Goal: Task Accomplishment & Management: Complete application form

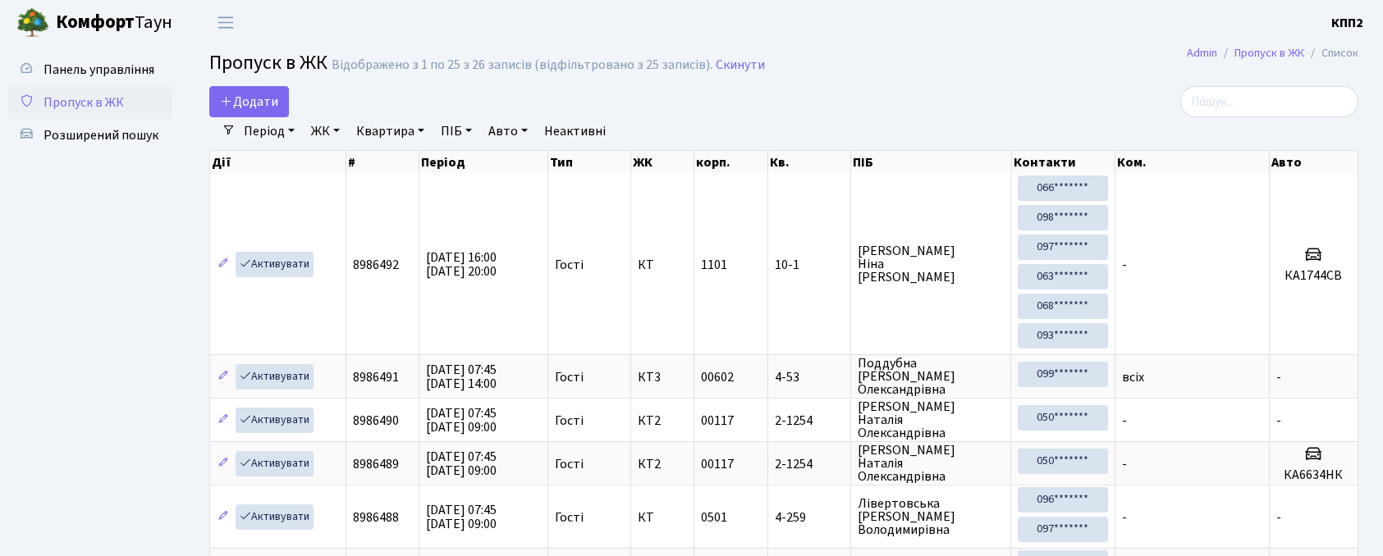
select select "25"
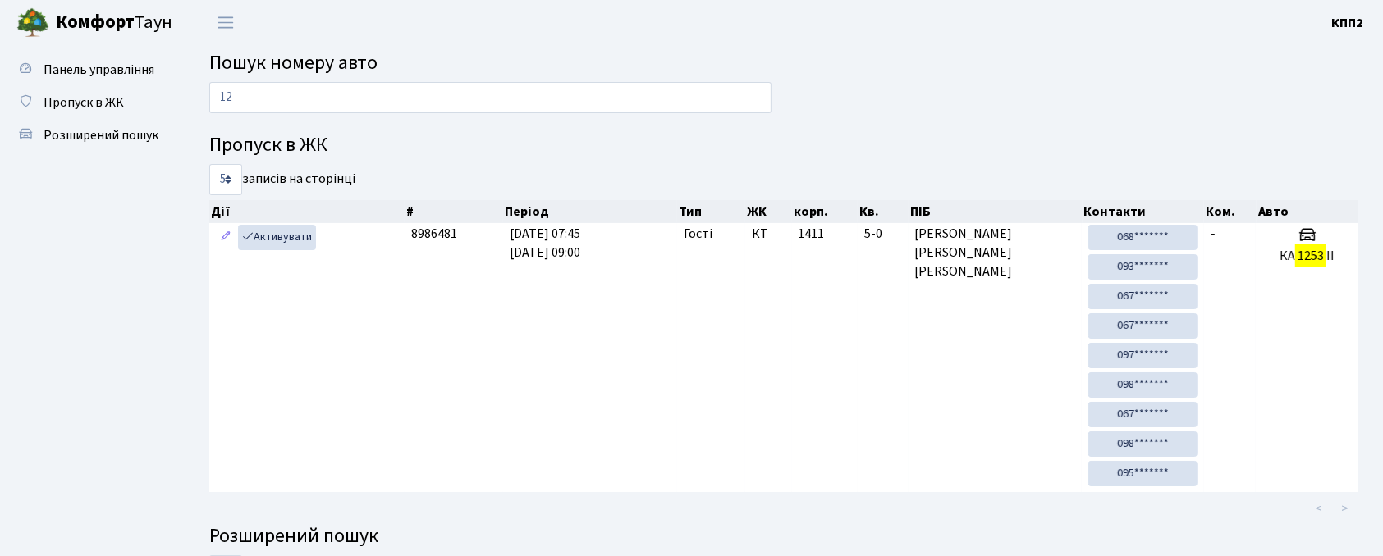
type input "1"
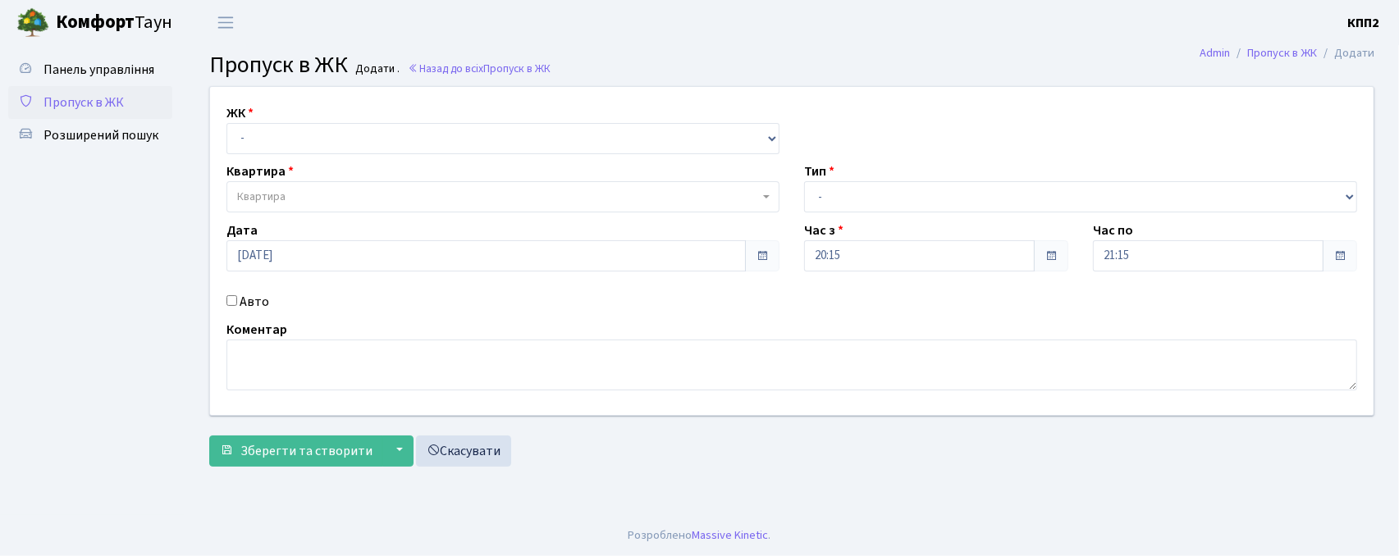
select select "271"
click at [227, 123] on select "- КТ, вул. Регенераторна, 4 КТ2, просп. Соборності, 17 КТ3, вул. Березнева, 16 …" at bounding box center [503, 138] width 553 height 31
select select
click at [274, 195] on span "Квартира" at bounding box center [261, 197] width 48 height 16
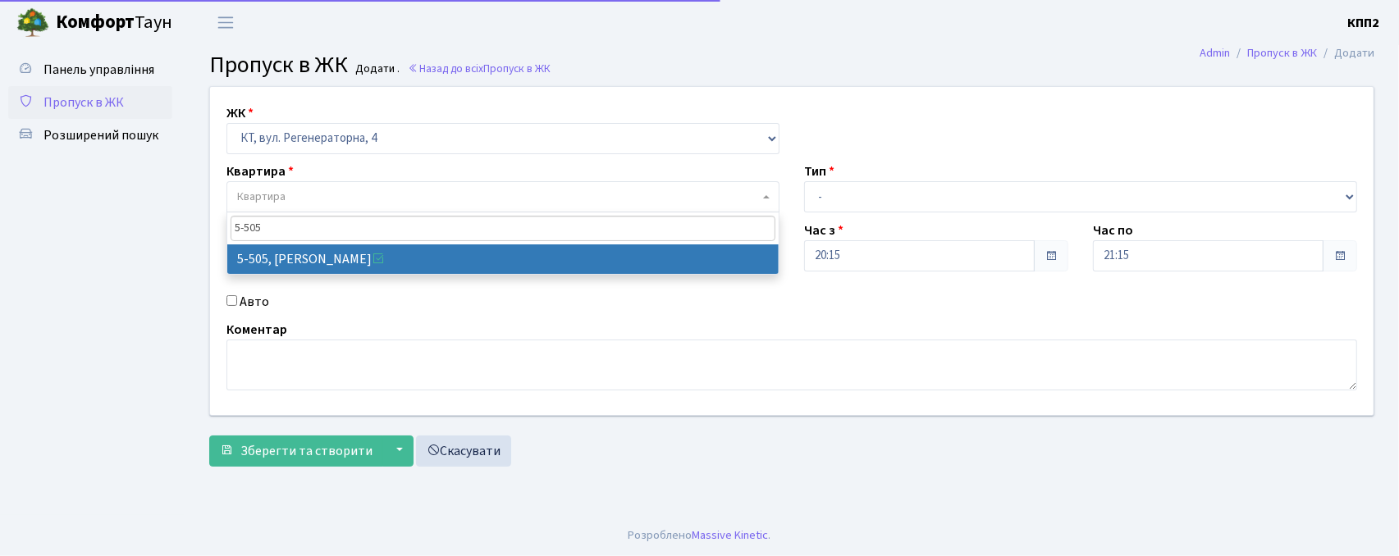
type input "5-505"
select select "2033"
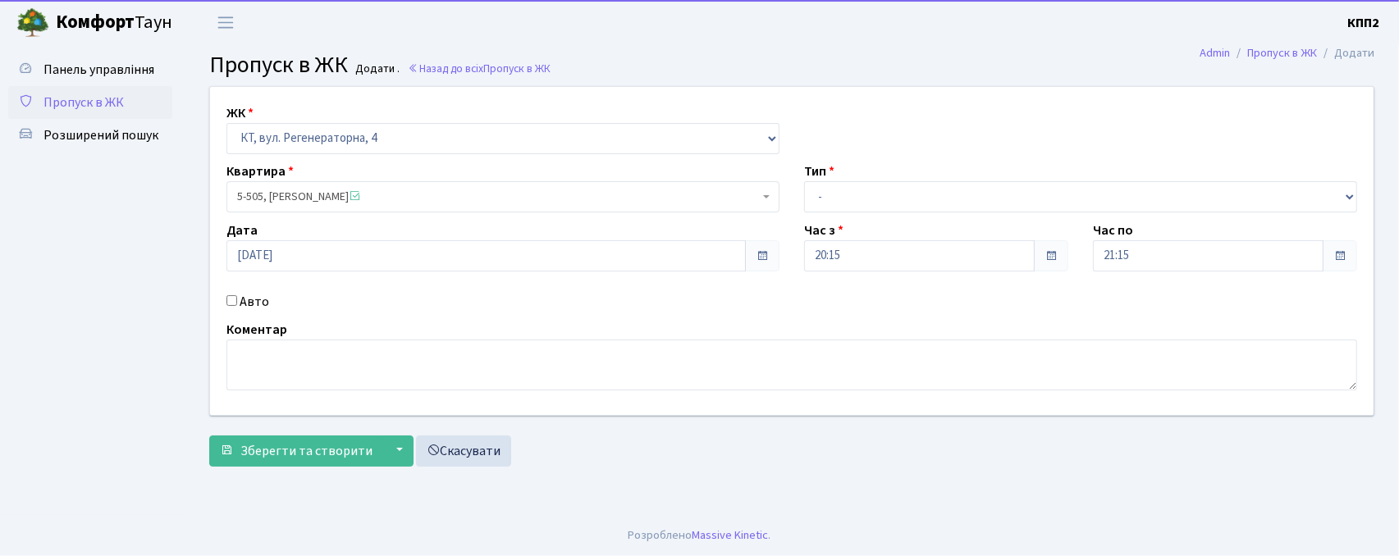
click at [251, 305] on label "Авто" at bounding box center [255, 302] width 30 height 20
click at [237, 305] on input "Авто" at bounding box center [232, 300] width 11 height 11
checkbox input "true"
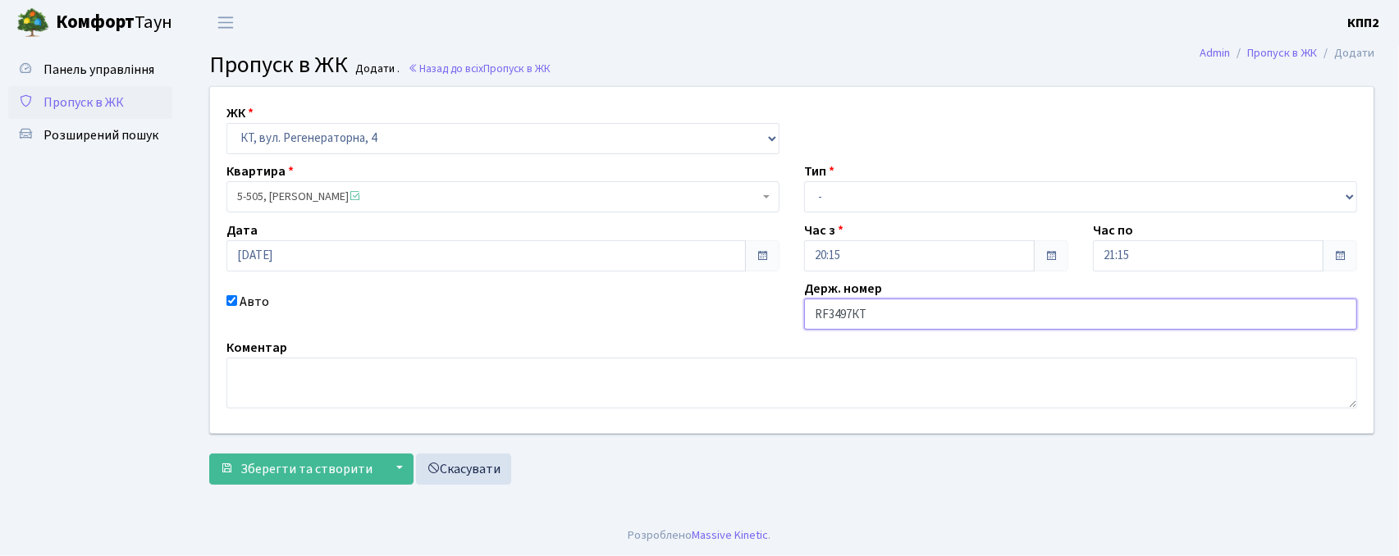
drag, startPoint x: 827, startPoint y: 313, endPoint x: 779, endPoint y: 317, distance: 48.6
click at [783, 317] on div "ЖК - КТ, вул. Регенераторна, 4 КТ2, просп. Соборності, 17 КТ3, вул. Березнева, …" at bounding box center [792, 260] width 1188 height 346
type input "КА3497КТ"
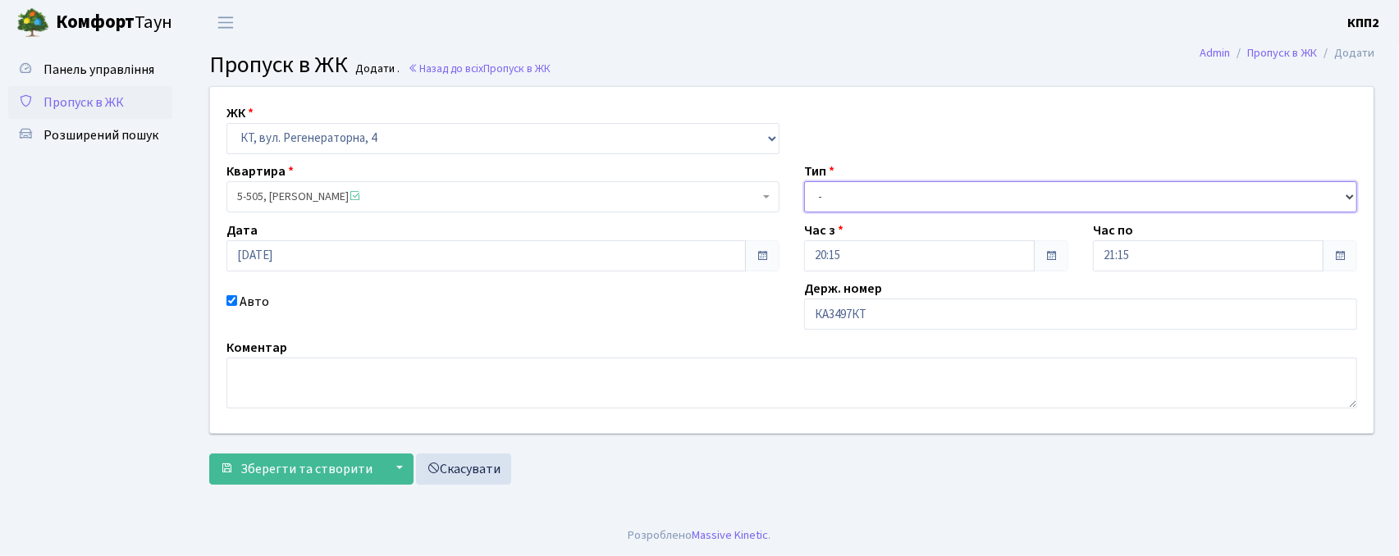
click at [847, 205] on select "- Доставка Таксі Гості Сервіс" at bounding box center [1080, 196] width 553 height 31
select select "2"
click at [804, 181] on select "- Доставка Таксі Гості Сервіс" at bounding box center [1080, 196] width 553 height 31
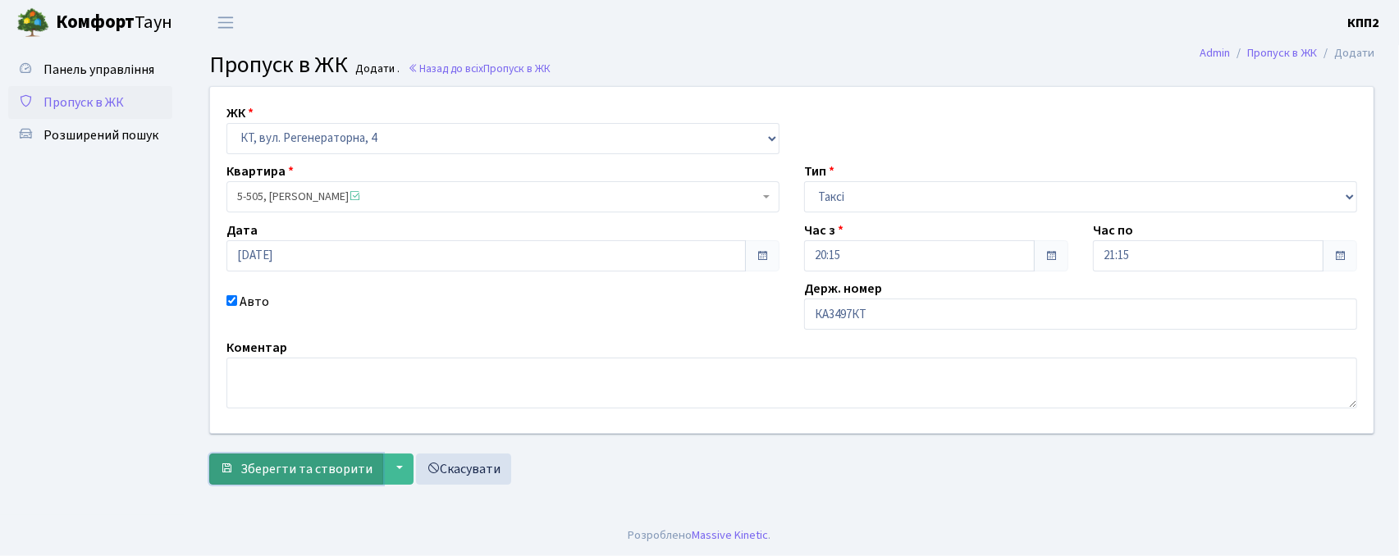
click at [355, 460] on button "Зберегти та створити" at bounding box center [296, 469] width 174 height 31
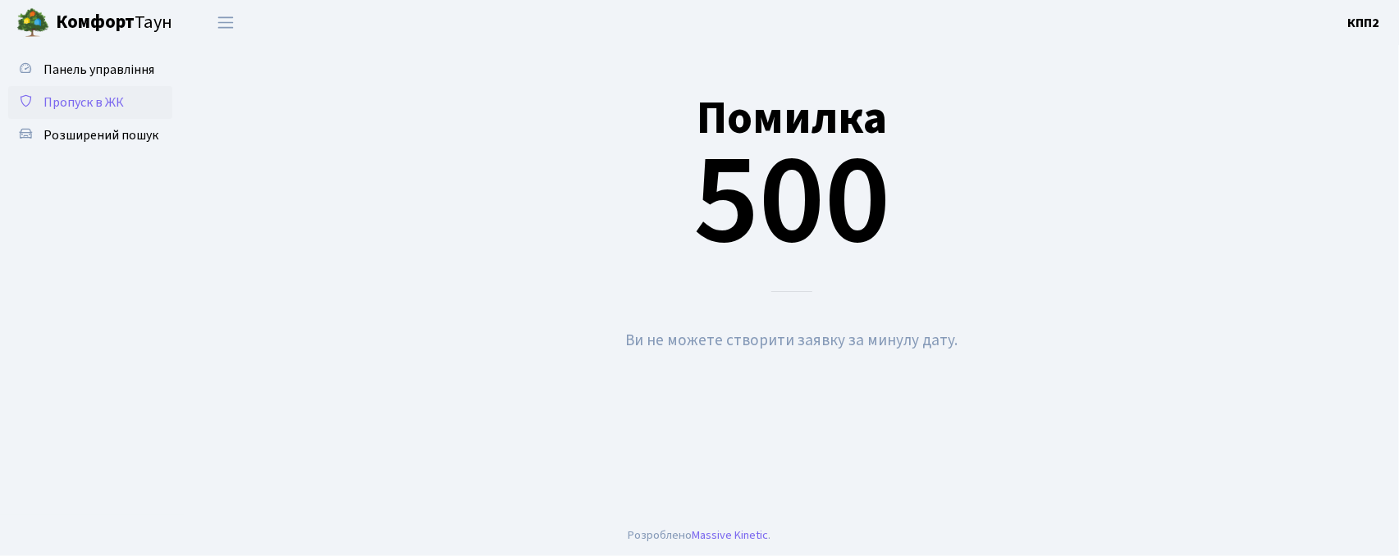
click at [56, 102] on span "Пропуск в ЖК" at bounding box center [84, 103] width 80 height 18
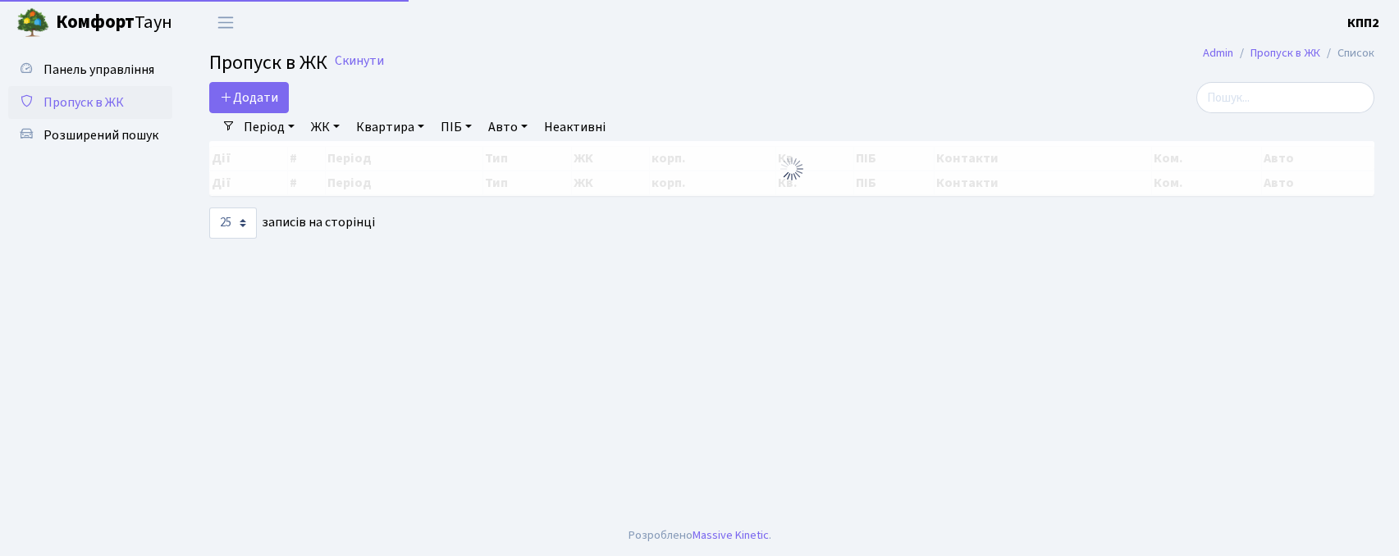
select select "25"
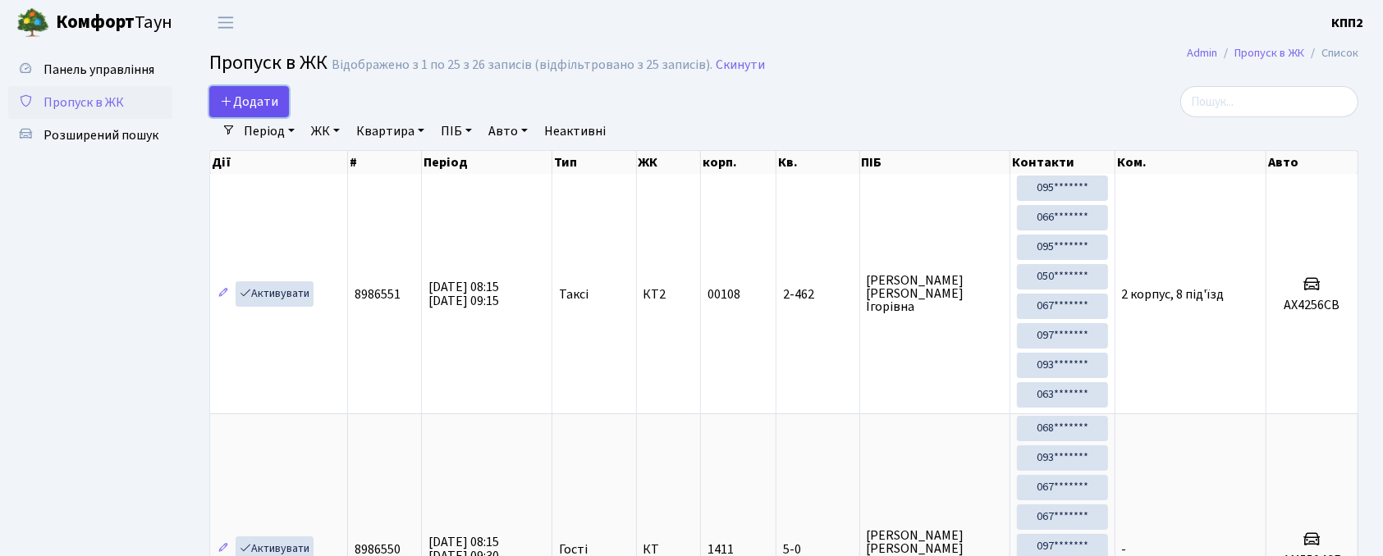
click at [269, 93] on span "Додати" at bounding box center [249, 102] width 58 height 18
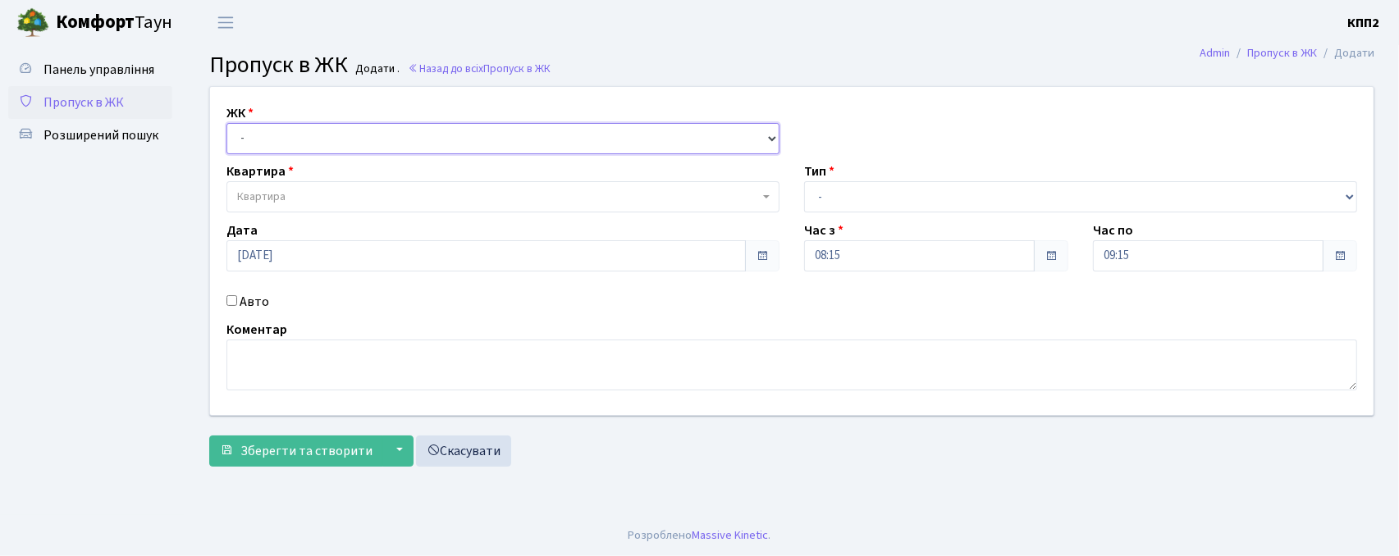
click at [420, 146] on select "- КТ, вул. Регенераторна, 4 КТ2, просп. [STREET_ADDRESS] [STREET_ADDRESS] [PERS…" at bounding box center [503, 138] width 553 height 31
select select "271"
click at [227, 123] on select "- КТ, вул. Регенераторна, 4 КТ2, просп. [STREET_ADDRESS] [STREET_ADDRESS] [PERS…" at bounding box center [503, 138] width 553 height 31
select select
click at [263, 306] on label "Авто" at bounding box center [255, 302] width 30 height 20
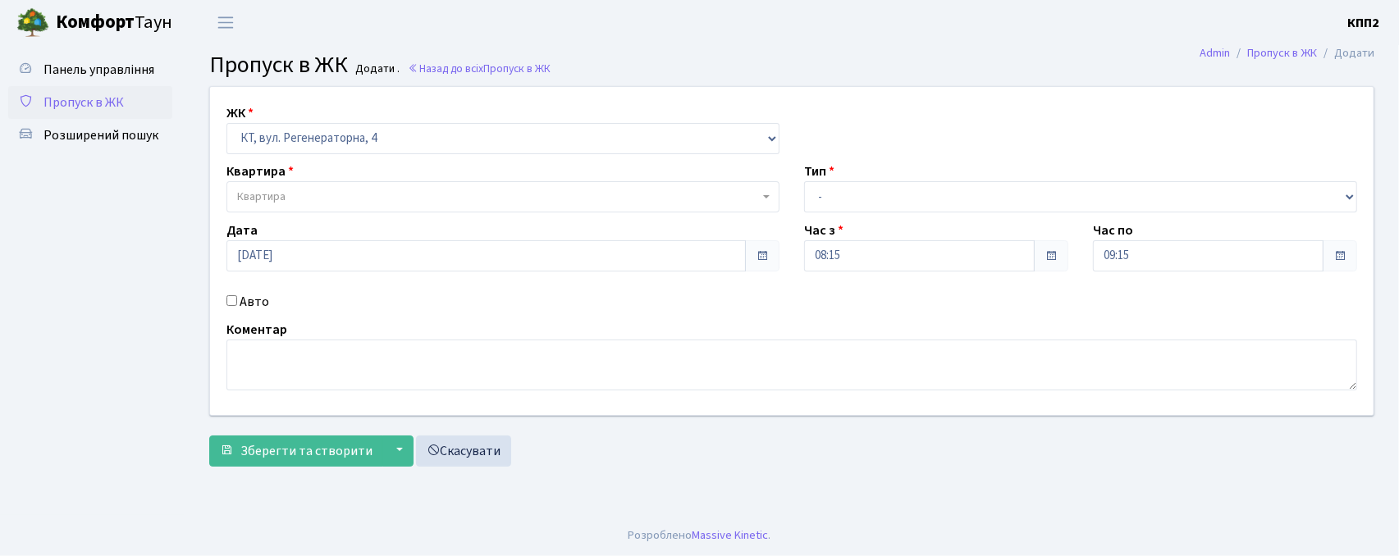
click at [237, 306] on input "Авто" at bounding box center [232, 300] width 11 height 11
checkbox input "true"
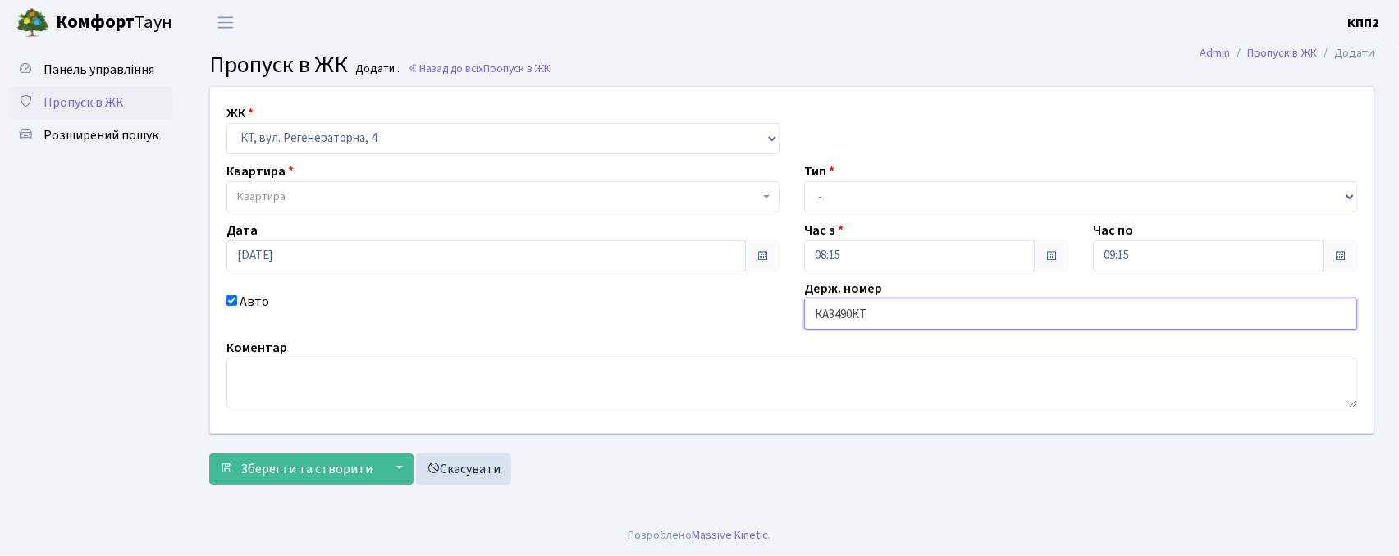
type input "КА3490КТ"
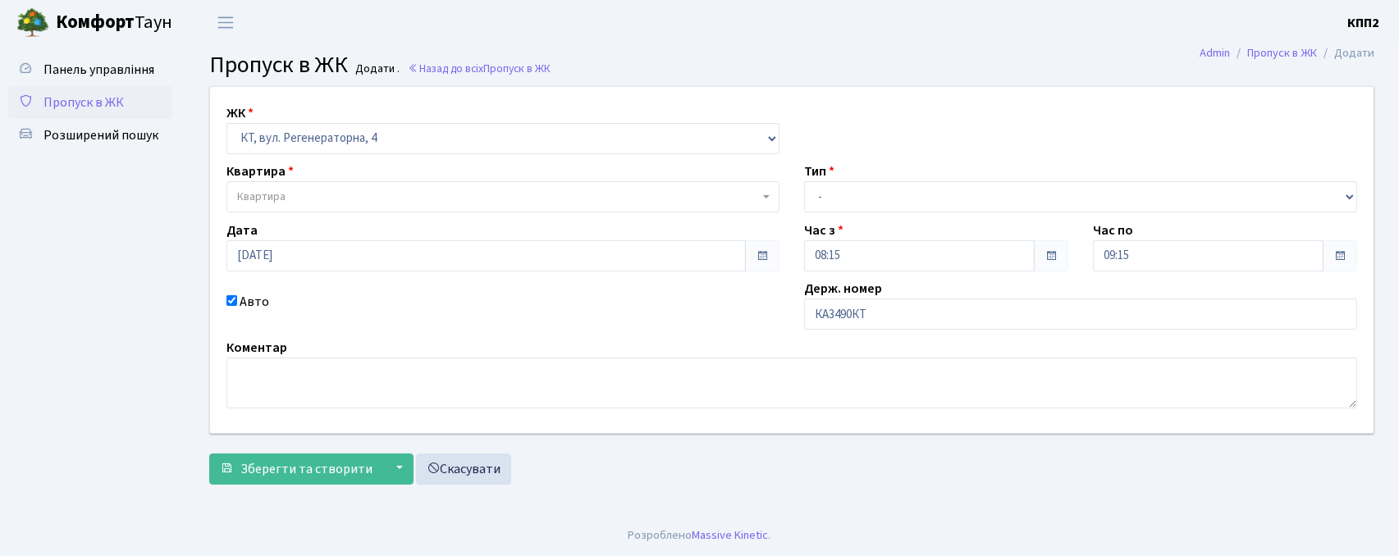
click at [415, 187] on span "Квартира" at bounding box center [503, 196] width 553 height 31
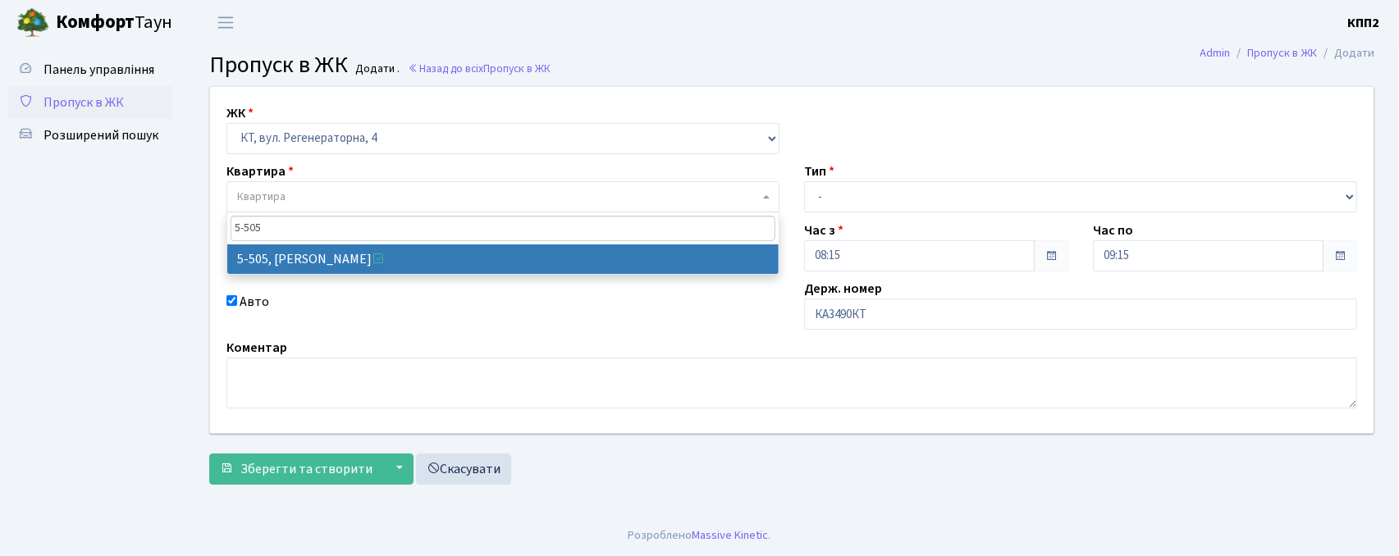
type input "5-505"
drag, startPoint x: 392, startPoint y: 253, endPoint x: 716, endPoint y: 214, distance: 325.7
select select "2033"
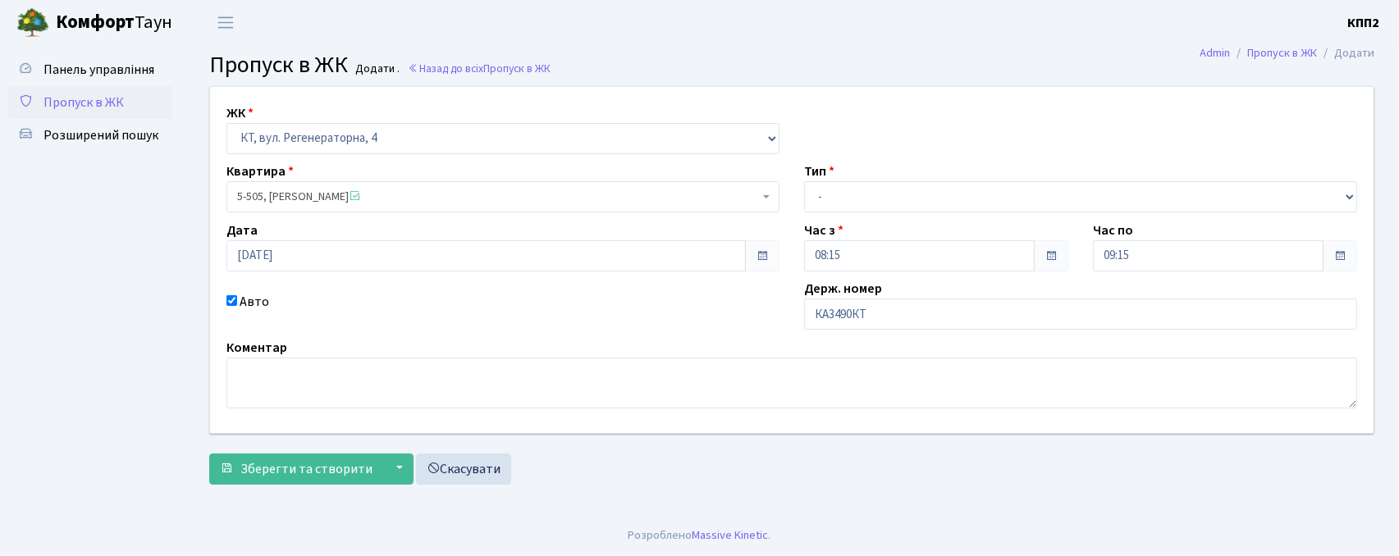
click at [878, 176] on div "Тип - Доставка Таксі Гості Сервіс" at bounding box center [1081, 187] width 578 height 51
drag, startPoint x: 859, startPoint y: 192, endPoint x: 859, endPoint y: 202, distance: 9.8
click at [859, 192] on select "- Доставка Таксі Гості Сервіс" at bounding box center [1080, 196] width 553 height 31
click at [804, 181] on select "- Доставка Таксі Гості Сервіс" at bounding box center [1080, 196] width 553 height 31
click at [854, 194] on select "- Доставка Таксі Гості Сервіс" at bounding box center [1080, 196] width 553 height 31
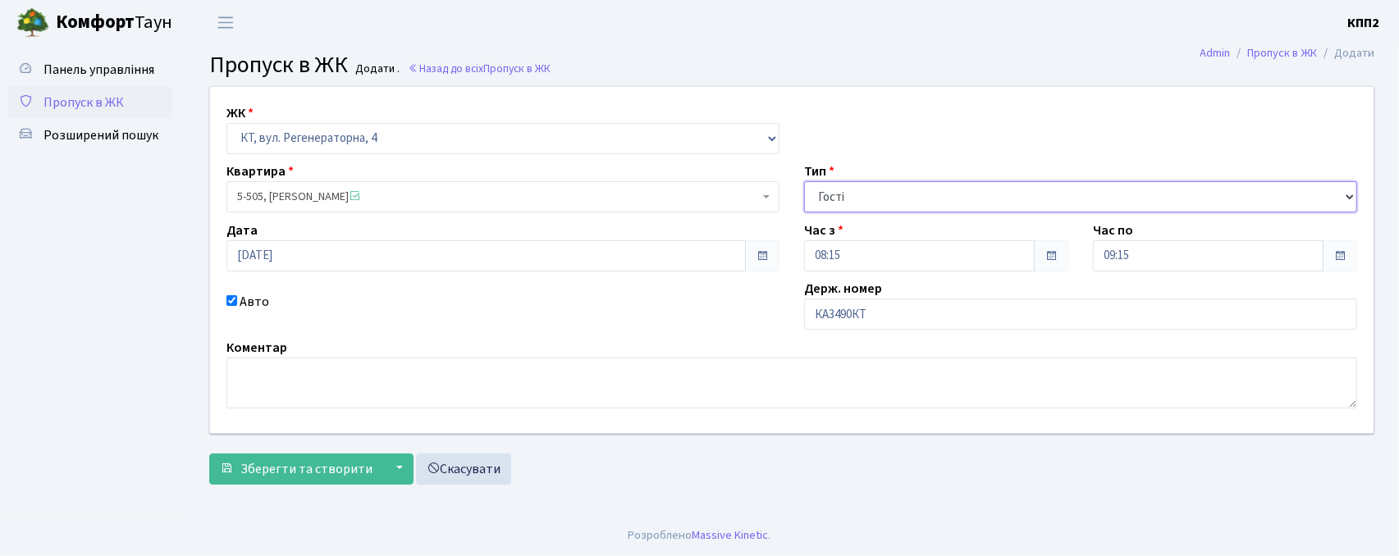
select select "2"
click at [804, 181] on select "- Доставка Таксі Гості Сервіс" at bounding box center [1080, 196] width 553 height 31
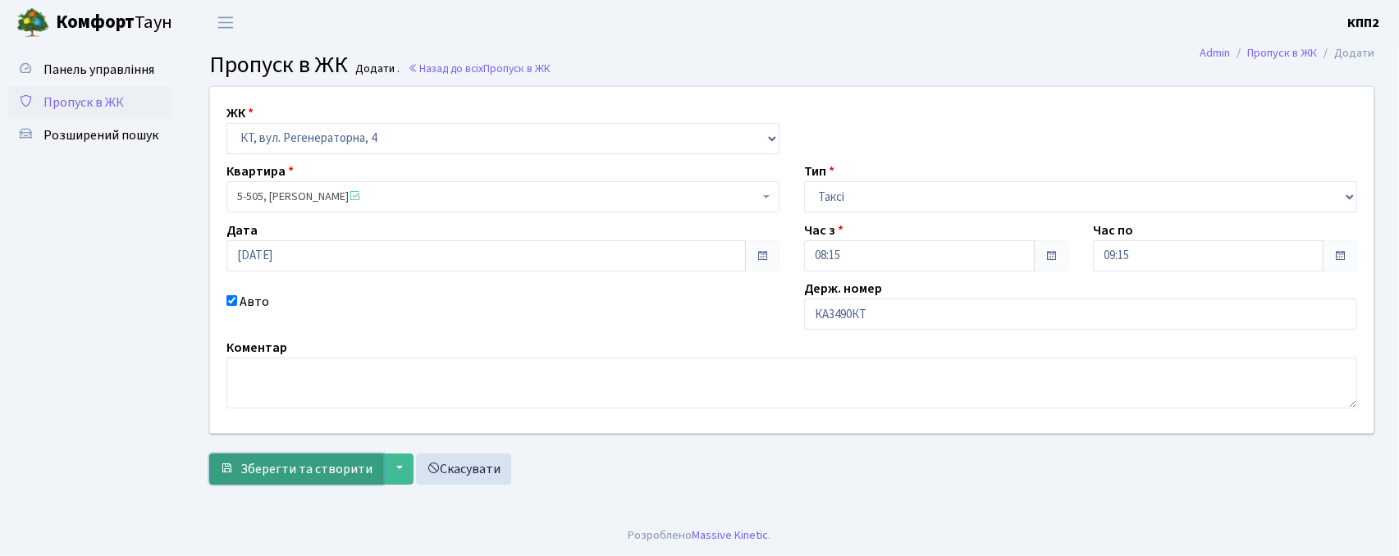
click at [309, 470] on span "Зберегти та створити" at bounding box center [306, 469] width 132 height 18
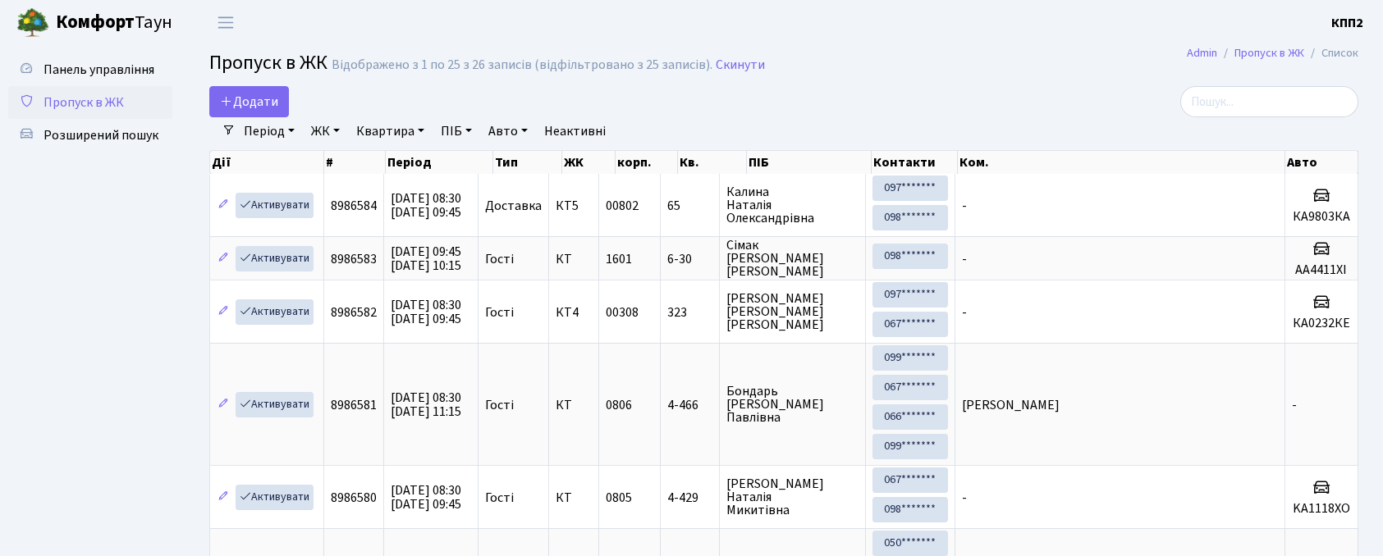
select select "25"
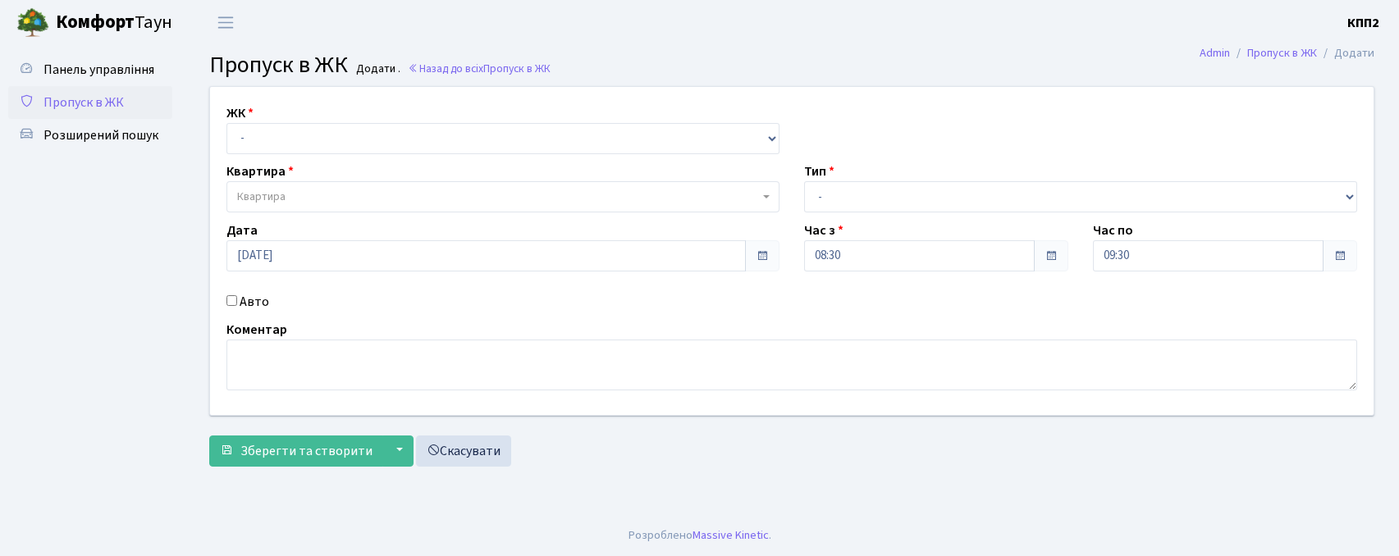
click at [287, 142] on select "- КТ, вул. Регенераторна, 4 КТ2, просп. [STREET_ADDRESS] [STREET_ADDRESS] [PERS…" at bounding box center [503, 138] width 553 height 31
select select "271"
click at [227, 123] on select "- КТ, вул. Регенераторна, 4 КТ2, просп. Соборності, 17 КТ3, вул. Березнева, 16 …" at bounding box center [503, 138] width 553 height 31
select select
click at [322, 198] on span "Квартира" at bounding box center [498, 197] width 522 height 16
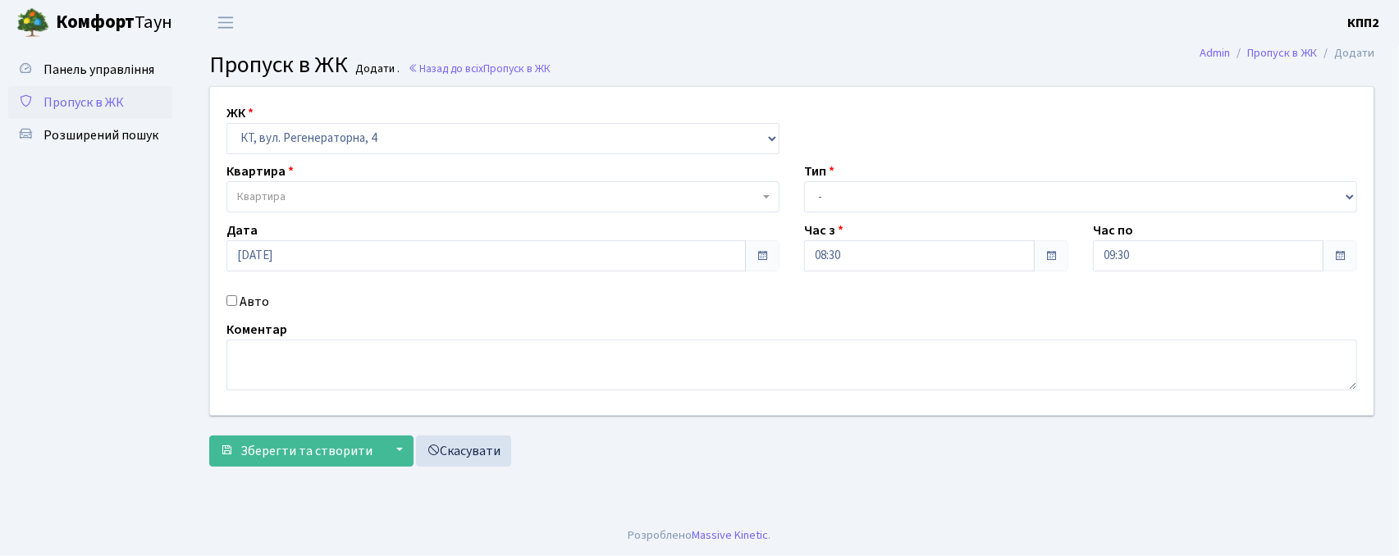
click at [260, 299] on label "Авто" at bounding box center [255, 302] width 30 height 20
click at [237, 299] on input "Авто" at bounding box center [232, 300] width 11 height 11
checkbox input "true"
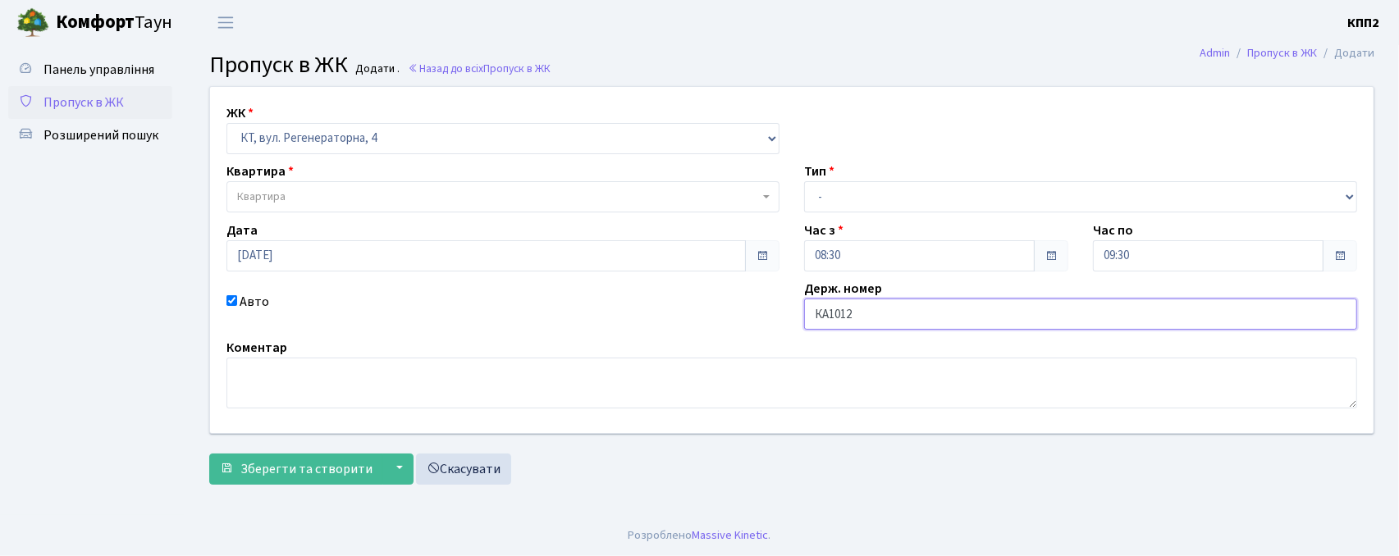
type input "КА1012РН"
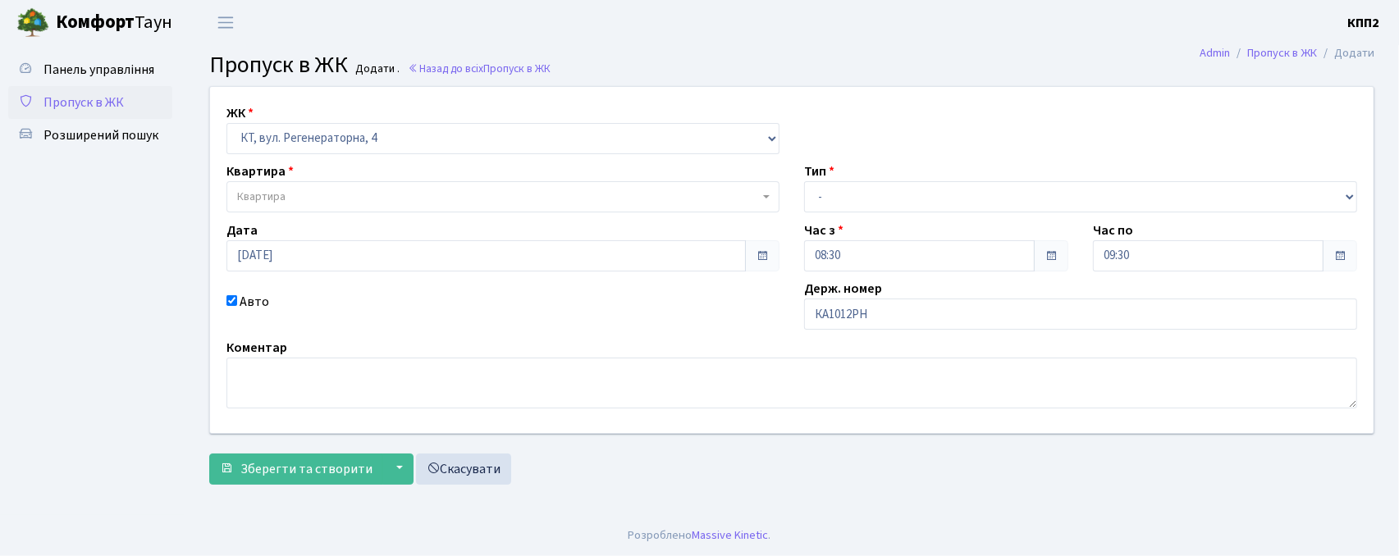
click at [243, 202] on span "Квартира" at bounding box center [261, 197] width 48 height 16
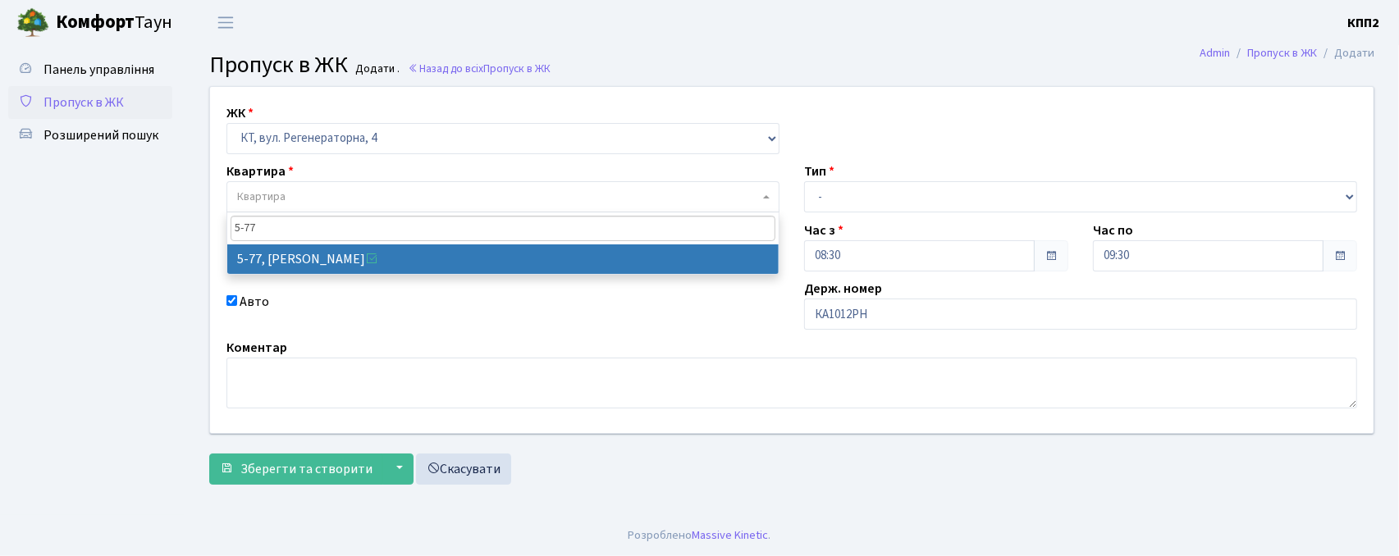
type input "5-77"
select select "2487"
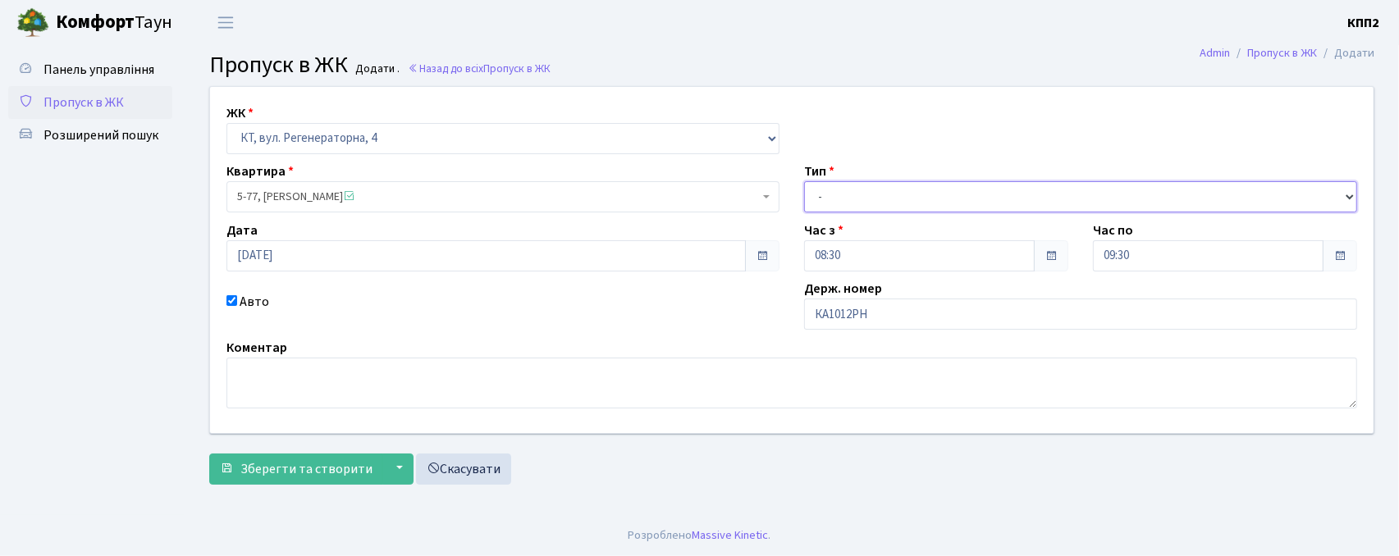
click at [901, 185] on select "- Доставка Таксі Гості Сервіс" at bounding box center [1080, 196] width 553 height 31
select select "3"
click at [804, 181] on select "- Доставка Таксі Гості Сервіс" at bounding box center [1080, 196] width 553 height 31
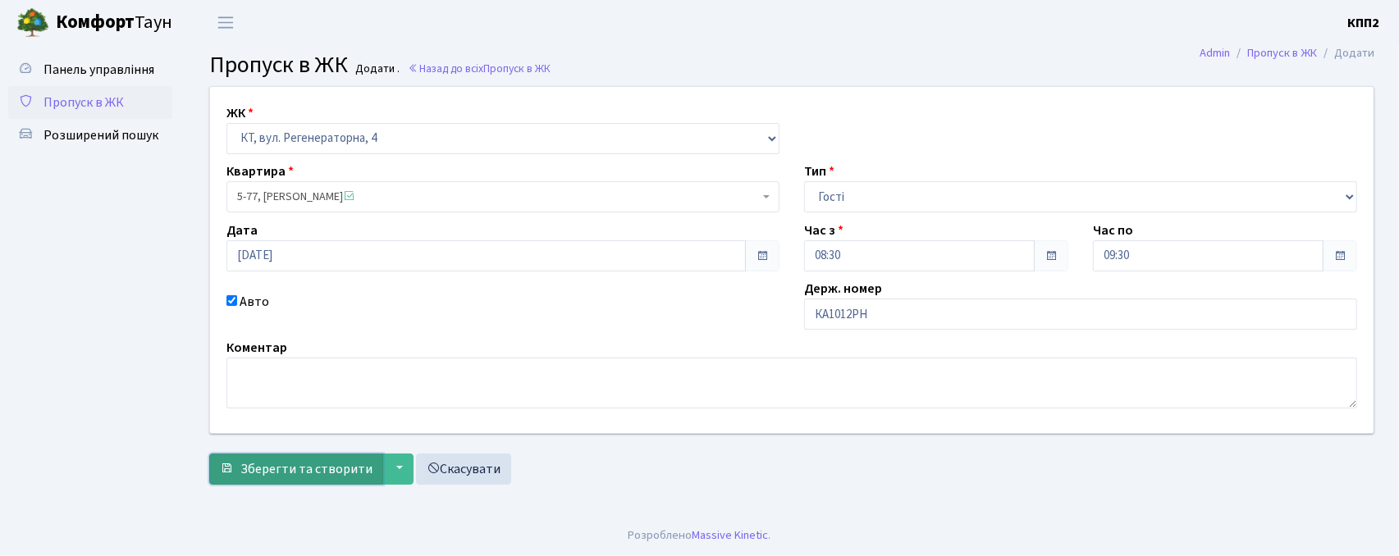
click at [305, 466] on span "Зберегти та створити" at bounding box center [306, 469] width 132 height 18
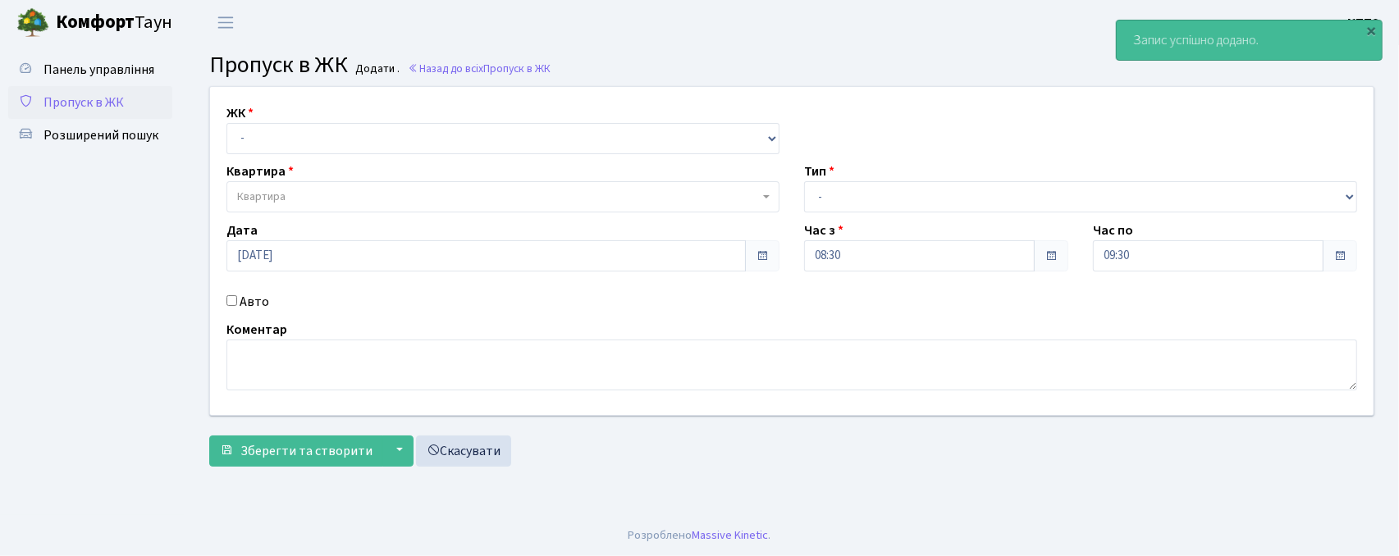
click at [66, 105] on span "Пропуск в ЖК" at bounding box center [84, 103] width 80 height 18
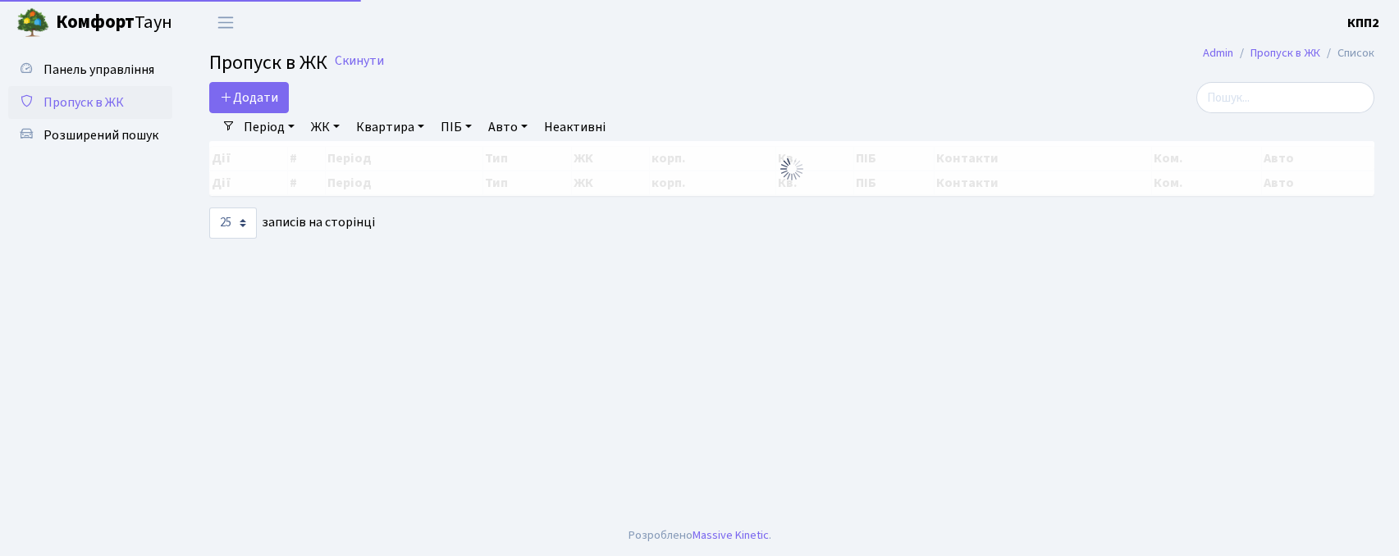
select select "25"
drag, startPoint x: 1233, startPoint y: 105, endPoint x: 937, endPoint y: 107, distance: 295.5
click at [1233, 106] on input "search" at bounding box center [1286, 97] width 178 height 31
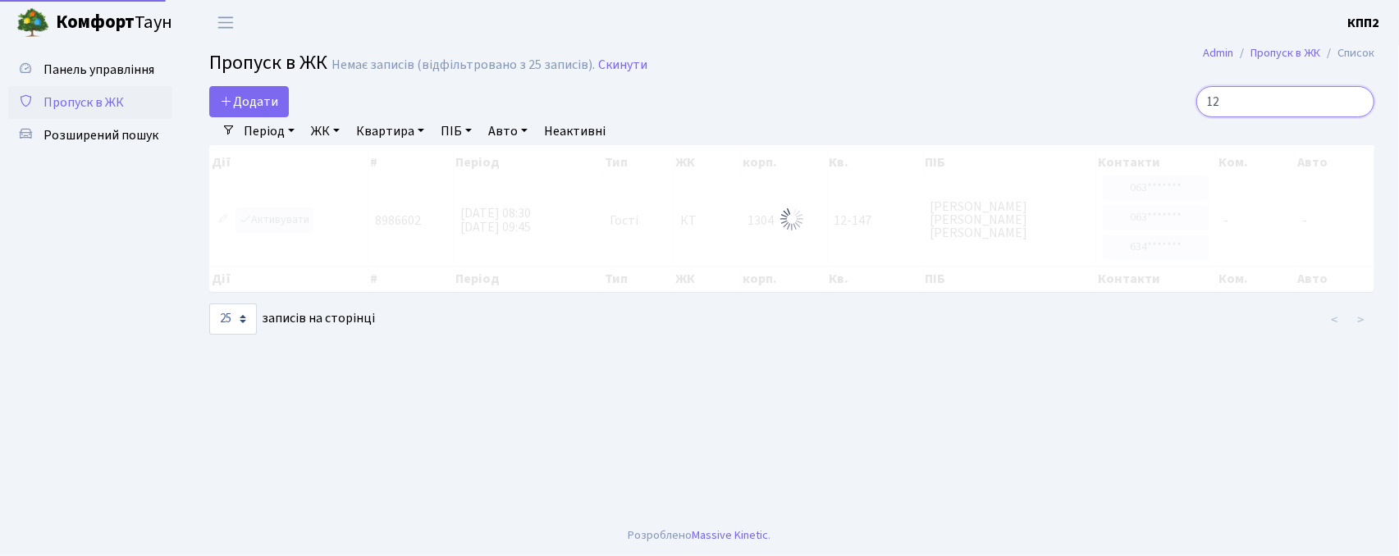
type input "1"
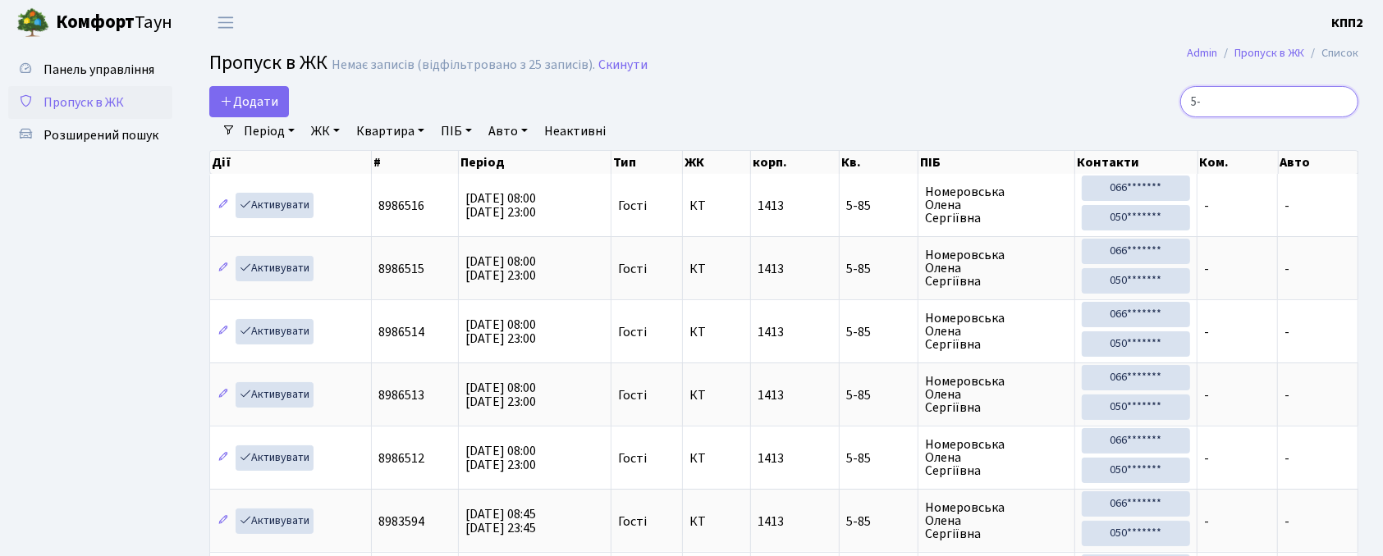
type input "5"
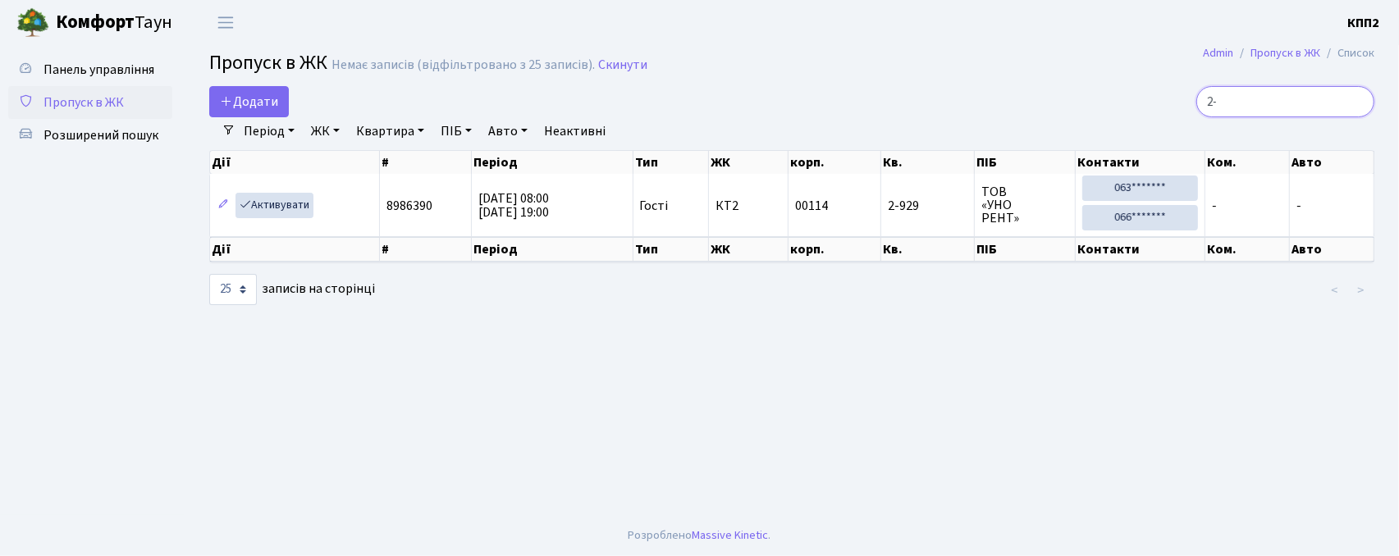
type input "2"
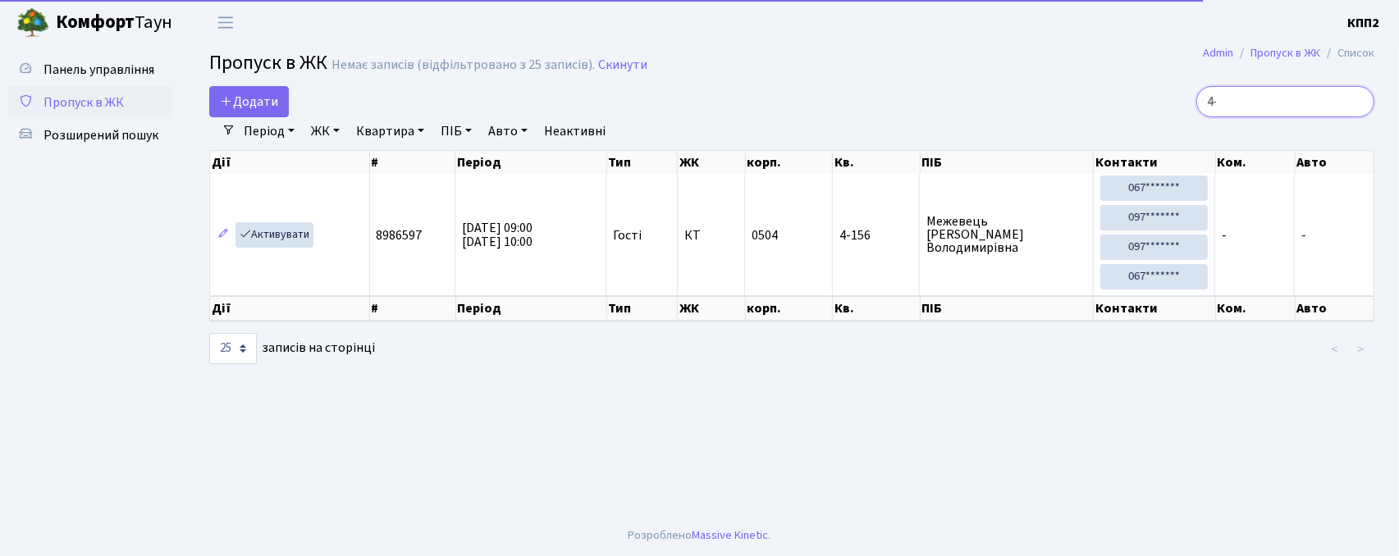
type input "4"
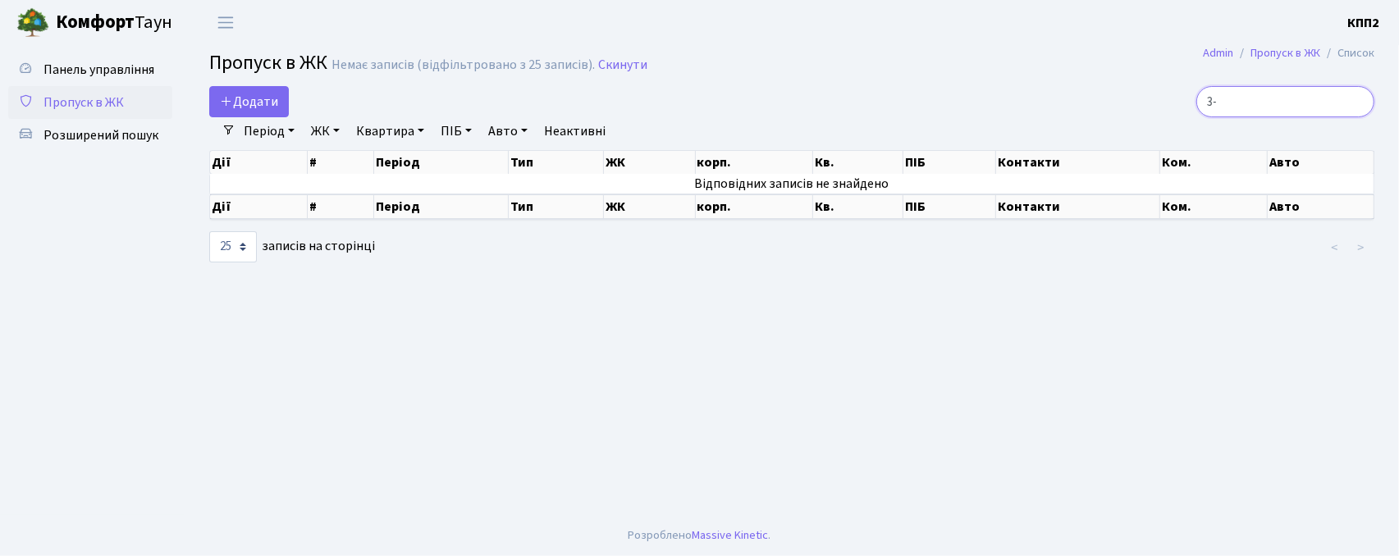
type input "3"
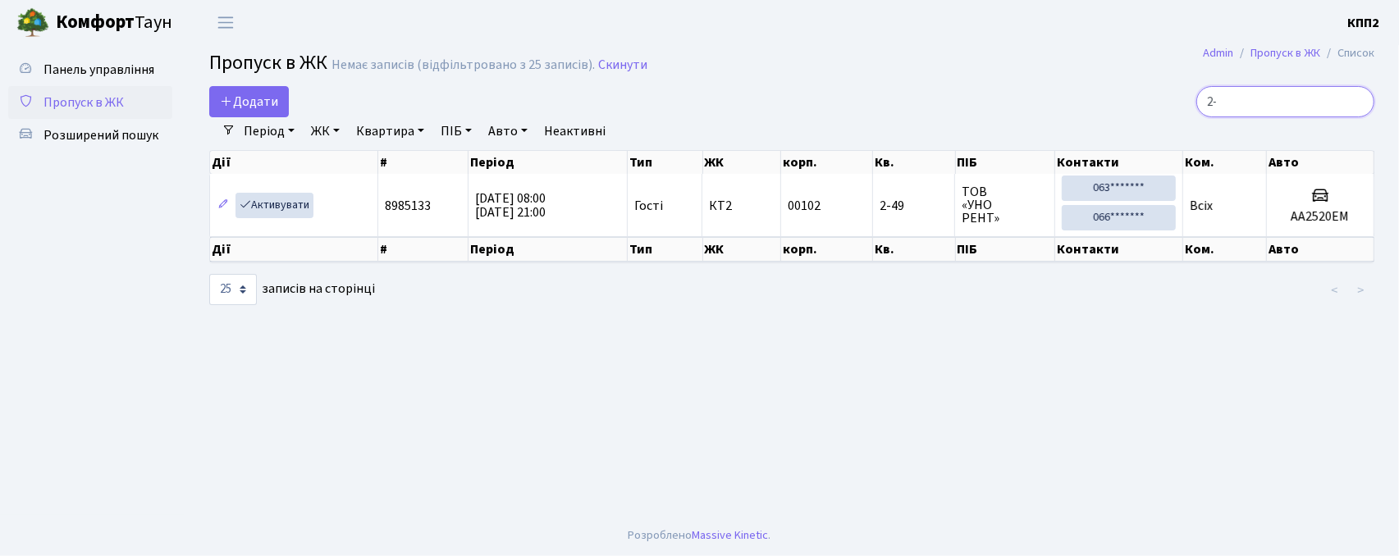
type input "2"
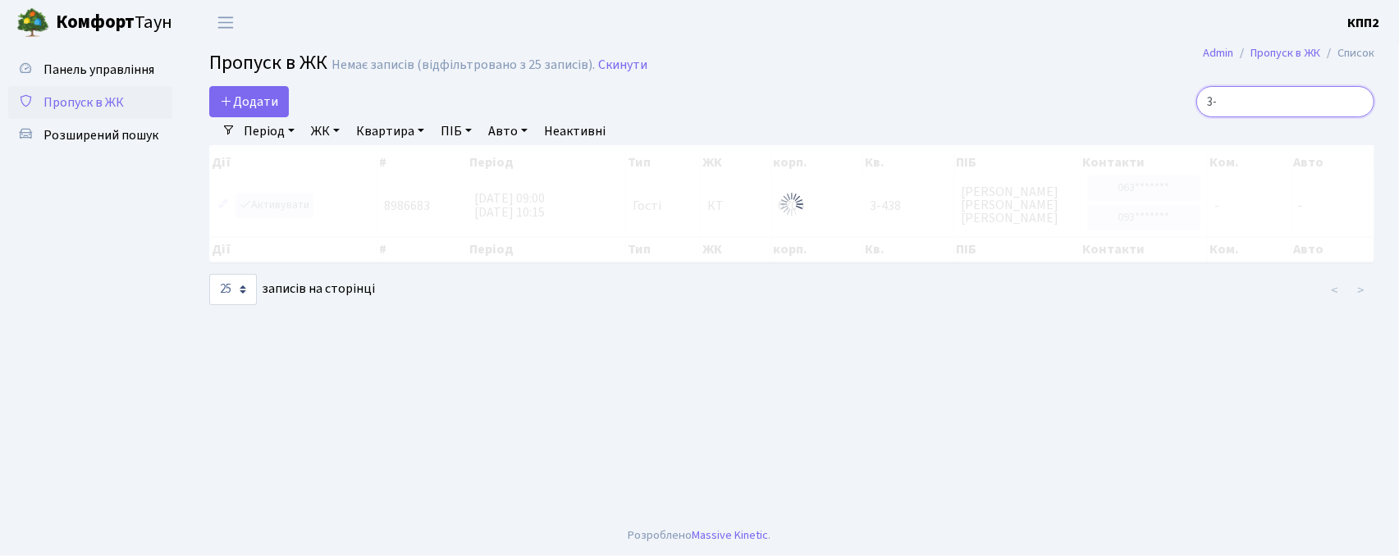
type input "3"
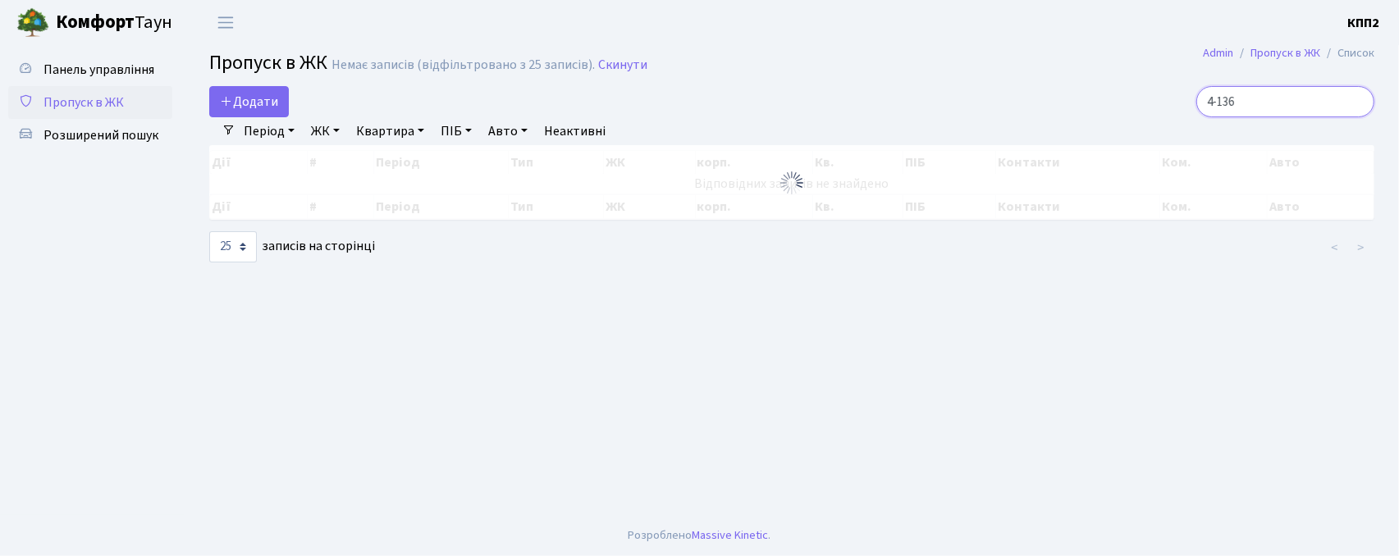
click at [1232, 103] on input "4-136" at bounding box center [1286, 101] width 178 height 31
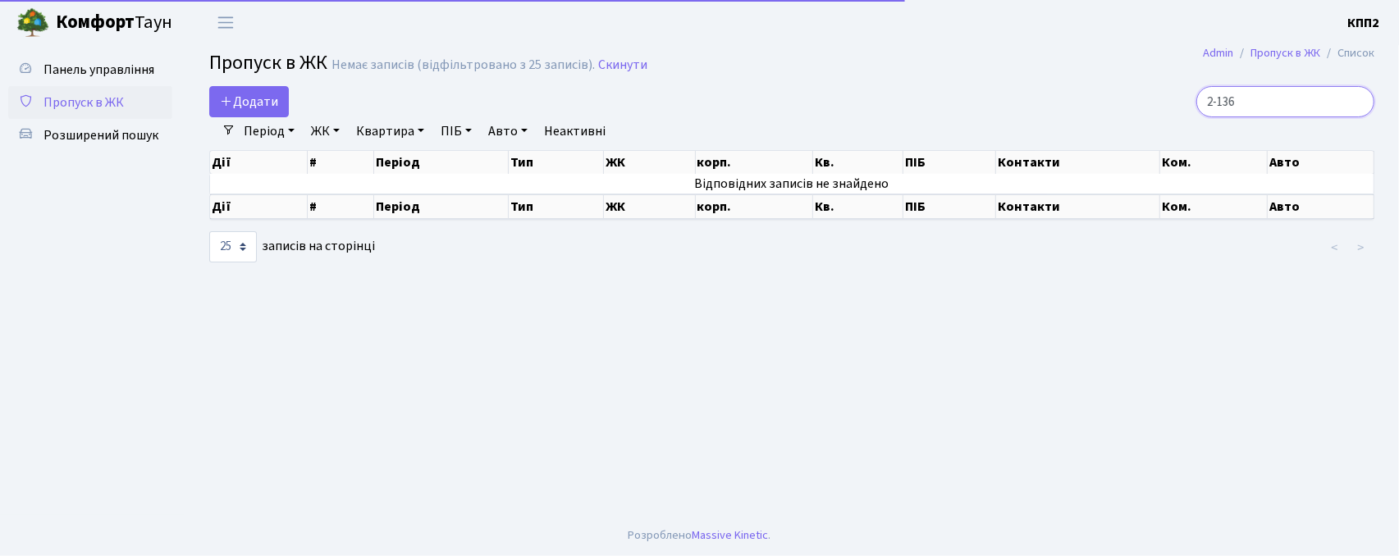
click at [1287, 109] on input "2-136" at bounding box center [1286, 101] width 178 height 31
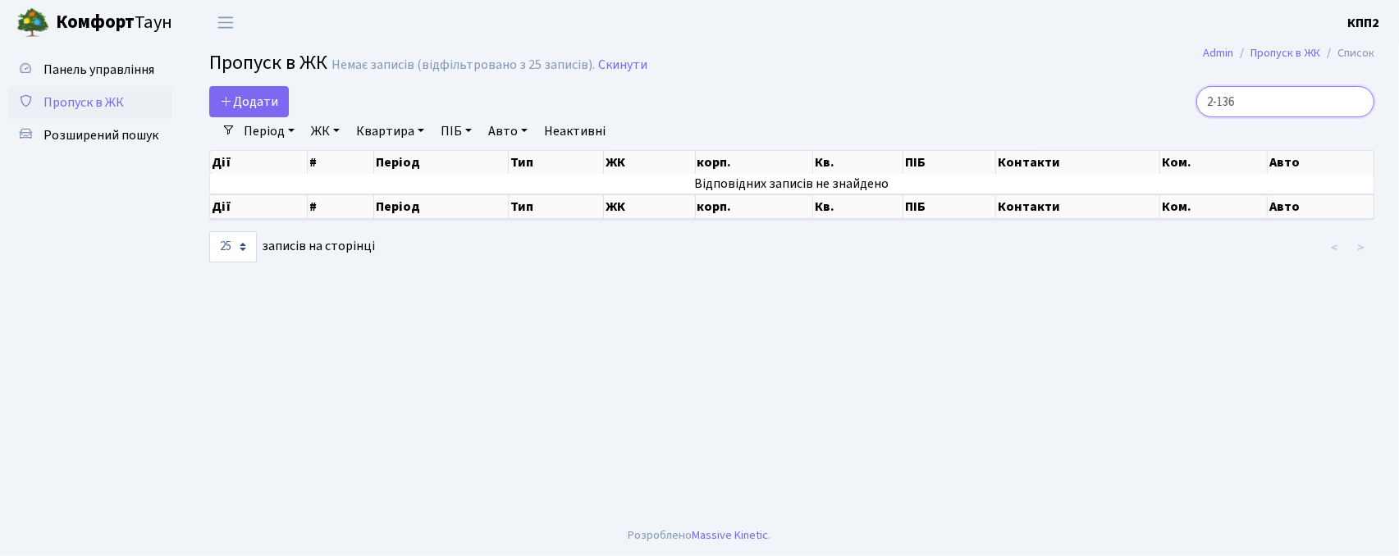
click at [1239, 103] on input "2-136" at bounding box center [1286, 101] width 178 height 31
click at [1242, 99] on input "2-136" at bounding box center [1286, 101] width 178 height 31
type input "2-436"
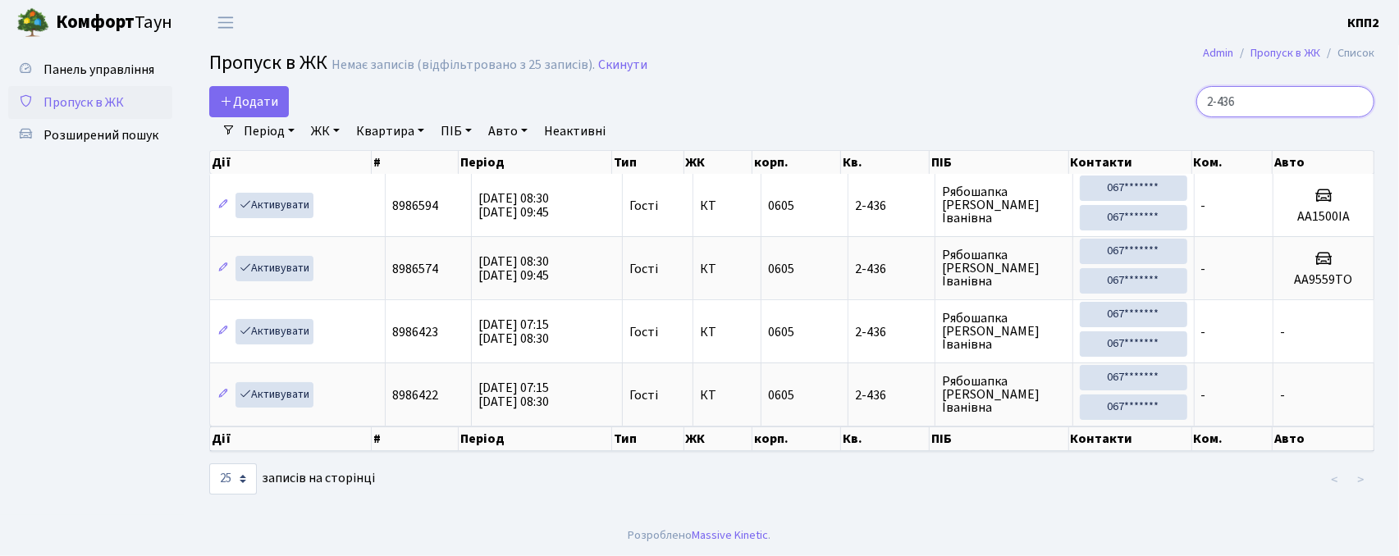
click at [1357, 105] on input "2-436" at bounding box center [1286, 101] width 178 height 31
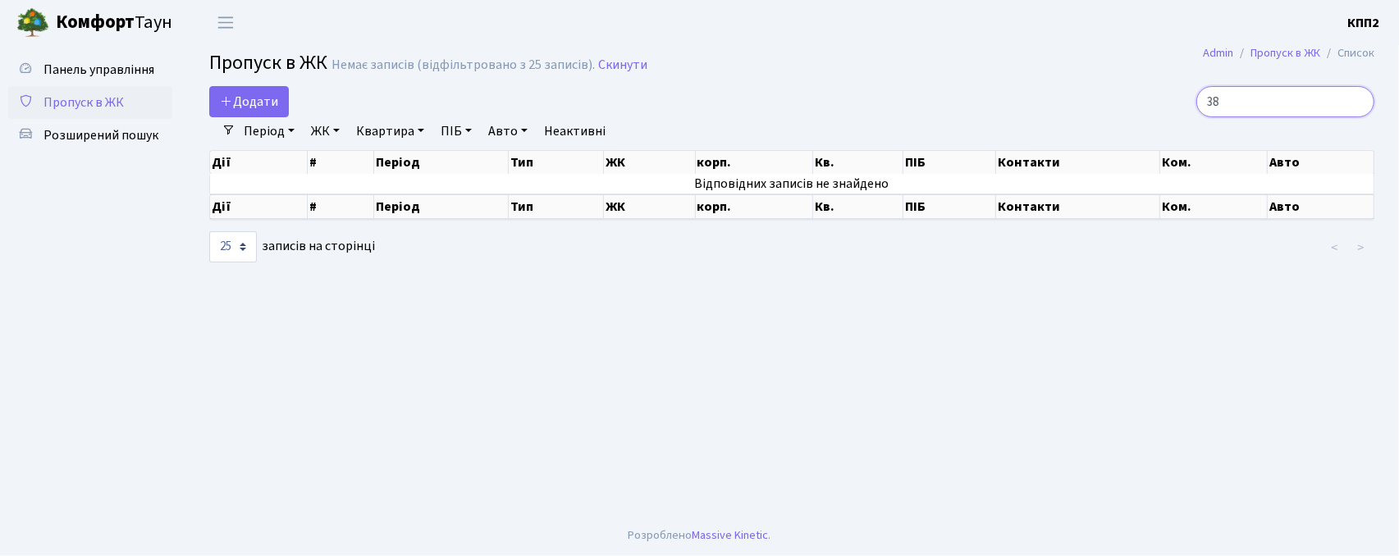
type input "3"
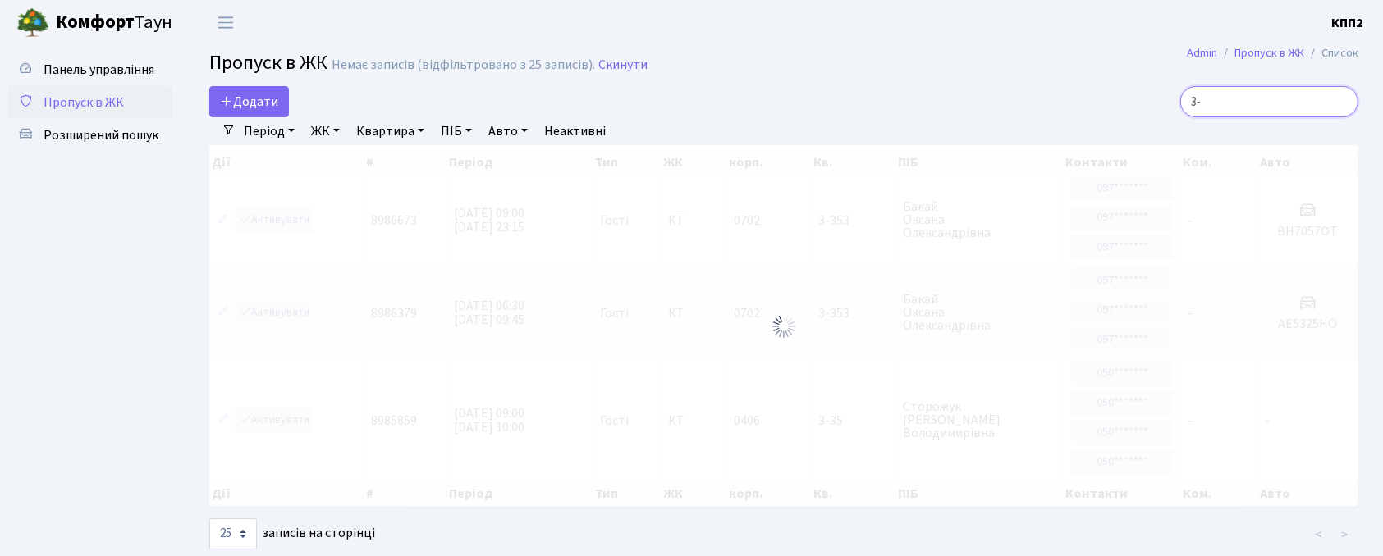
type input "3"
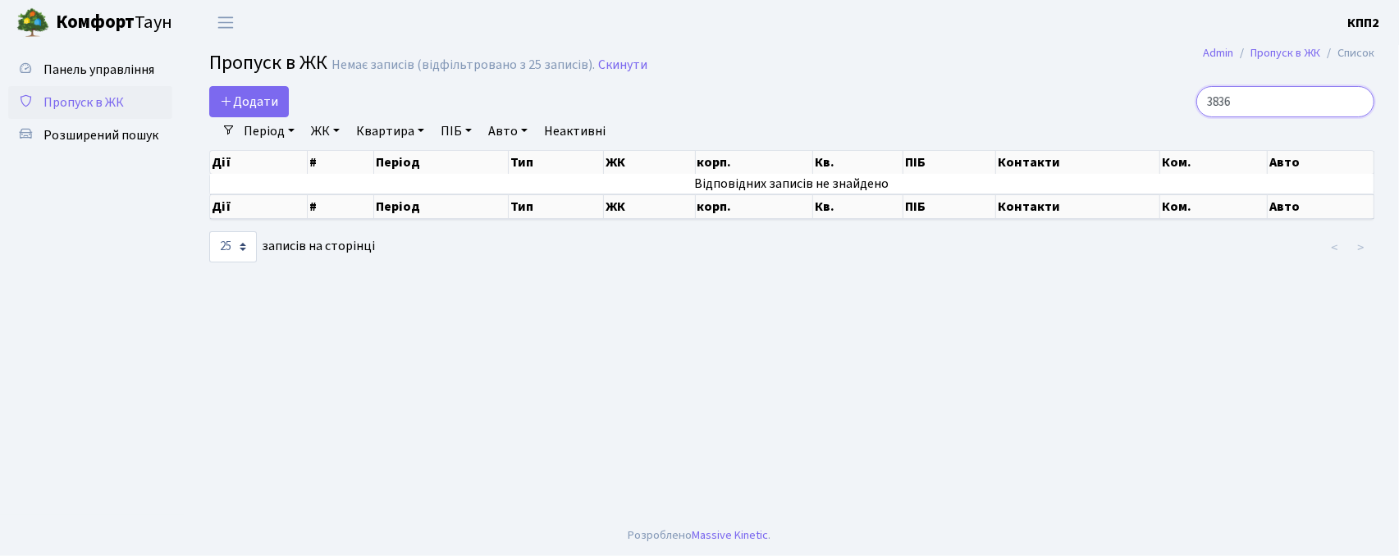
type input "3836"
click at [119, 112] on link "Пропуск в ЖК" at bounding box center [90, 102] width 164 height 33
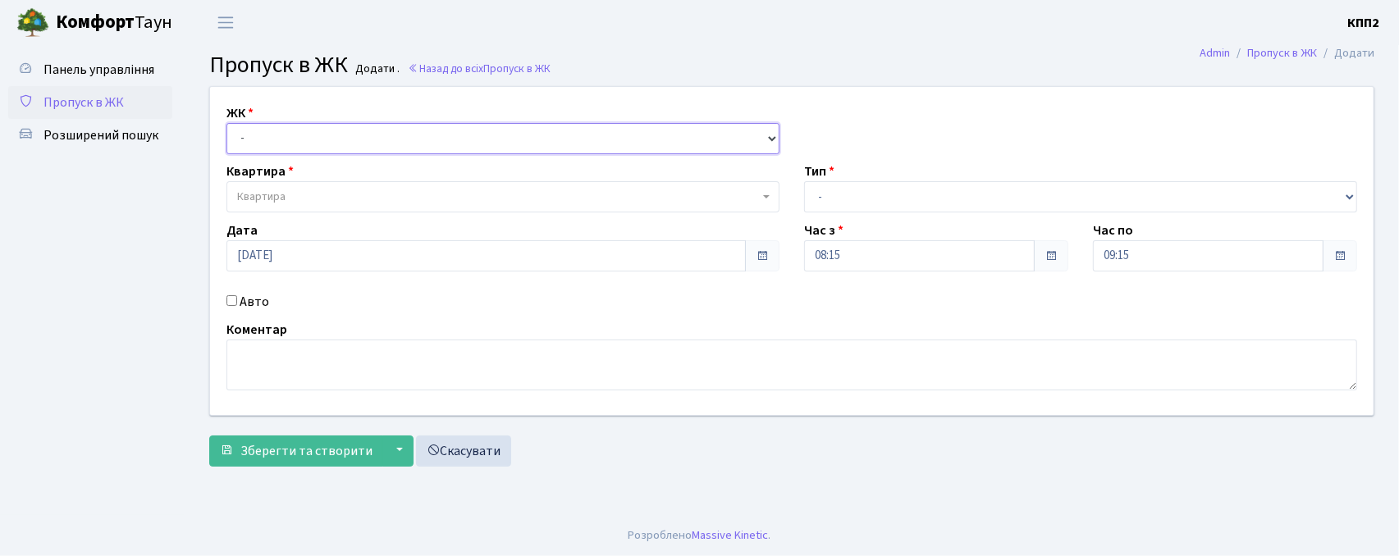
drag, startPoint x: 353, startPoint y: 136, endPoint x: 363, endPoint y: 149, distance: 15.8
click at [353, 136] on select "- КТ, вул. Регенераторна, 4 КТ2, просп. [STREET_ADDRESS] [STREET_ADDRESS] [PERS…" at bounding box center [503, 138] width 553 height 31
select select "302"
click at [227, 123] on select "- КТ, вул. Регенераторна, 4 КТ2, просп. [STREET_ADDRESS] [STREET_ADDRESS] [PERS…" at bounding box center [503, 138] width 553 height 31
select select
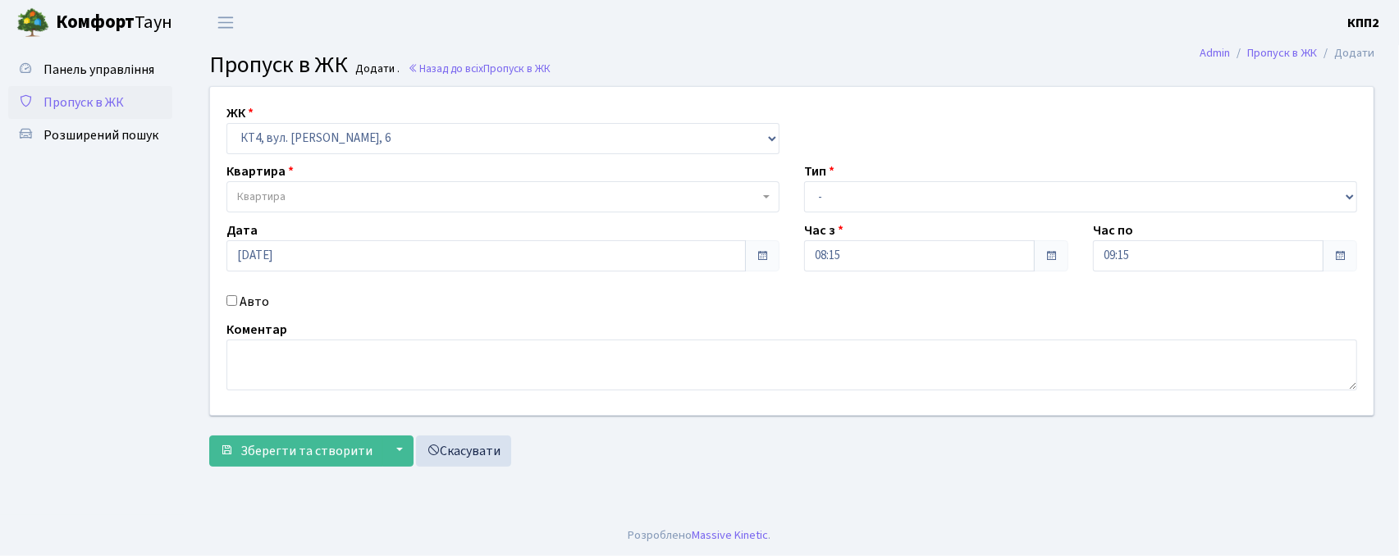
click at [253, 306] on label "Авто" at bounding box center [255, 302] width 30 height 20
click at [237, 306] on input "Авто" at bounding box center [232, 300] width 11 height 11
checkbox input "true"
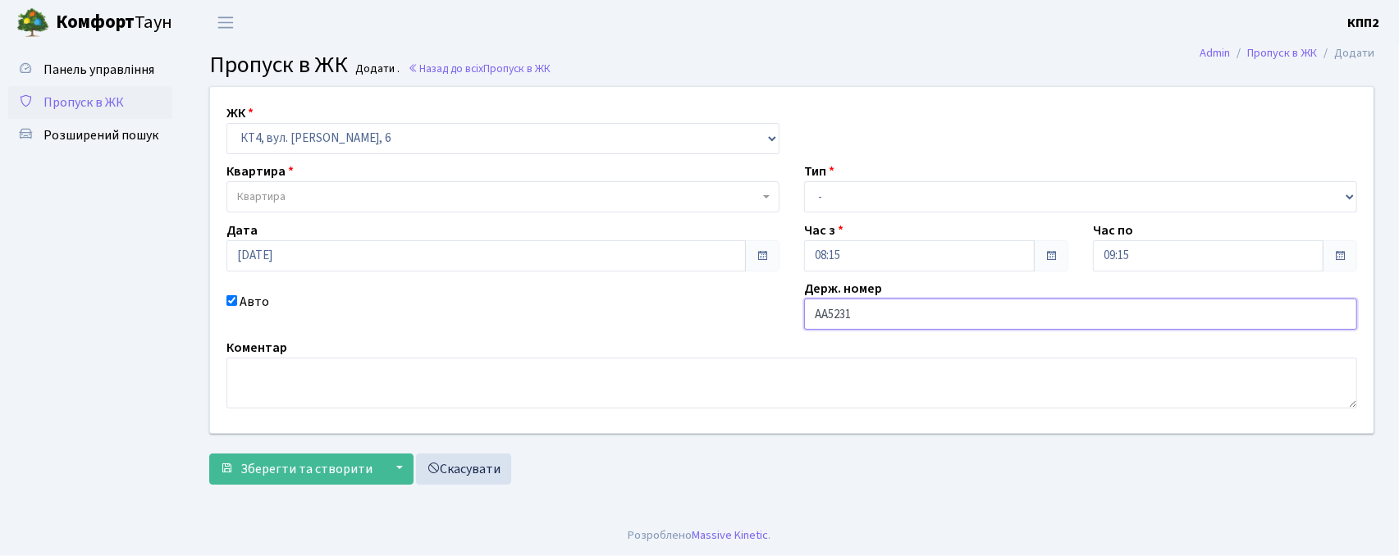
type input "АА5231МЕ"
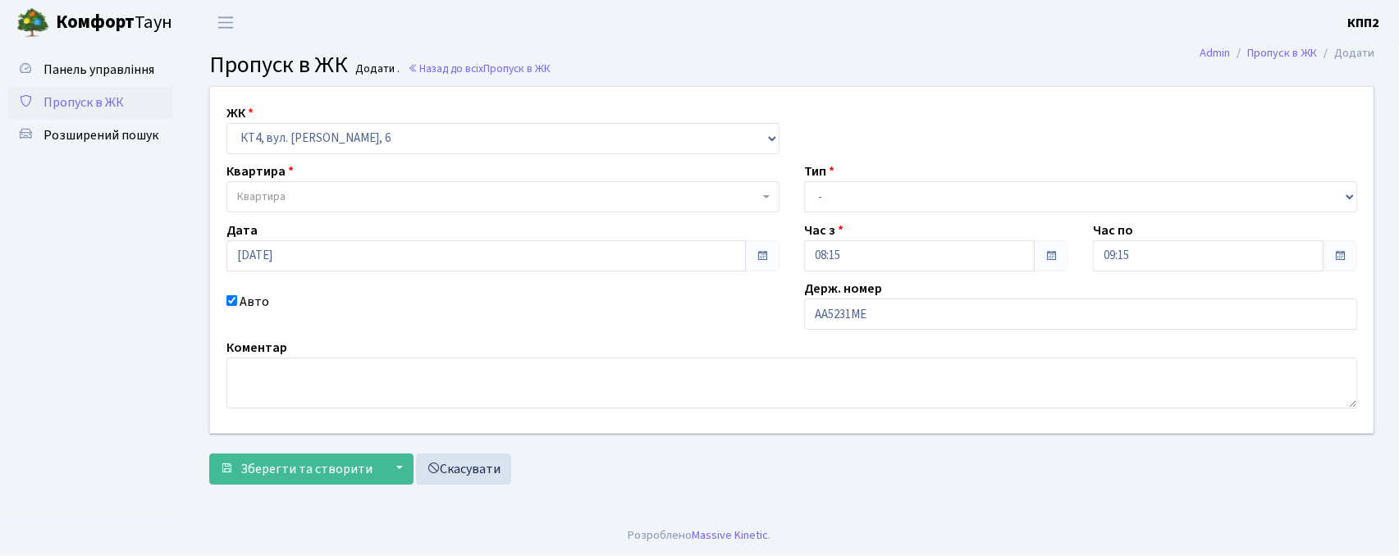
click at [368, 189] on span "Квартира" at bounding box center [503, 196] width 553 height 31
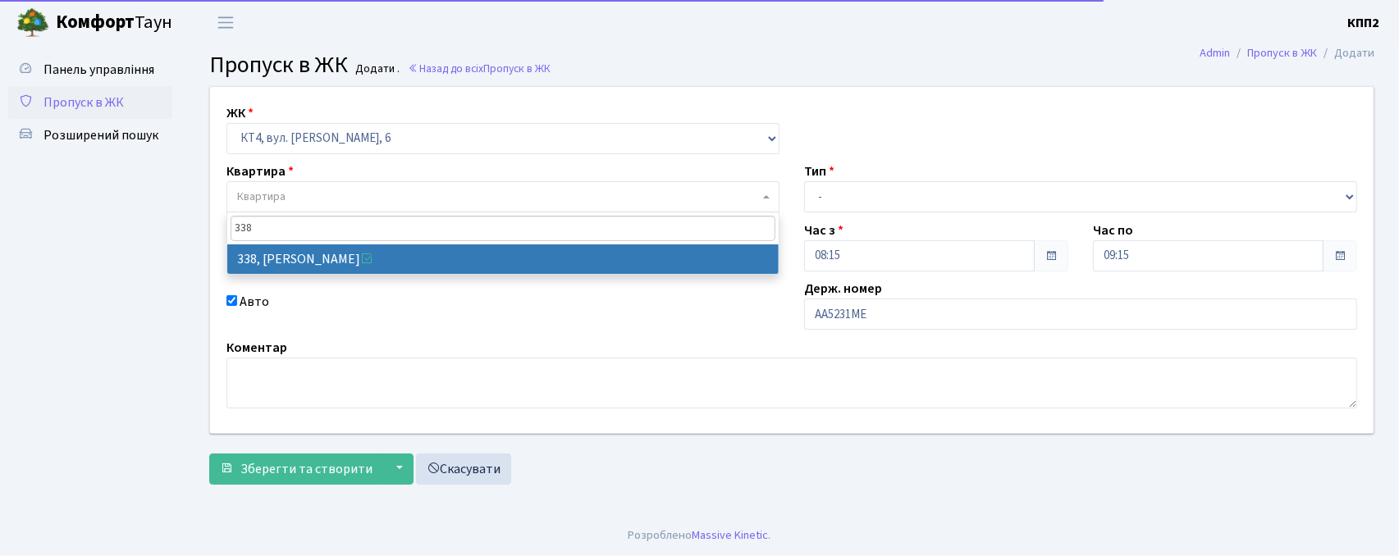
type input "338"
drag, startPoint x: 396, startPoint y: 271, endPoint x: 405, endPoint y: 256, distance: 17.3
select select "17045"
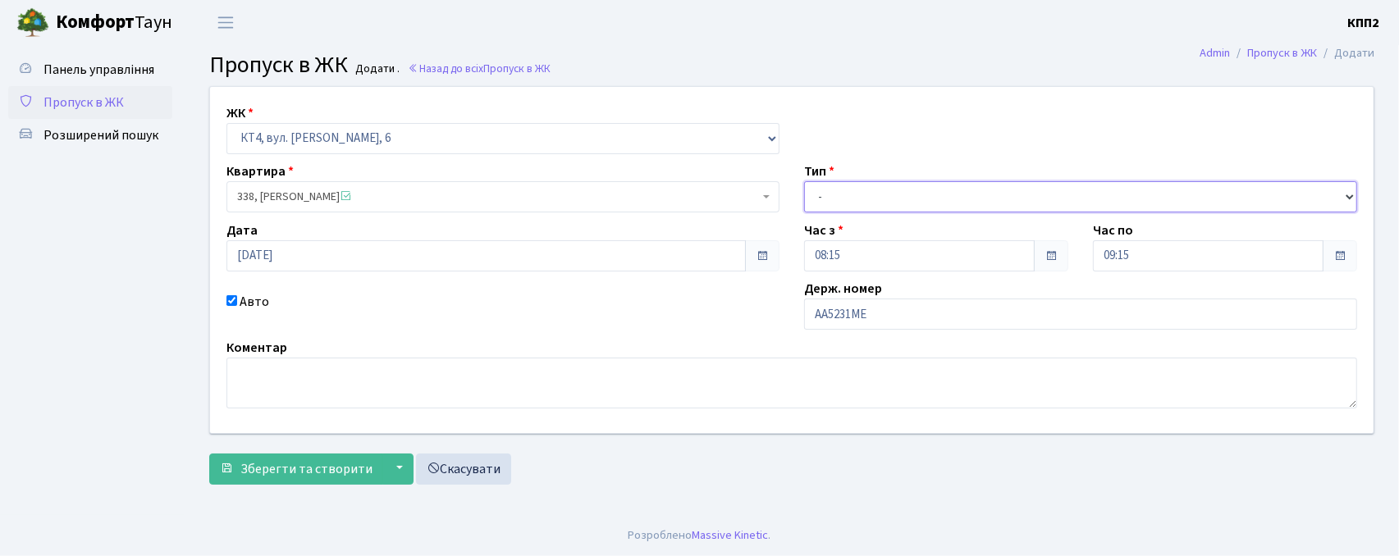
drag, startPoint x: 808, startPoint y: 195, endPoint x: 817, endPoint y: 210, distance: 17.3
click at [808, 195] on select "- Доставка Таксі Гості Сервіс" at bounding box center [1080, 196] width 553 height 31
select select "2"
click at [804, 181] on select "- Доставка Таксі Гості Сервіс" at bounding box center [1080, 196] width 553 height 31
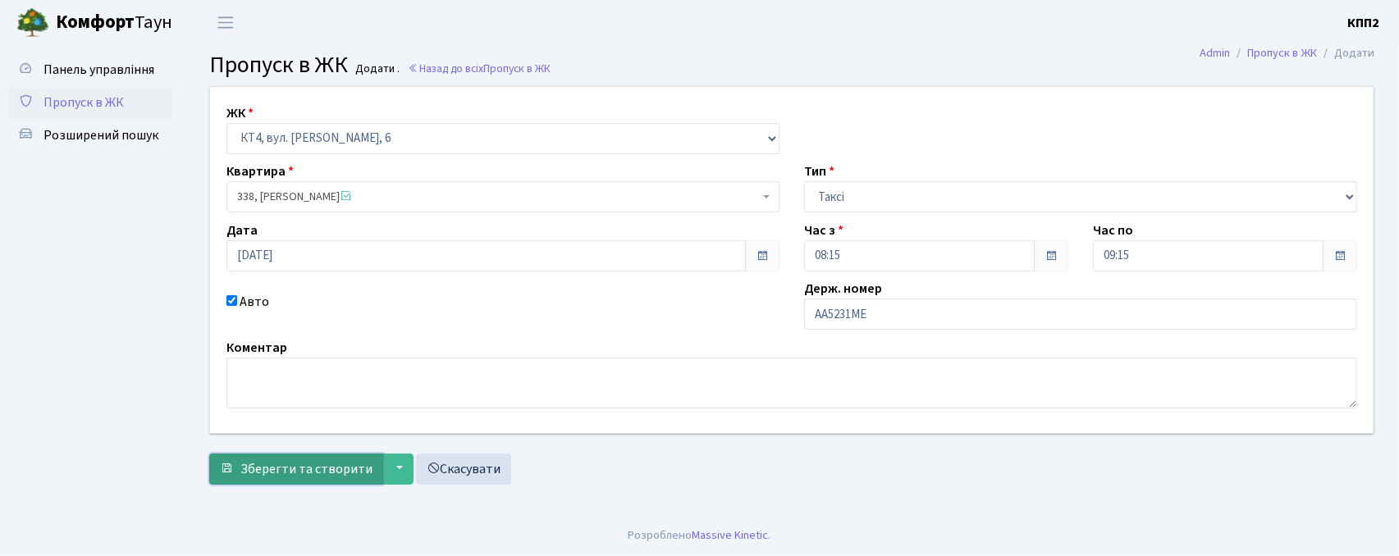
click at [292, 468] on span "Зберегти та створити" at bounding box center [306, 469] width 132 height 18
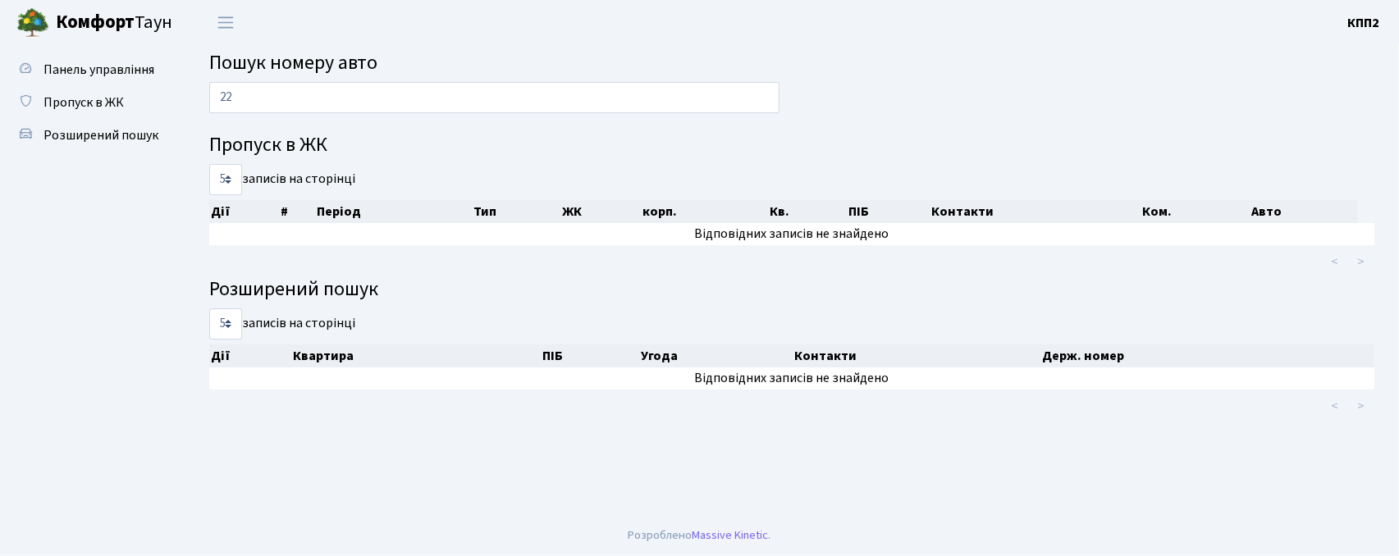
type input "2"
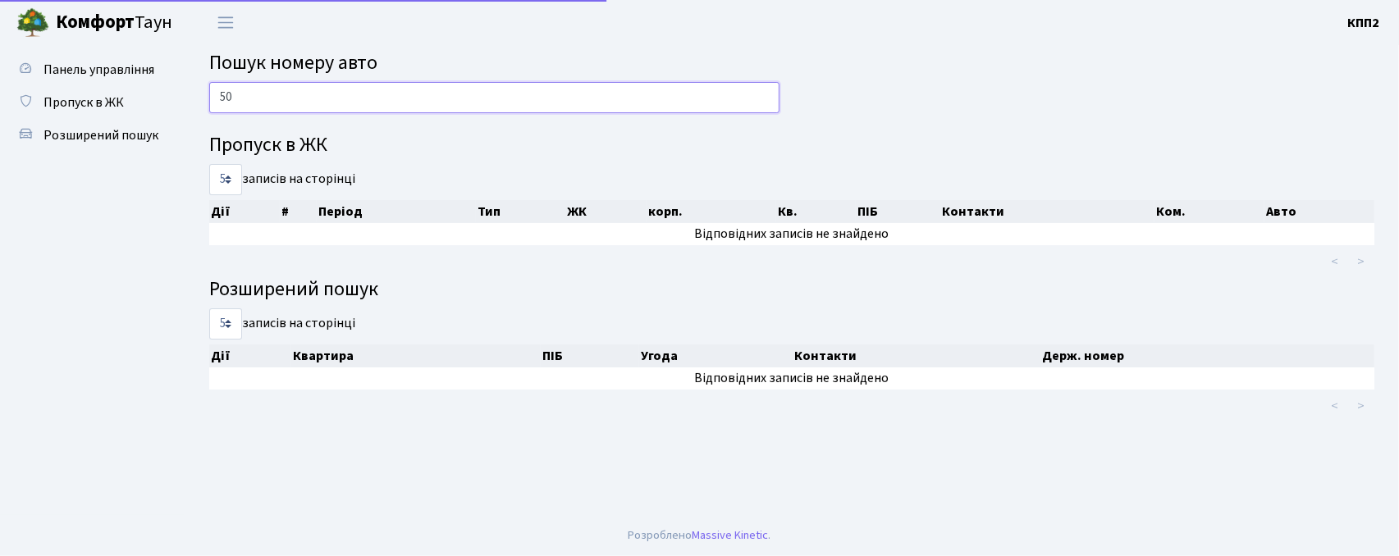
type input "5"
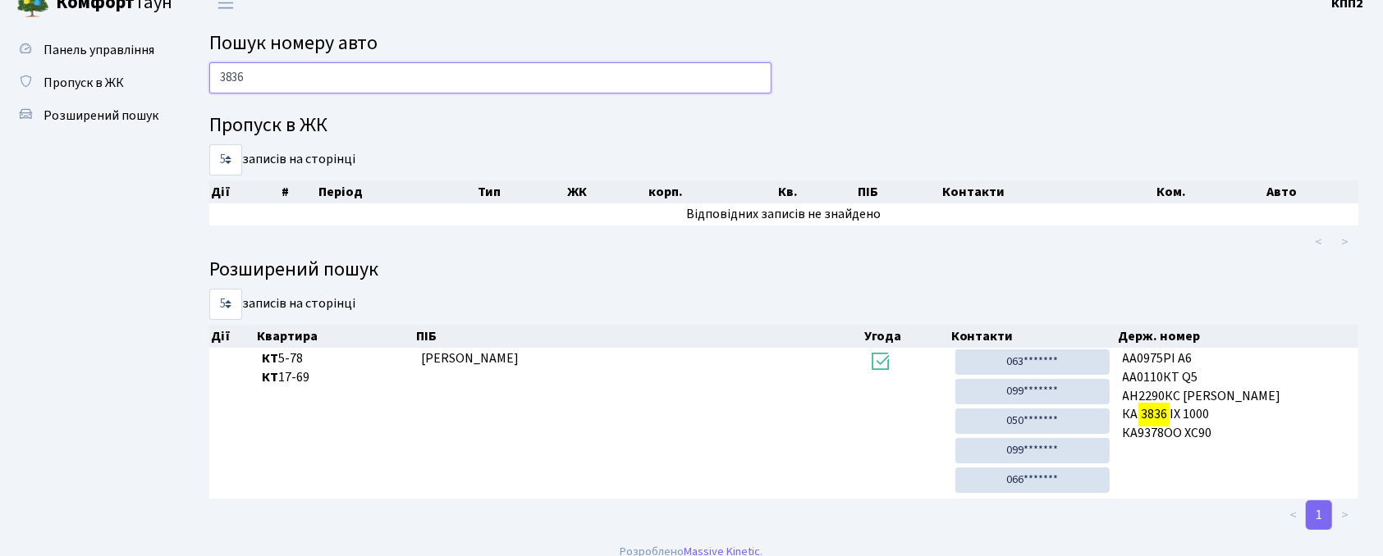
scroll to position [38, 0]
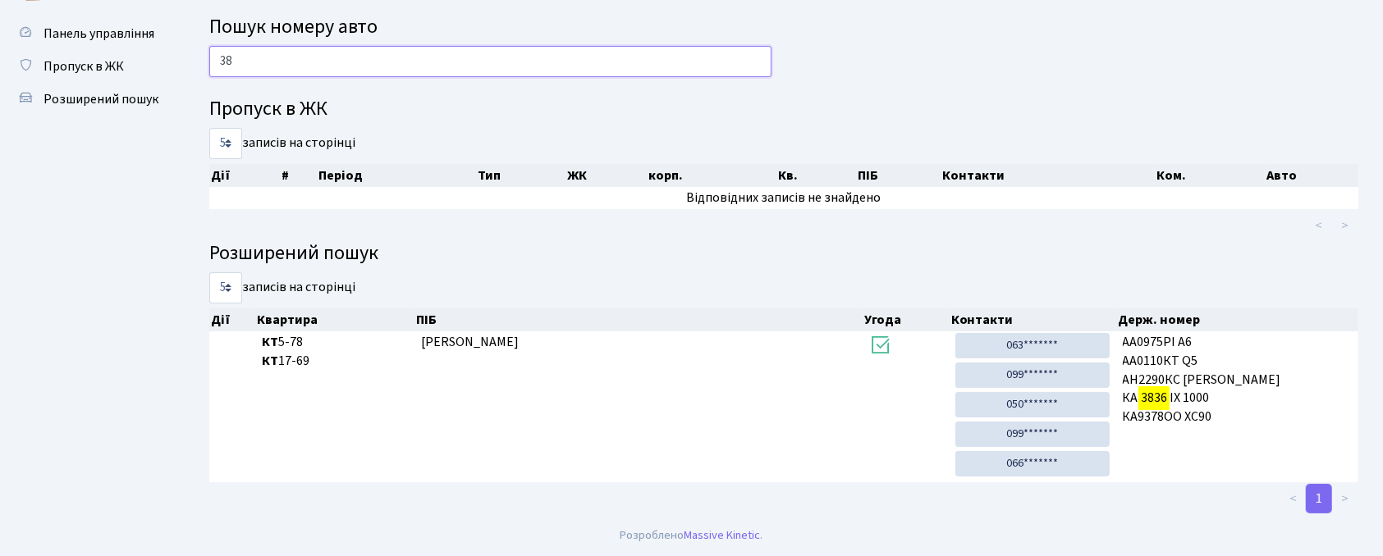
type input "3"
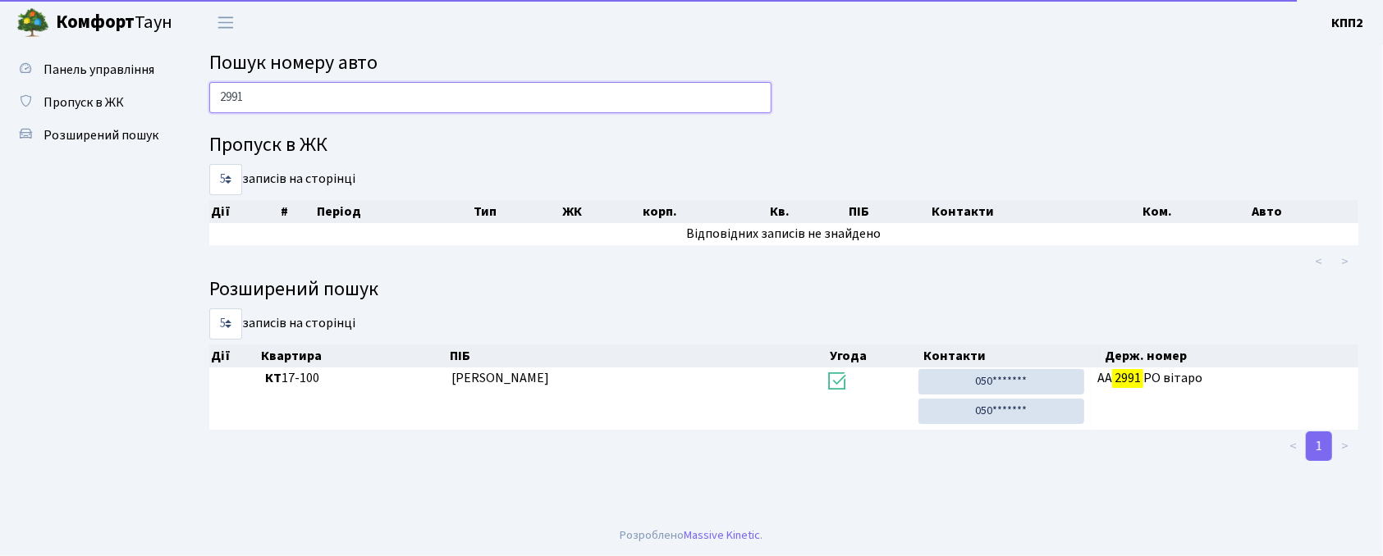
scroll to position [0, 0]
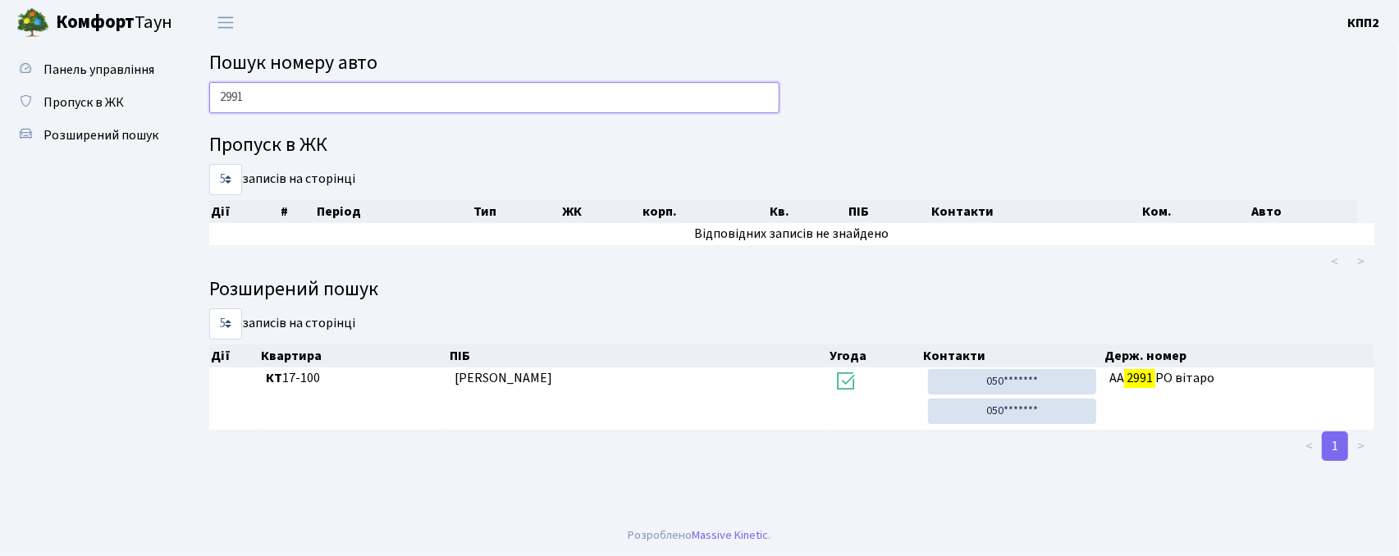
click at [228, 103] on input "2991" at bounding box center [494, 97] width 570 height 31
click at [231, 102] on input "2991" at bounding box center [494, 97] width 570 height 31
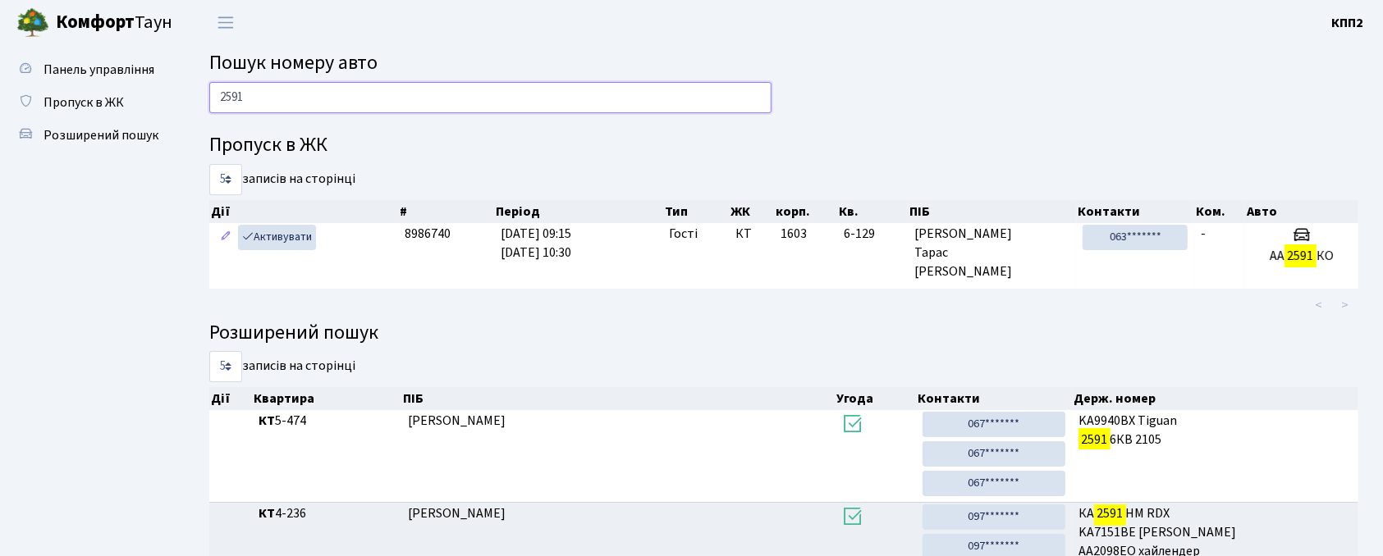
click at [532, 100] on input "2591" at bounding box center [490, 97] width 562 height 31
type input "2"
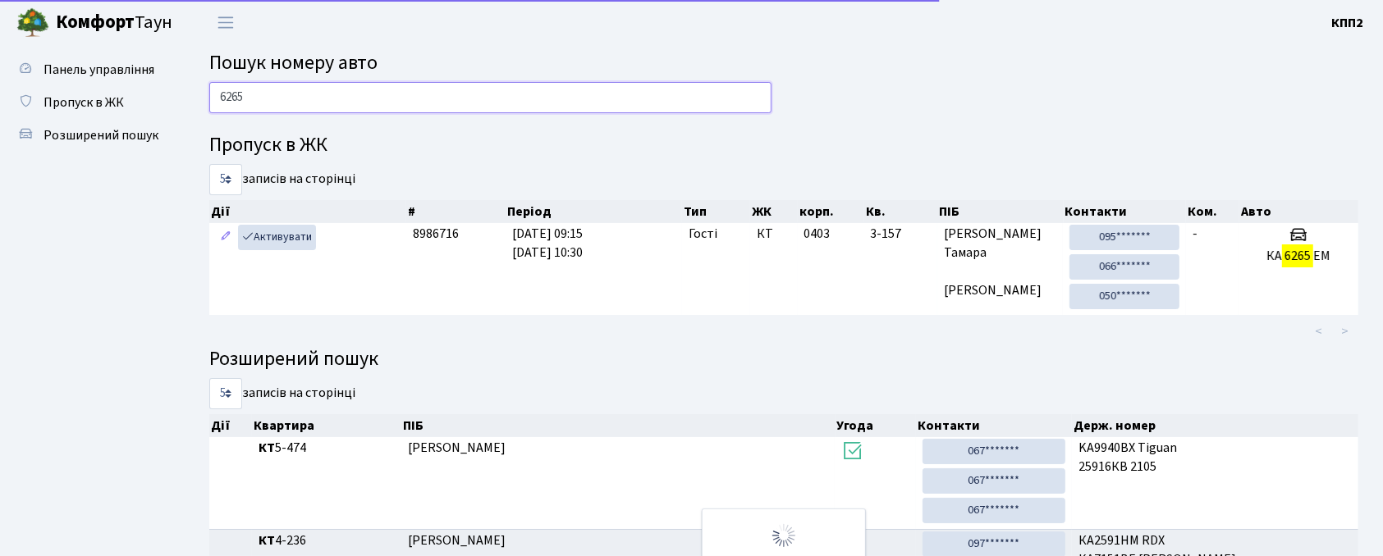
scroll to position [20, 0]
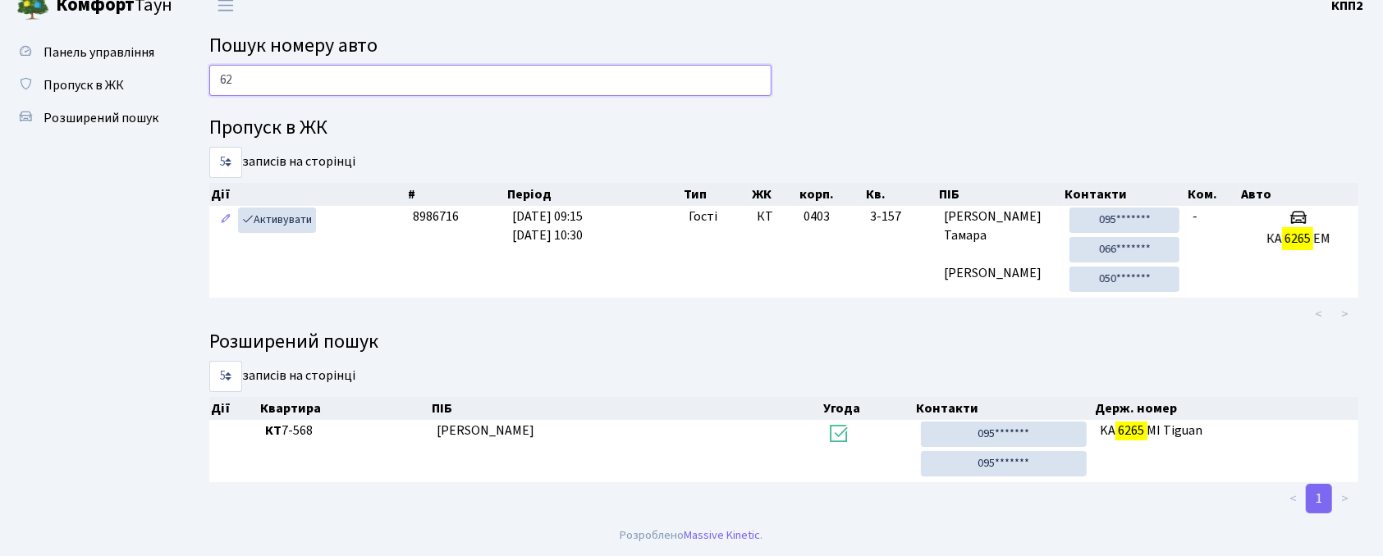
type input "6"
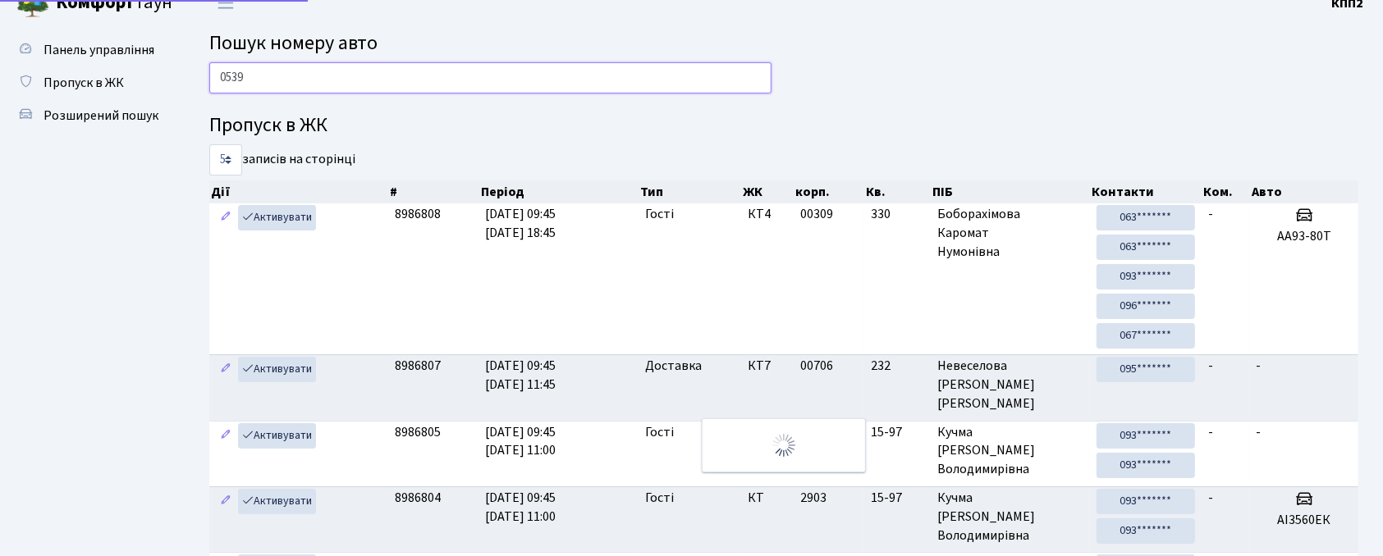
scroll to position [0, 0]
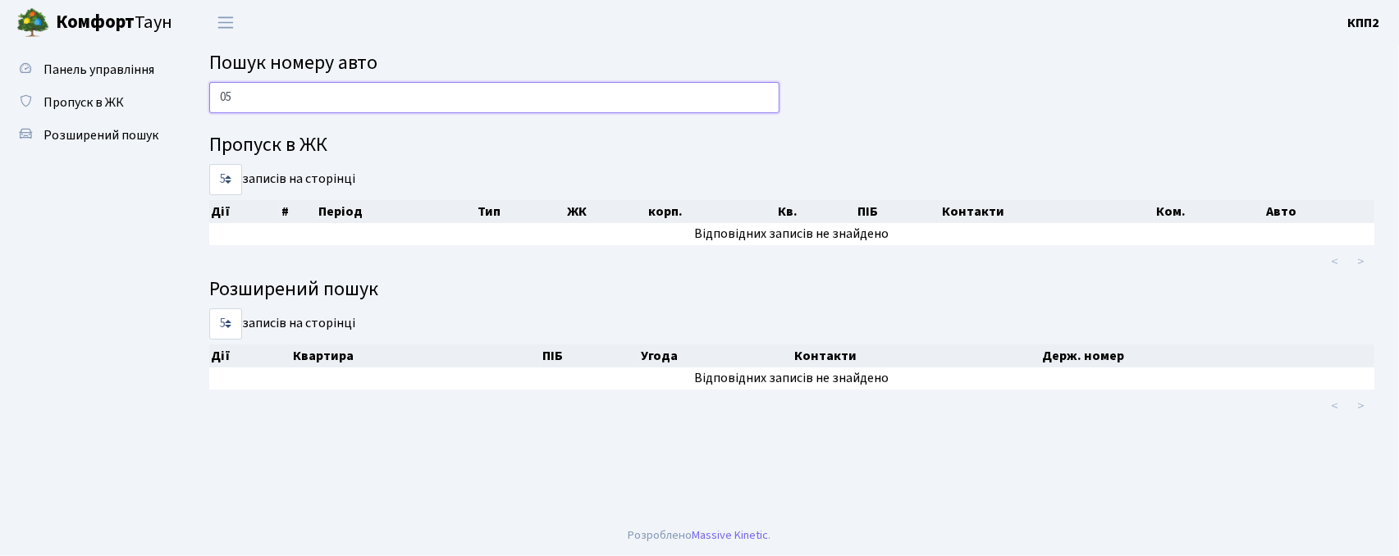
type input "0"
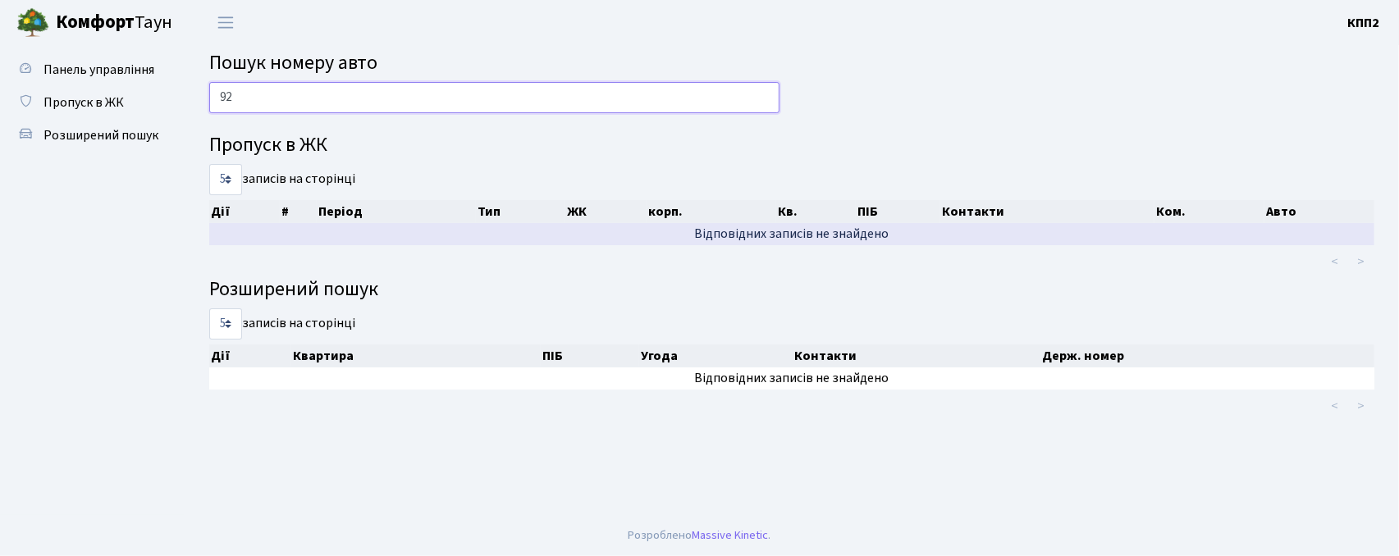
type input "9"
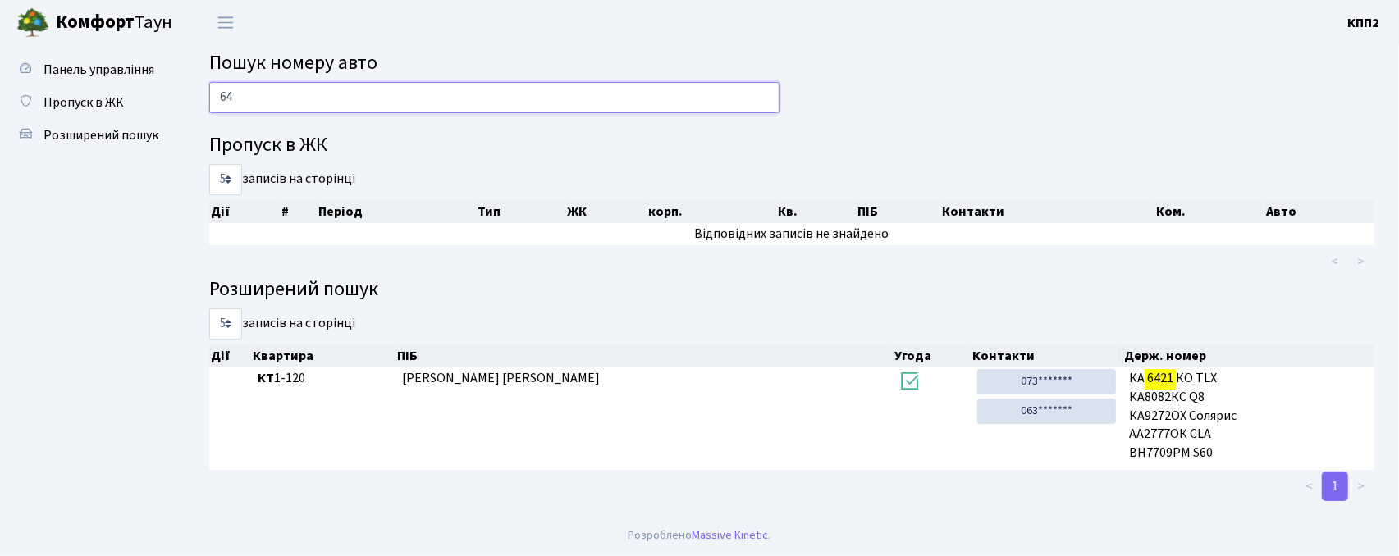
type input "6"
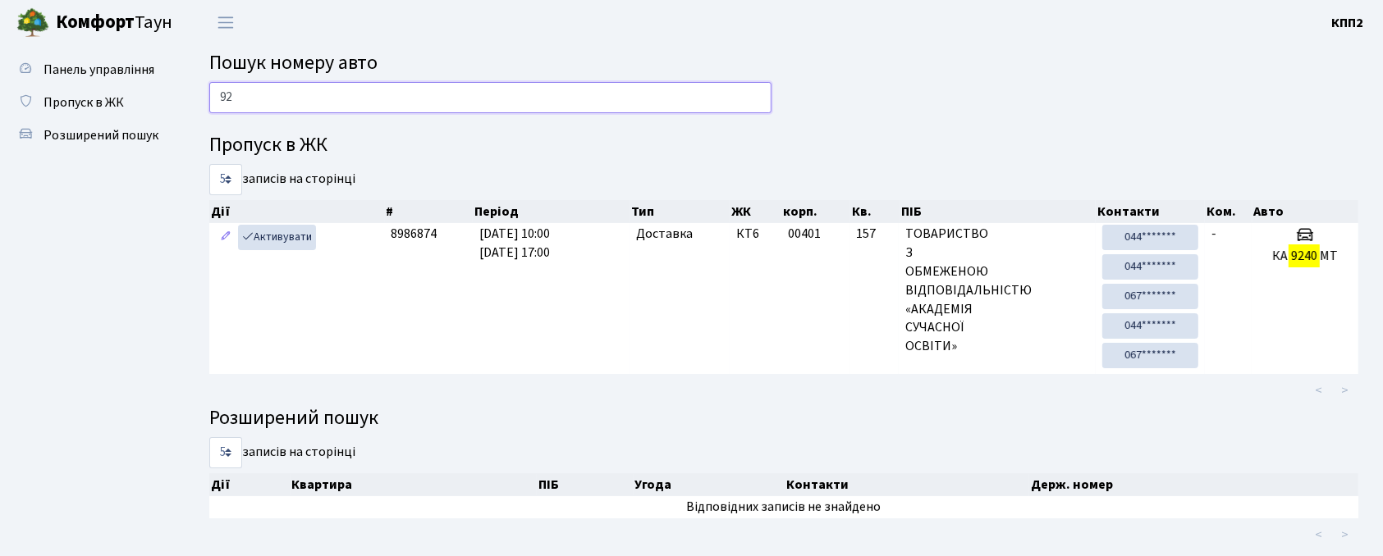
type input "9"
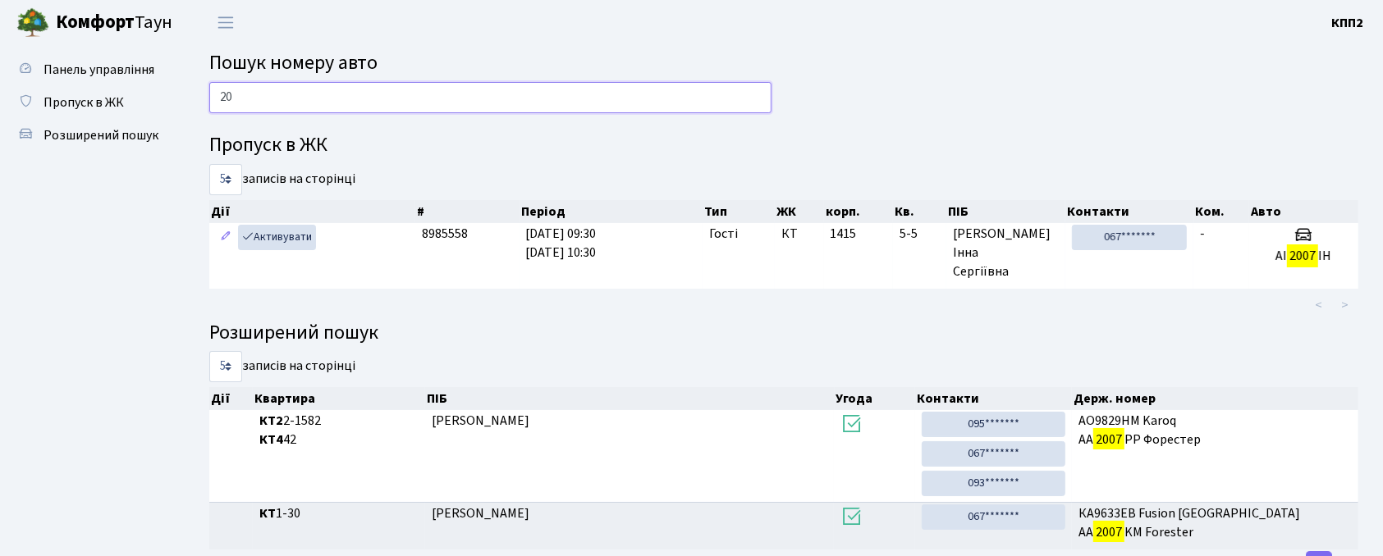
type input "2"
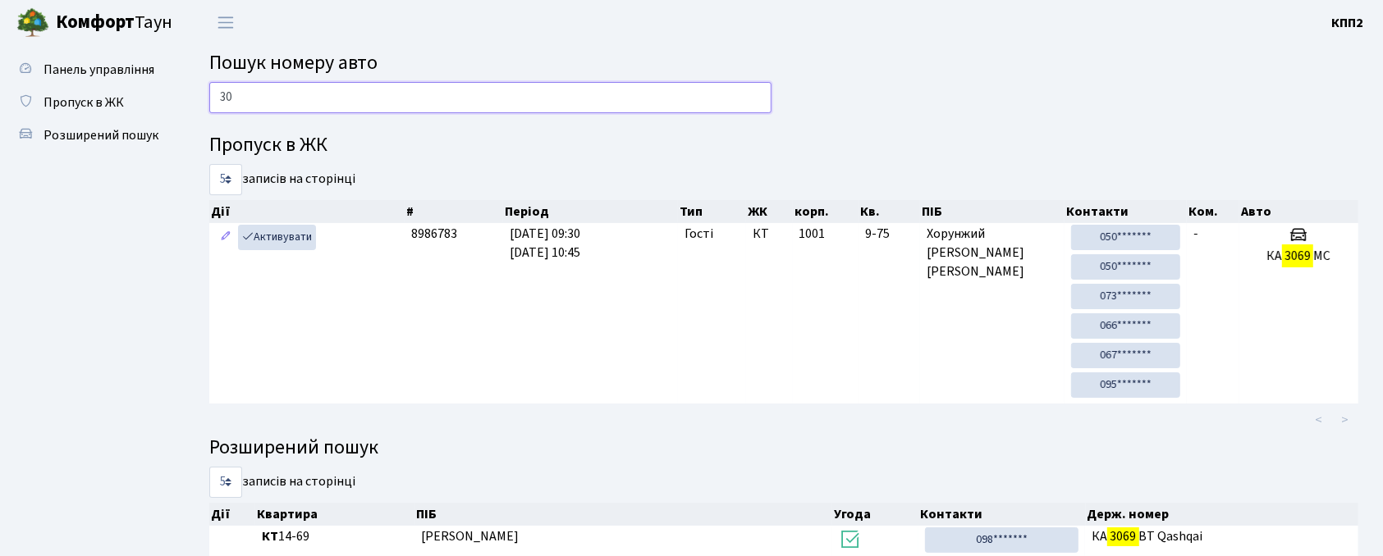
type input "3"
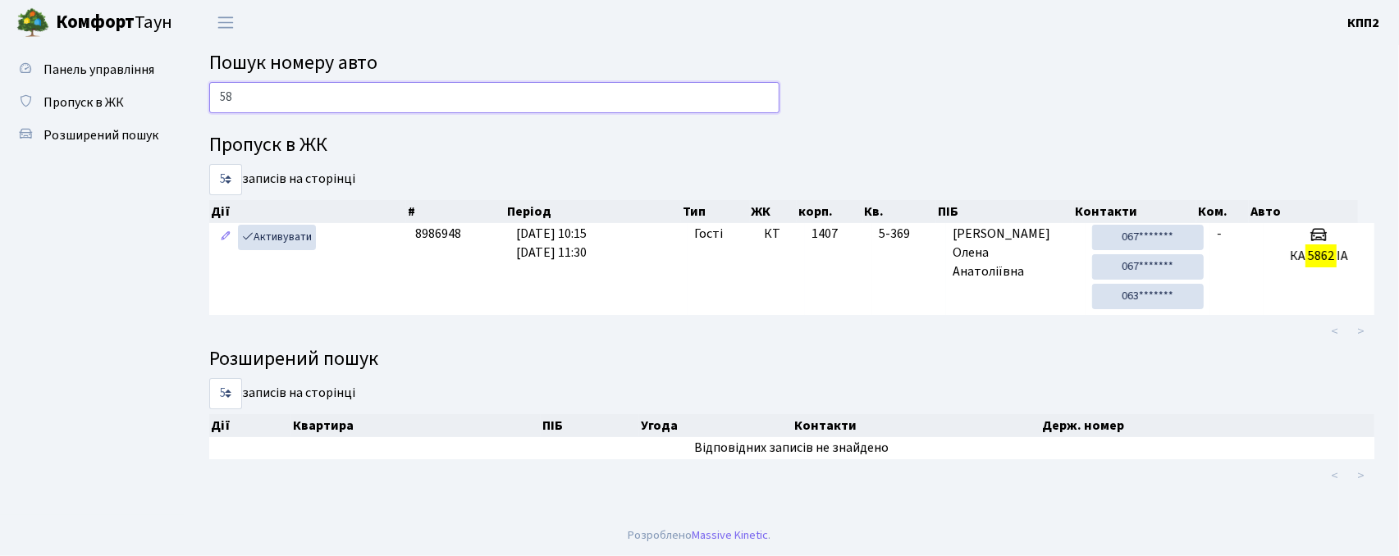
type input "5"
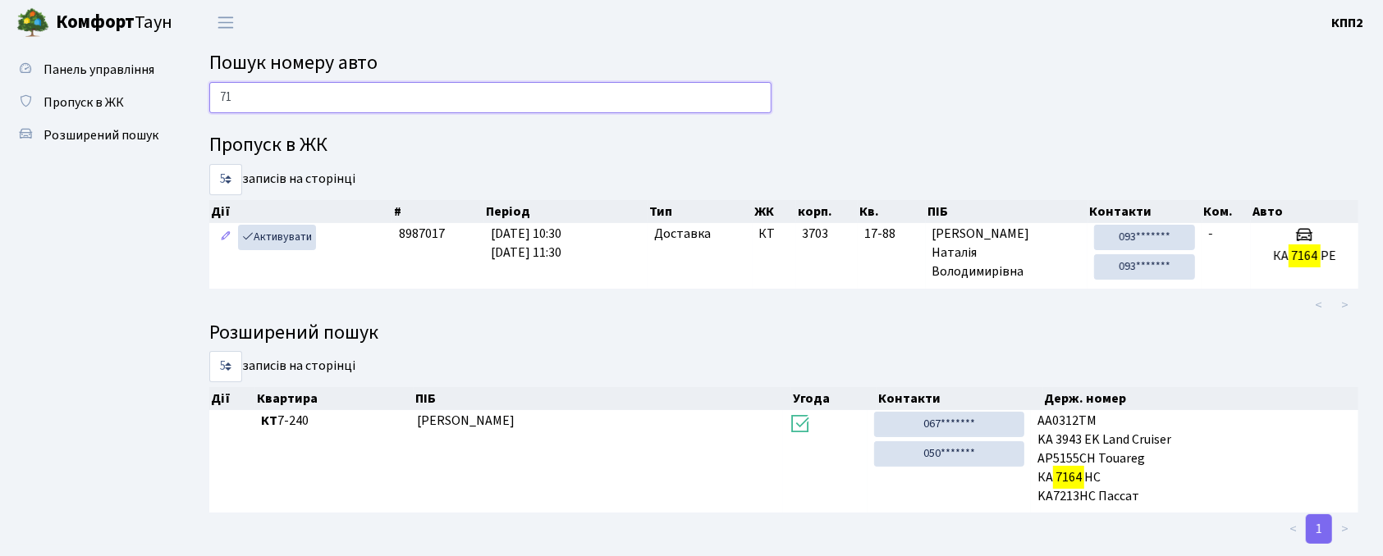
type input "7"
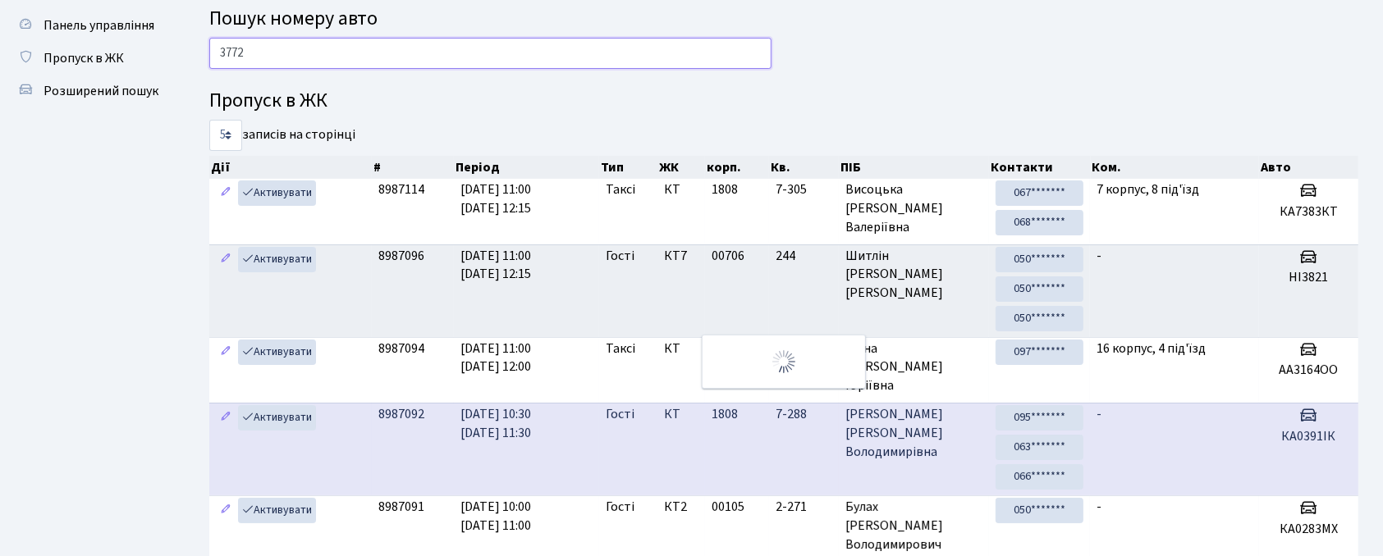
scroll to position [7, 0]
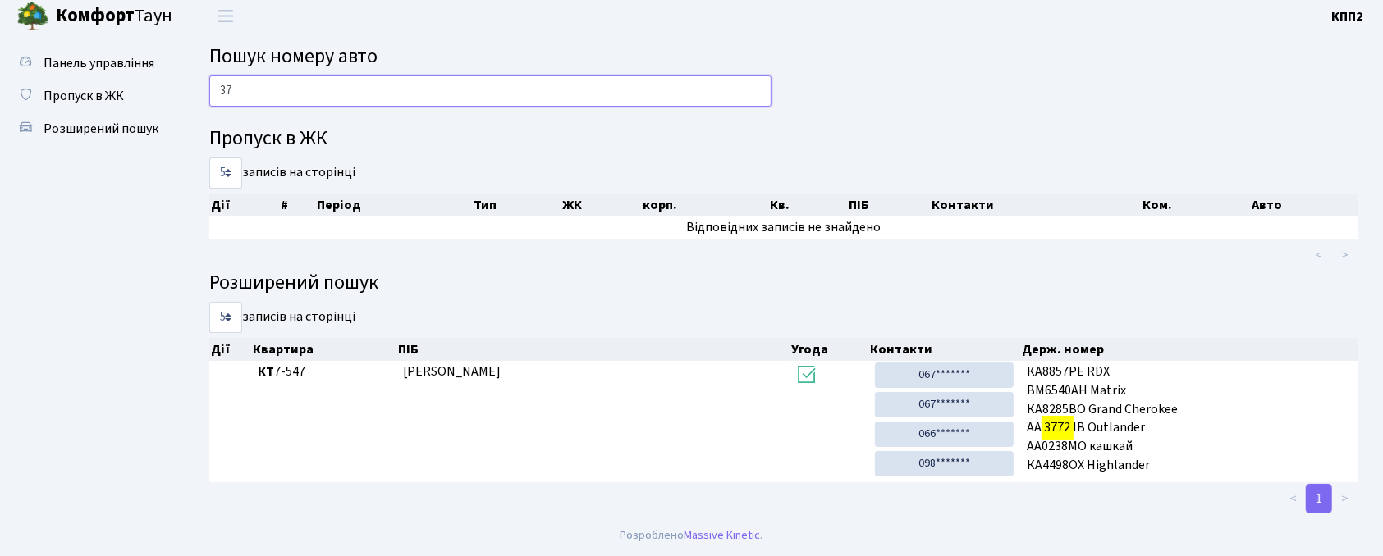
type input "3"
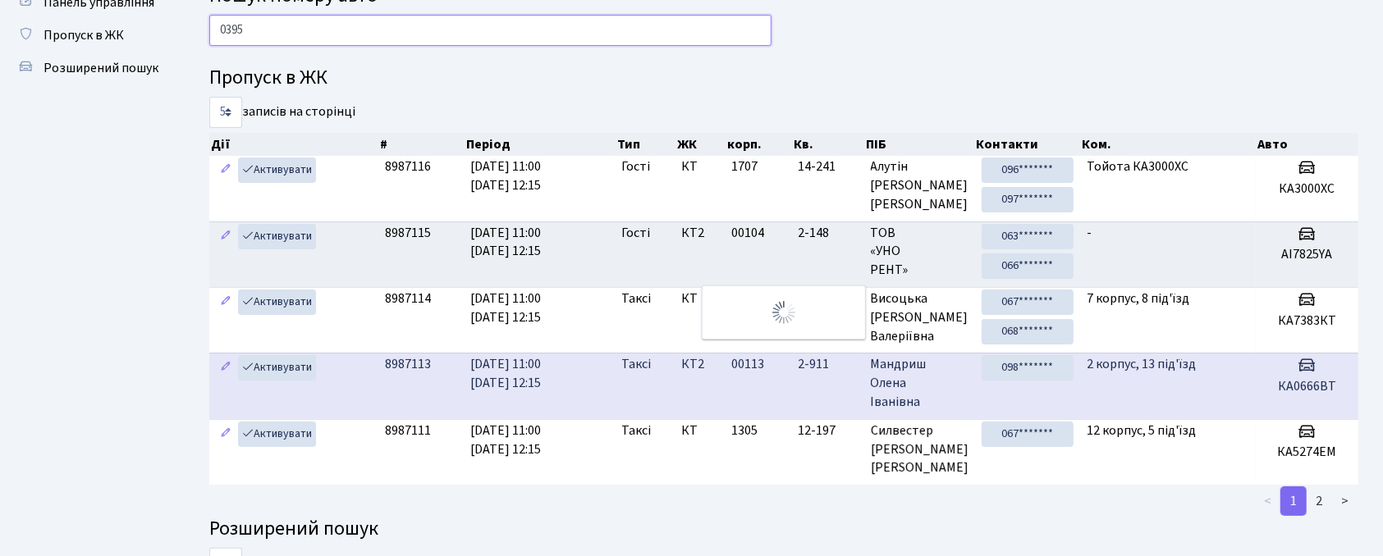
scroll to position [21, 0]
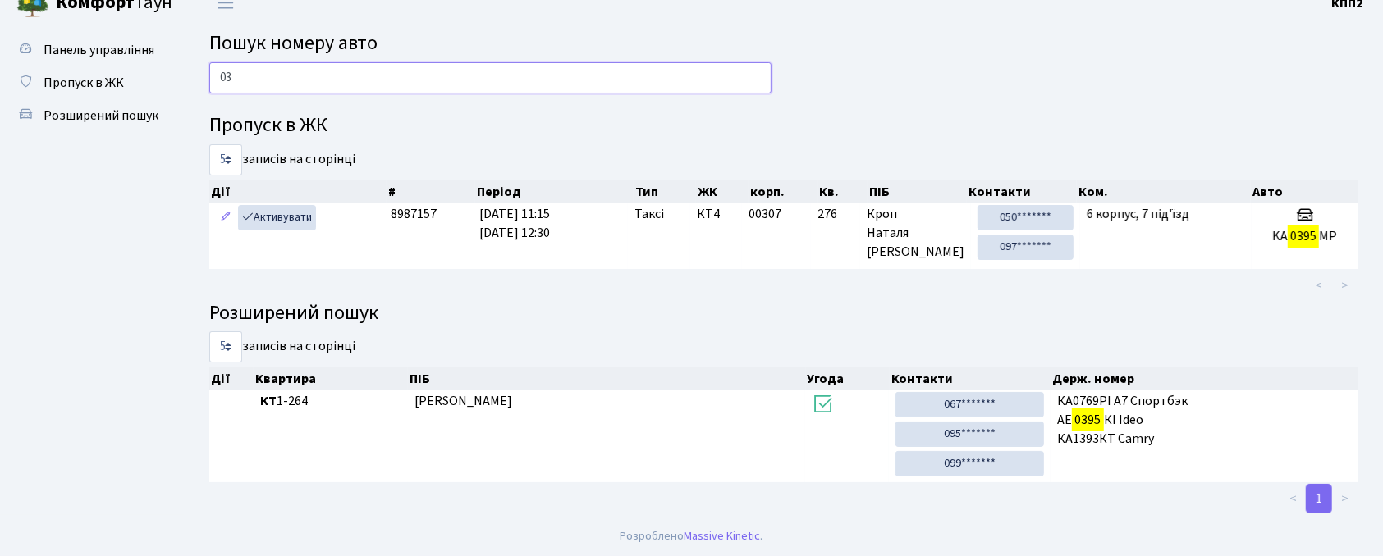
type input "0"
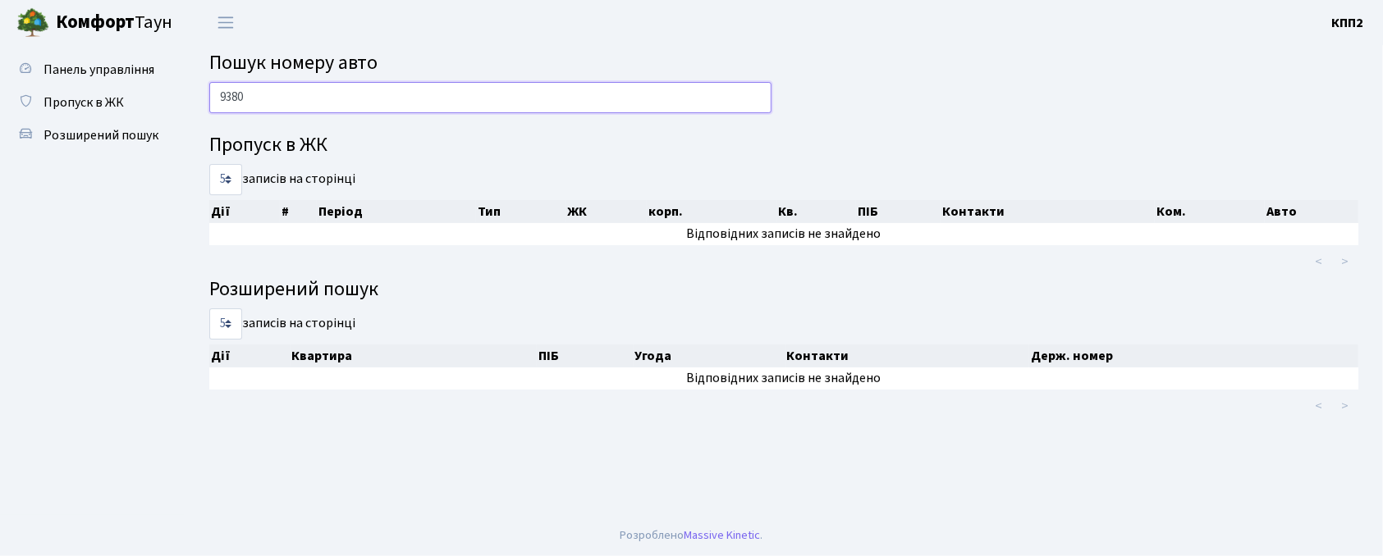
scroll to position [0, 0]
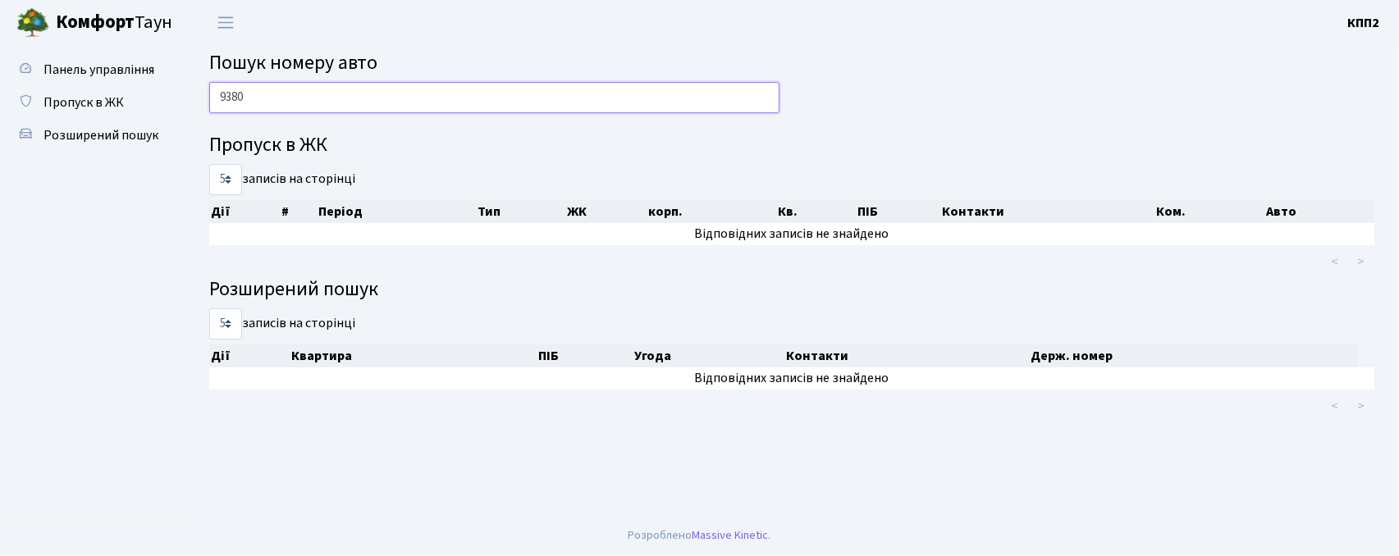
click at [231, 100] on input "9380" at bounding box center [494, 97] width 570 height 31
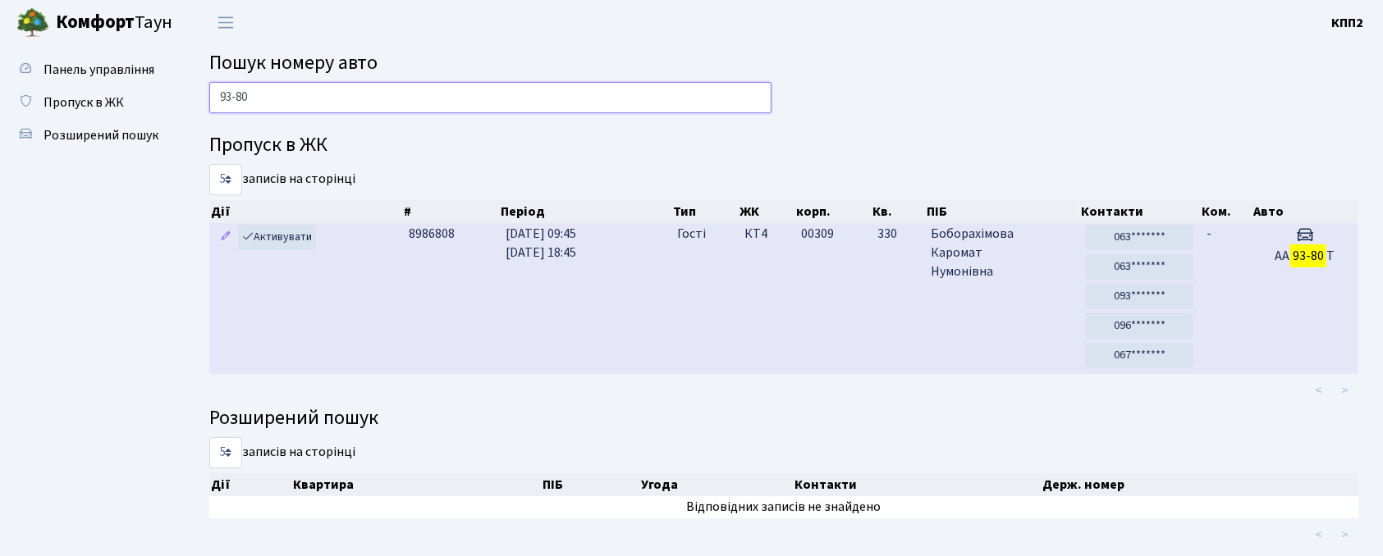
type input "93-80"
click at [1232, 272] on td "-" at bounding box center [1226, 298] width 52 height 151
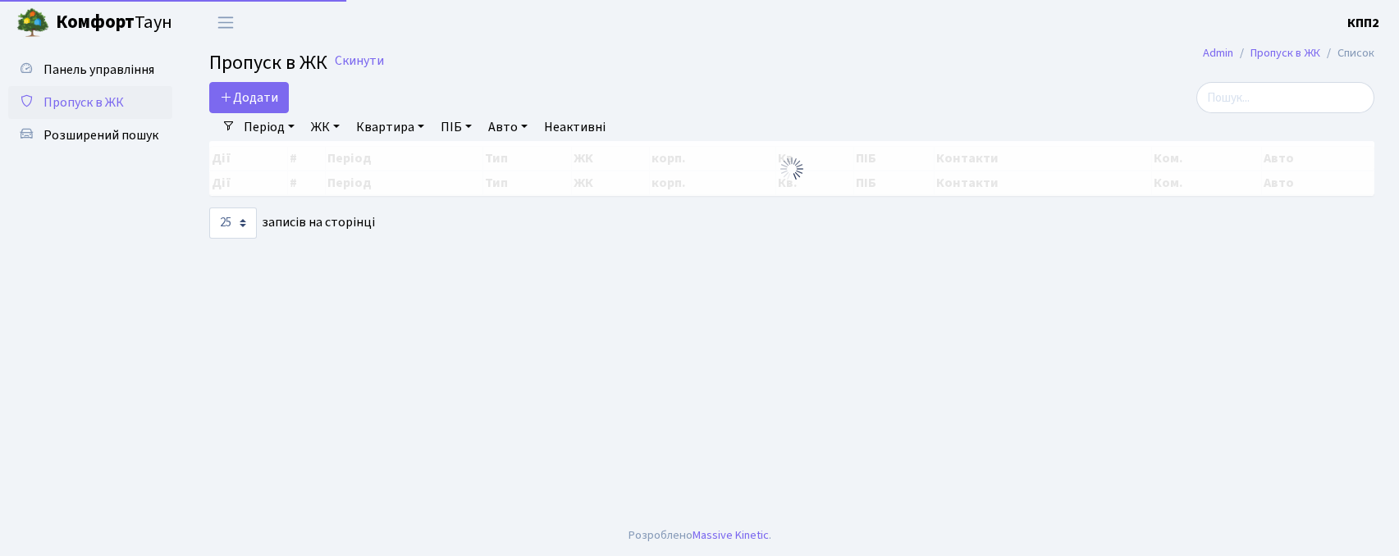
select select "25"
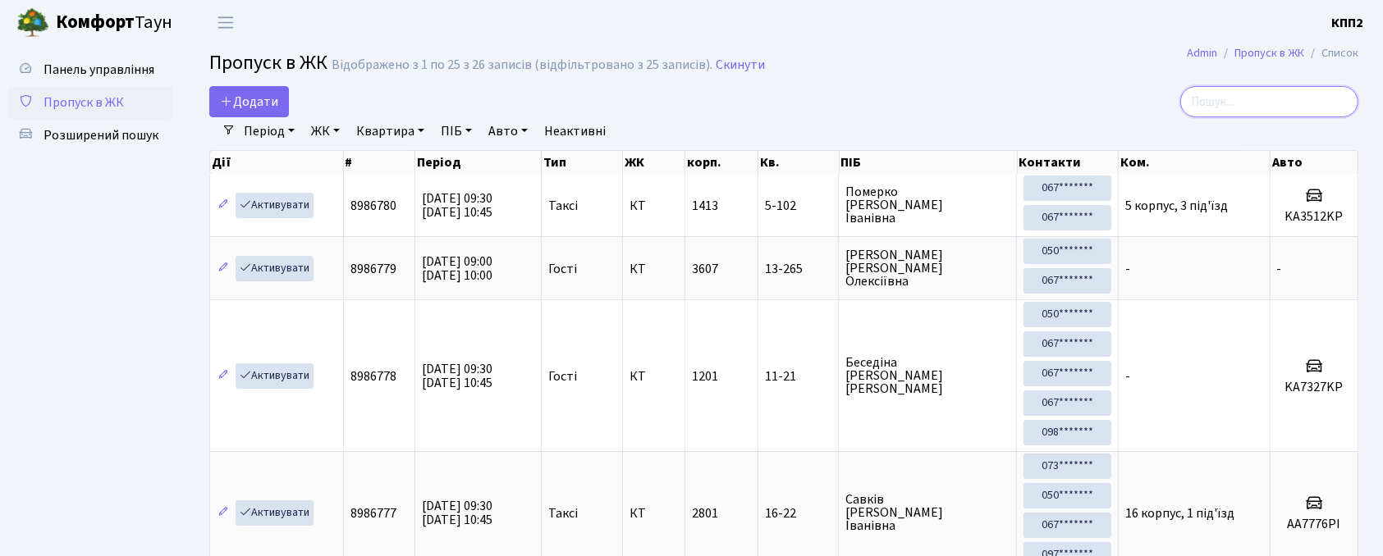
click at [1225, 106] on input "search" at bounding box center [1269, 101] width 178 height 31
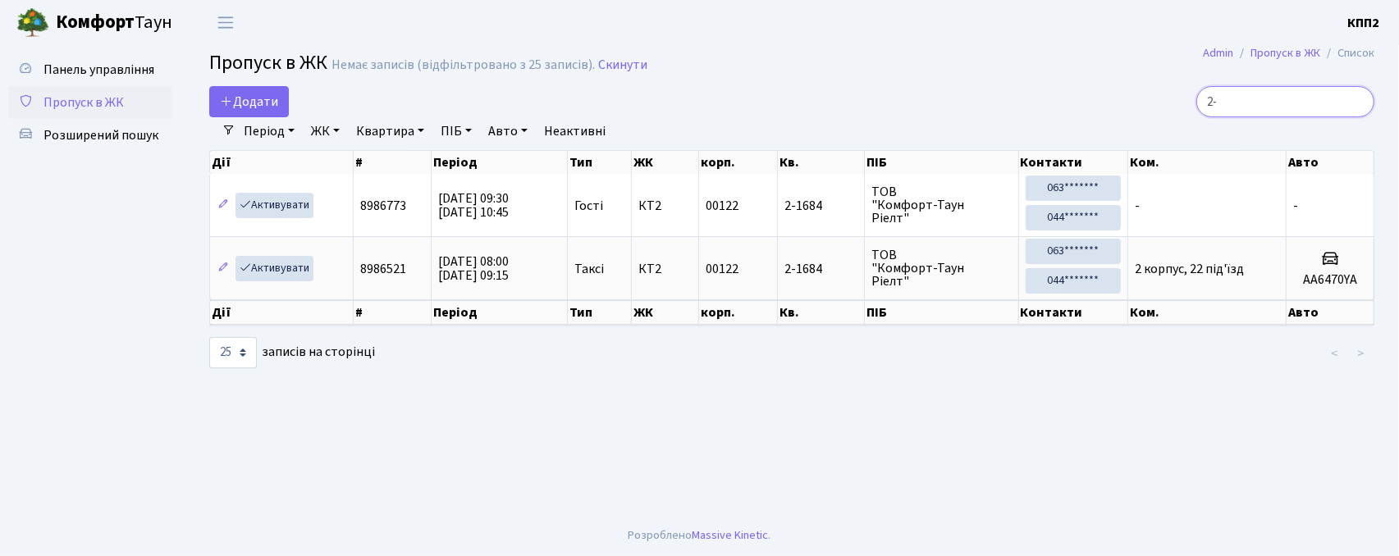
type input "2"
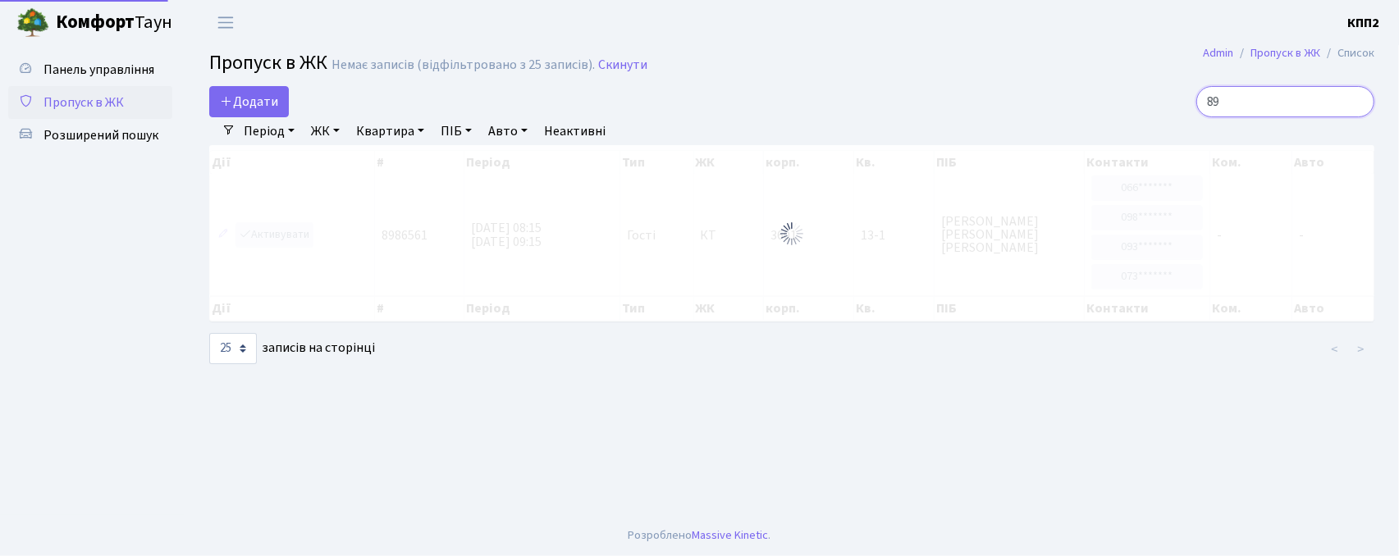
type input "8"
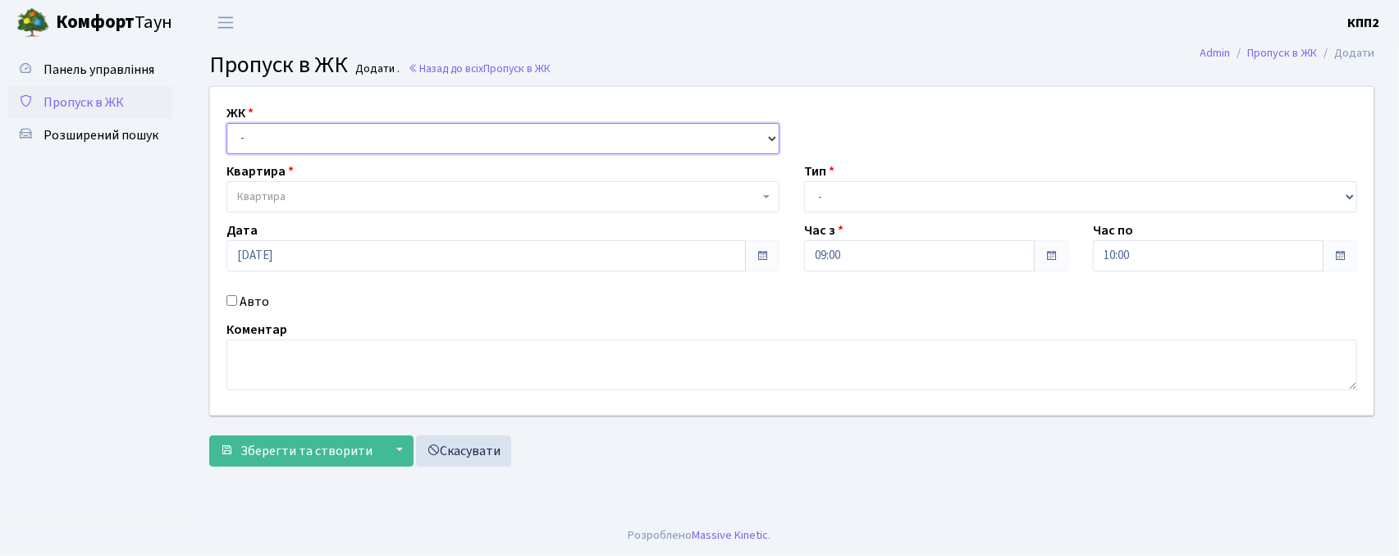
click at [276, 141] on select "- КТ, вул. Регенераторна, 4 КТ2, просп. [STREET_ADDRESS] [STREET_ADDRESS] [PERS…" at bounding box center [503, 138] width 553 height 31
select select "271"
click at [227, 123] on select "- КТ, вул. Регенераторна, 4 КТ2, просп. [STREET_ADDRESS] [STREET_ADDRESS] [PERS…" at bounding box center [503, 138] width 553 height 31
select select
click at [312, 204] on span "Квартира" at bounding box center [498, 197] width 522 height 16
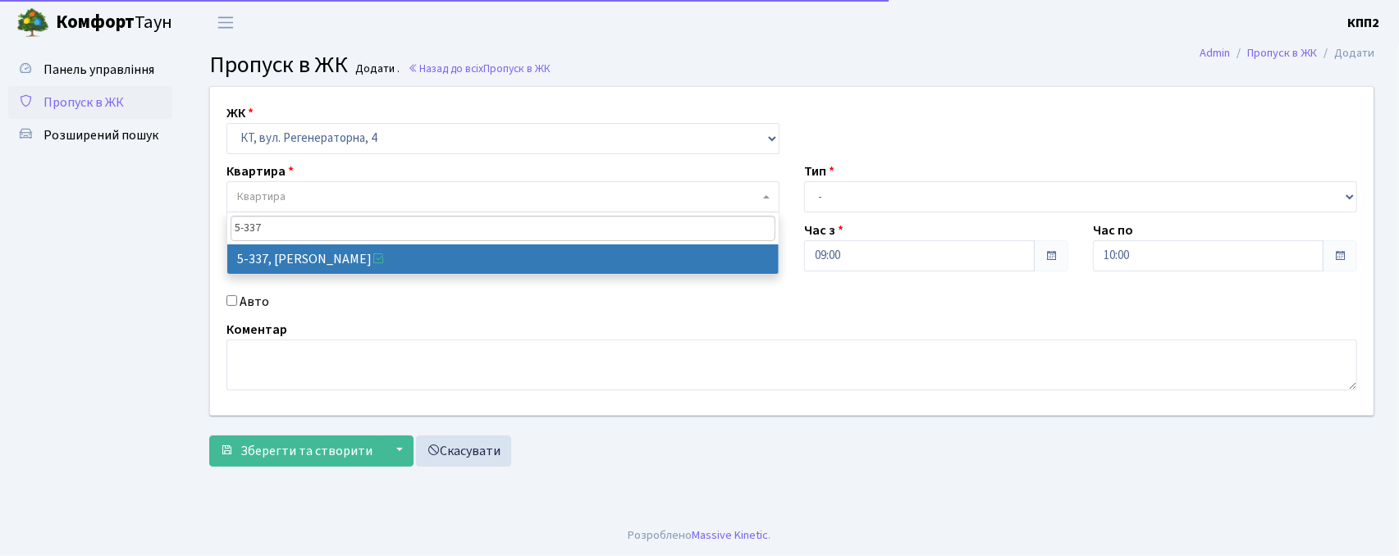
type input "5-337"
select select "2172"
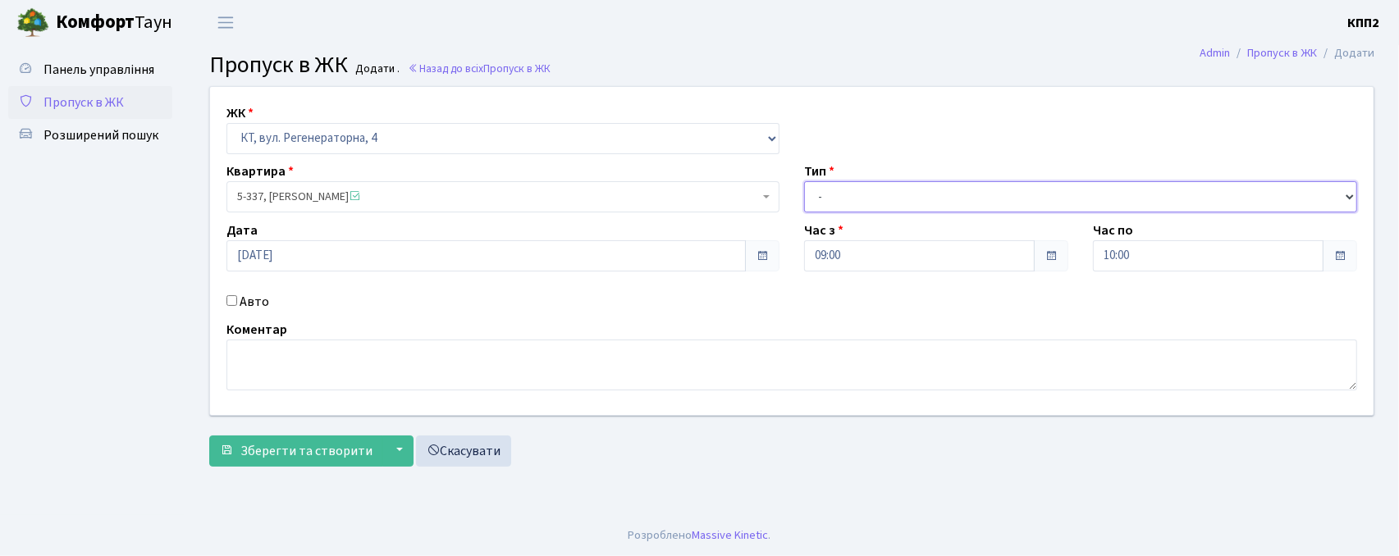
click at [921, 194] on select "- Доставка Таксі Гості Сервіс" at bounding box center [1080, 196] width 553 height 31
select select "3"
click at [804, 181] on select "- Доставка Таксі Гості Сервіс" at bounding box center [1080, 196] width 553 height 31
click at [250, 302] on label "Авто" at bounding box center [255, 302] width 30 height 20
click at [237, 302] on input "Авто" at bounding box center [232, 300] width 11 height 11
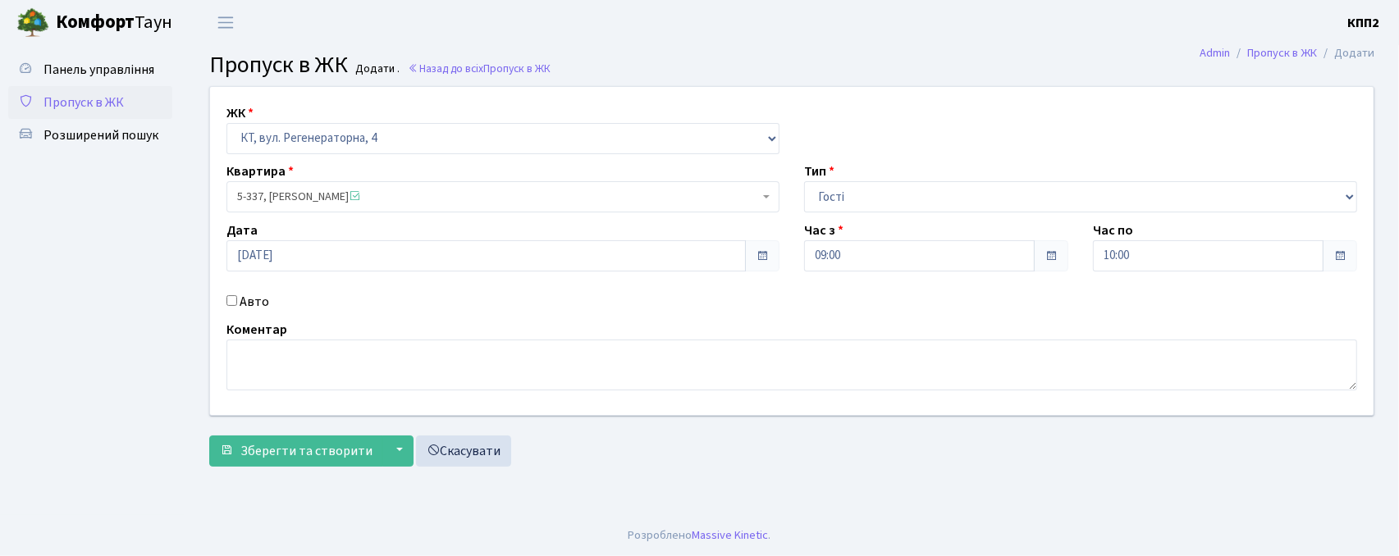
checkbox input "true"
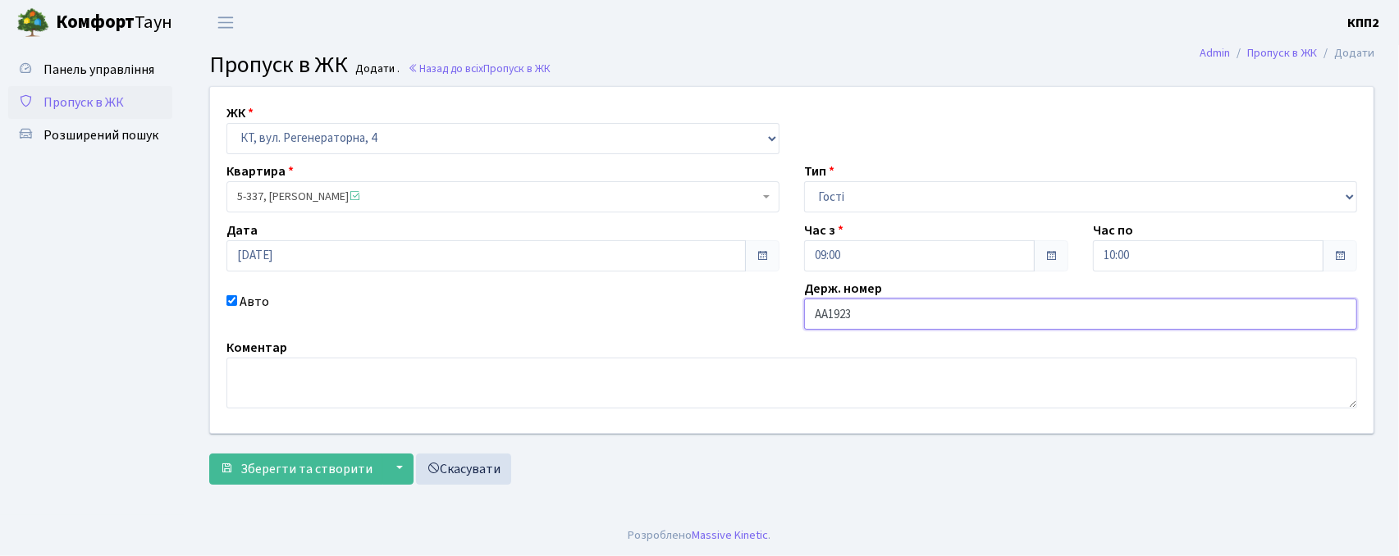
type input "АА1923НВ"
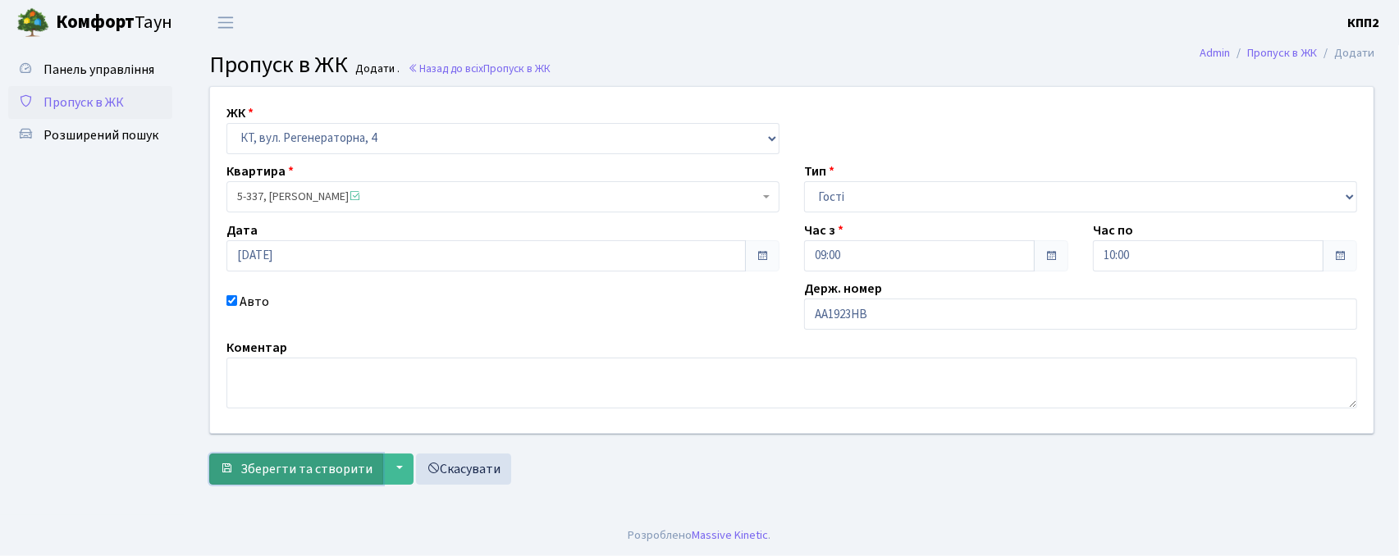
click at [305, 458] on button "Зберегти та створити" at bounding box center [296, 469] width 174 height 31
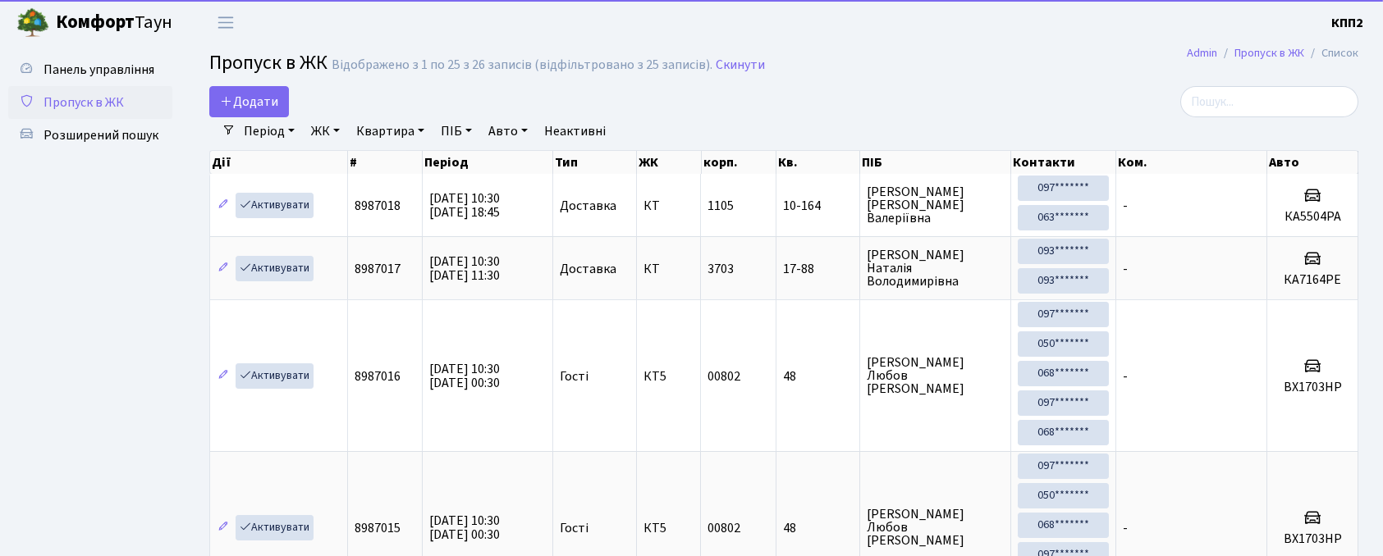
select select "25"
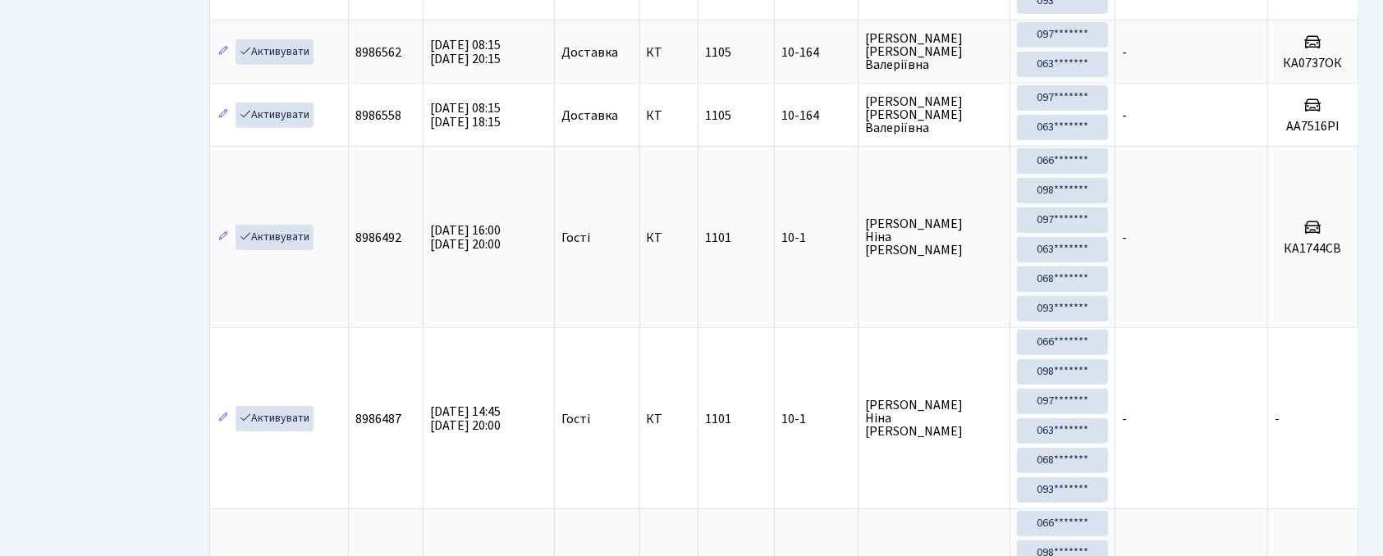
scroll to position [1094, 0]
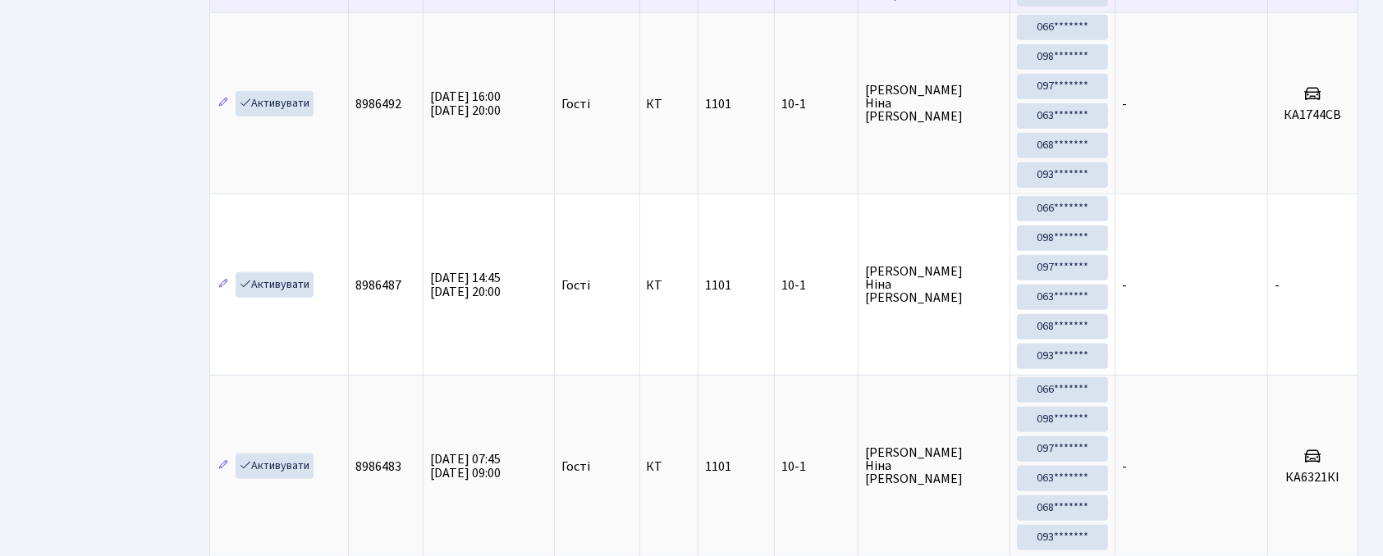
type input "10-1"
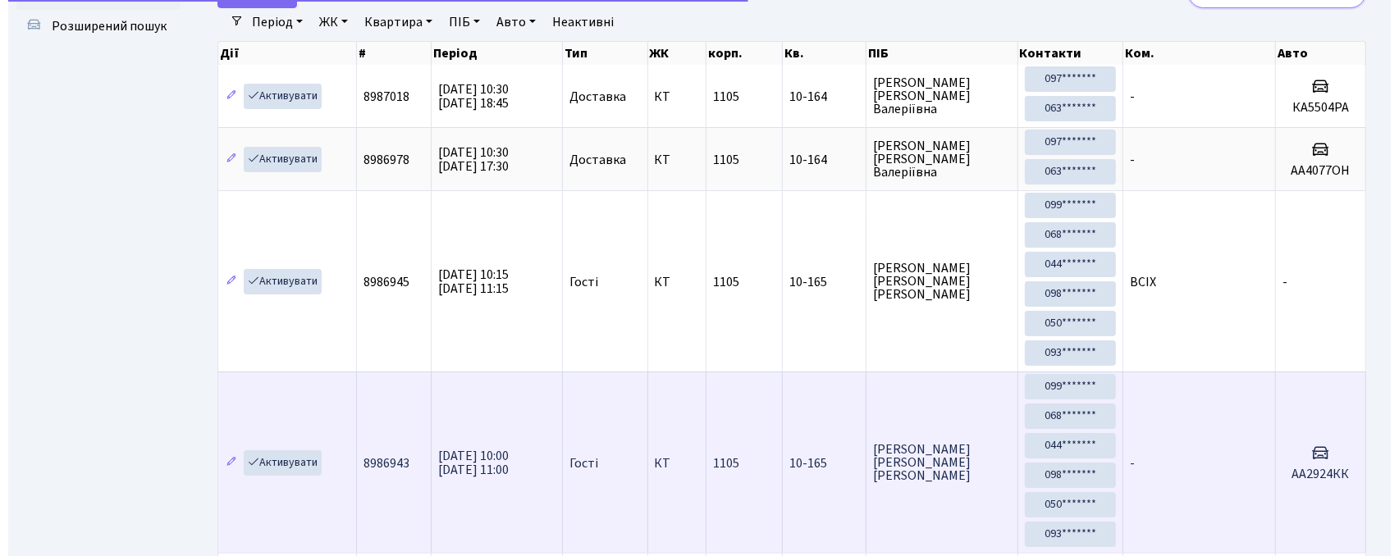
scroll to position [0, 0]
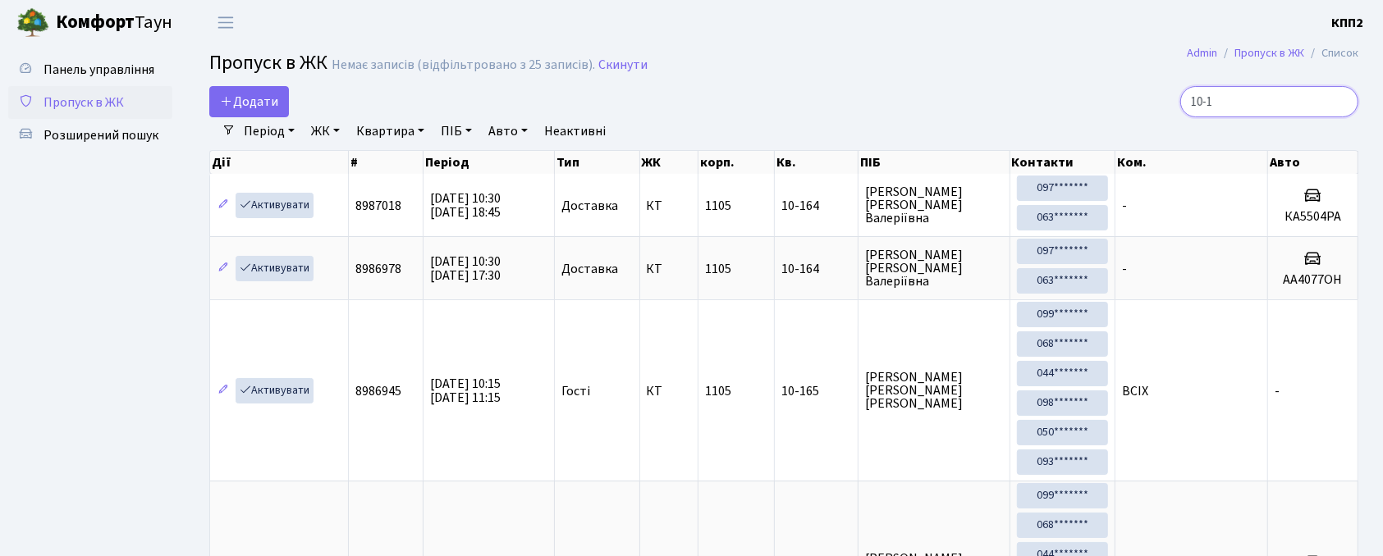
drag, startPoint x: 1315, startPoint y: 96, endPoint x: 998, endPoint y: 60, distance: 318.9
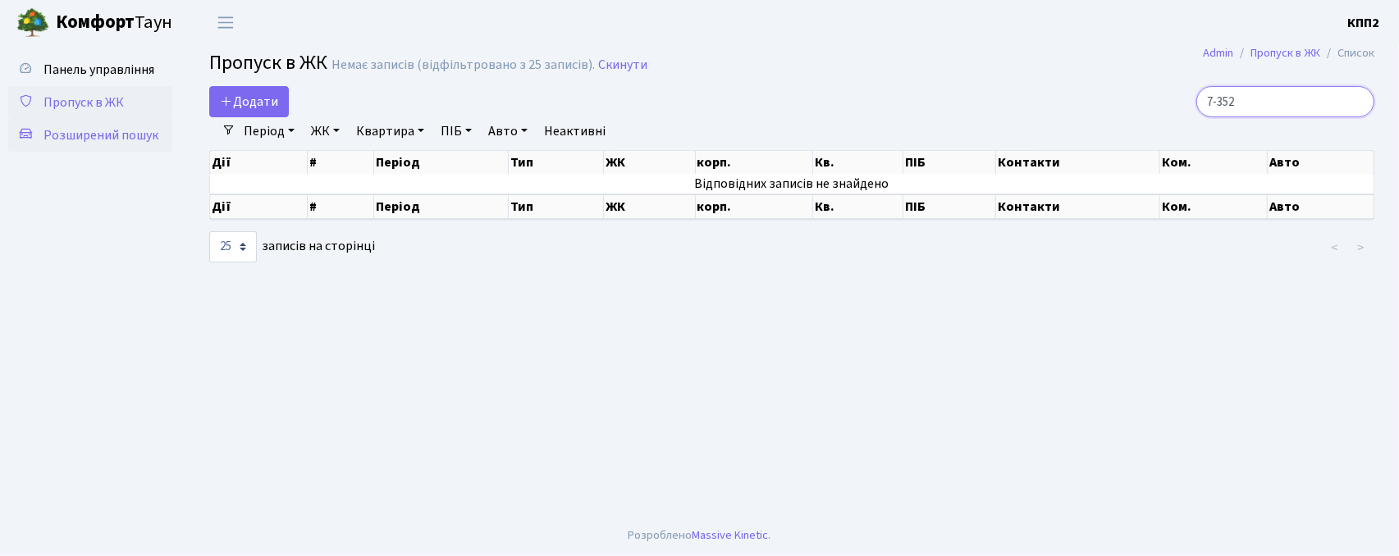
type input "7-352"
click at [80, 143] on span "Розширений пошук" at bounding box center [101, 135] width 115 height 18
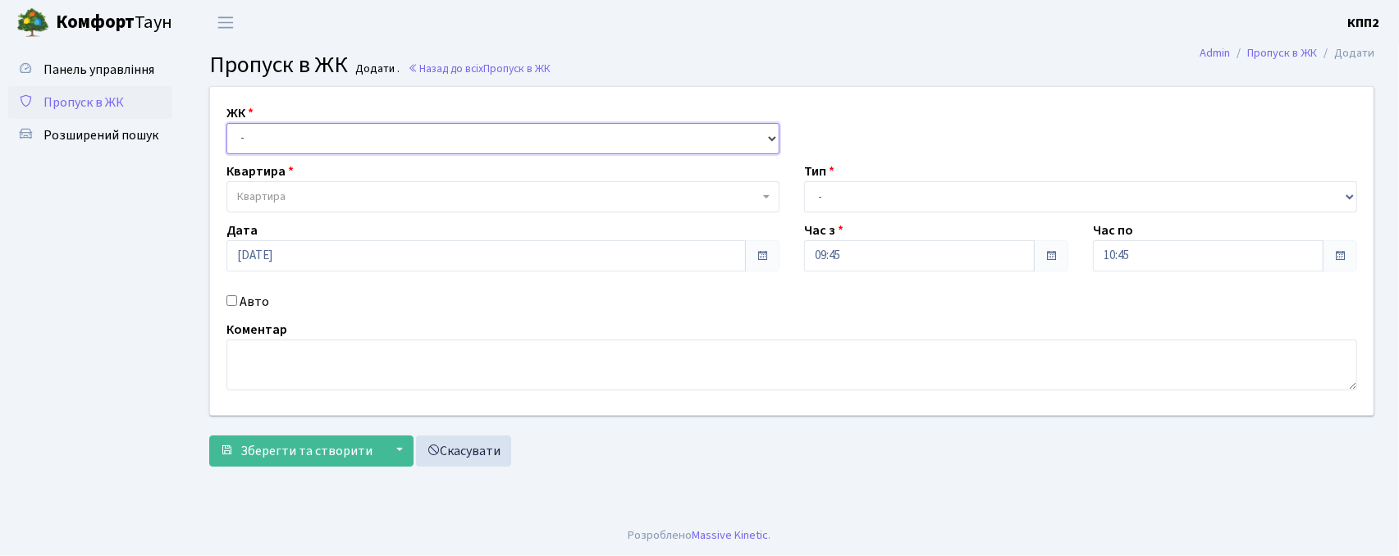
click at [369, 149] on select "- КТ, вул. Регенераторна, 4 КТ2, просп. Соборності, 17 КТ3, вул. Березнева, 16 …" at bounding box center [503, 138] width 553 height 31
select select "271"
click at [227, 123] on select "- КТ, вул. Регенераторна, 4 КТ2, просп. Соборності, 17 КТ3, вул. Березнева, 16 …" at bounding box center [503, 138] width 553 height 31
select select
click at [392, 204] on span "Квартира" at bounding box center [498, 197] width 522 height 16
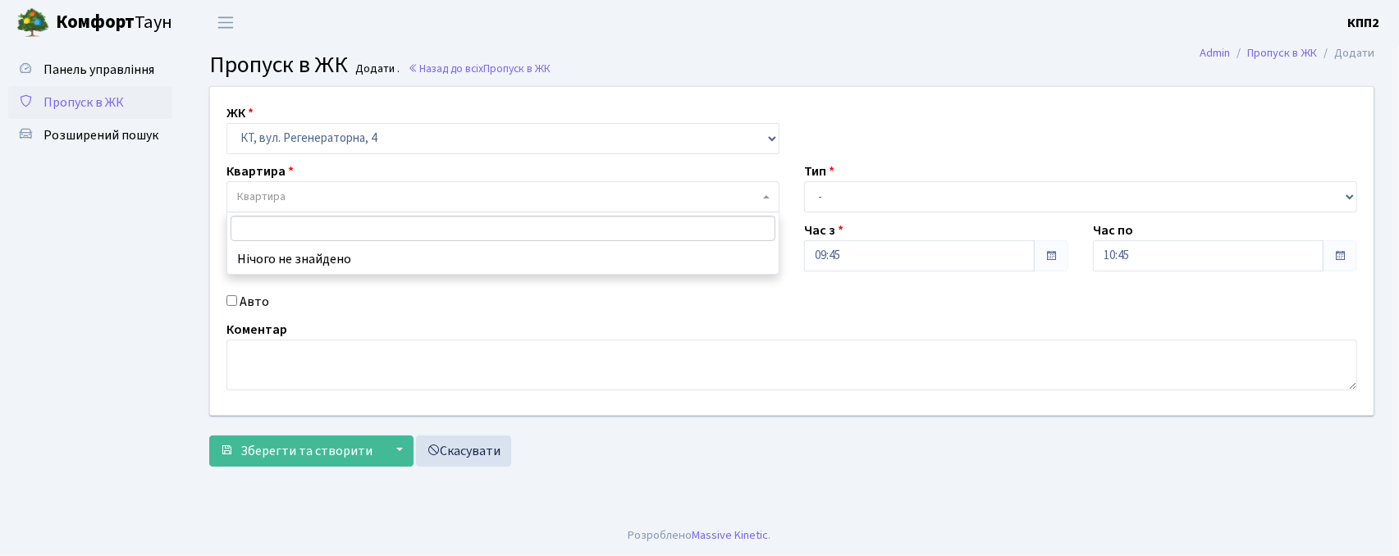
type input "5"
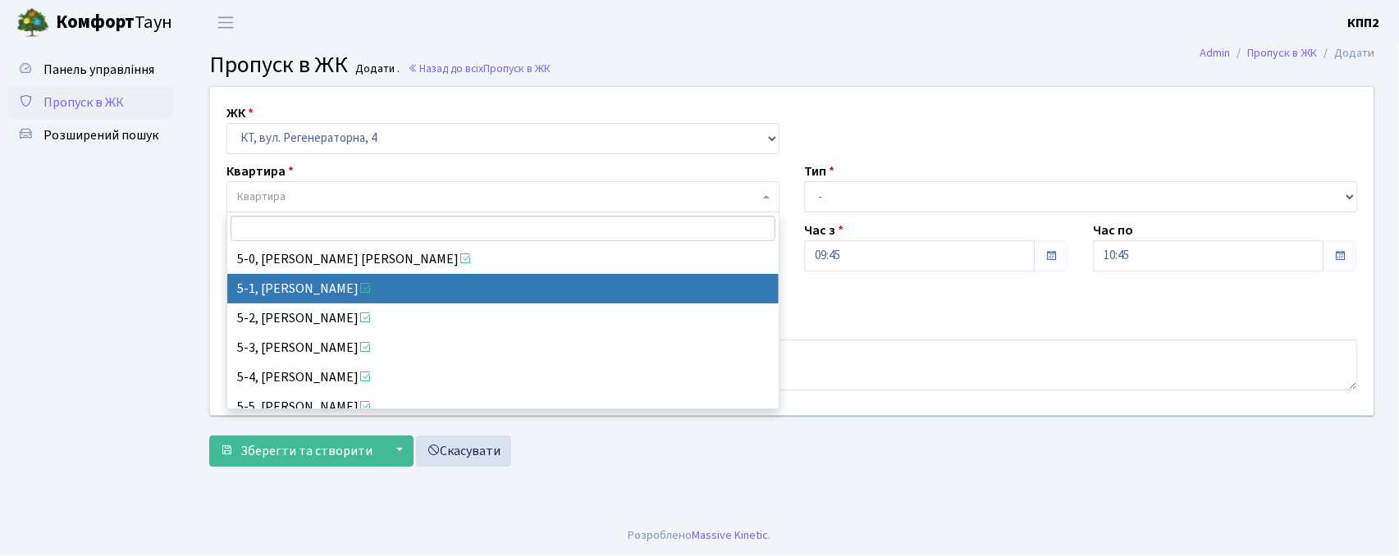
click at [198, 286] on div "ЖК - КТ, вул. Регенераторна, 4 КТ2, просп. Соборності, 17 КТ3, вул. Березнева, …" at bounding box center [792, 251] width 1188 height 328
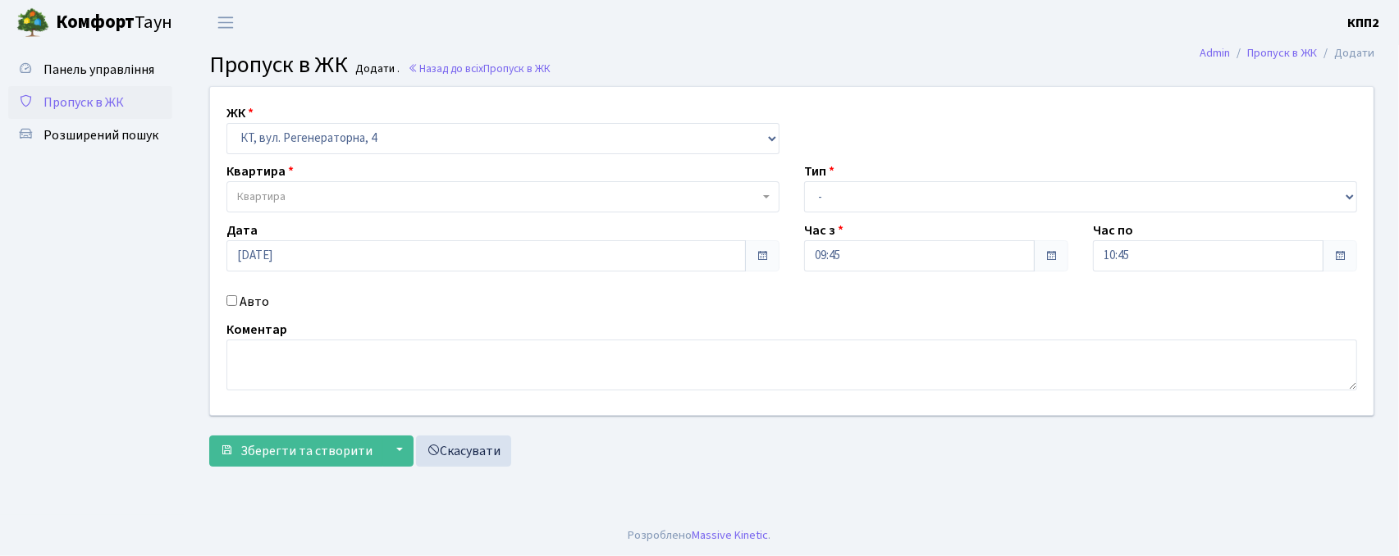
click at [240, 303] on label "Авто" at bounding box center [255, 302] width 30 height 20
click at [237, 303] on input "Авто" at bounding box center [232, 300] width 11 height 11
checkbox input "true"
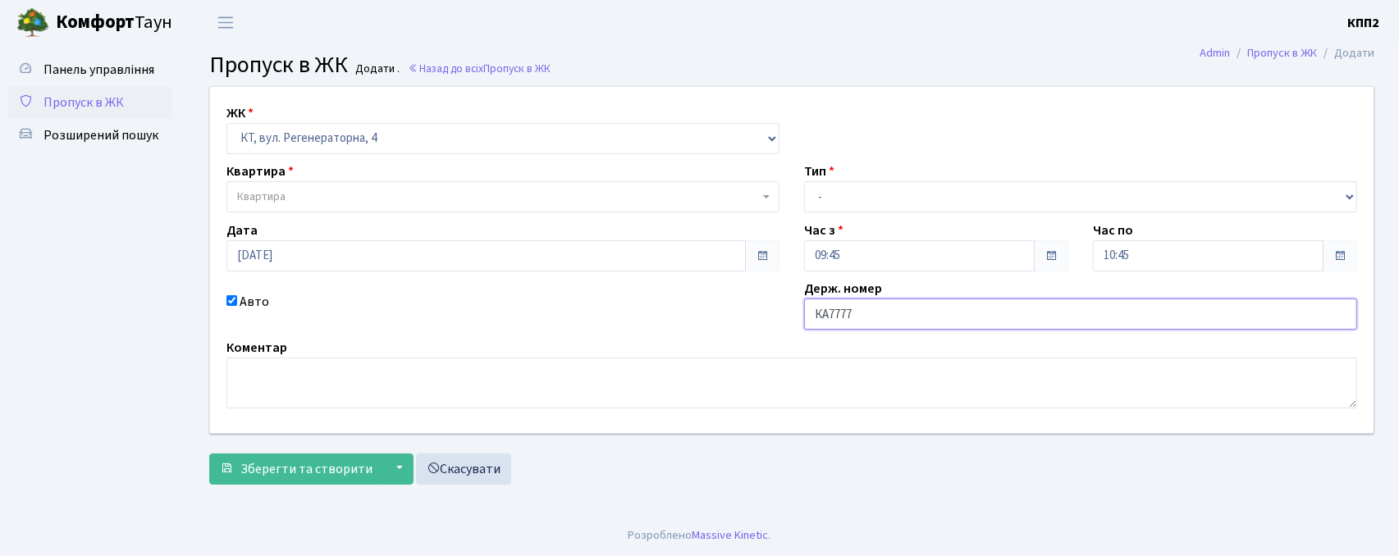
type input "КА7777РХ"
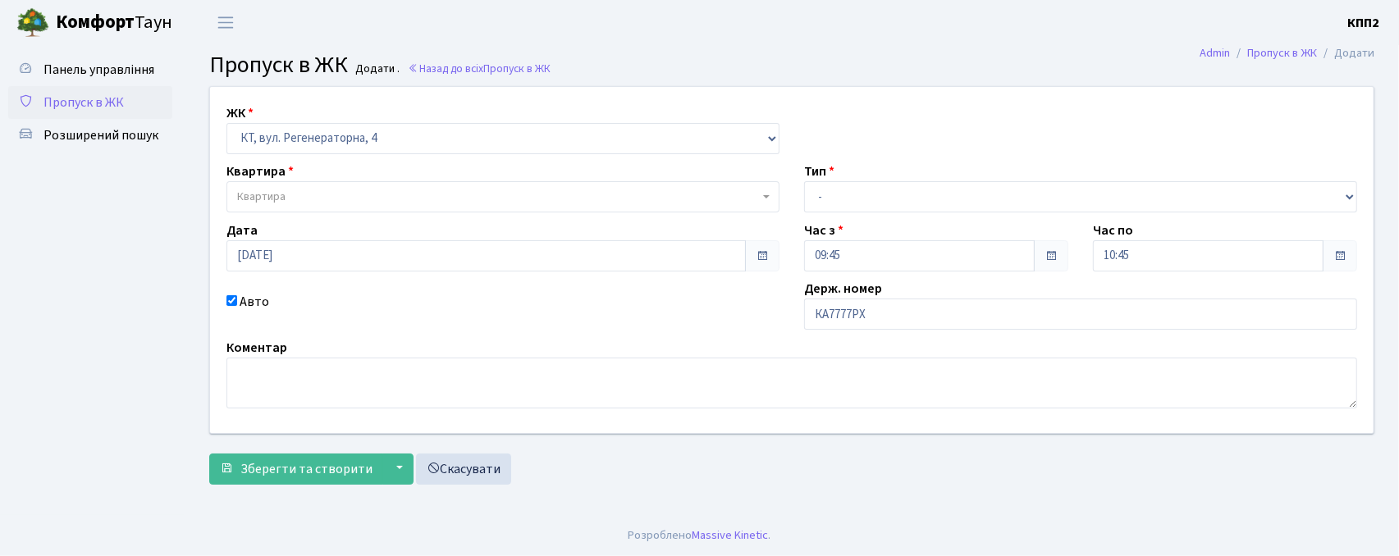
click at [538, 197] on span "Квартира" at bounding box center [498, 197] width 522 height 16
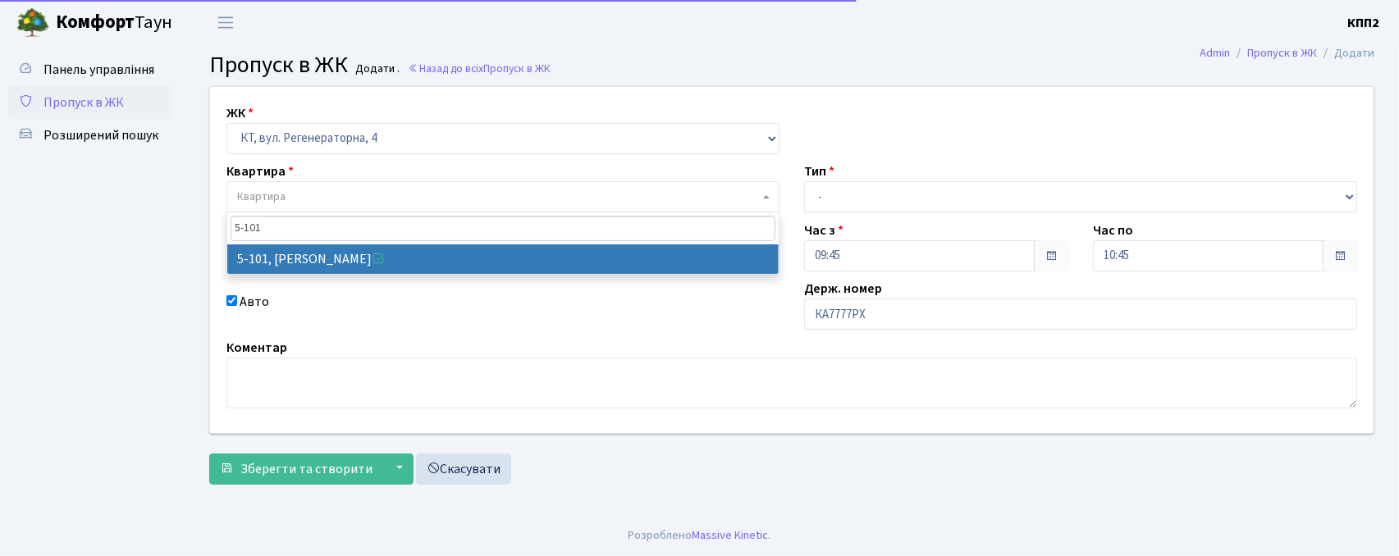
type input "5-101"
select select "2423"
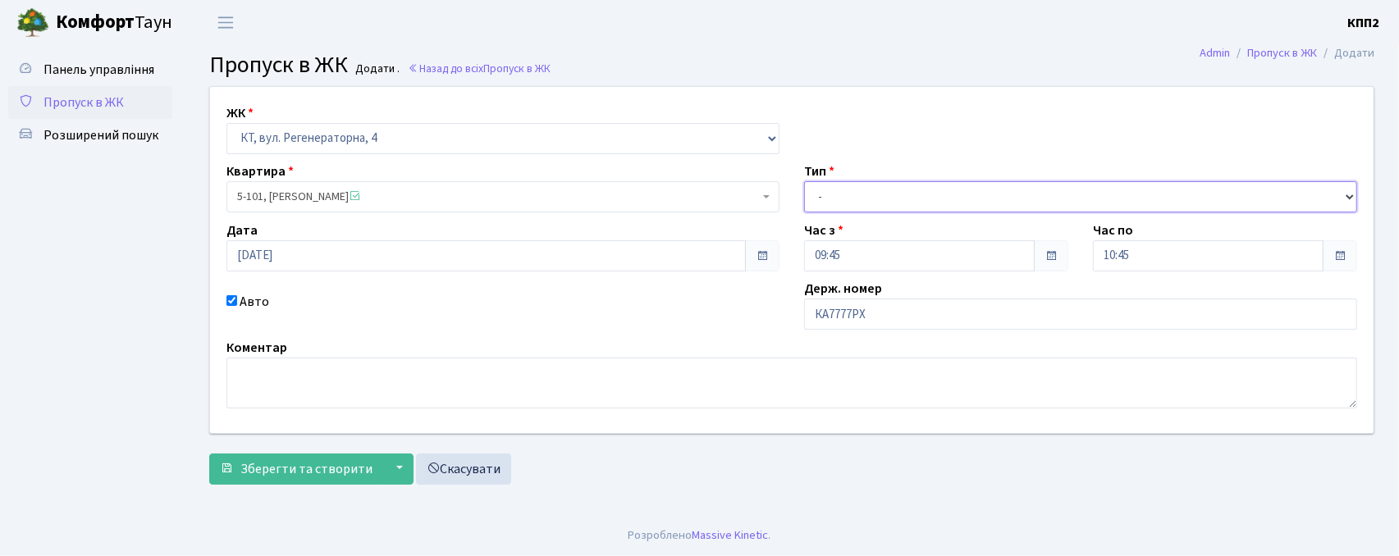
click at [839, 204] on select "- Доставка Таксі Гості Сервіс" at bounding box center [1080, 196] width 553 height 31
select select "3"
click at [804, 181] on select "- Доставка Таксі Гості Сервіс" at bounding box center [1080, 196] width 553 height 31
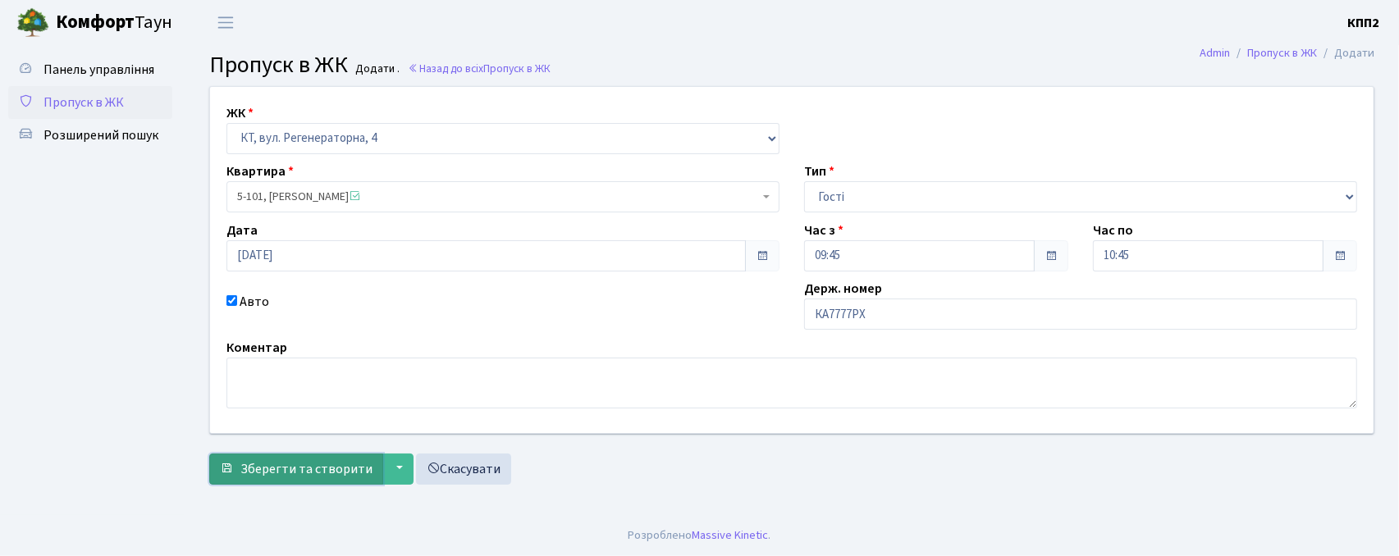
click at [305, 466] on span "Зберегти та створити" at bounding box center [306, 469] width 132 height 18
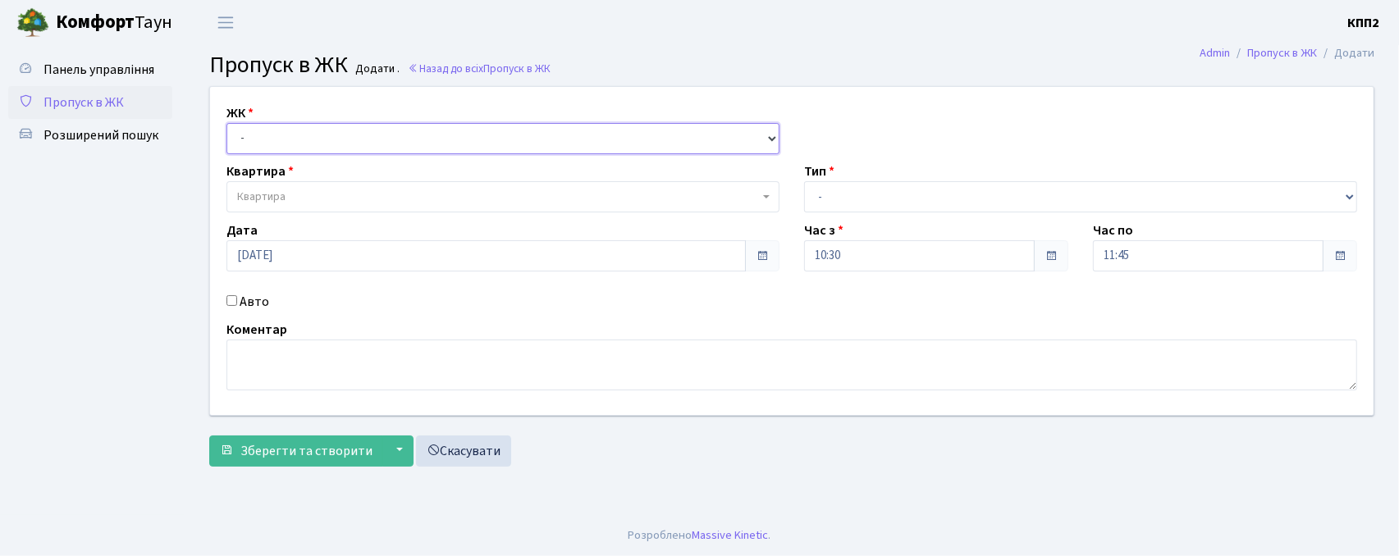
click at [443, 132] on select "- КТ, вул. Регенераторна, 4 КТ2, просп. [STREET_ADDRESS] [STREET_ADDRESS] [PERS…" at bounding box center [503, 138] width 553 height 31
select select "271"
click at [227, 123] on select "- КТ, вул. Регенераторна, 4 КТ2, просп. Соборності, 17 КТ3, вул. Березнева, 16 …" at bounding box center [503, 138] width 553 height 31
select select
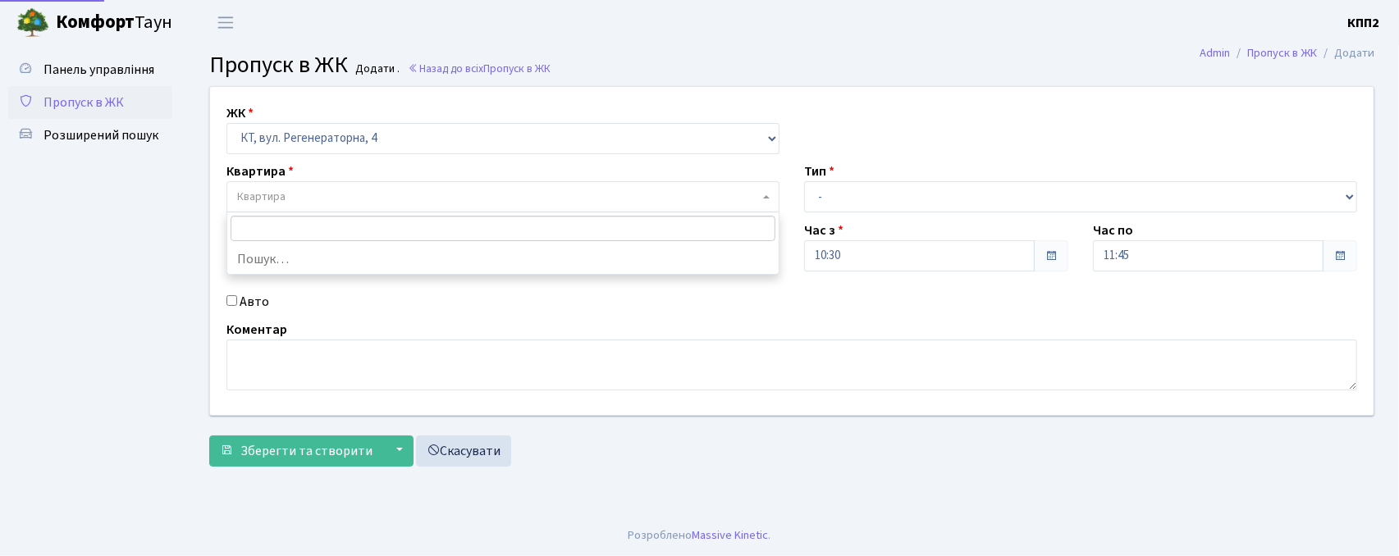
click at [309, 197] on span "Квартира" at bounding box center [498, 197] width 522 height 16
type input "5-"
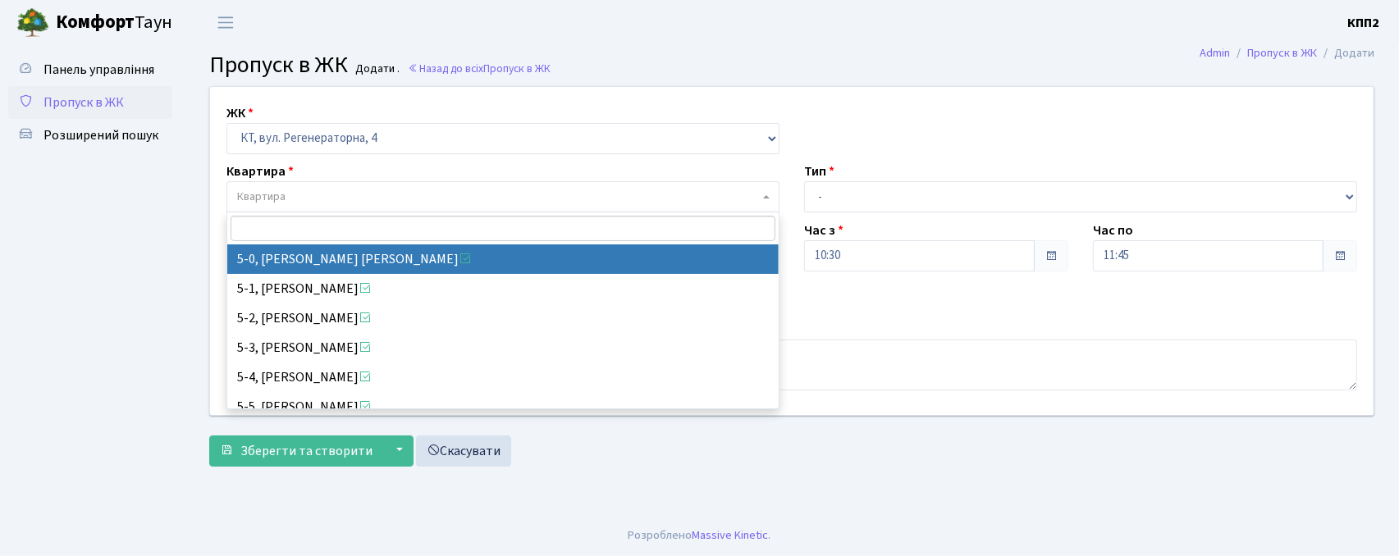
click at [207, 269] on div "ЖК - КТ, вул. Регенераторна, 4 КТ2, просп. Соборності, 17 КТ3, вул. Березнева, …" at bounding box center [792, 251] width 1188 height 328
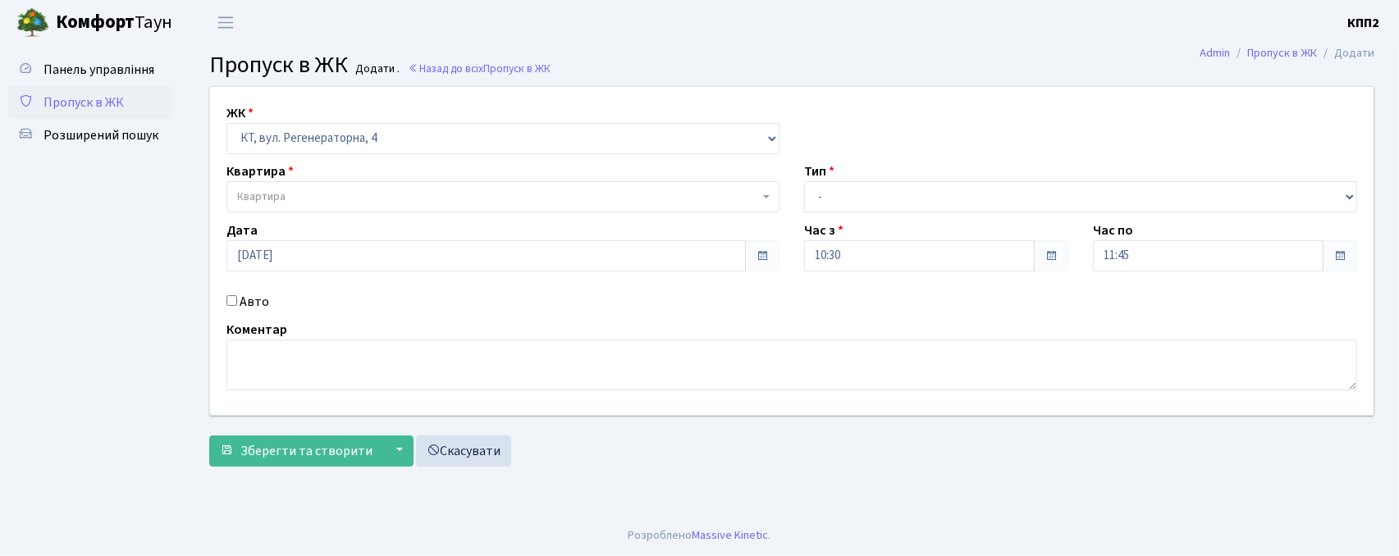
click at [266, 305] on label "Авто" at bounding box center [255, 302] width 30 height 20
click at [237, 305] on input "Авто" at bounding box center [232, 300] width 11 height 11
checkbox input "true"
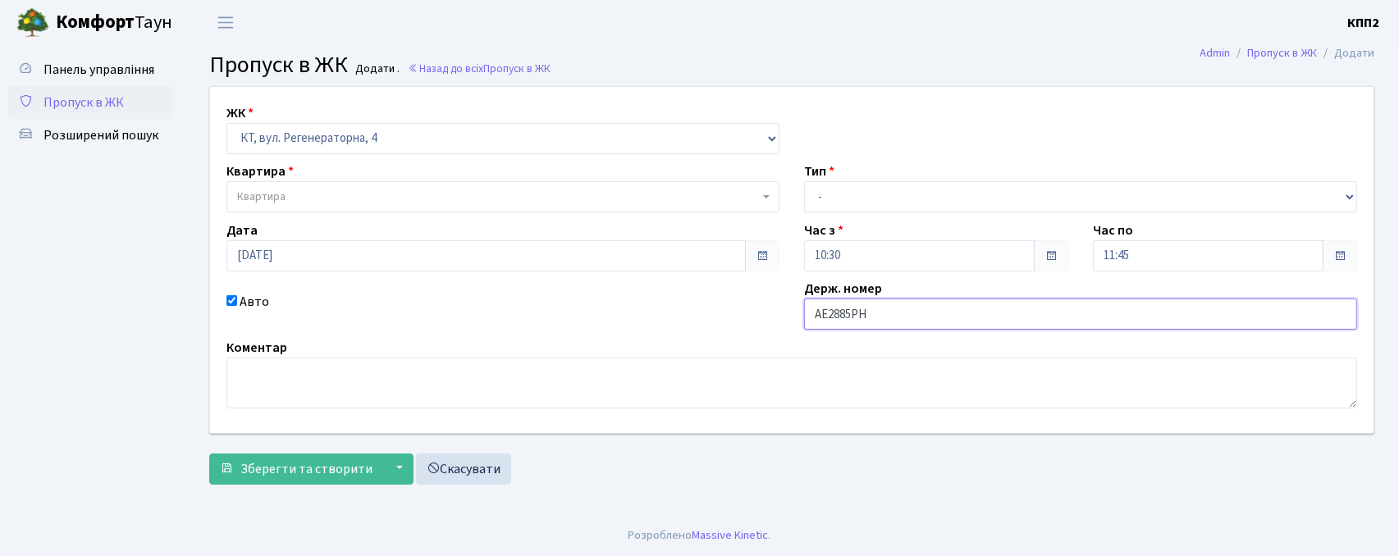
type input "АЕ2885РН"
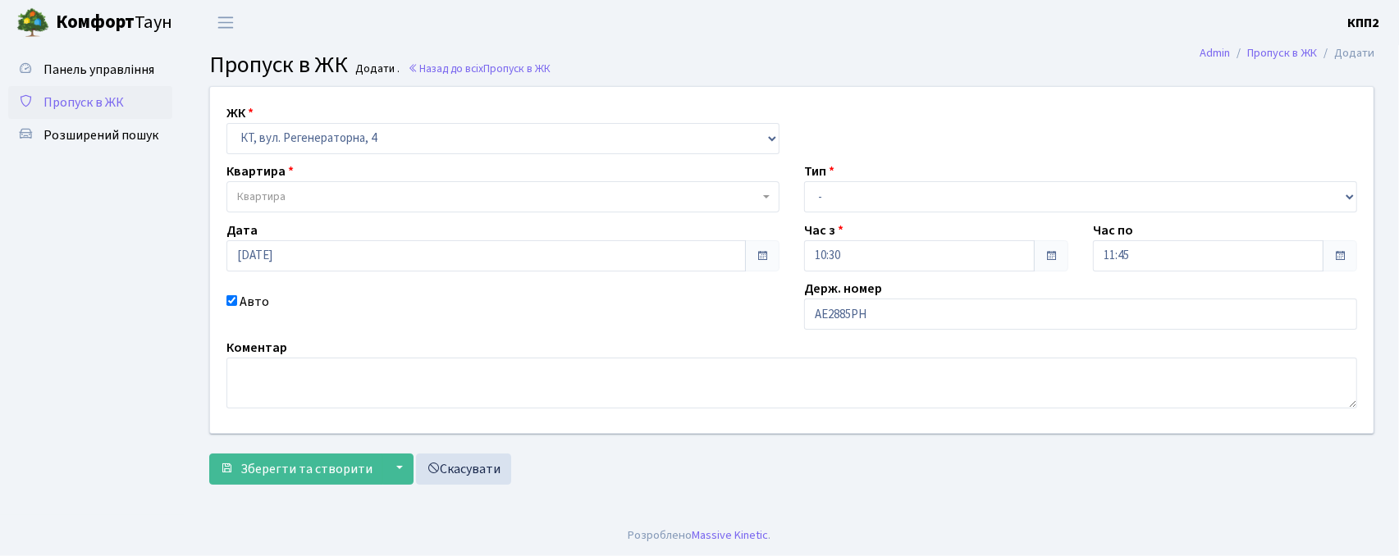
click at [289, 187] on span "Квартира" at bounding box center [503, 196] width 553 height 31
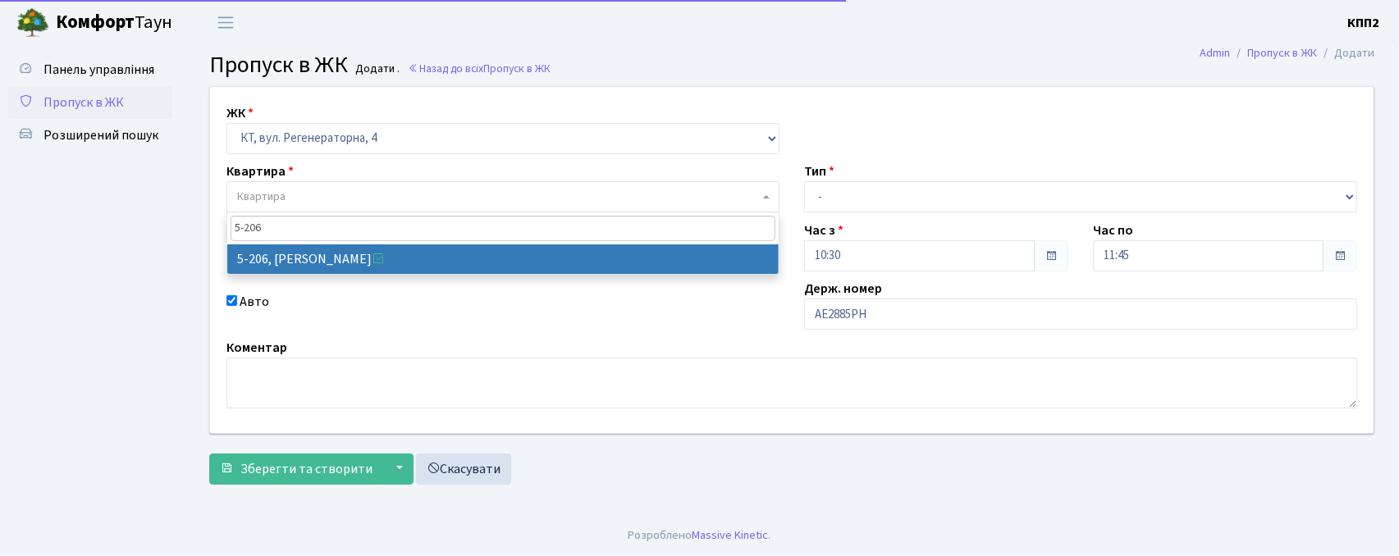
type input "5-206"
select select "2364"
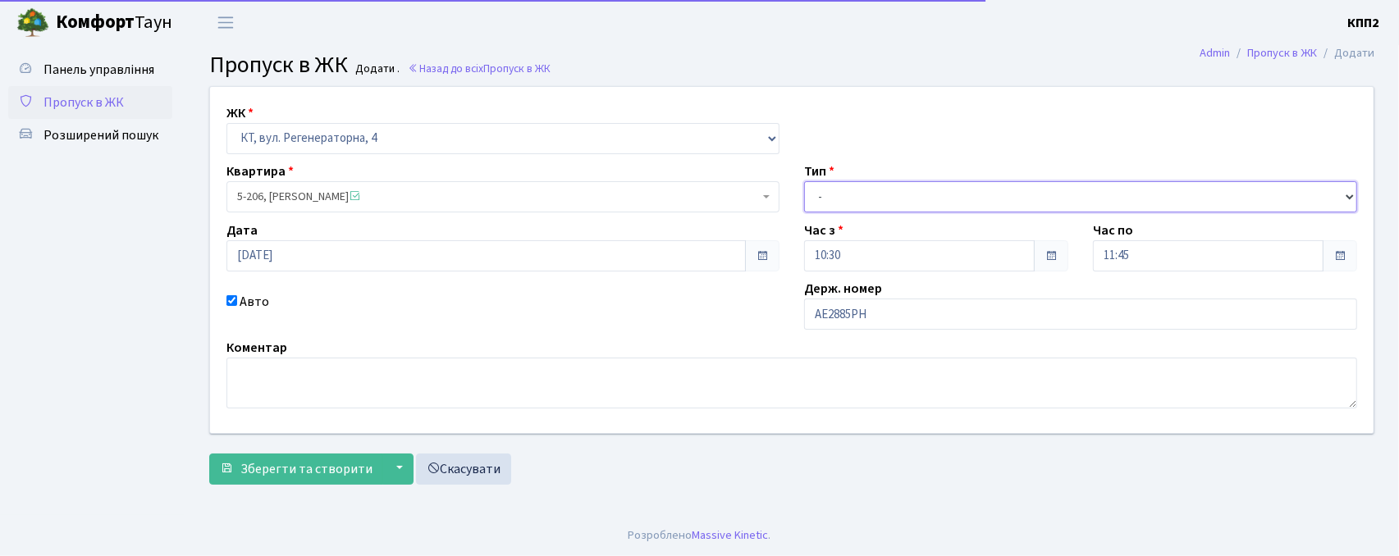
click at [864, 212] on select "- Доставка Таксі Гості Сервіс" at bounding box center [1080, 196] width 553 height 31
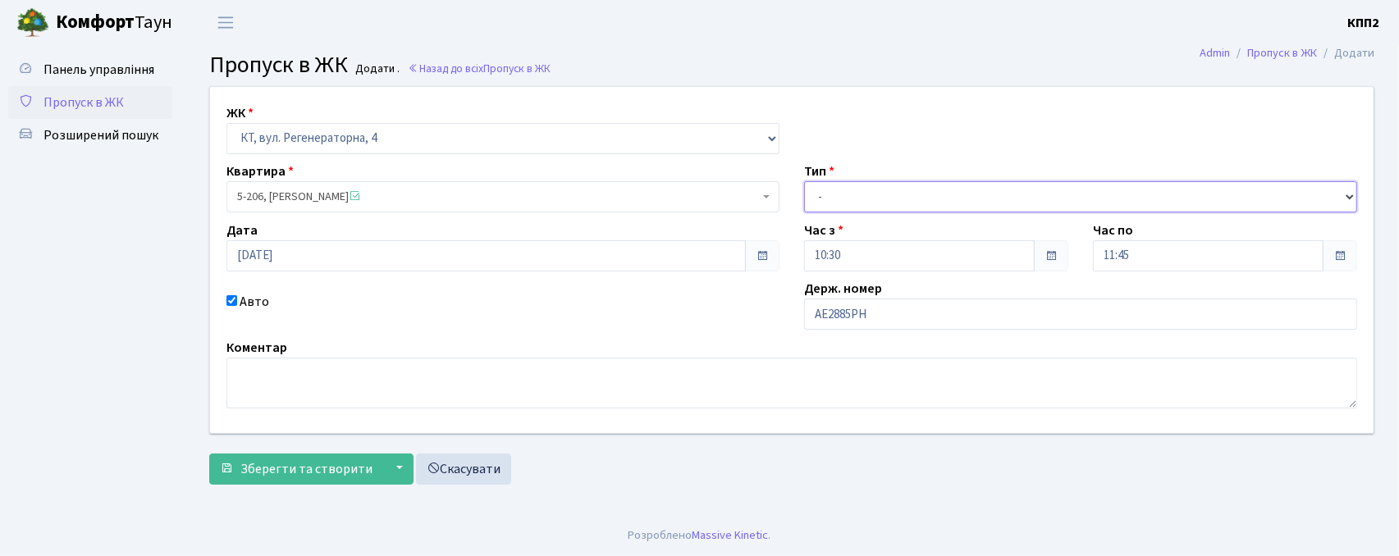
select select "18"
click at [804, 181] on select "- Доставка Таксі Гості Сервіс" at bounding box center [1080, 196] width 553 height 31
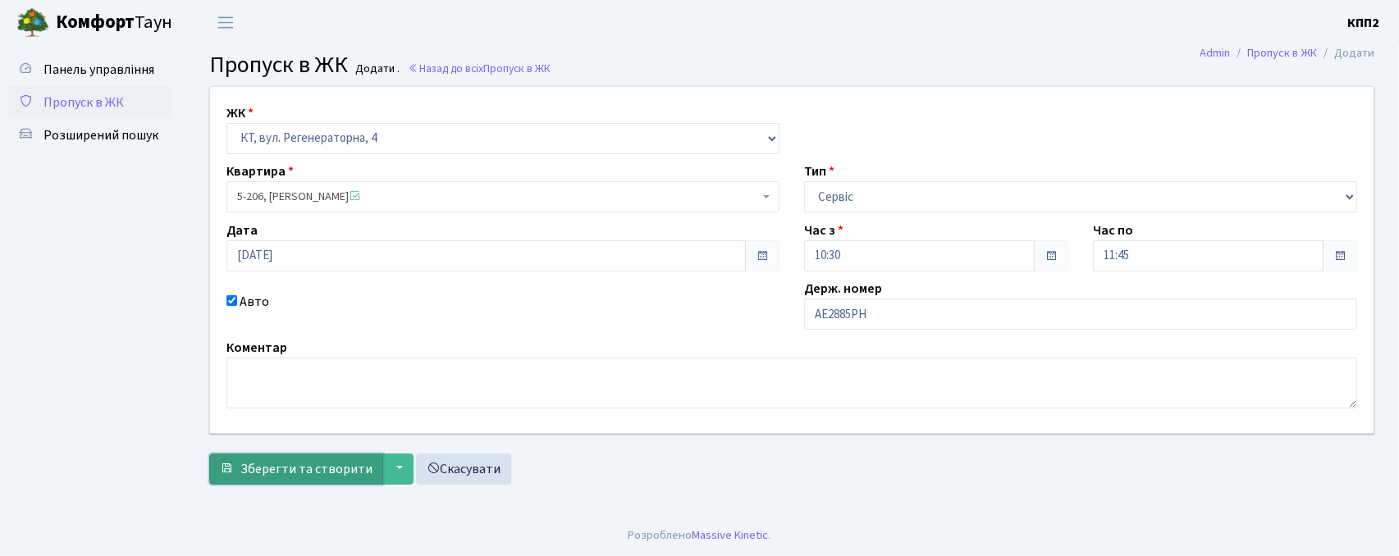
click at [284, 471] on span "Зберегти та створити" at bounding box center [306, 469] width 132 height 18
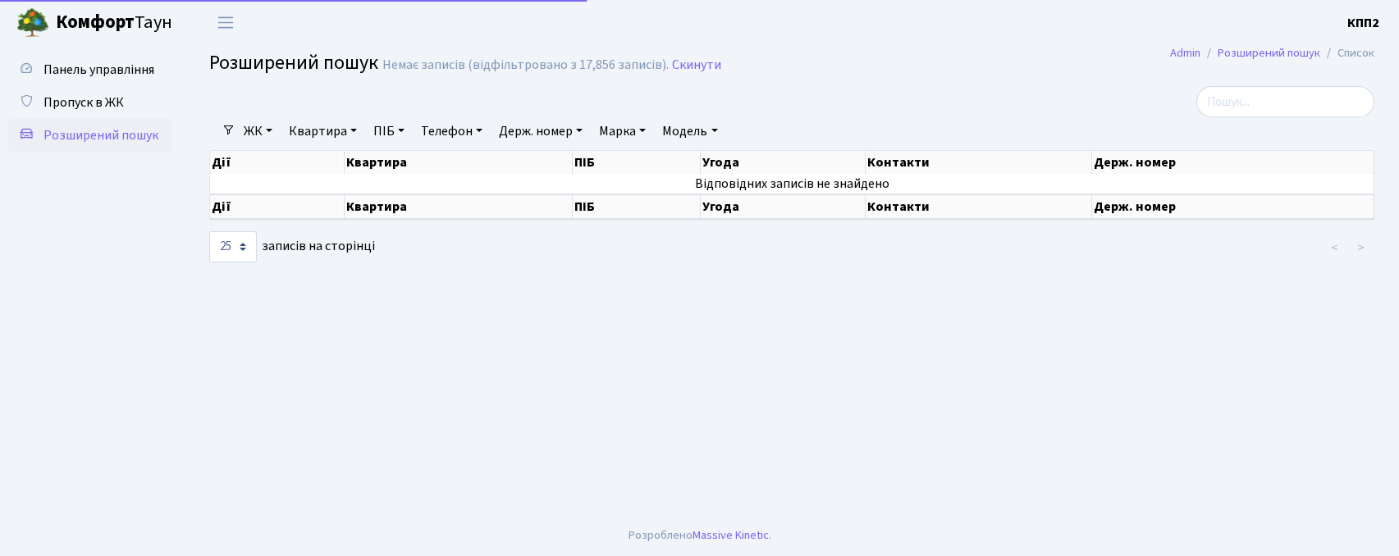
select select "25"
click at [336, 125] on link "Квартира" at bounding box center [322, 131] width 81 height 28
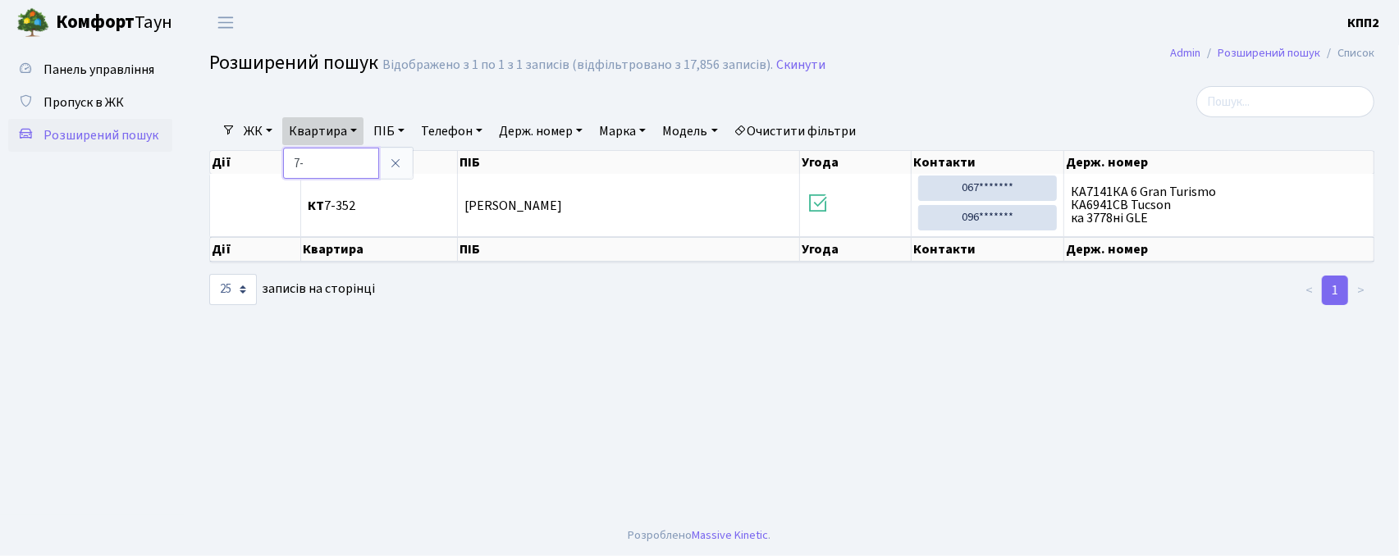
type input "7"
click at [105, 103] on span "Пропуск в ЖК" at bounding box center [84, 103] width 80 height 18
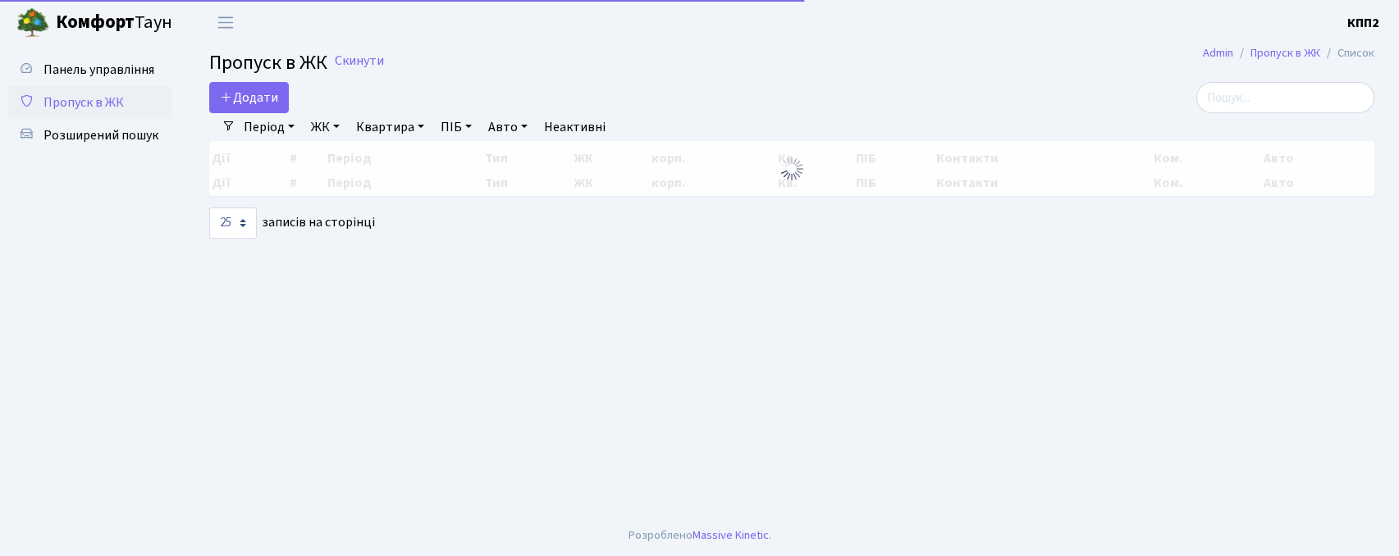
select select "25"
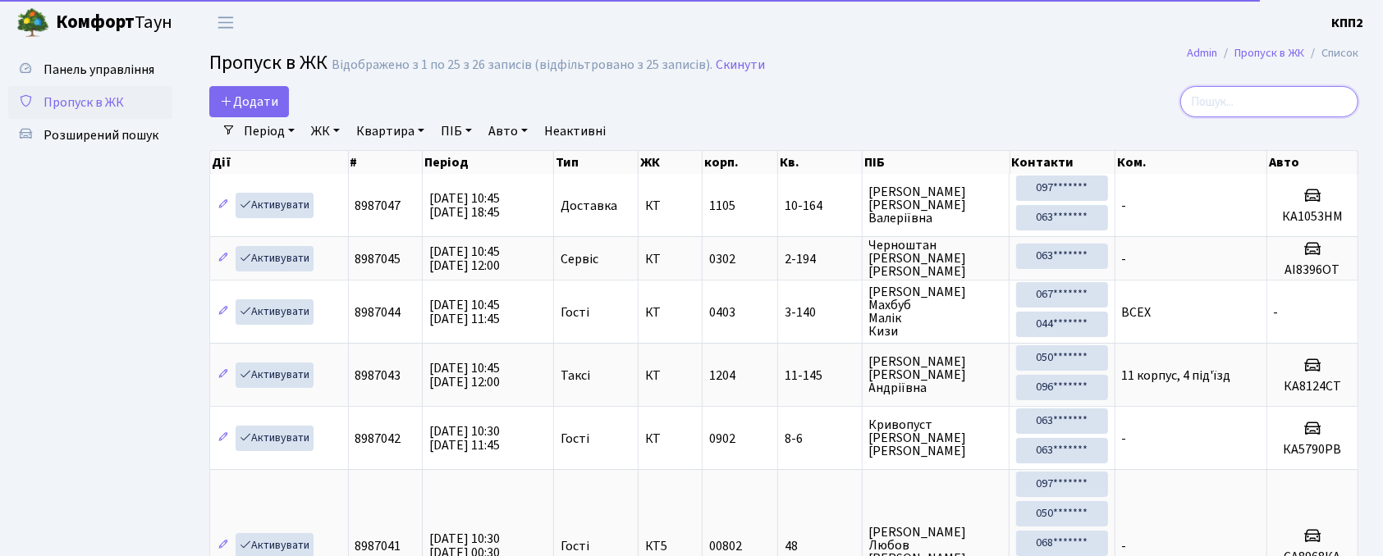
click at [1251, 109] on input "search" at bounding box center [1269, 101] width 178 height 31
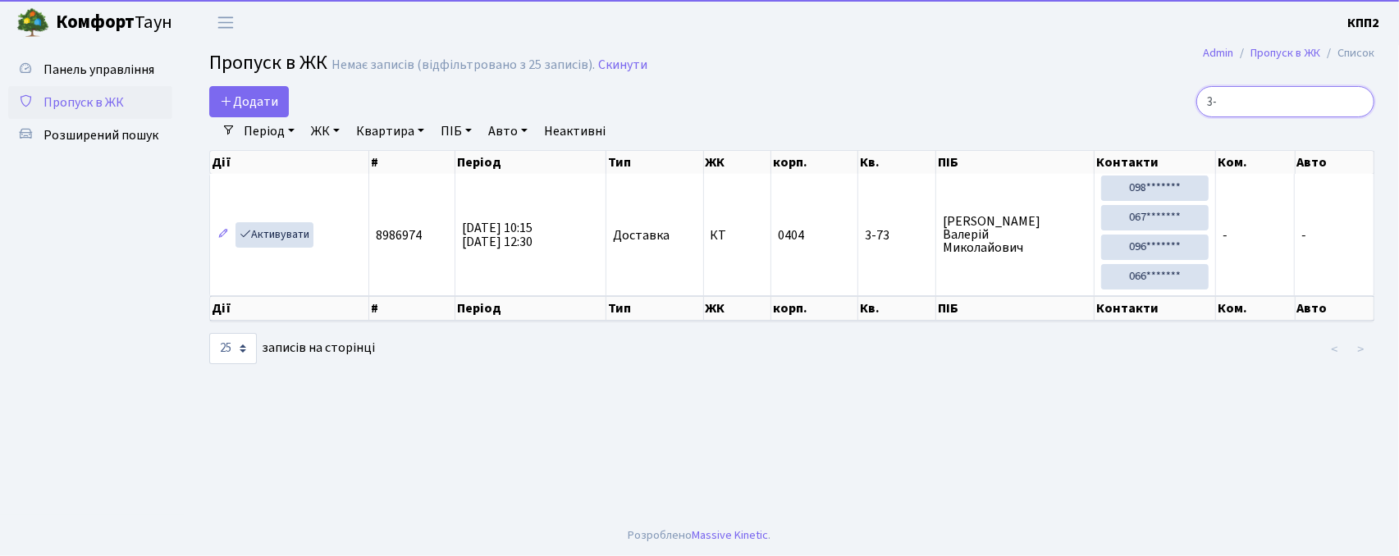
type input "3"
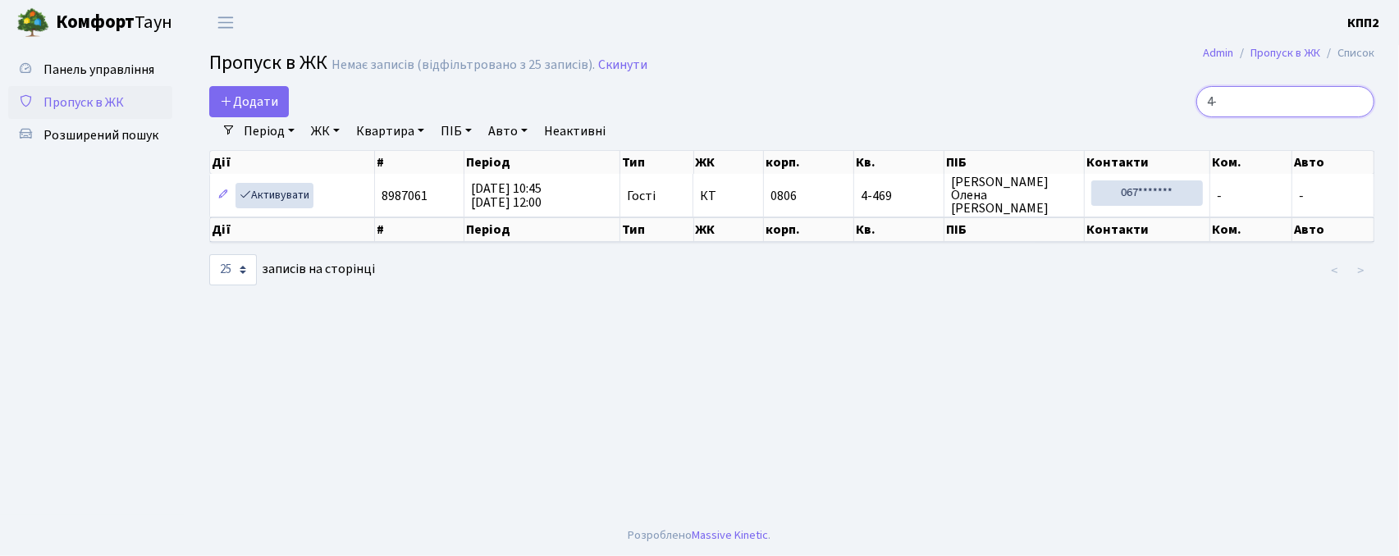
type input "4"
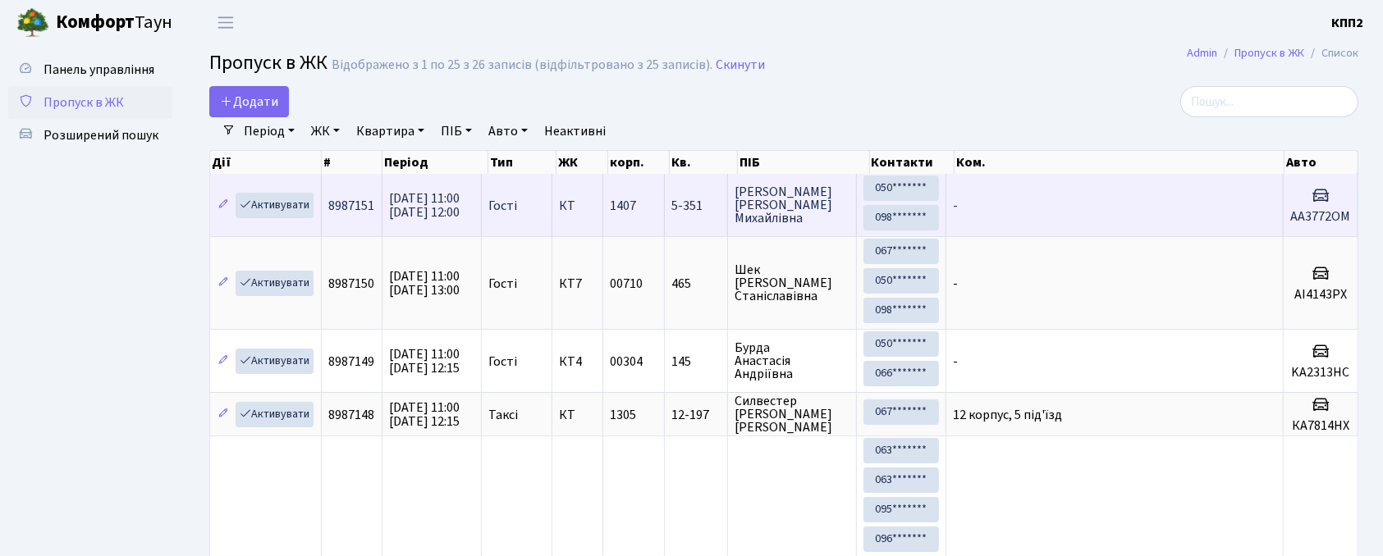
click at [563, 224] on td "КТ" at bounding box center [577, 205] width 51 height 62
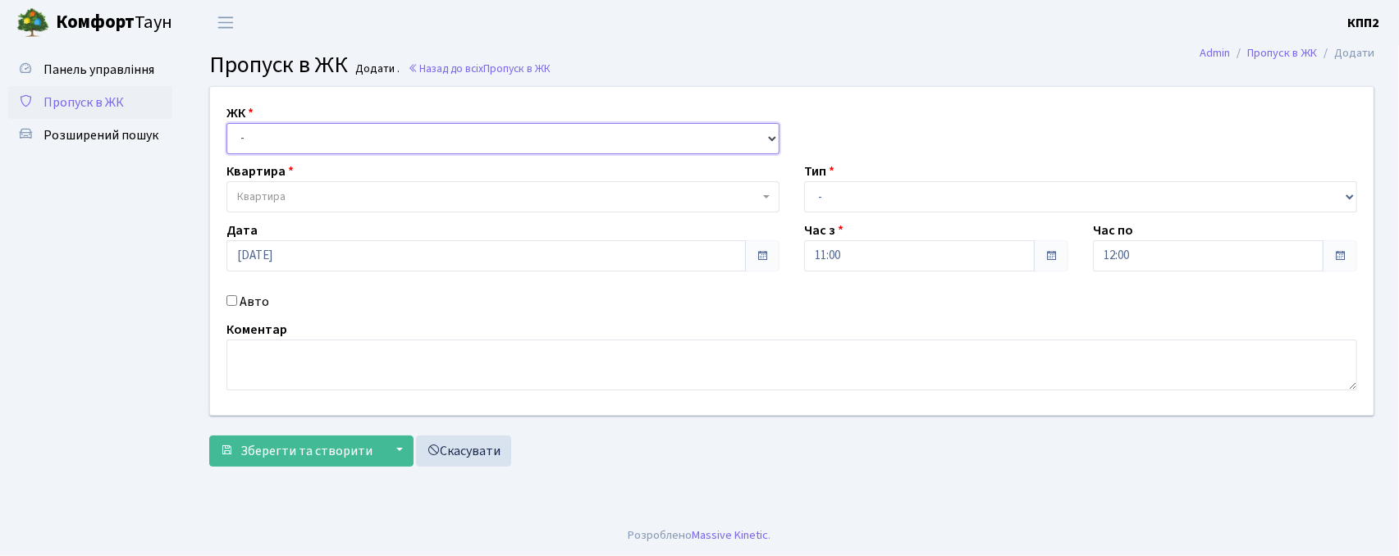
click at [251, 135] on select "- КТ, вул. Регенераторна, 4 КТ2, просп. [STREET_ADDRESS] [STREET_ADDRESS] [PERS…" at bounding box center [503, 138] width 553 height 31
select select "271"
click at [227, 123] on select "- КТ, вул. Регенераторна, 4 КТ2, просп. Соборності, 17 КТ3, вул. Березнева, 16 …" at bounding box center [503, 138] width 553 height 31
select select
click at [231, 297] on input "Авто" at bounding box center [232, 300] width 11 height 11
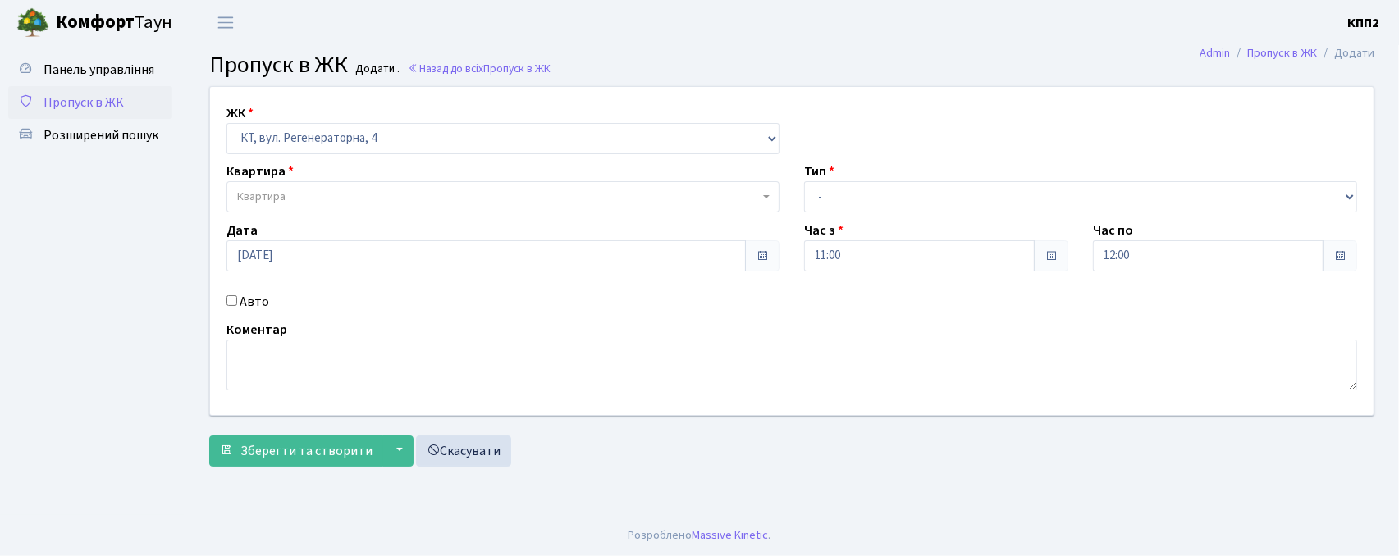
checkbox input "true"
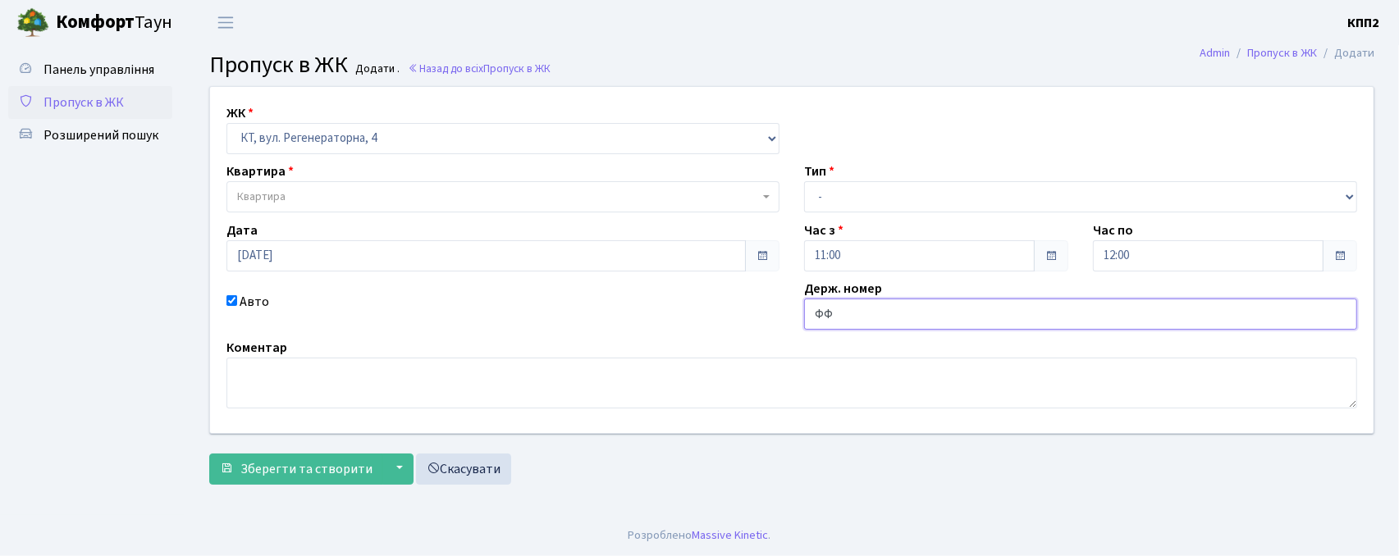
type input "Ф"
type input "АА3772ОМ"
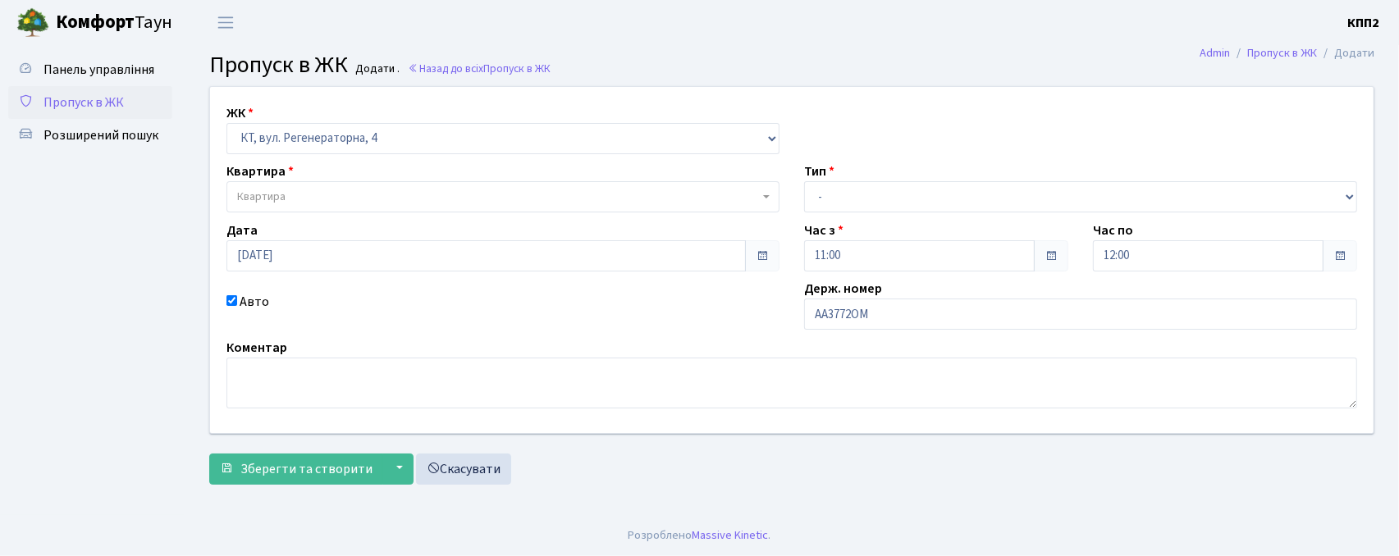
click at [369, 194] on span "Квартира" at bounding box center [498, 197] width 522 height 16
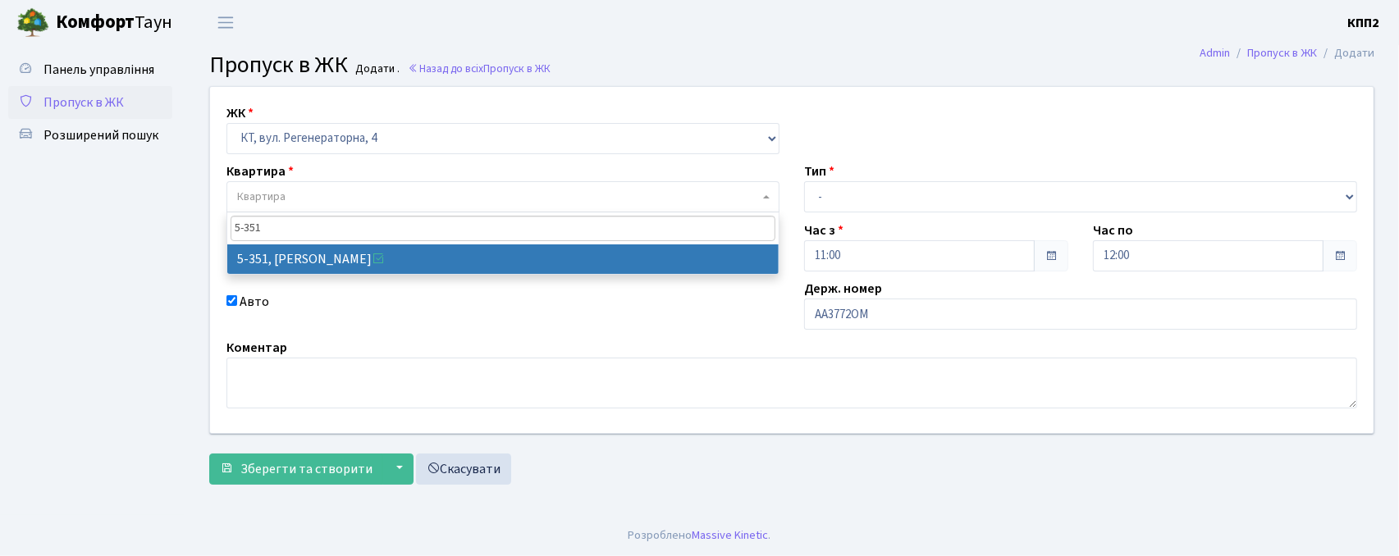
type input "5-351"
select select "2186"
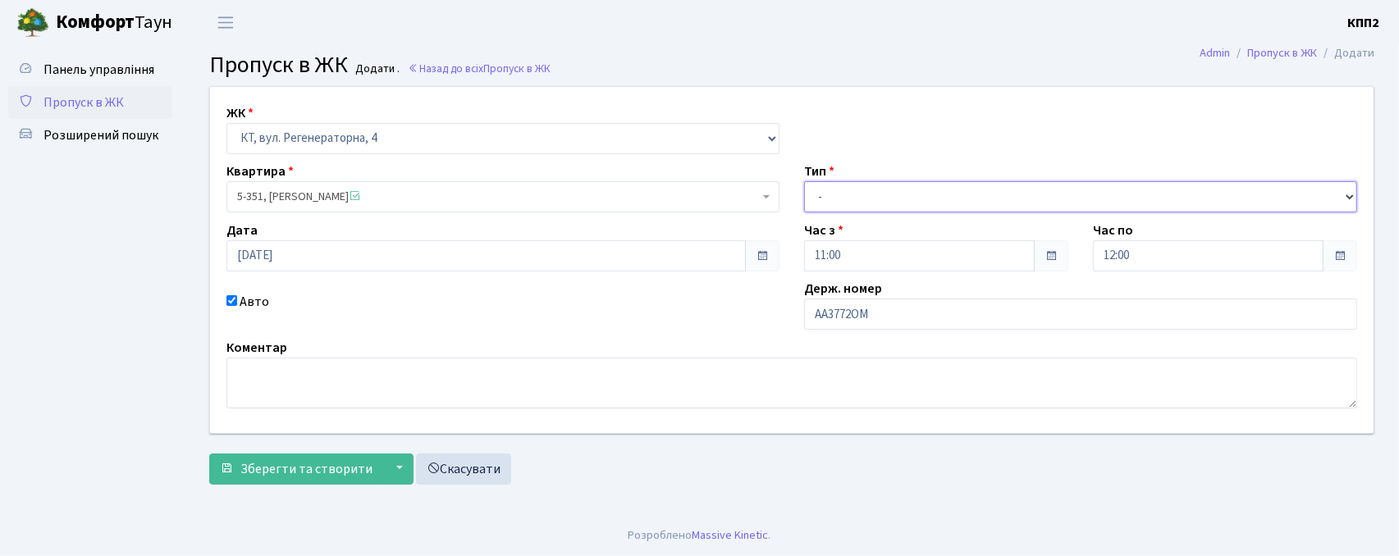
click at [829, 195] on select "- Доставка Таксі Гості Сервіс" at bounding box center [1080, 196] width 553 height 31
select select "3"
click at [804, 181] on select "- Доставка Таксі Гості Сервіс" at bounding box center [1080, 196] width 553 height 31
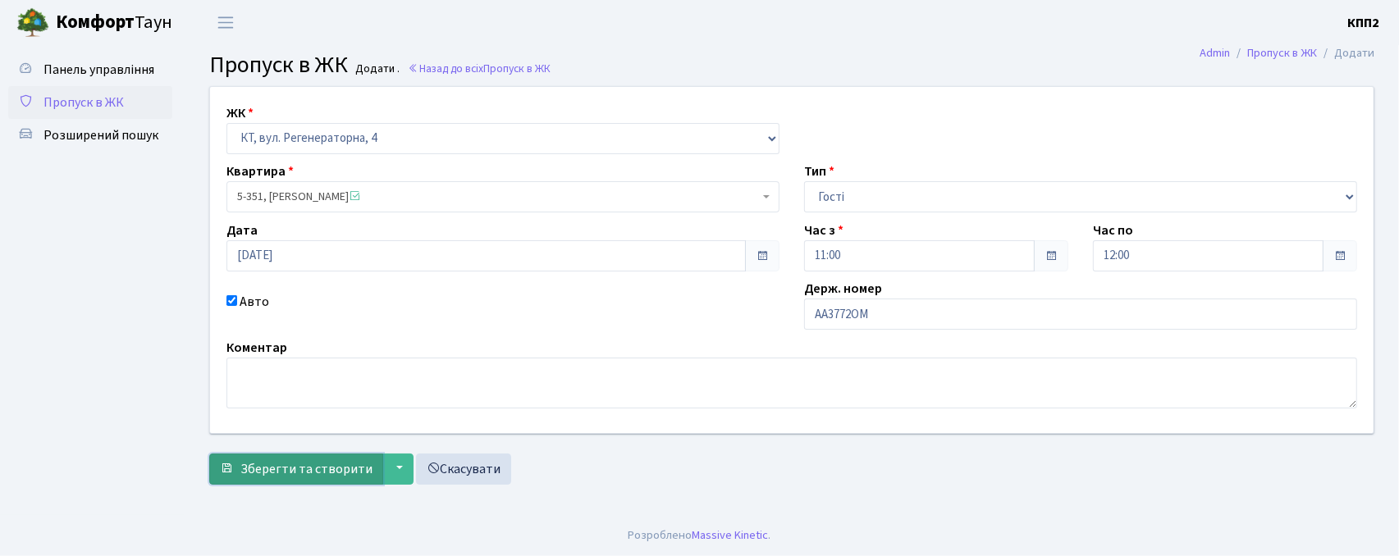
click at [318, 473] on span "Зберегти та створити" at bounding box center [306, 469] width 132 height 18
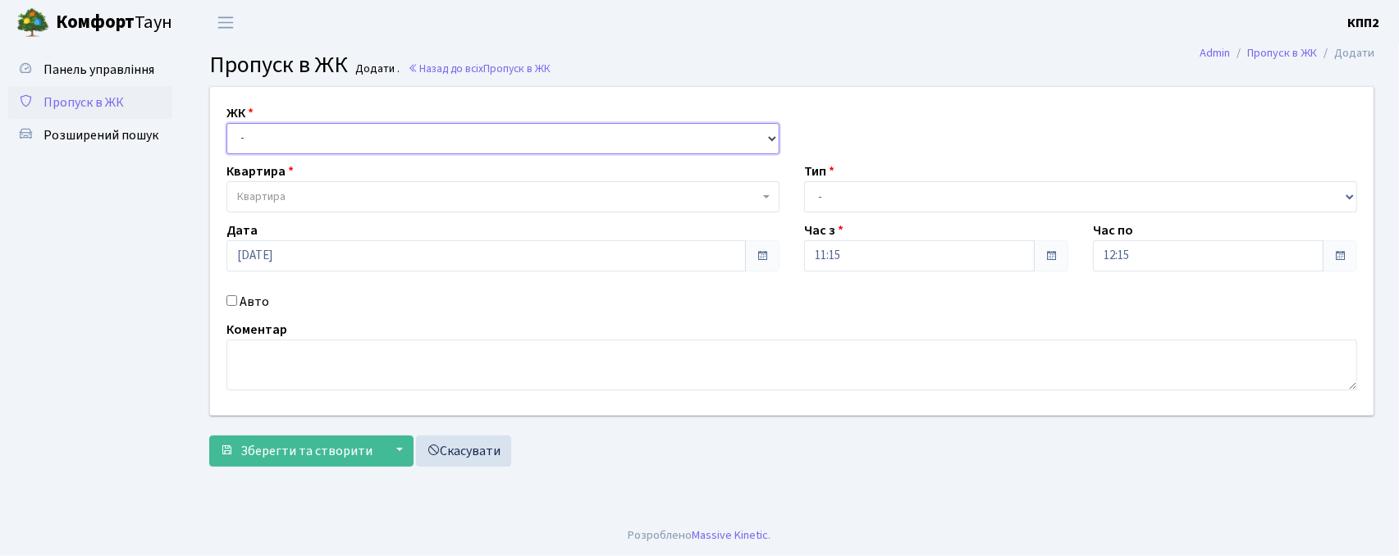
click at [409, 136] on select "- КТ, вул. Регенераторна, 4 КТ2, просп. [STREET_ADDRESS] [STREET_ADDRESS] [PERS…" at bounding box center [503, 138] width 553 height 31
select select "271"
click at [227, 123] on select "- КТ, вул. Регенераторна, 4 КТ2, просп. [STREET_ADDRESS] [STREET_ADDRESS] [PERS…" at bounding box center [503, 138] width 553 height 31
select select
click at [247, 302] on label "Авто" at bounding box center [255, 302] width 30 height 20
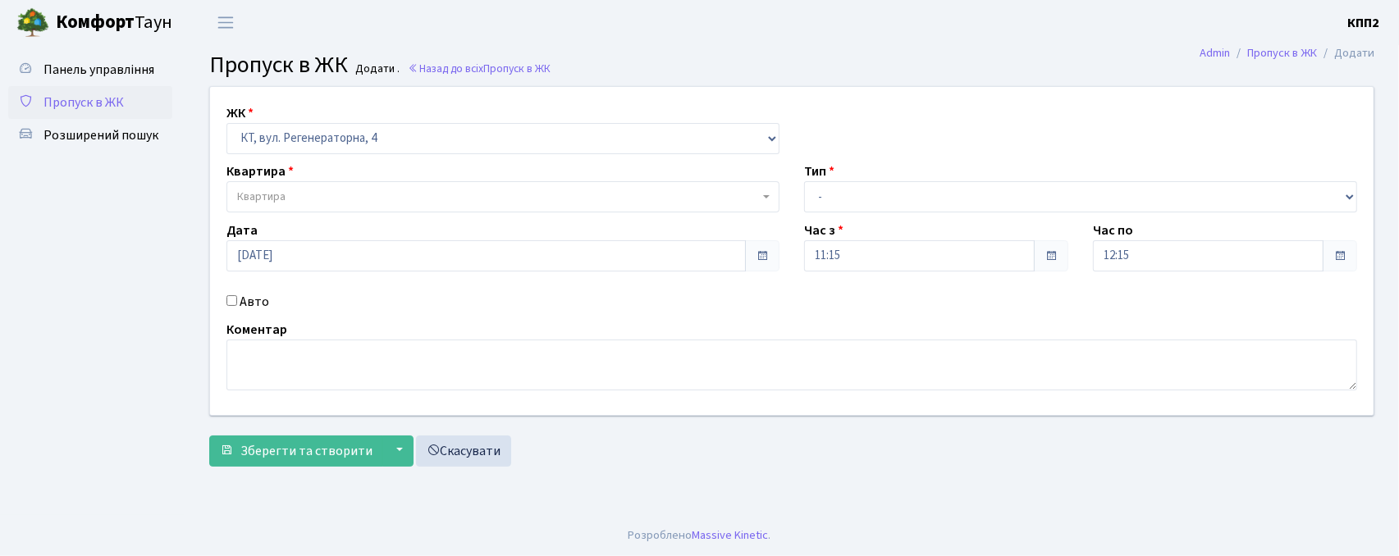
click at [237, 302] on input "Авто" at bounding box center [232, 300] width 11 height 11
checkbox input "true"
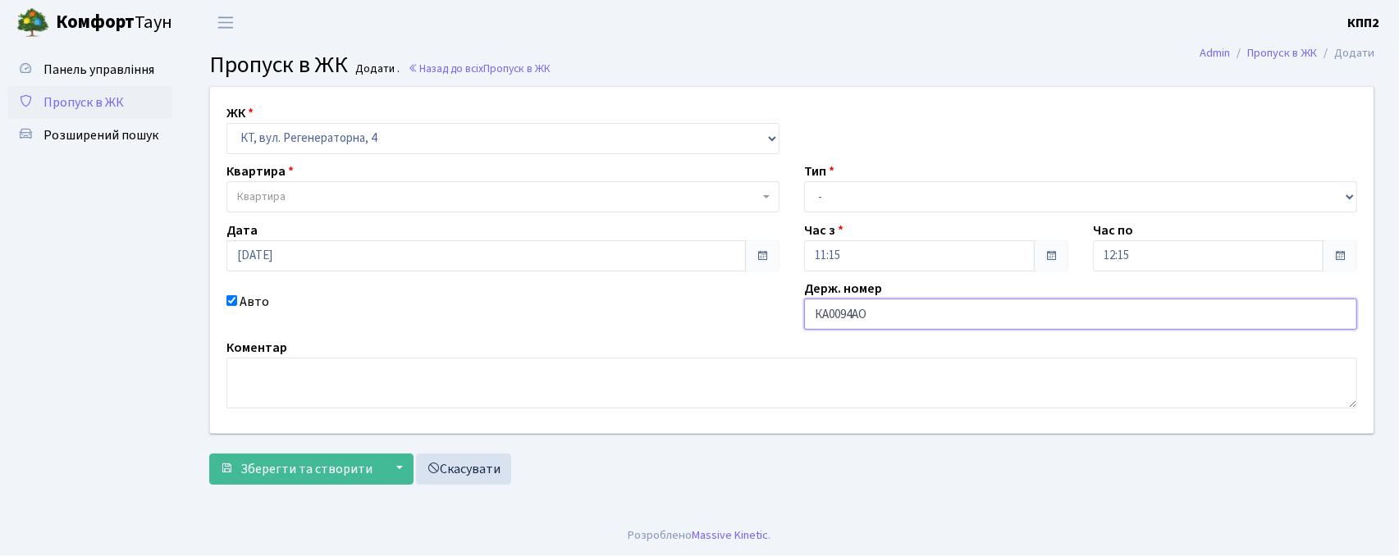
type input "КА0094АО"
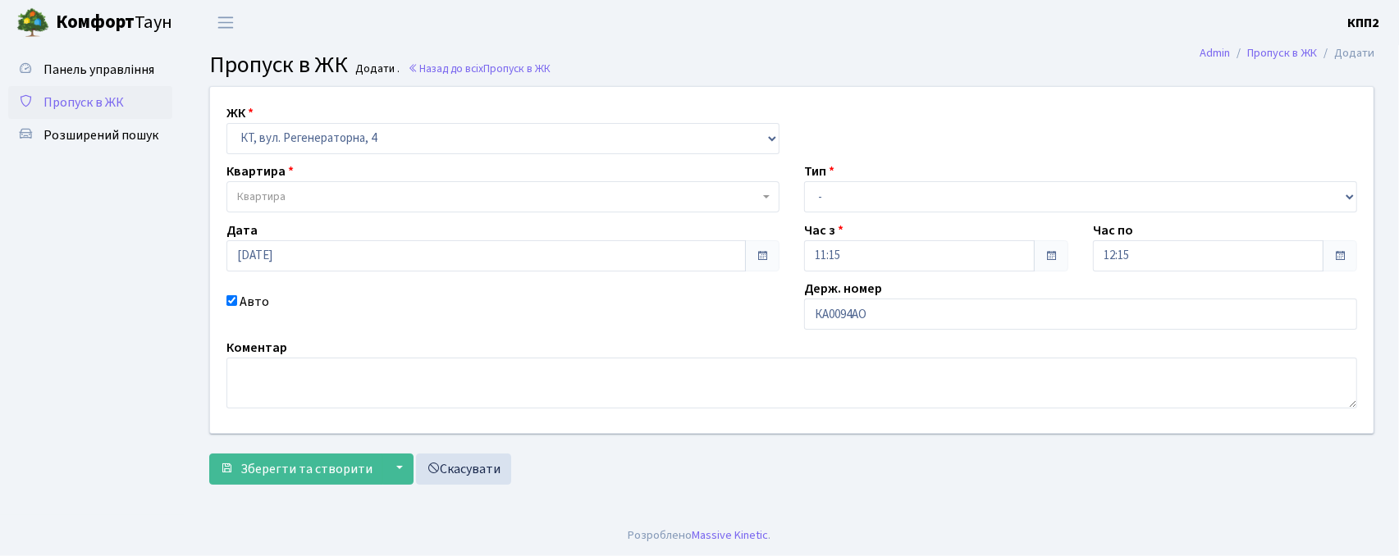
click at [402, 200] on span "Квартира" at bounding box center [498, 197] width 522 height 16
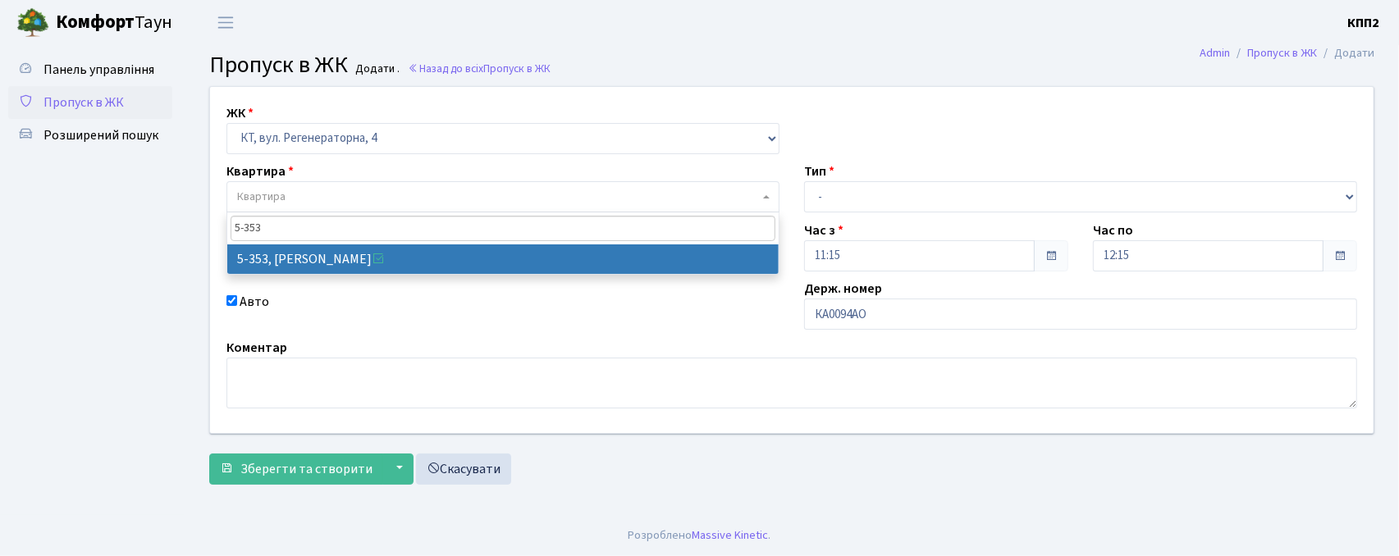
type input "5-353"
select select "2188"
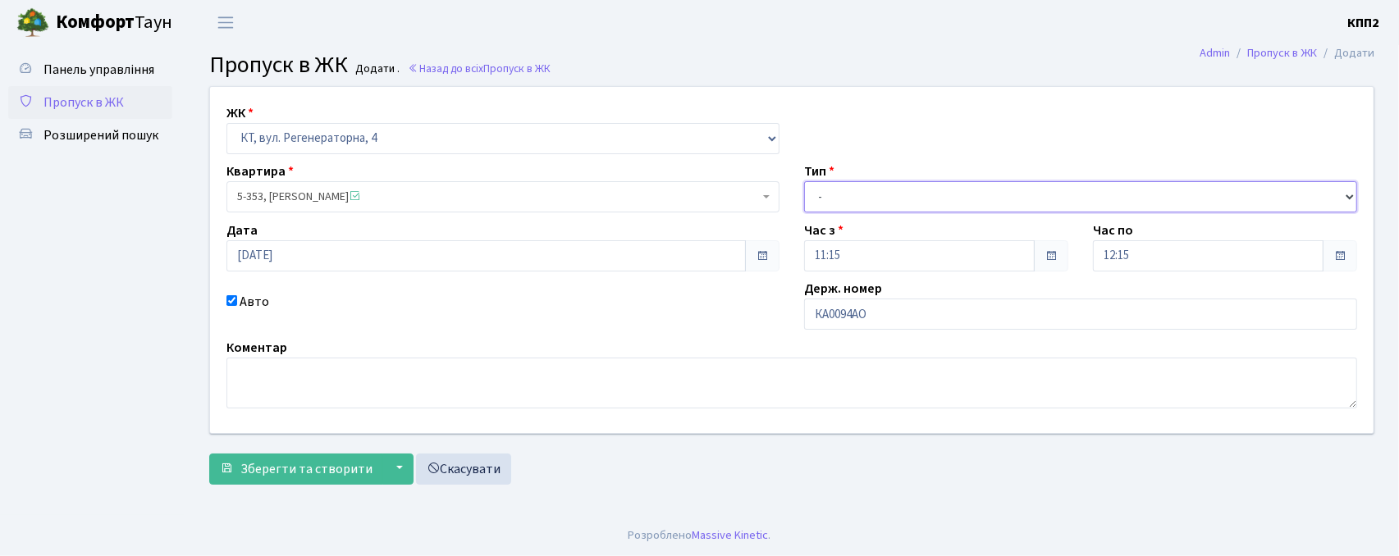
click at [827, 185] on select "- Доставка Таксі Гості Сервіс" at bounding box center [1080, 196] width 553 height 31
select select "3"
click at [804, 181] on select "- Доставка Таксі Гості Сервіс" at bounding box center [1080, 196] width 553 height 31
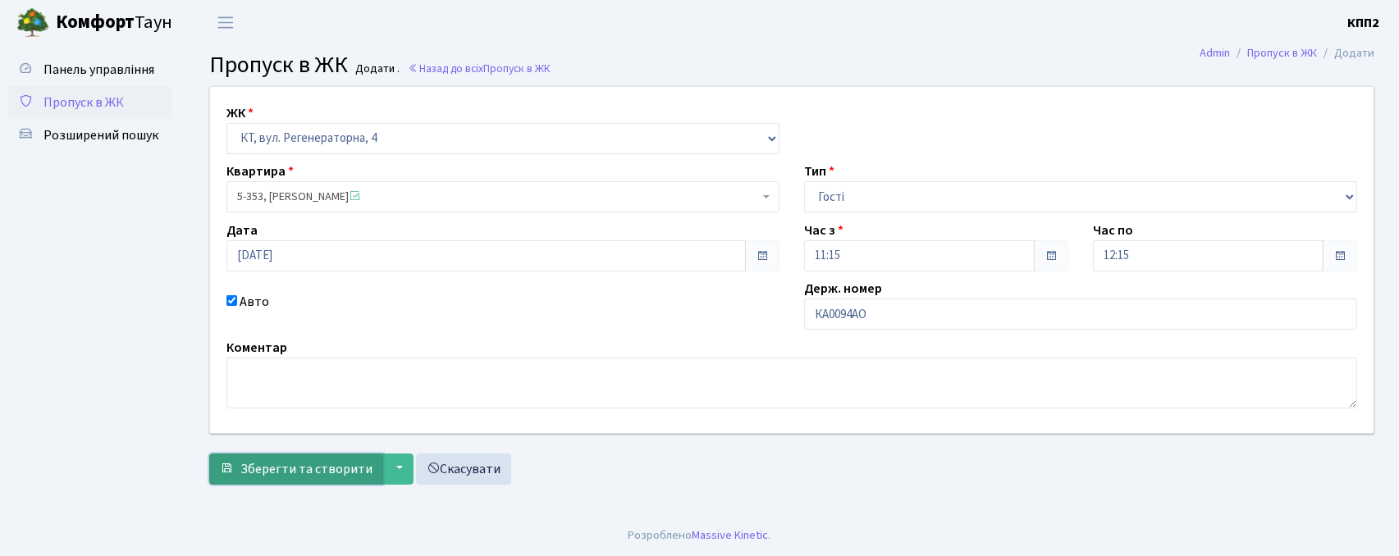
click at [319, 465] on span "Зберегти та створити" at bounding box center [306, 469] width 132 height 18
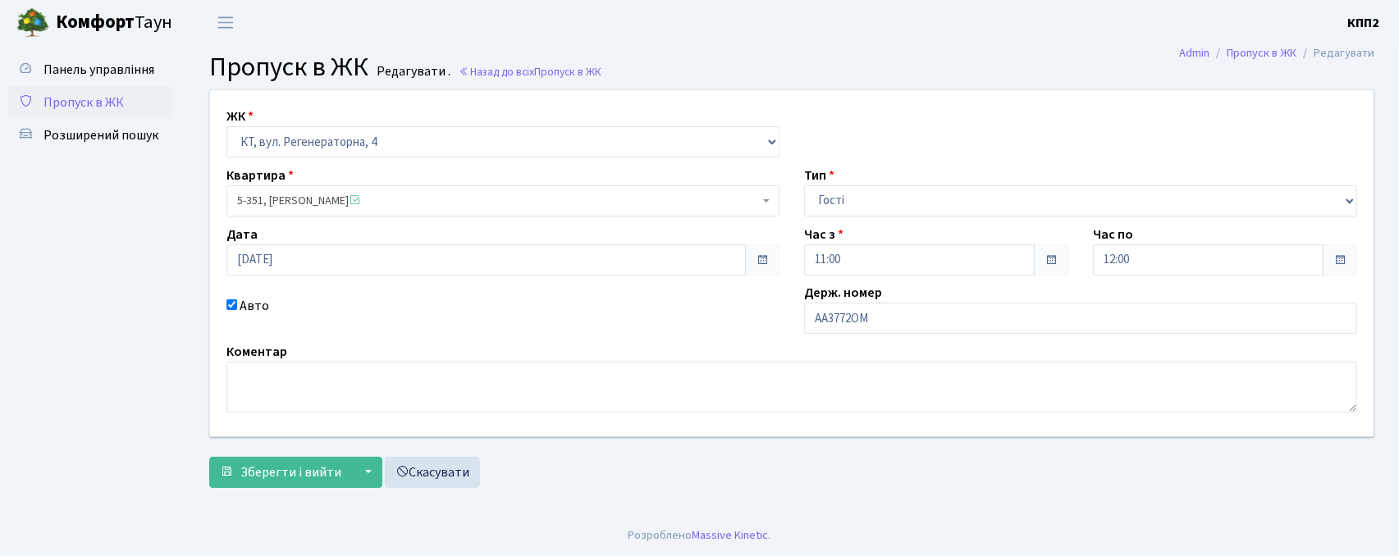
click at [263, 201] on span "5-351, [PERSON_NAME]" at bounding box center [498, 201] width 522 height 16
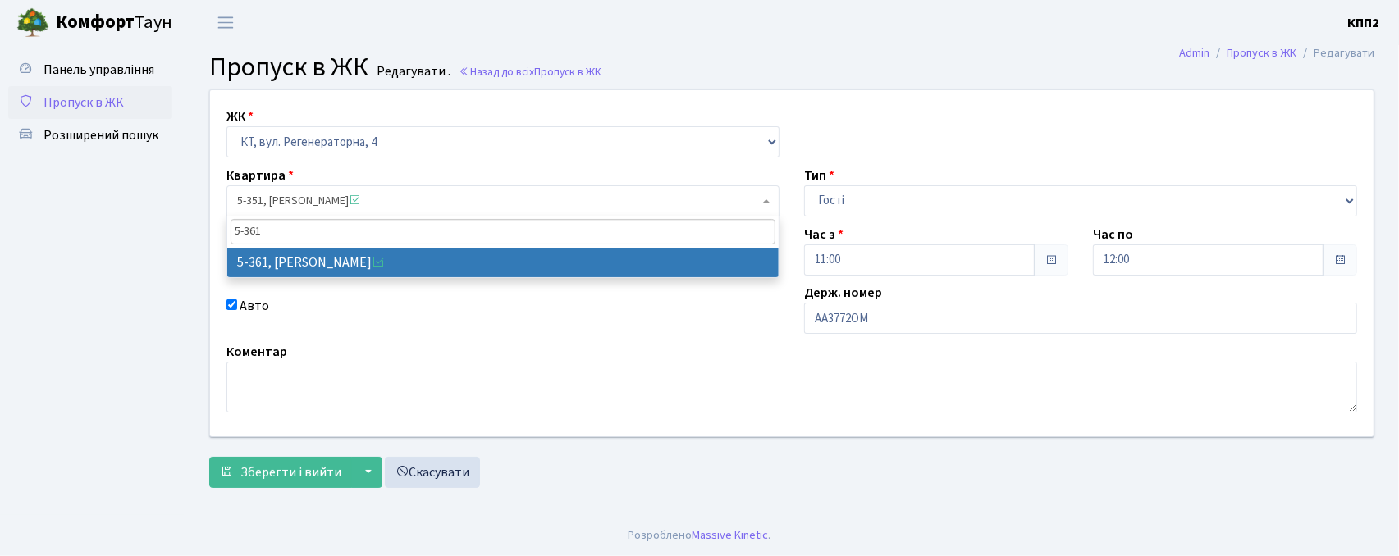
type input "5-361"
select select "2196"
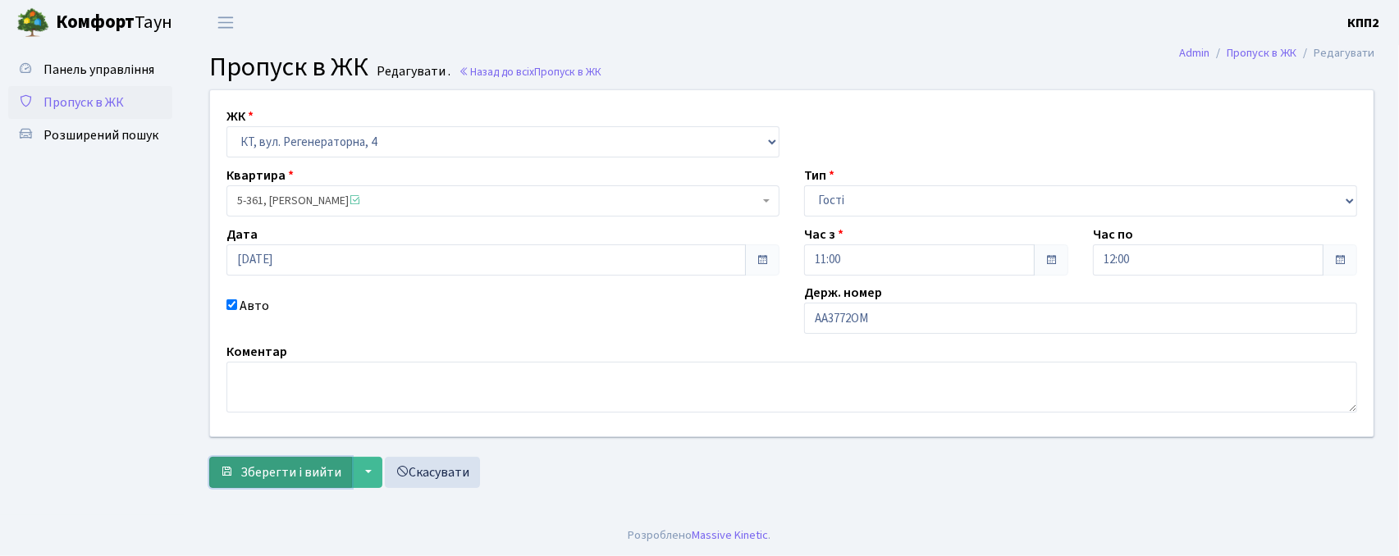
click at [281, 473] on span "Зберегти і вийти" at bounding box center [290, 473] width 101 height 18
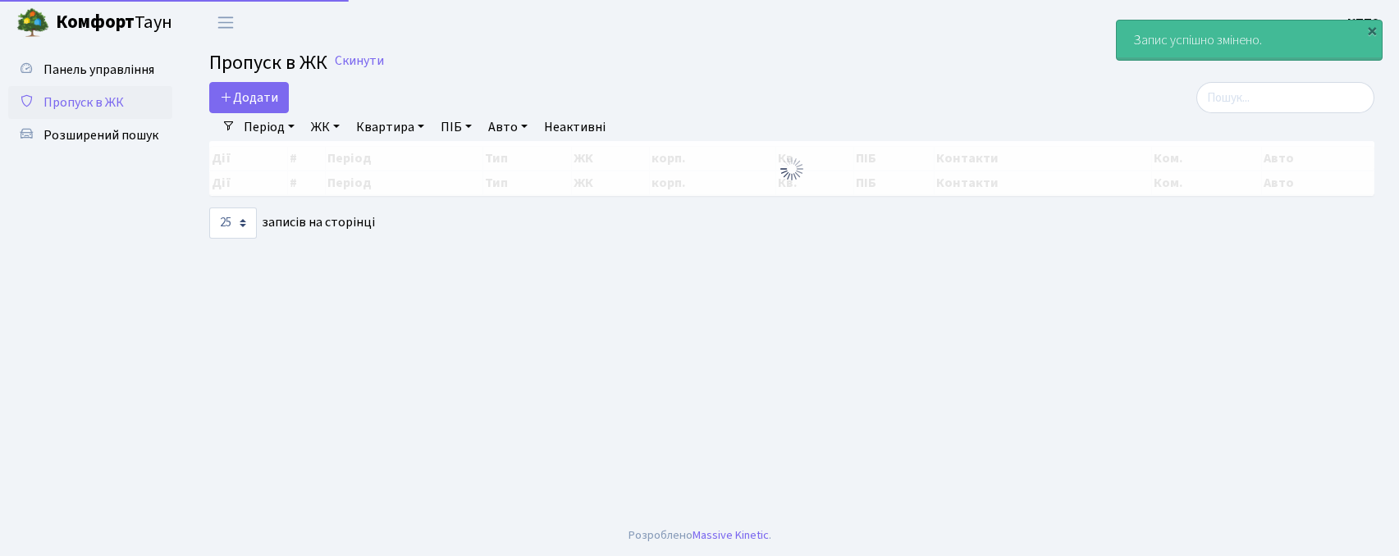
select select "25"
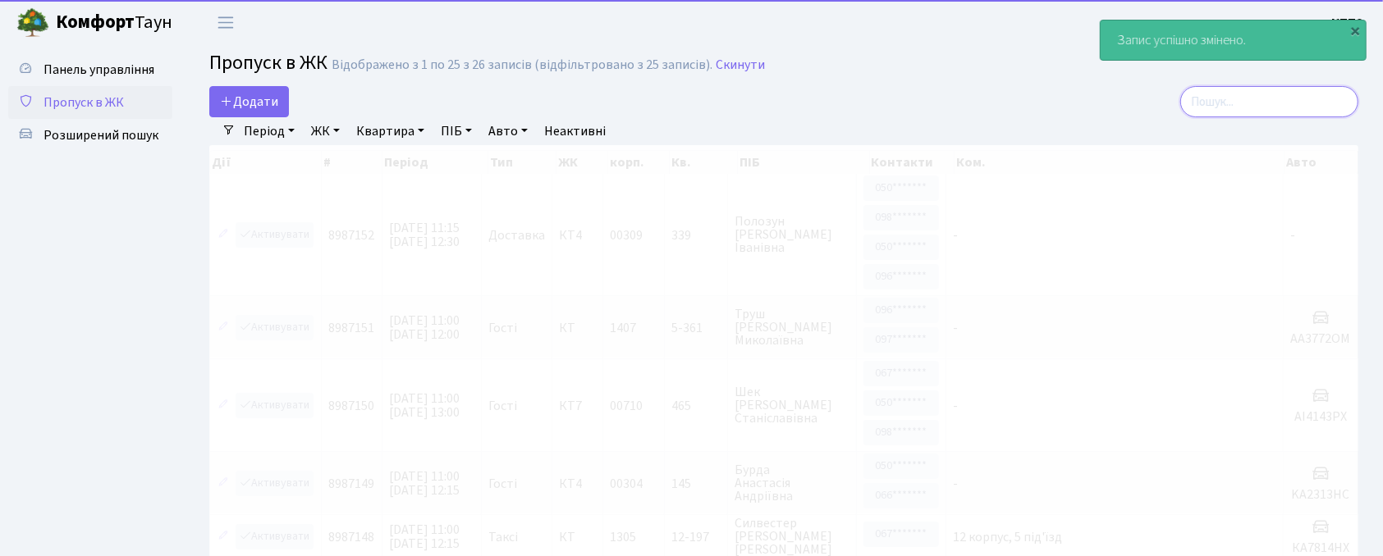
click at [1209, 92] on input "search" at bounding box center [1269, 101] width 178 height 31
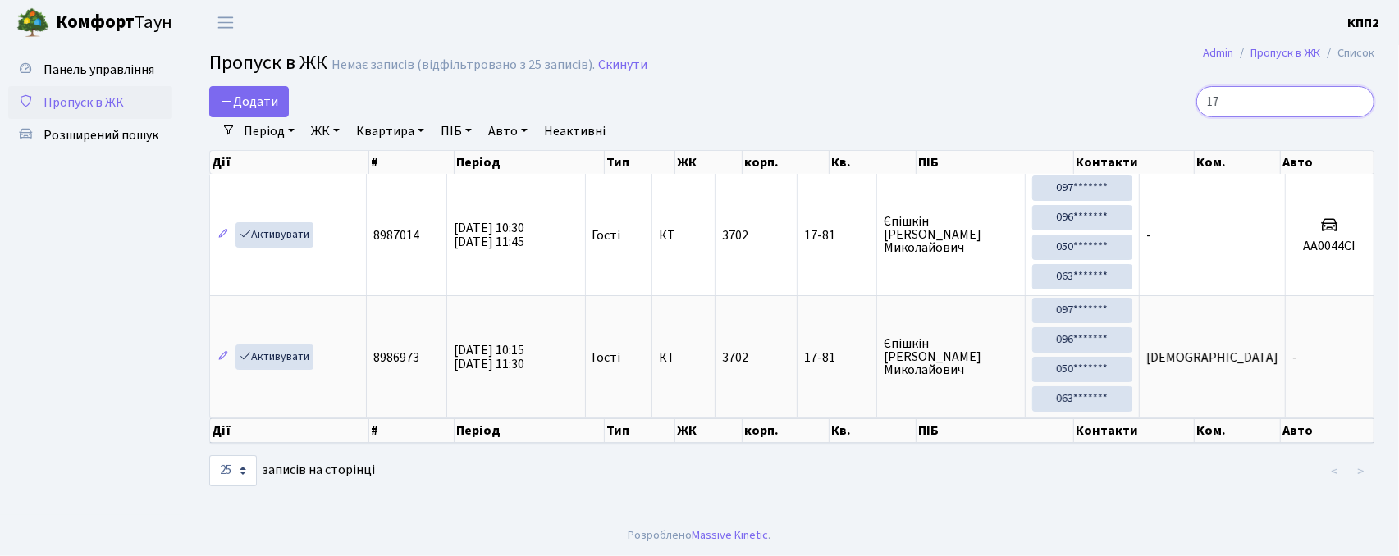
type input "1"
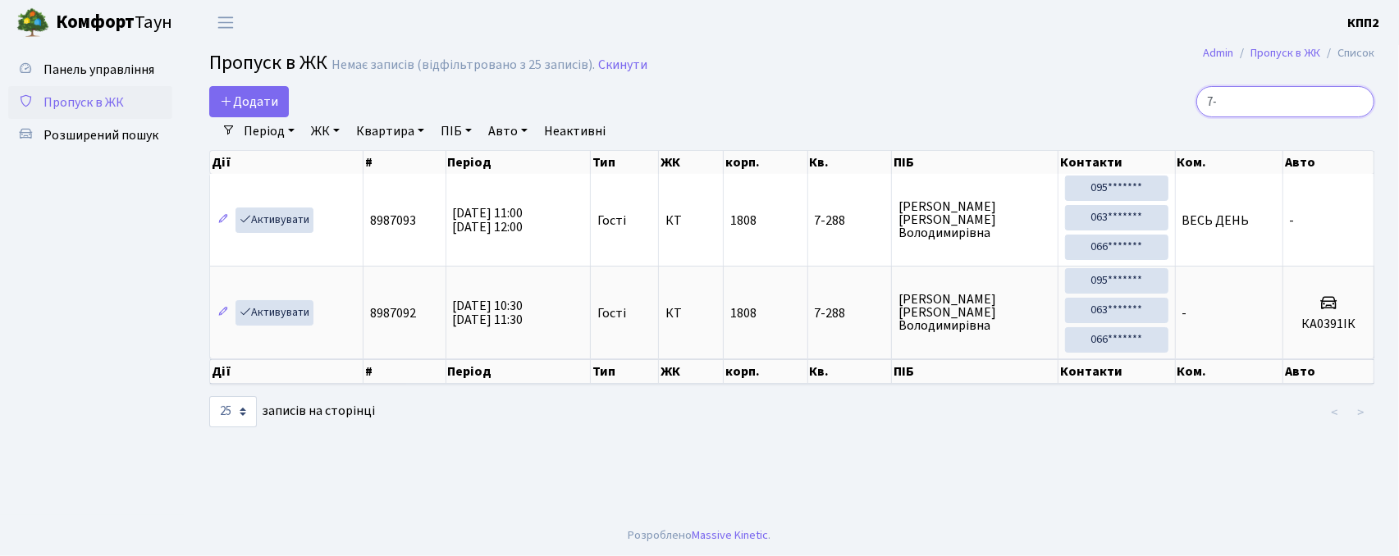
type input "7"
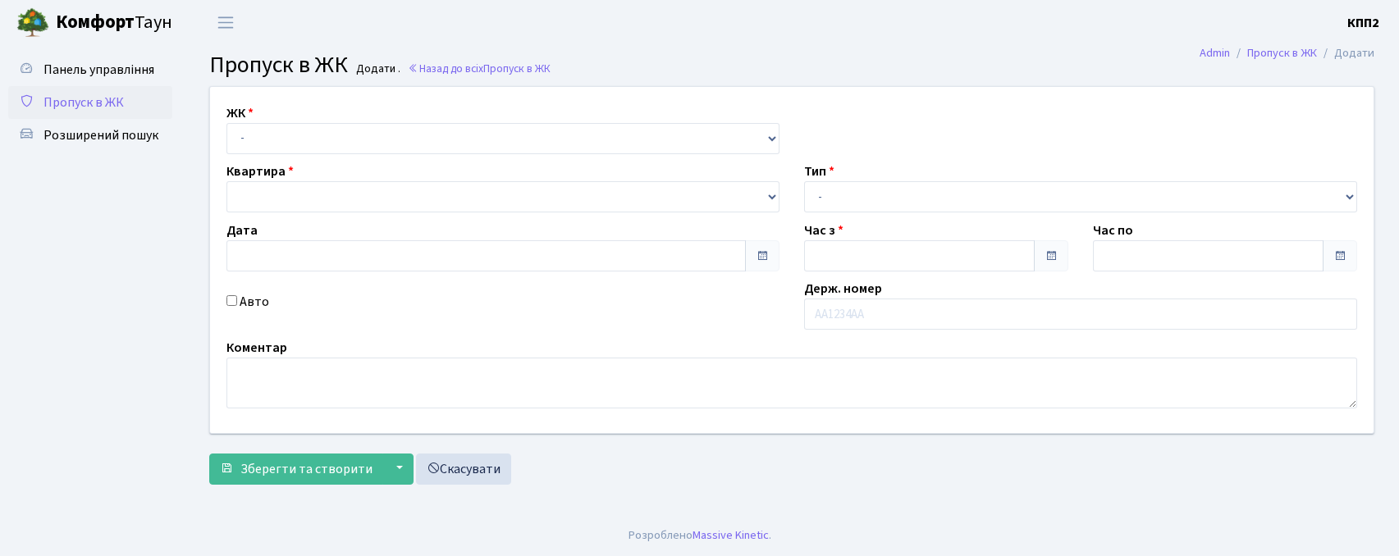
type input "[DATE]"
type input "11:30"
type input "12:30"
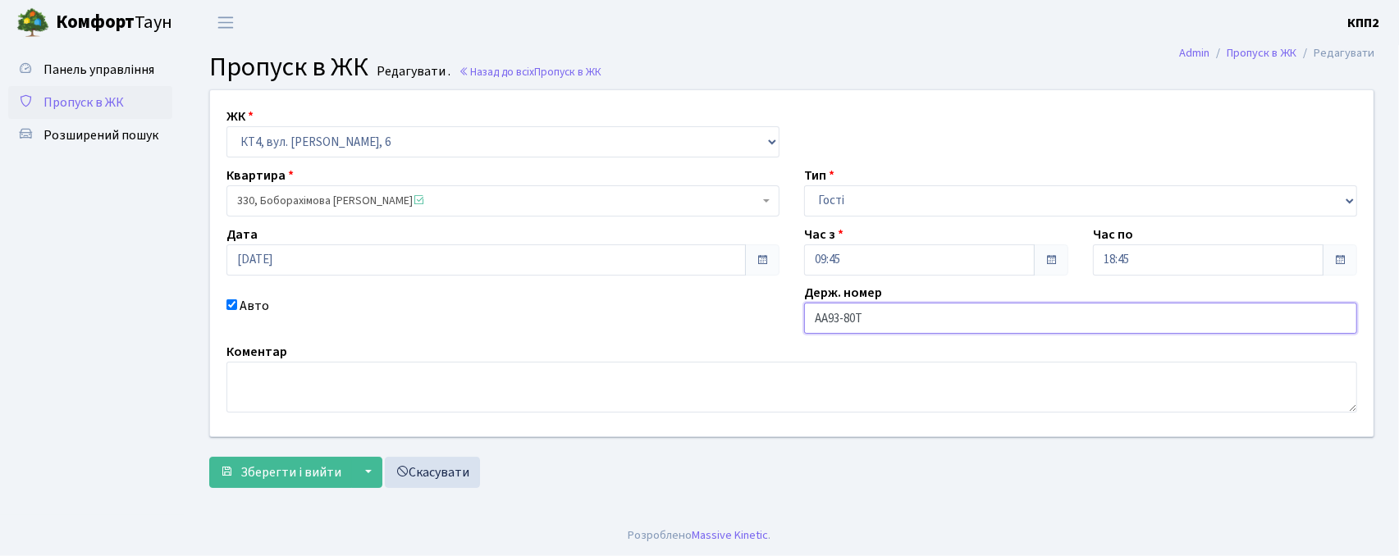
click at [845, 323] on input "АА93-80Т" at bounding box center [1080, 318] width 553 height 31
click at [927, 330] on input "АА9380Т" at bounding box center [1080, 318] width 553 height 31
type input "АА9380ТВ"
click at [326, 467] on span "Зберегти і вийти" at bounding box center [290, 473] width 101 height 18
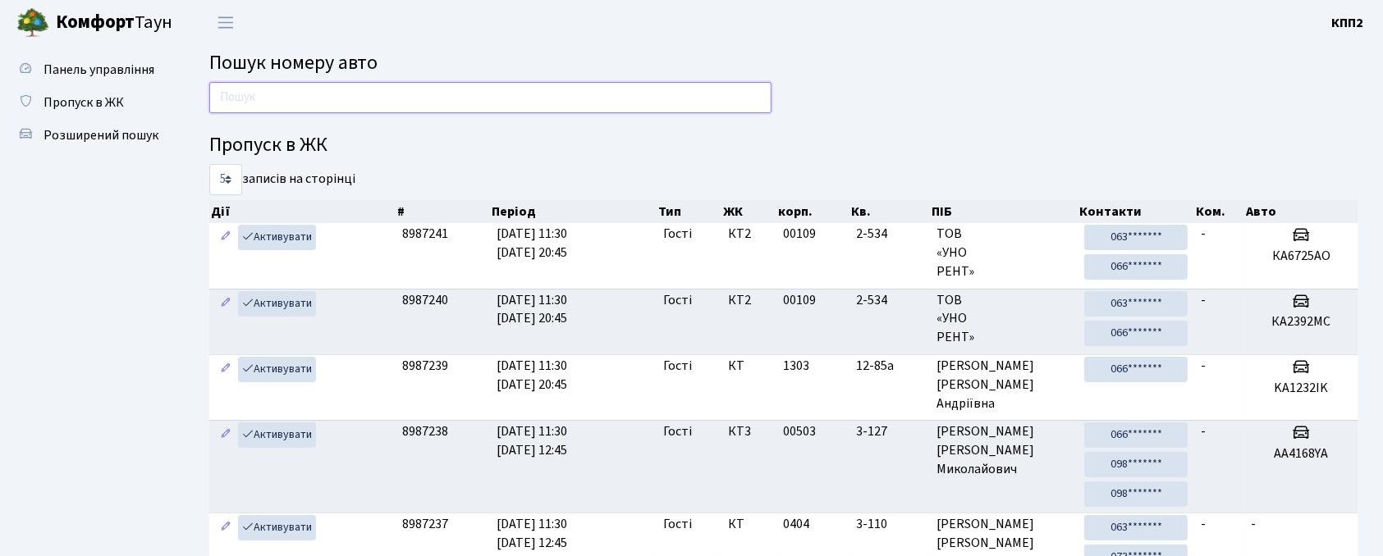
click at [480, 90] on input "text" at bounding box center [490, 97] width 562 height 31
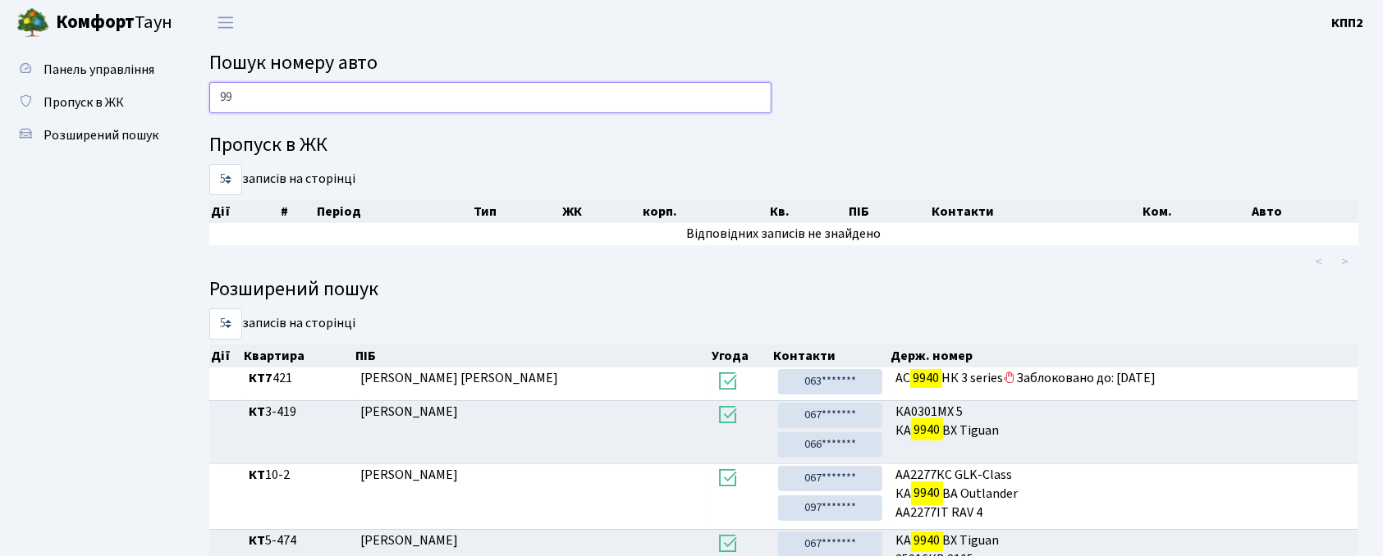
type input "9"
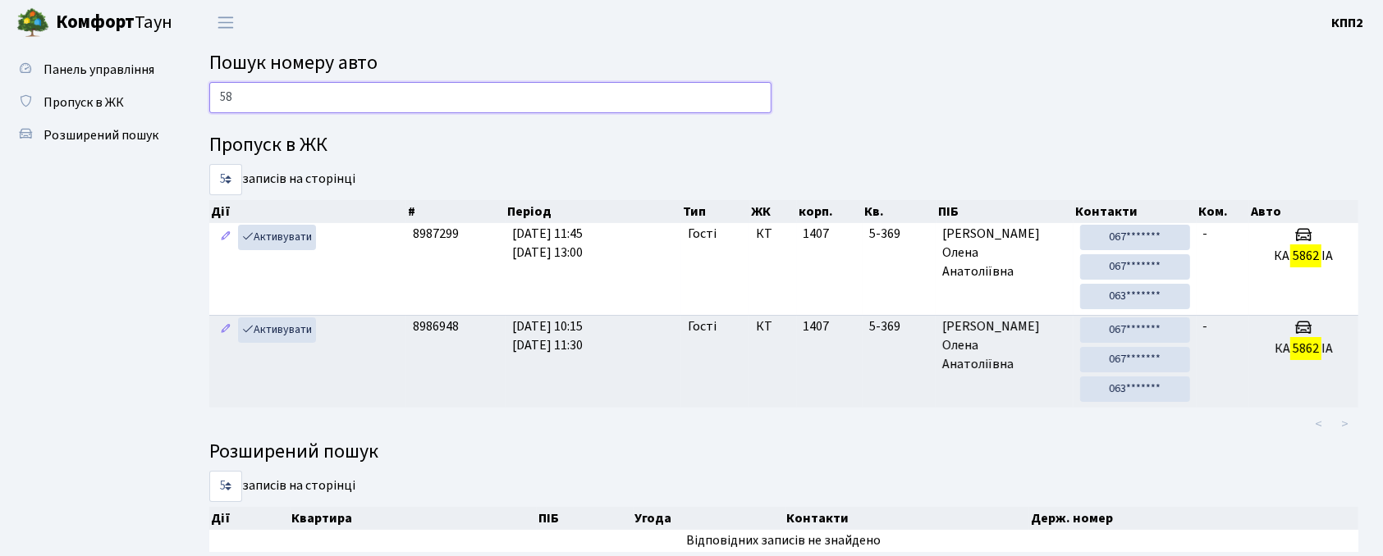
type input "5"
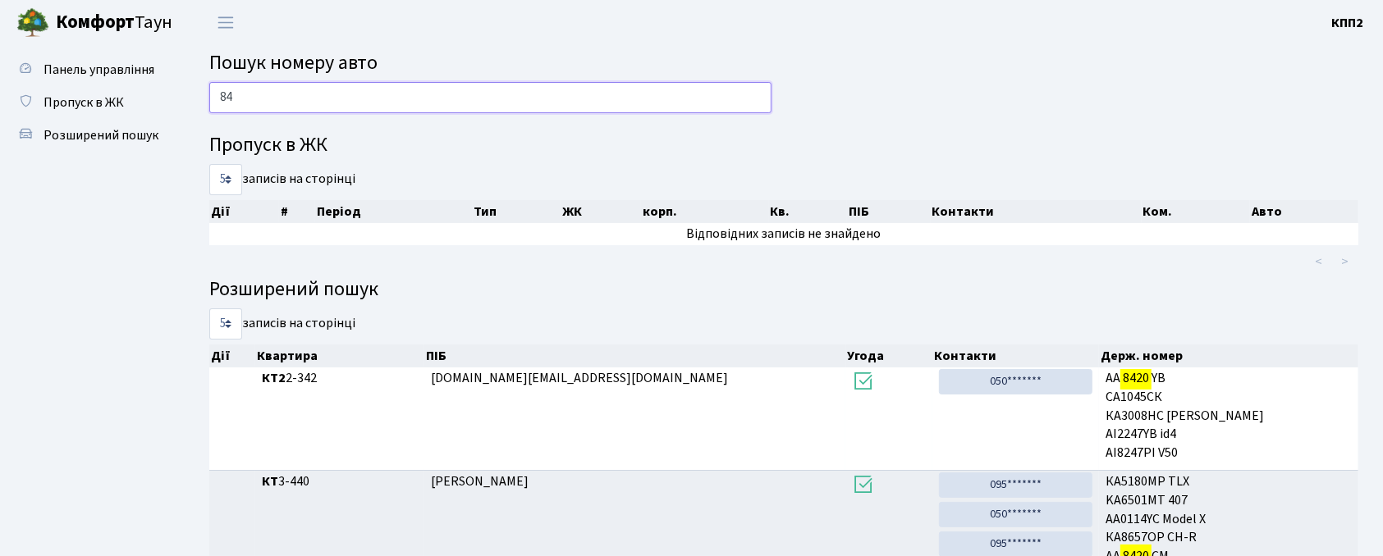
type input "8"
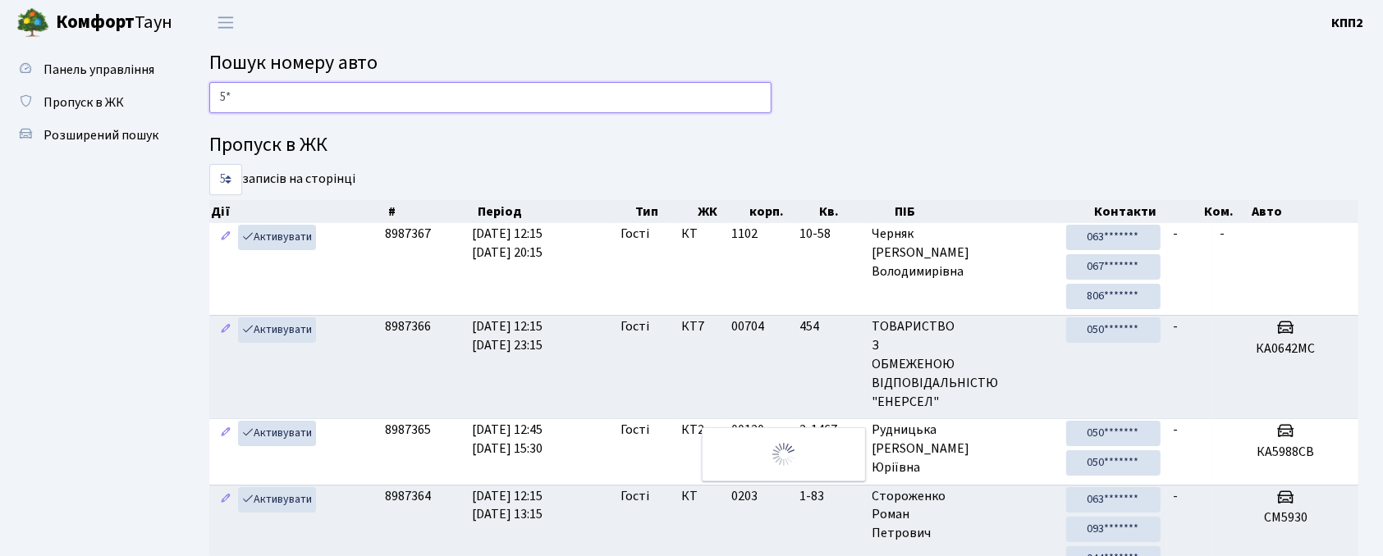
type input "5"
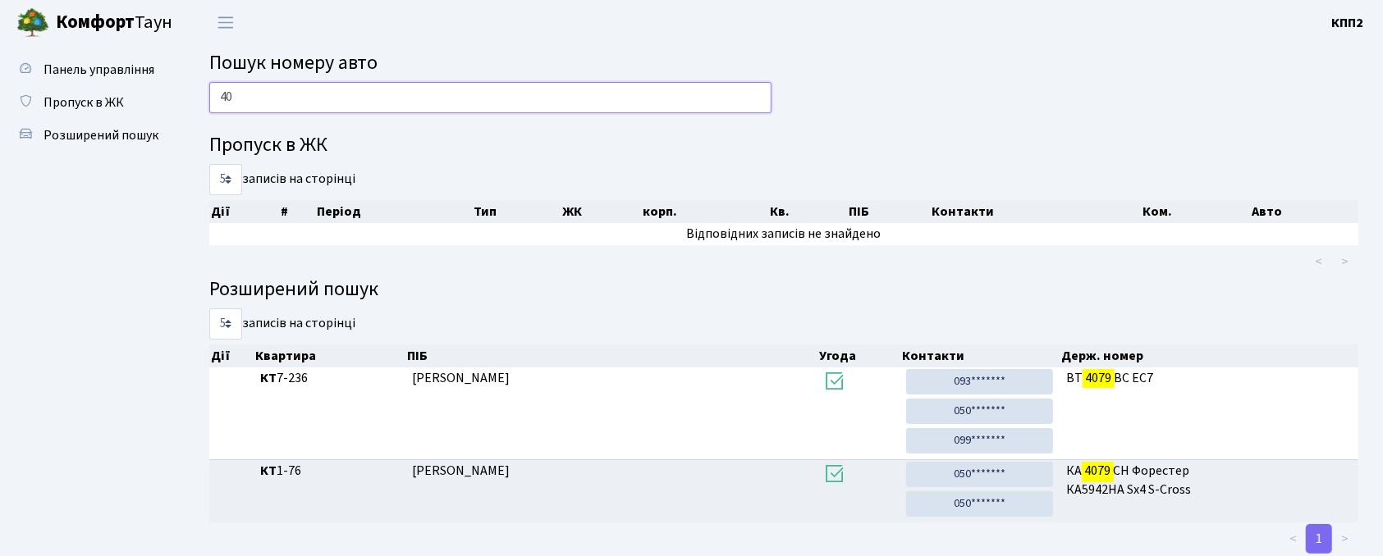
type input "4"
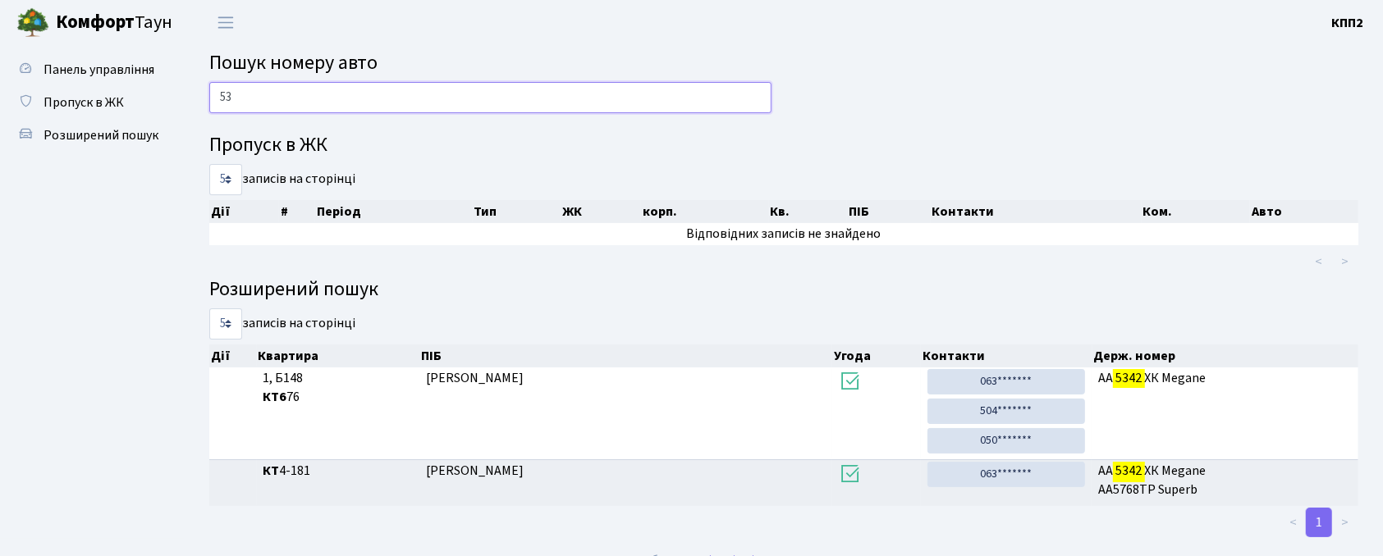
type input "5"
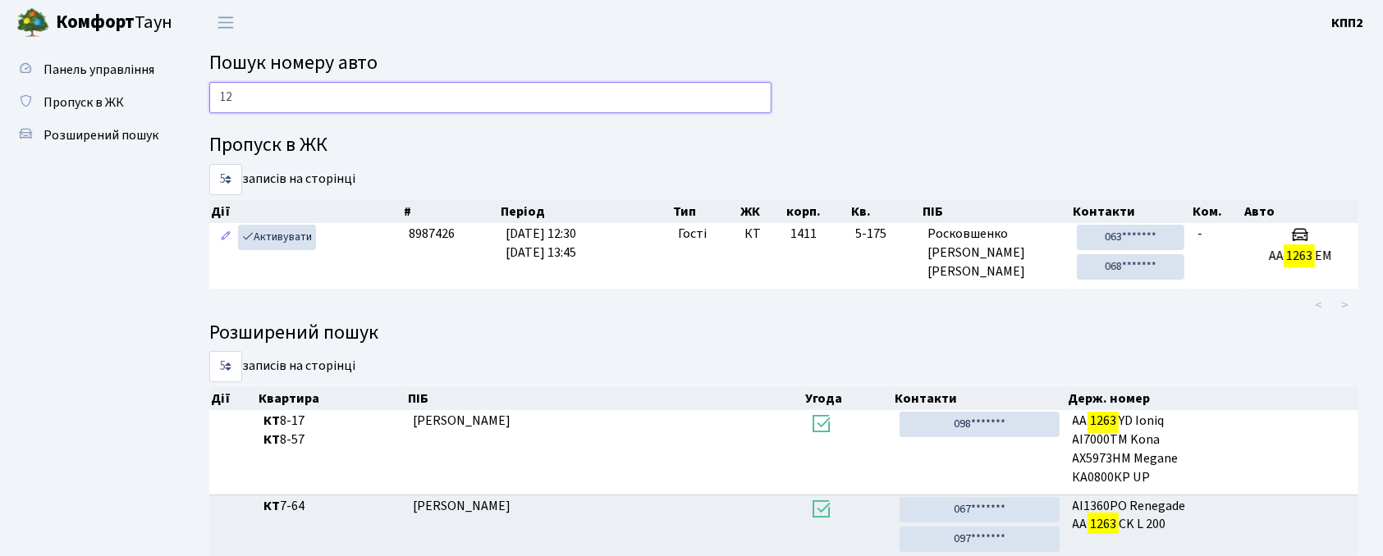
type input "1"
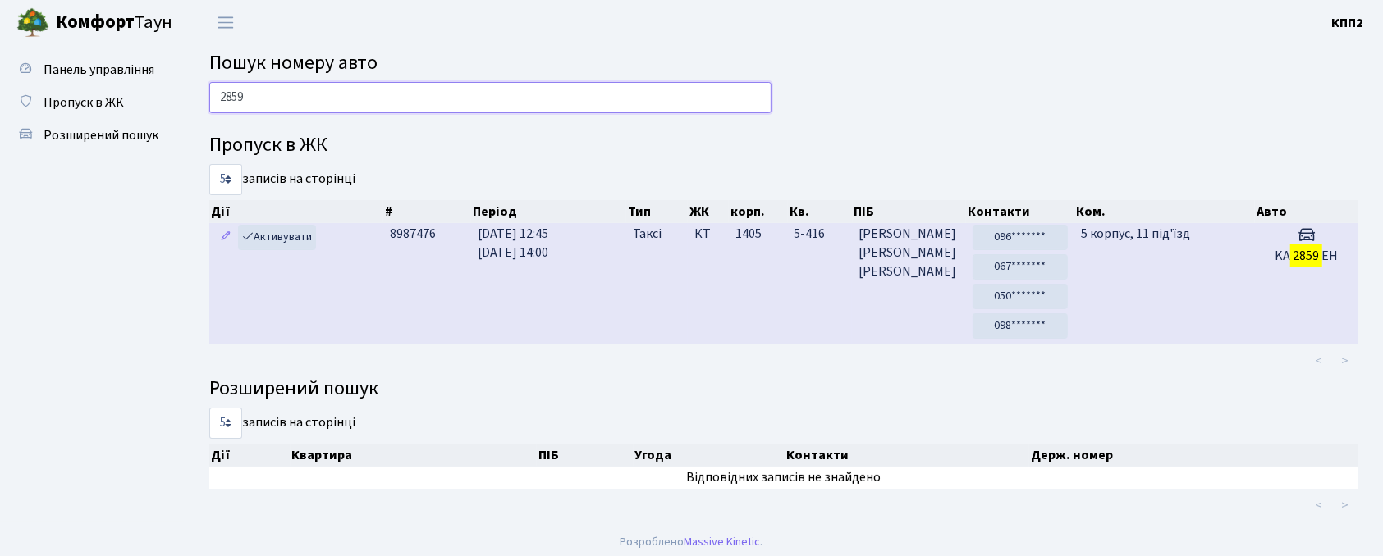
scroll to position [7, 0]
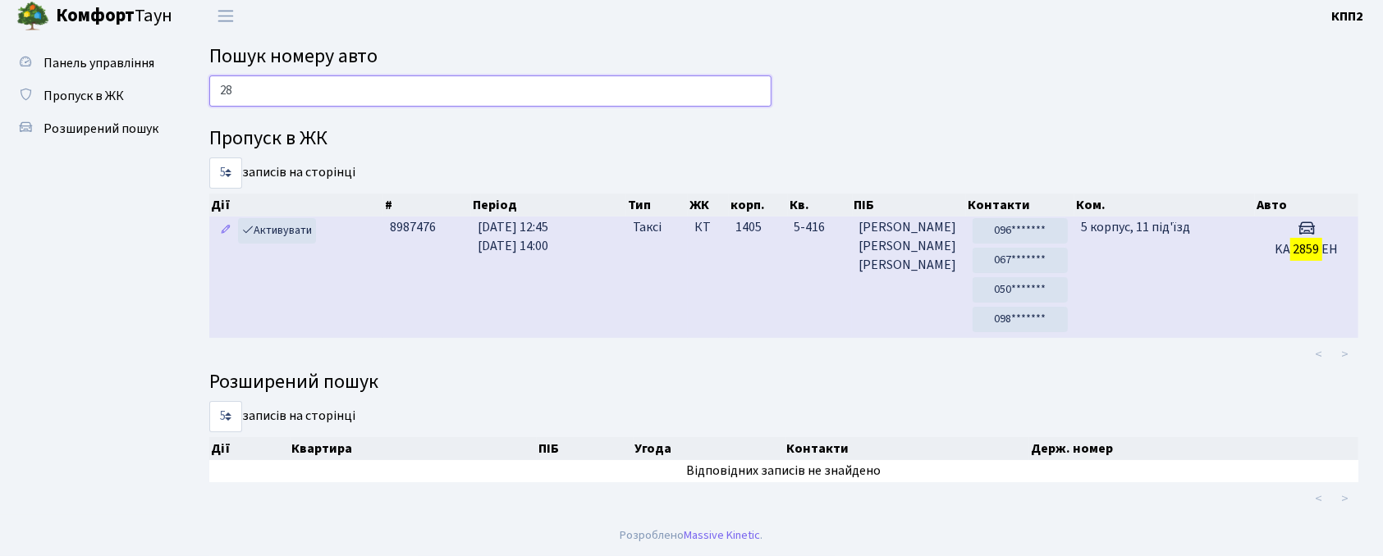
type input "2"
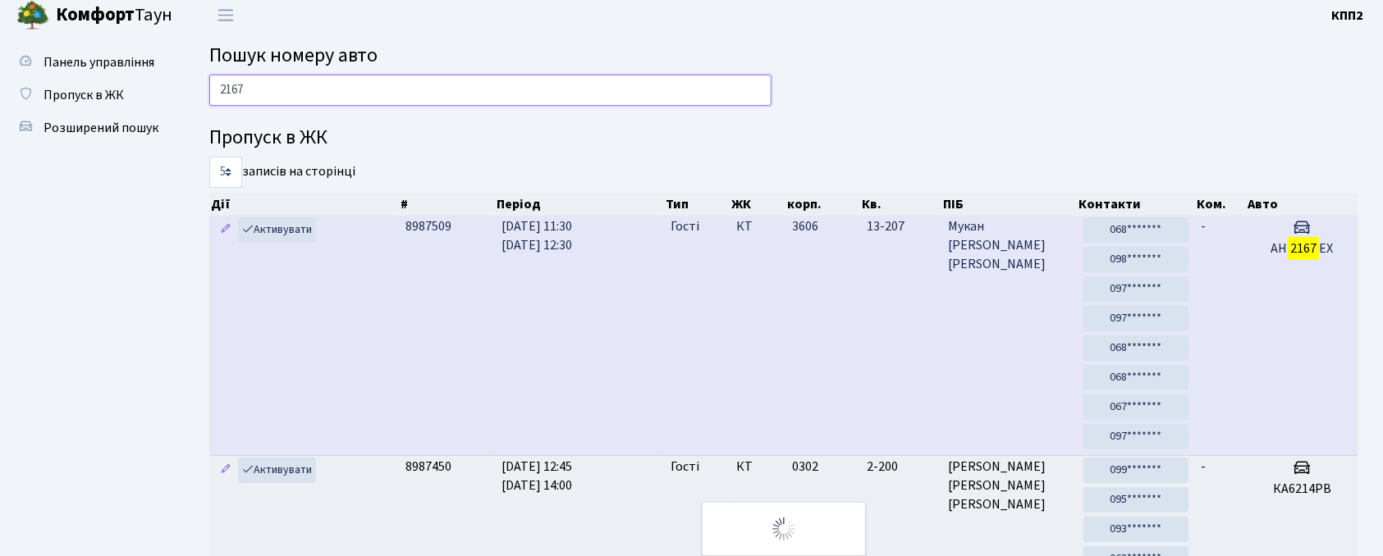
type input "2167"
click at [448, 323] on td "8987509" at bounding box center [447, 336] width 96 height 240
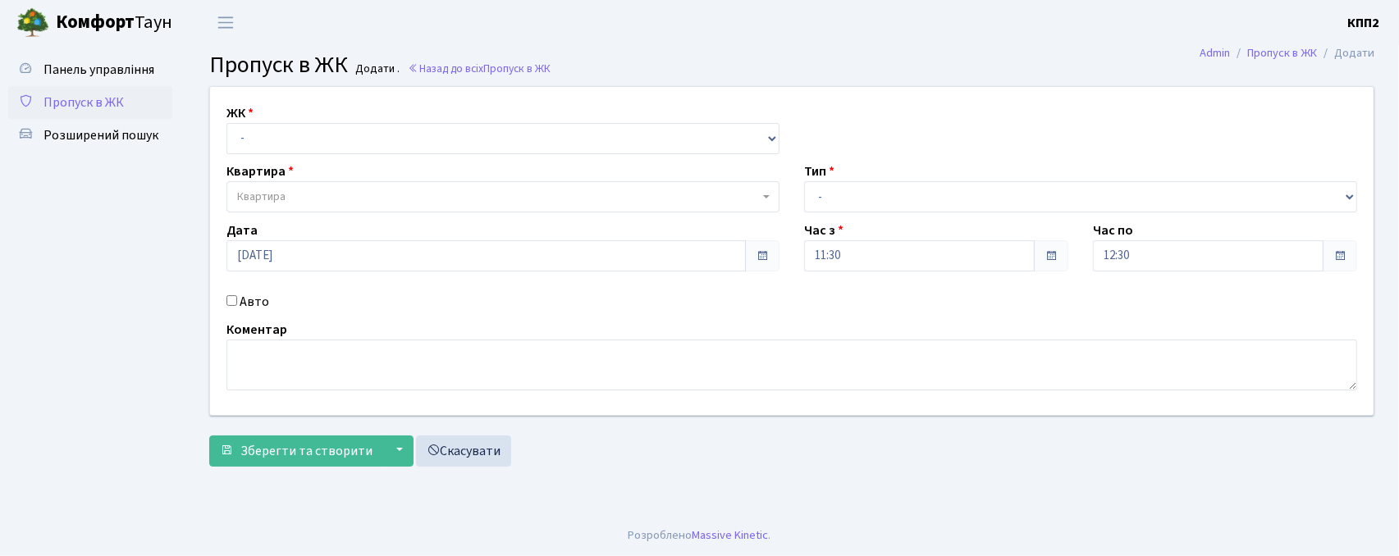
click at [231, 304] on input "Авто" at bounding box center [232, 300] width 11 height 11
checkbox input "true"
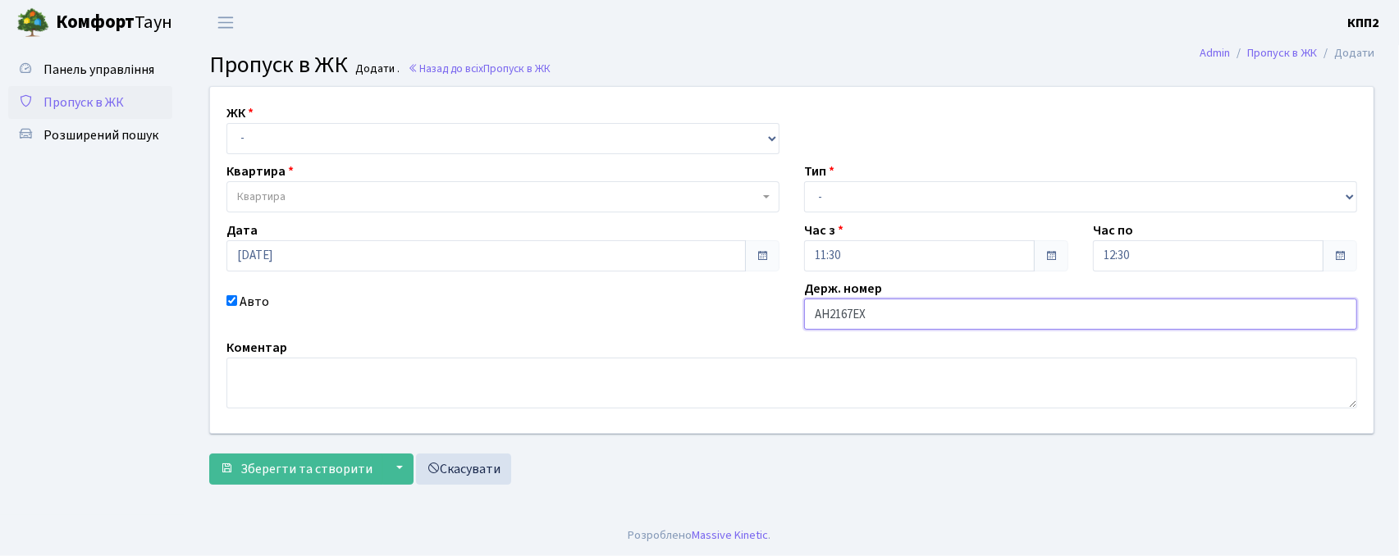
type input "АН2167ЕХ"
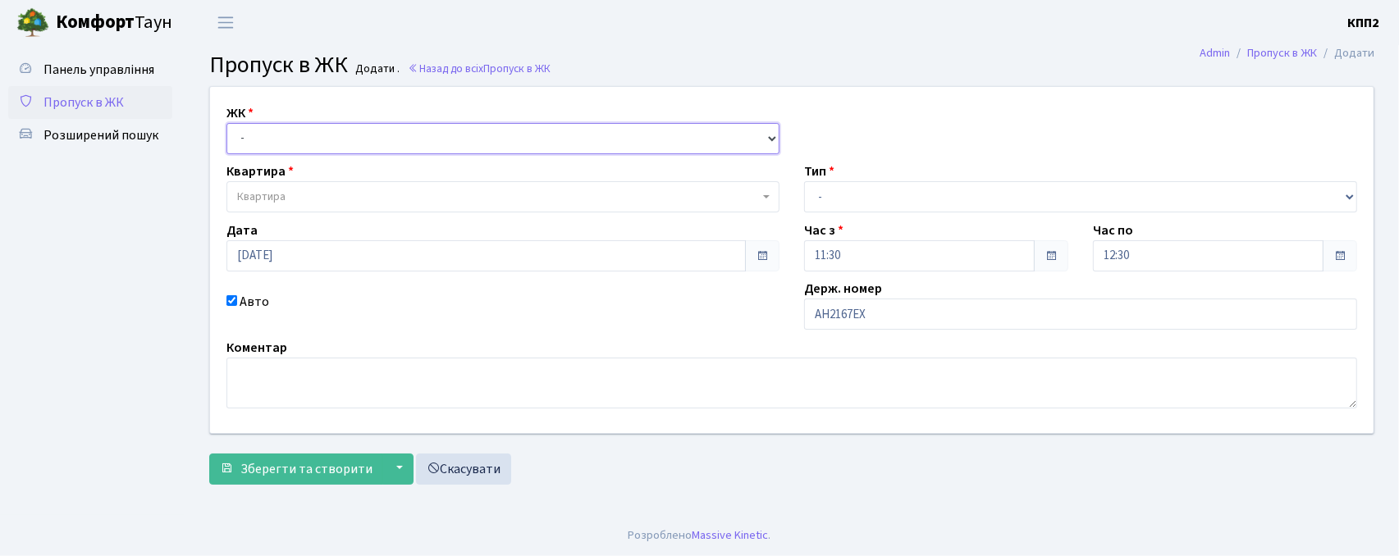
click at [273, 135] on select "- КТ, вул. Регенераторна, 4 КТ2, просп. [STREET_ADDRESS] [STREET_ADDRESS] [PERS…" at bounding box center [503, 138] width 553 height 31
select select "271"
click at [227, 123] on select "- КТ, вул. Регенераторна, 4 КТ2, просп. [STREET_ADDRESS] [STREET_ADDRESS] [PERS…" at bounding box center [503, 138] width 553 height 31
select select
click at [277, 190] on span "Квартира" at bounding box center [261, 197] width 48 height 16
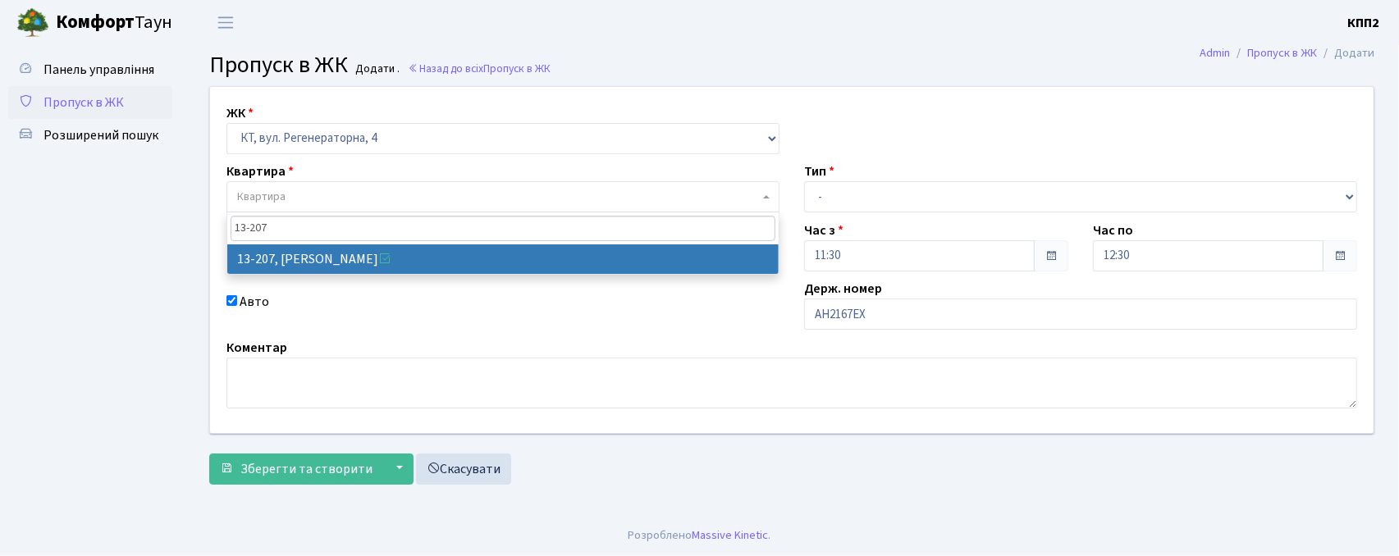
type input "13-207"
select select "7853"
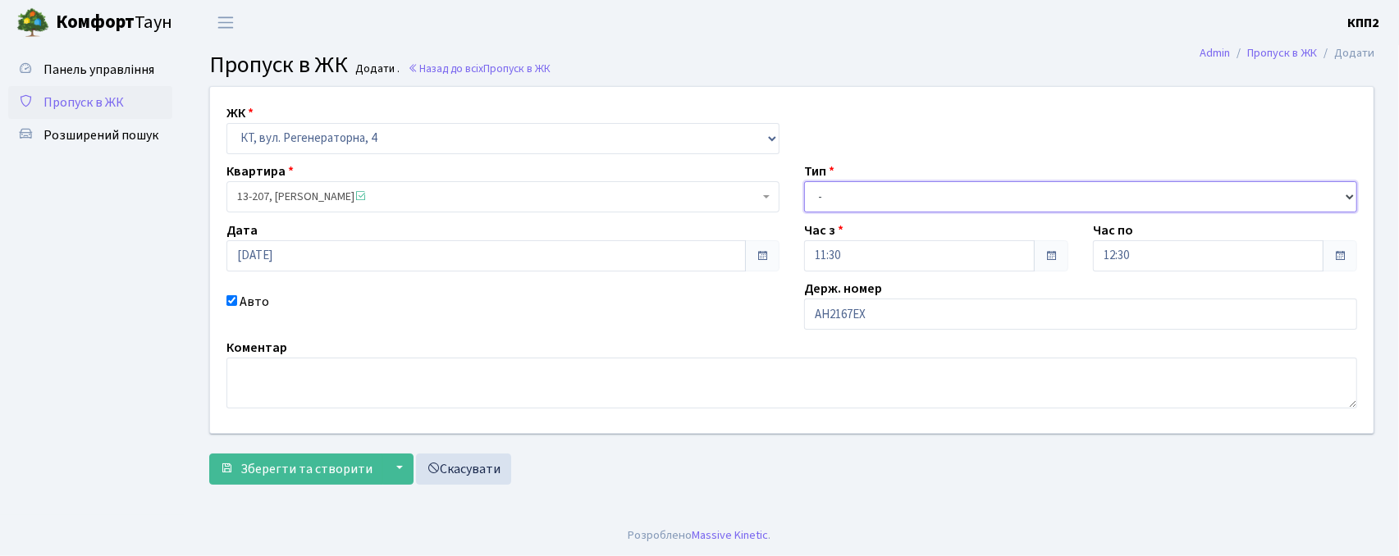
click at [861, 198] on select "- Доставка Таксі Гості Сервіс" at bounding box center [1080, 196] width 553 height 31
select select "3"
click at [804, 181] on select "- Доставка Таксі Гості Сервіс" at bounding box center [1080, 196] width 553 height 31
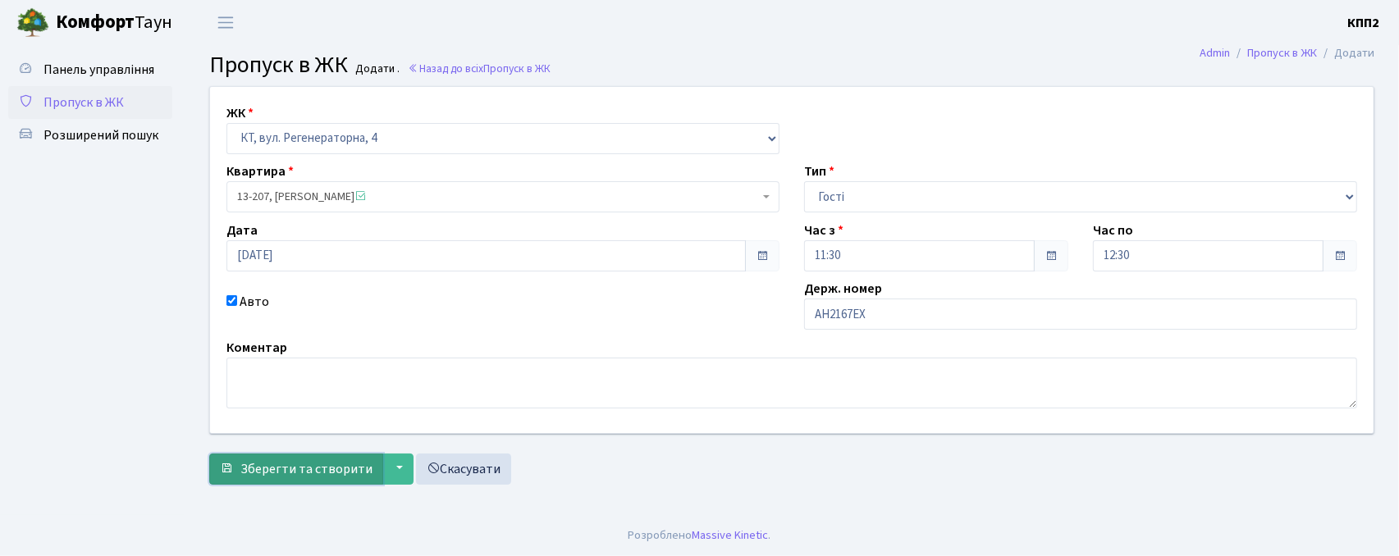
click at [304, 461] on span "Зберегти та створити" at bounding box center [306, 469] width 132 height 18
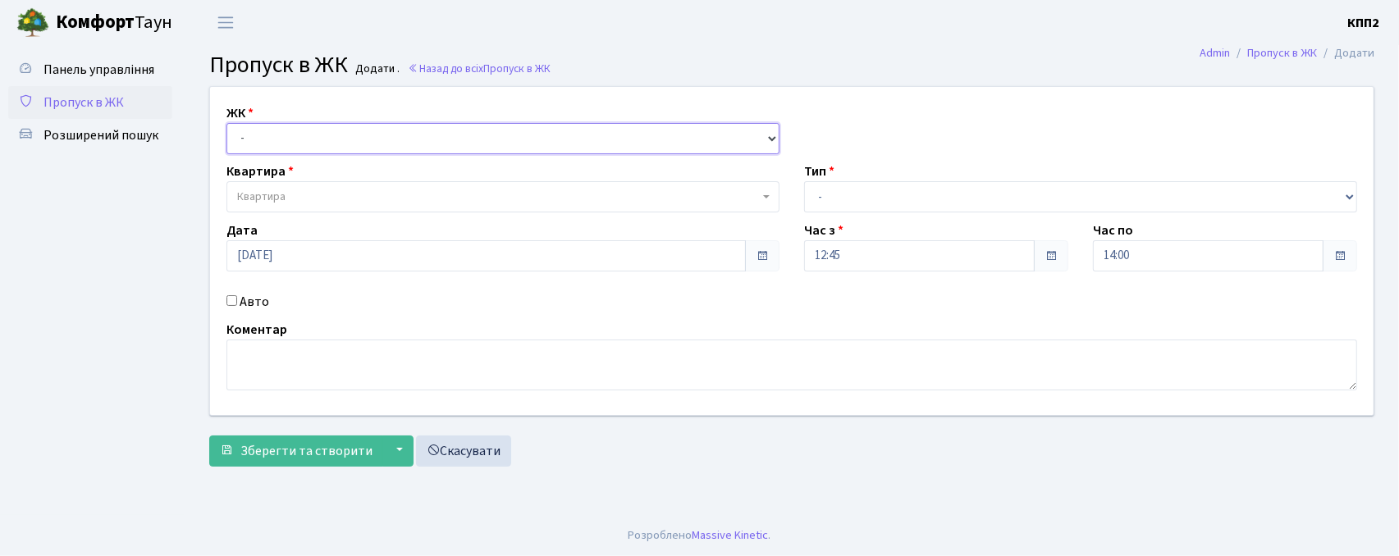
drag, startPoint x: 268, startPoint y: 135, endPoint x: 269, endPoint y: 145, distance: 10.0
click at [268, 135] on select "- КТ, вул. Регенераторна, 4 КТ2, просп. Соборності, 17 КТ3, вул. Березнева, 16 …" at bounding box center [503, 138] width 553 height 31
select select "271"
click at [227, 123] on select "- КТ, вул. Регенераторна, 4 КТ2, просп. Соборності, 17 КТ3, вул. Березнева, 16 …" at bounding box center [503, 138] width 553 height 31
select select
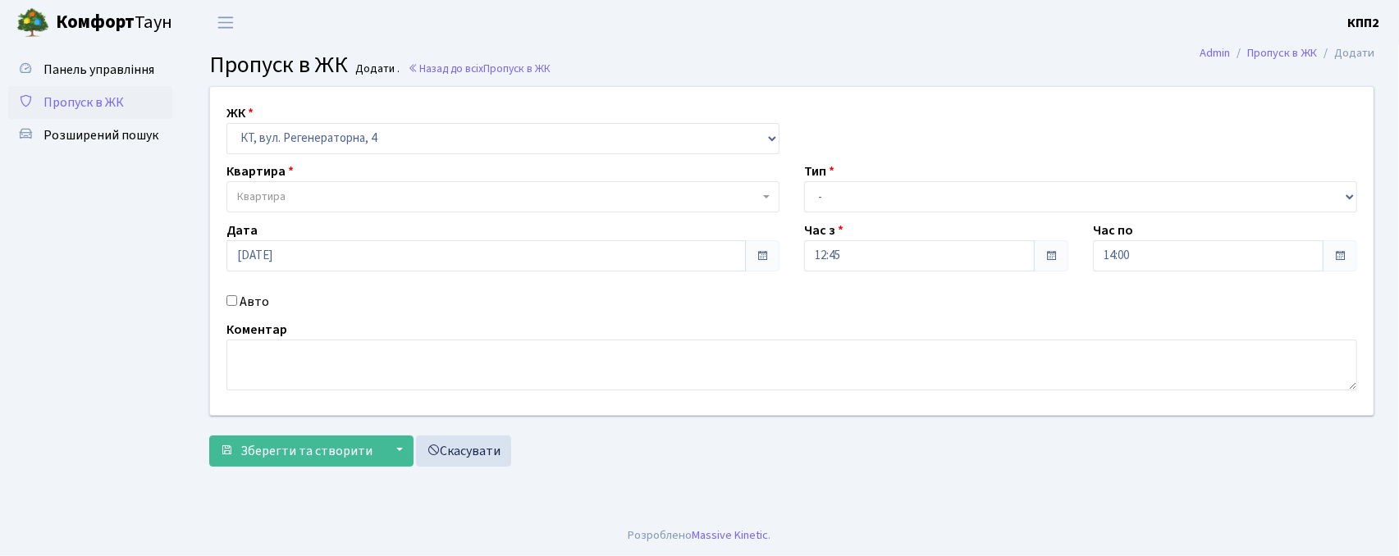
click at [261, 304] on label "Авто" at bounding box center [255, 302] width 30 height 20
click at [237, 304] on input "Авто" at bounding box center [232, 300] width 11 height 11
checkbox input "true"
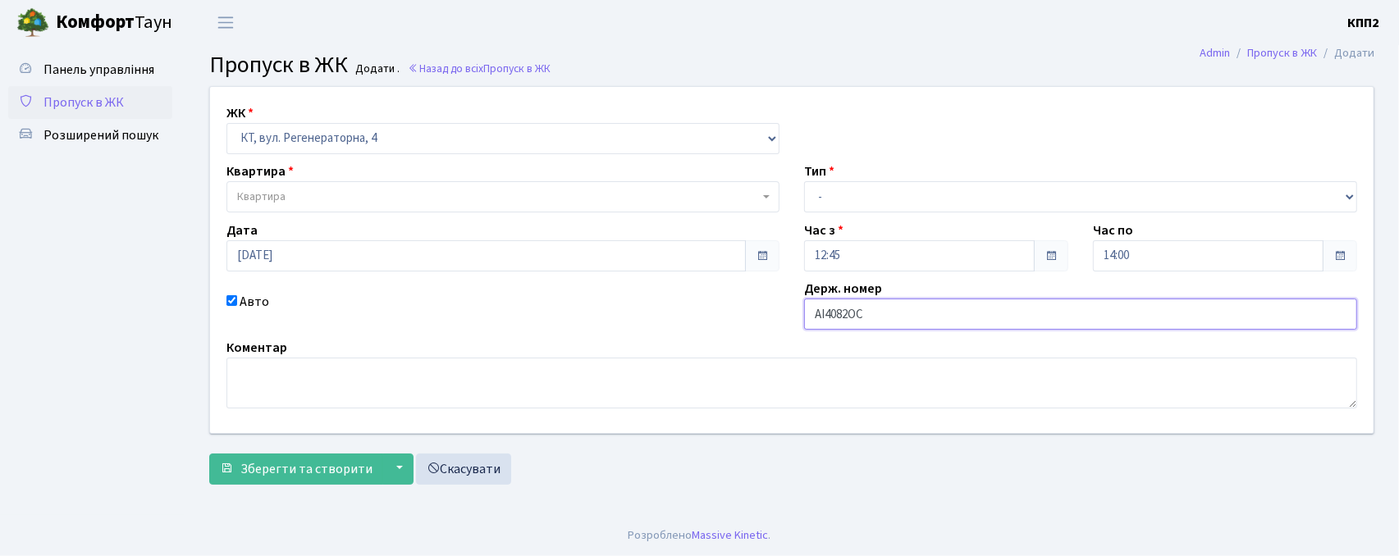
type input "АІ4082ОС"
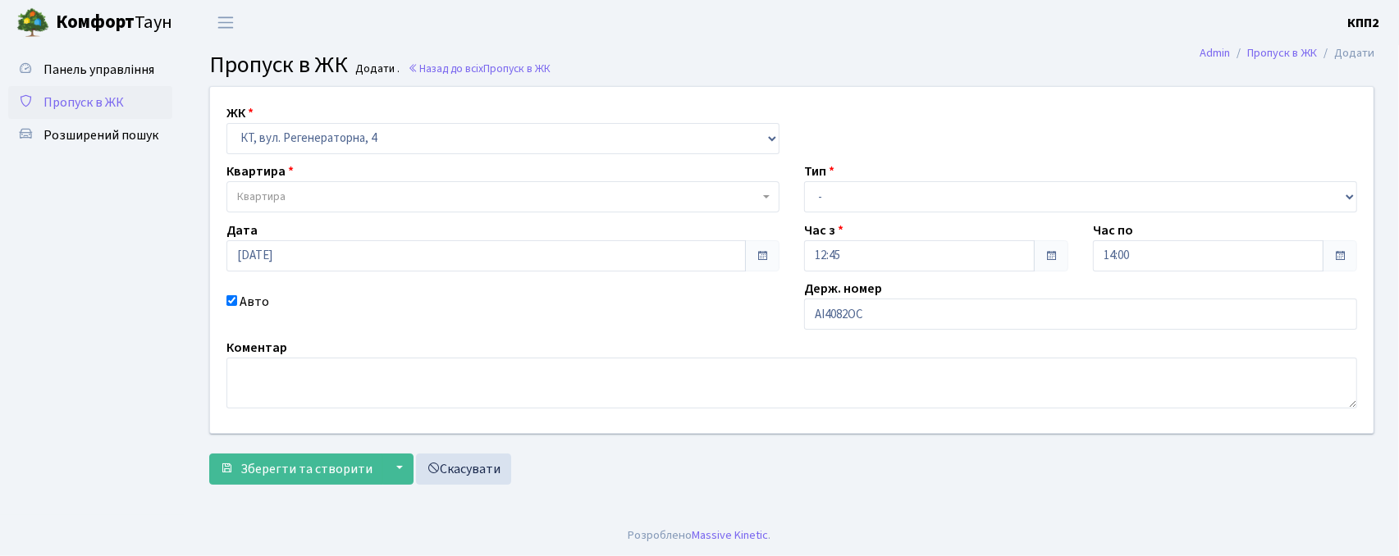
click at [291, 189] on span "Квартира" at bounding box center [498, 197] width 522 height 16
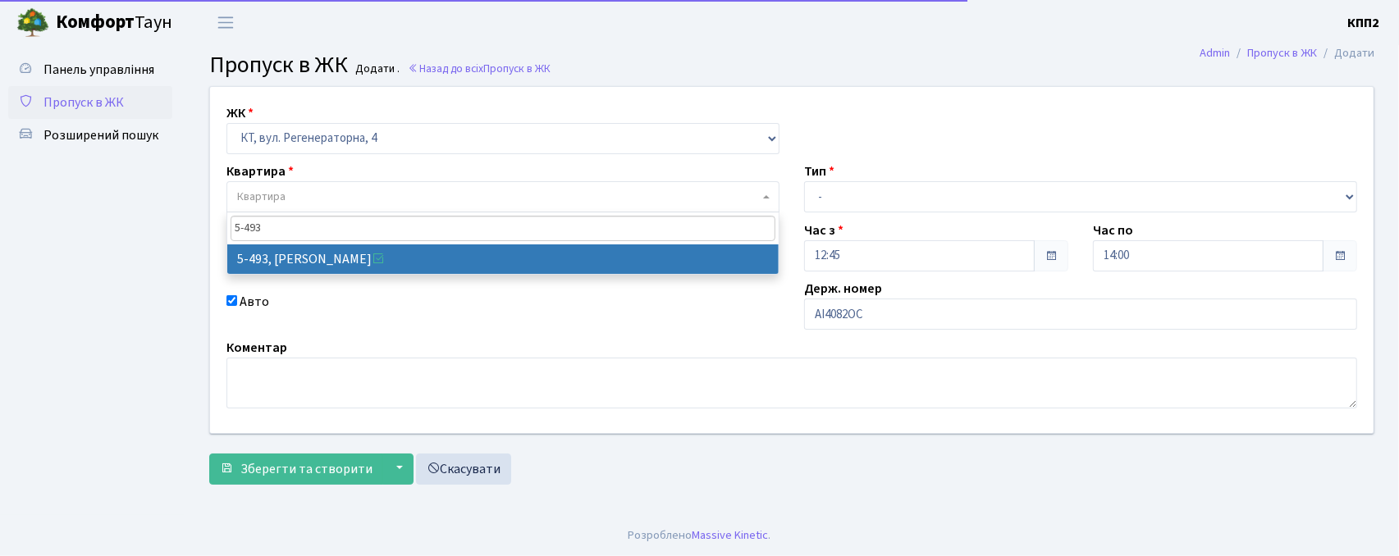
type input "5-493"
select select "2021"
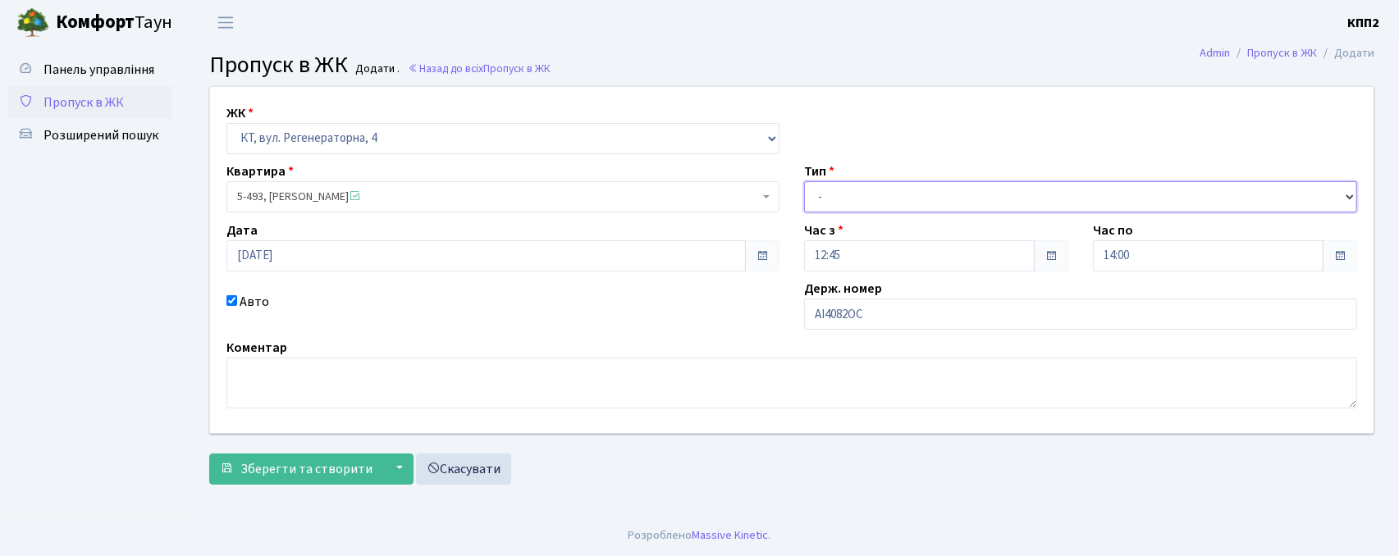
click at [941, 192] on select "- Доставка Таксі Гості Сервіс" at bounding box center [1080, 196] width 553 height 31
select select "2"
click at [804, 181] on select "- Доставка Таксі Гості Сервіс" at bounding box center [1080, 196] width 553 height 31
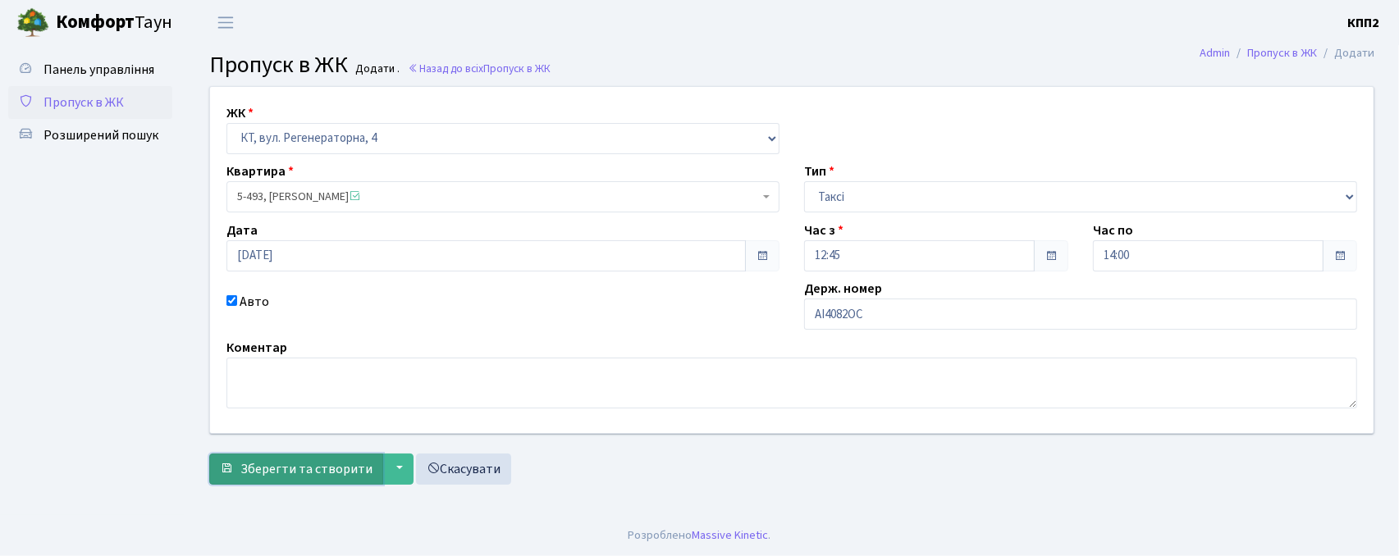
click at [284, 466] on span "Зберегти та створити" at bounding box center [306, 469] width 132 height 18
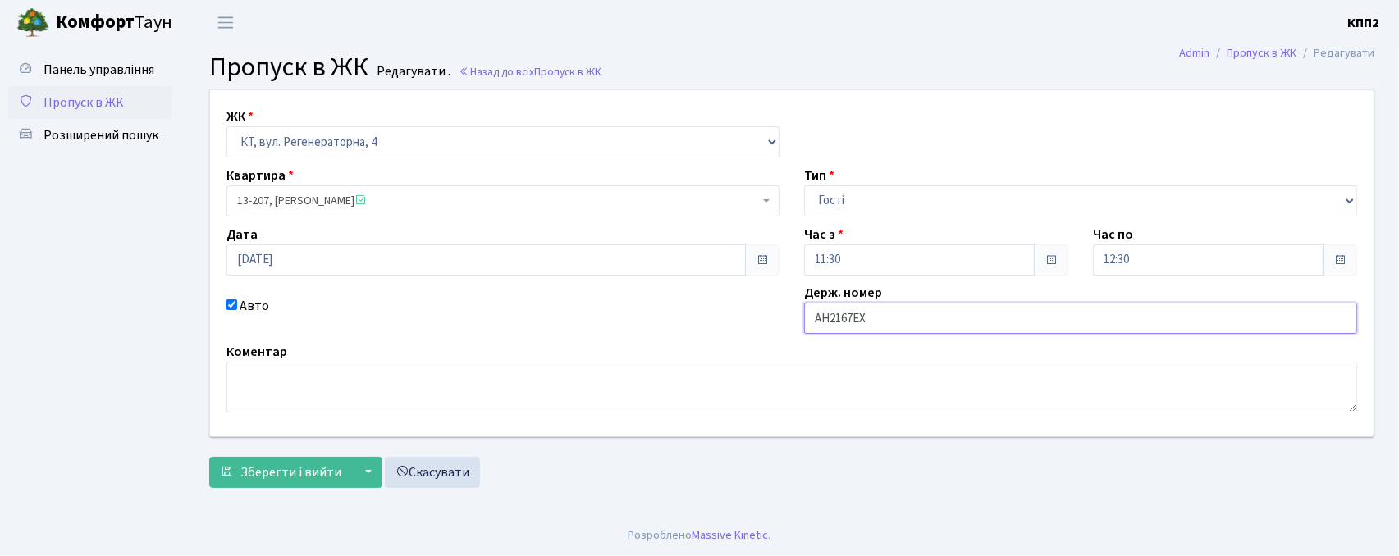
click at [829, 320] on input "АН2167ЕХ" at bounding box center [1080, 318] width 553 height 31
type input "АА2167ЕХ"
click at [302, 474] on span "Зберегти і вийти" at bounding box center [290, 473] width 101 height 18
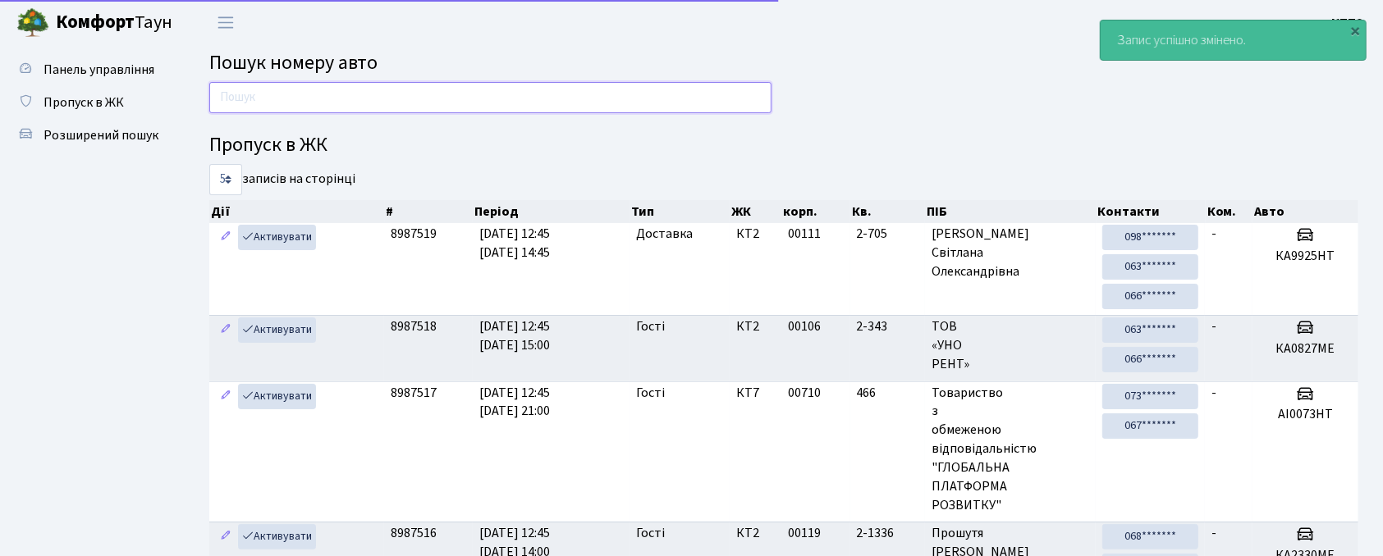
click at [629, 96] on input "text" at bounding box center [490, 97] width 562 height 31
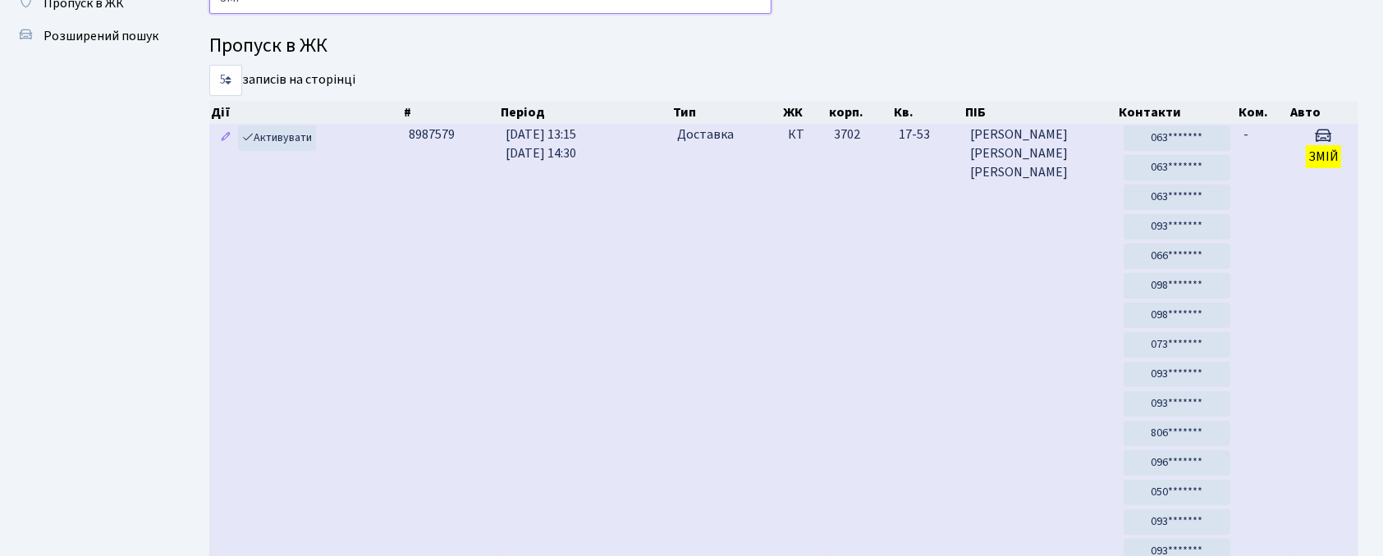
scroll to position [89, 0]
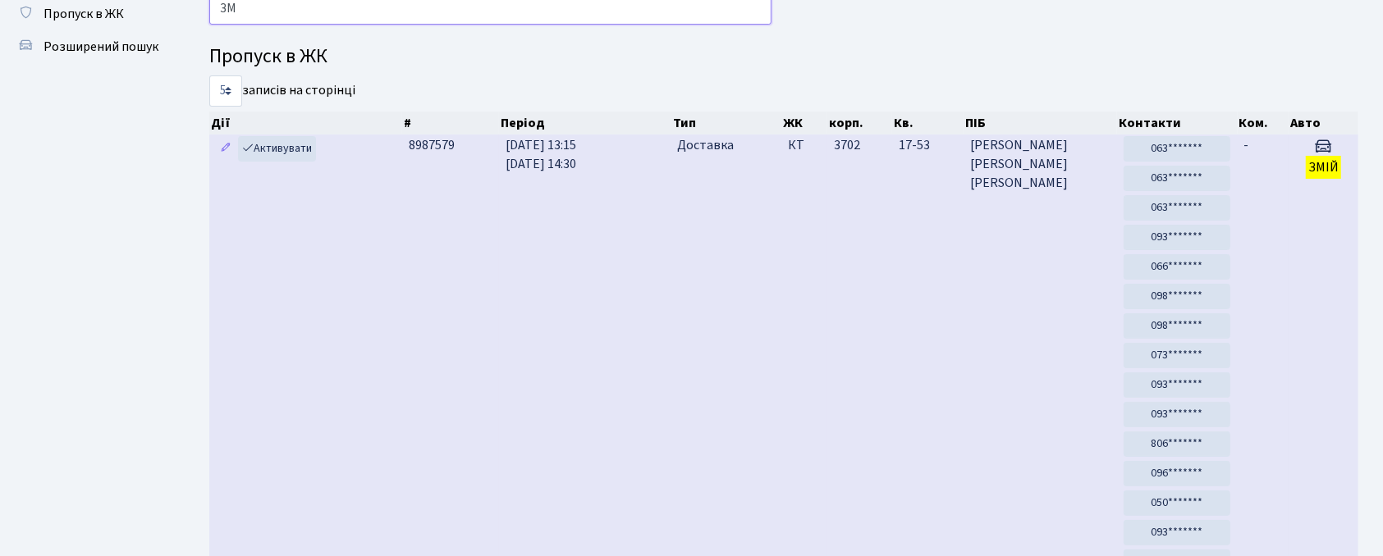
type input "З"
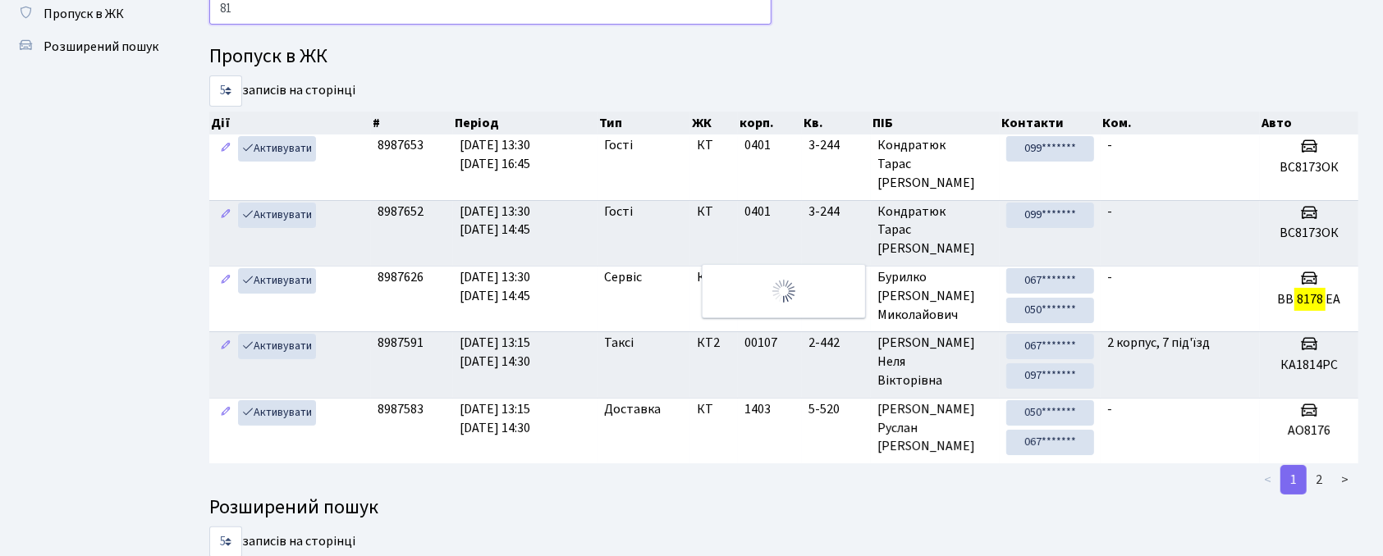
type input "8"
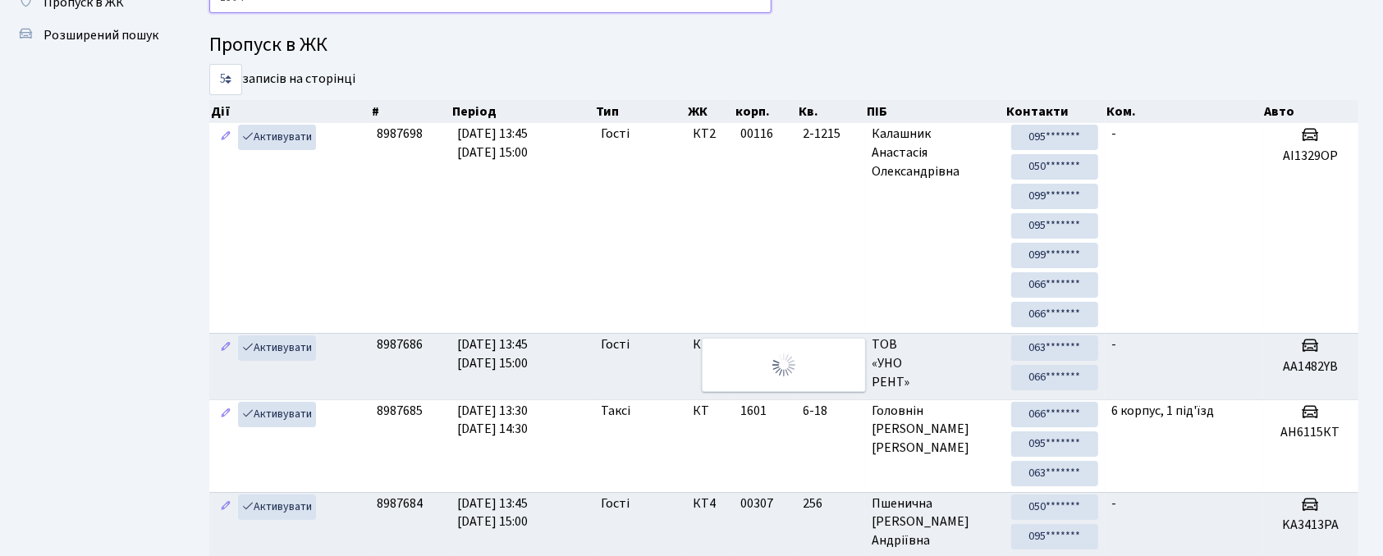
scroll to position [0, 0]
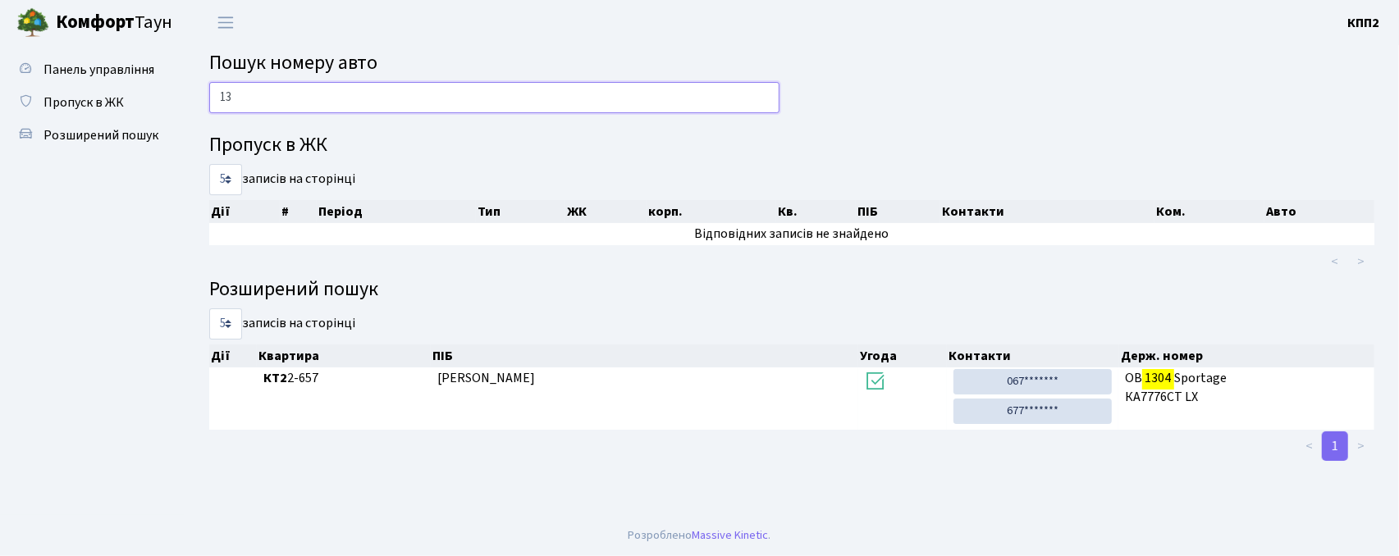
type input "1"
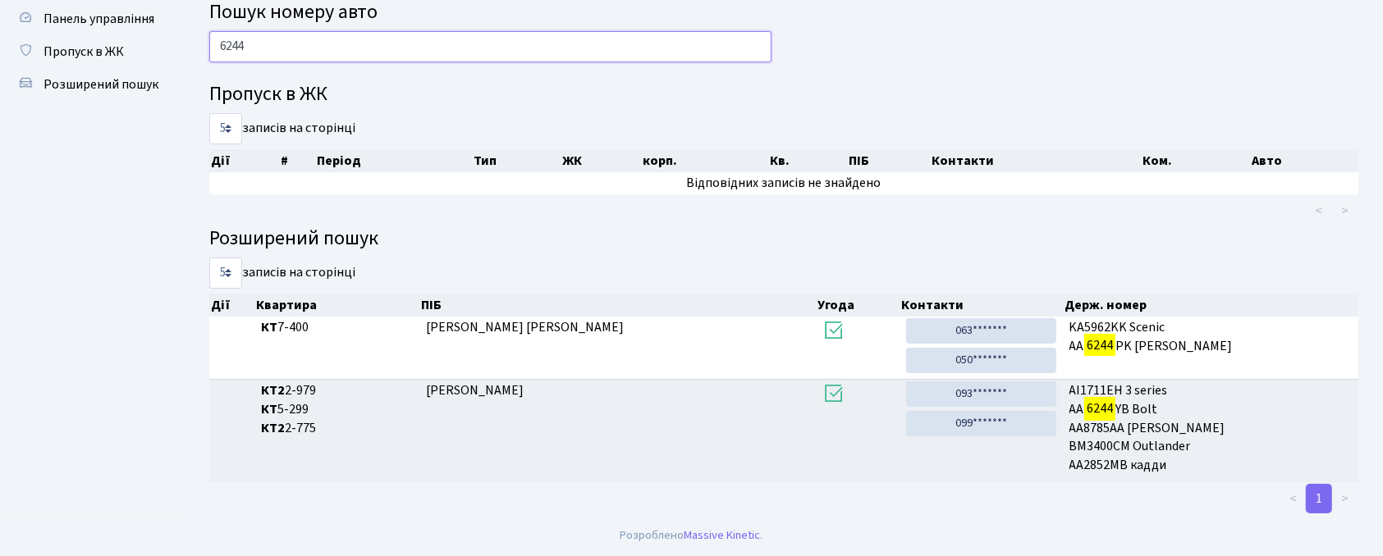
scroll to position [51, 0]
type input "6"
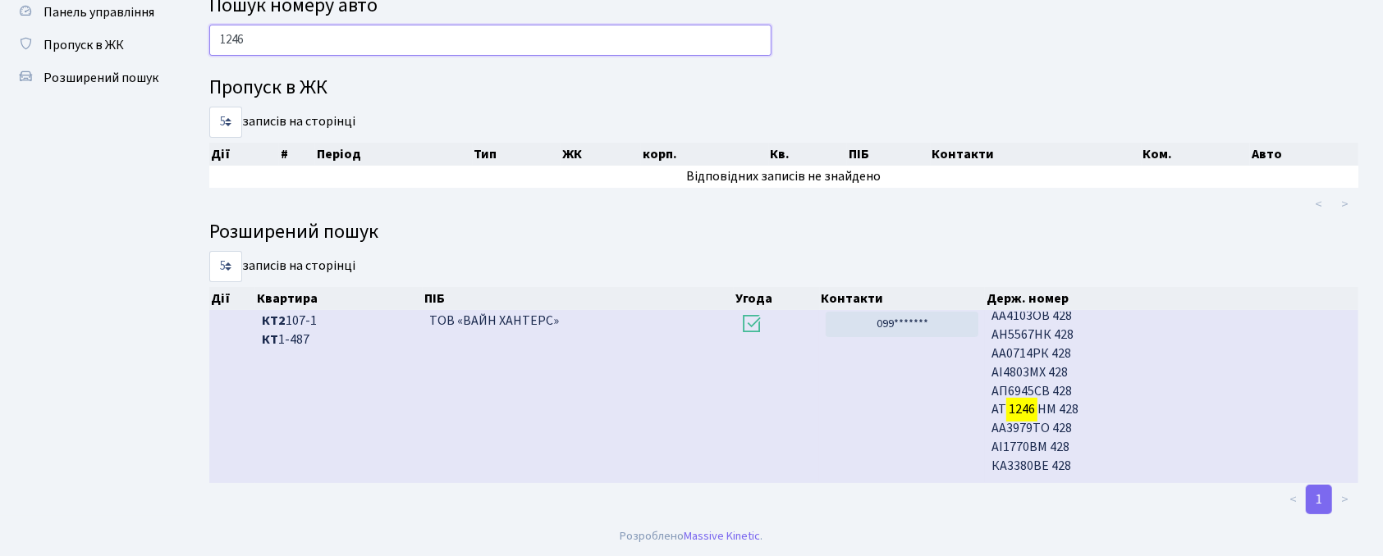
scroll to position [717, 0]
type input "1246"
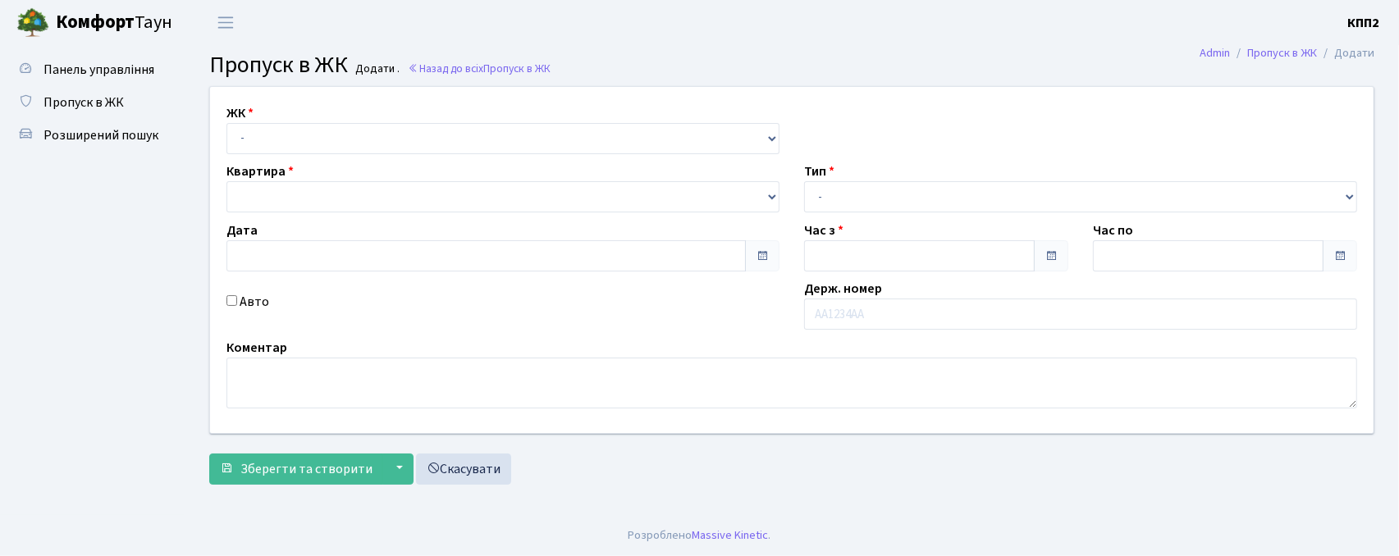
type input "[DATE]"
type input "13:00"
type input "14:00"
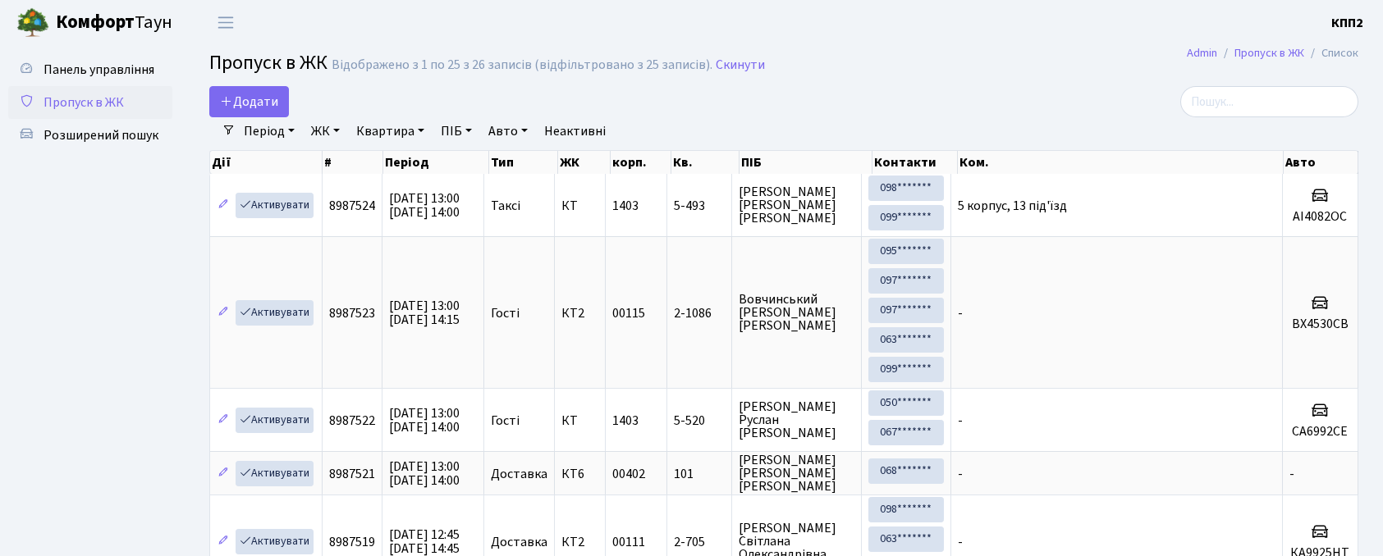
select select "25"
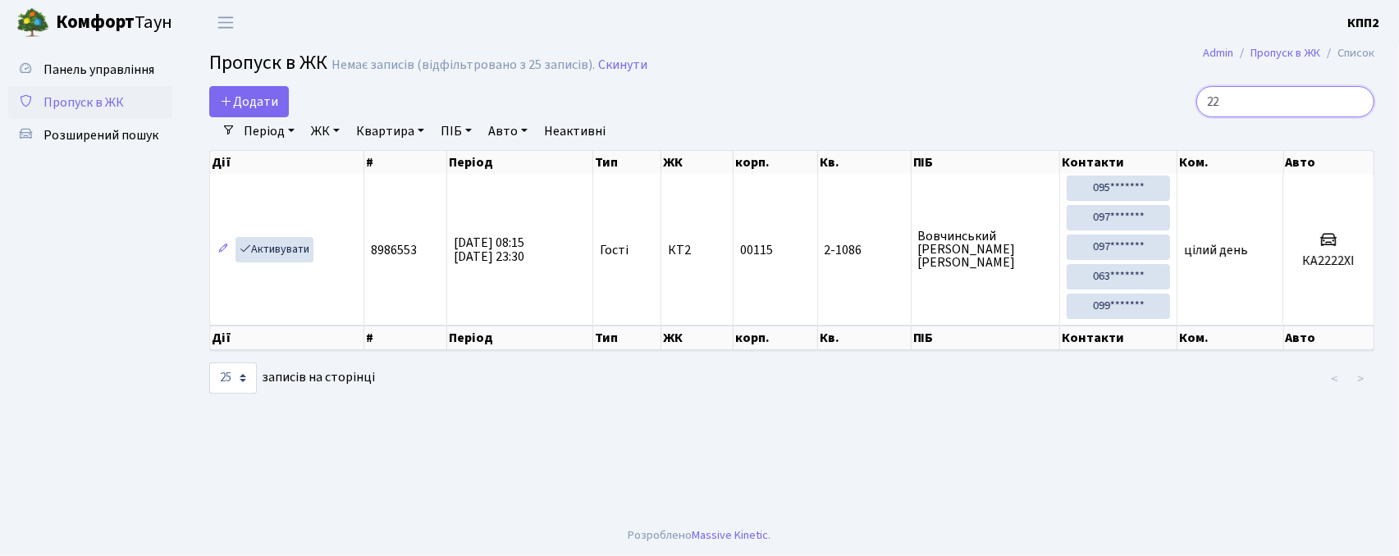
type input "2"
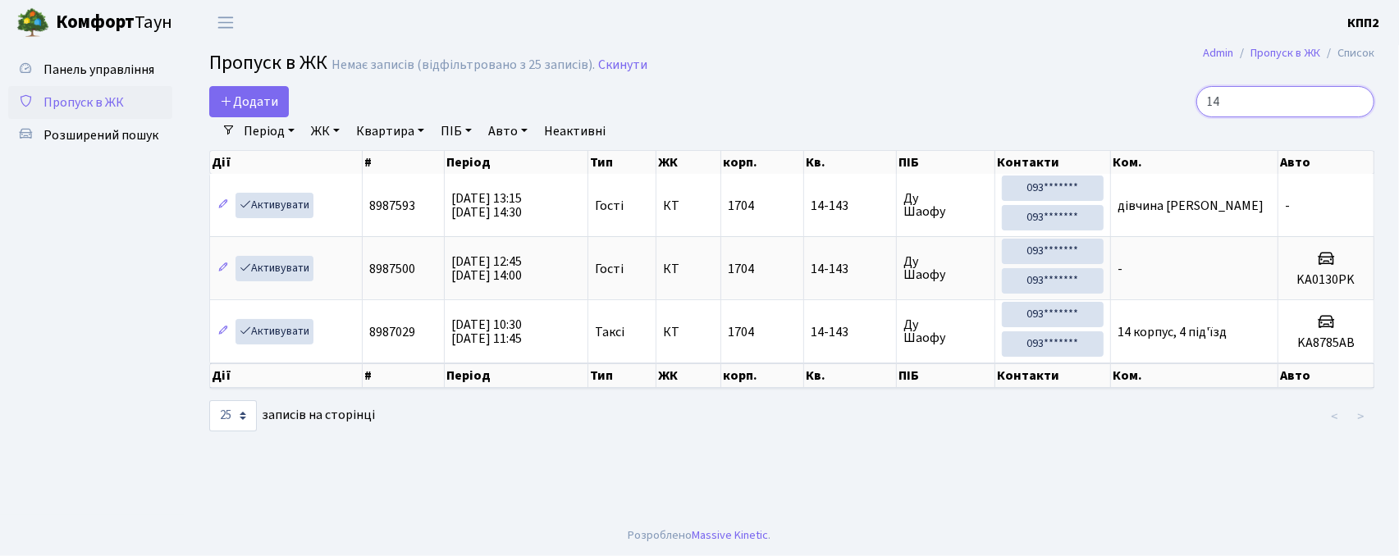
type input "1"
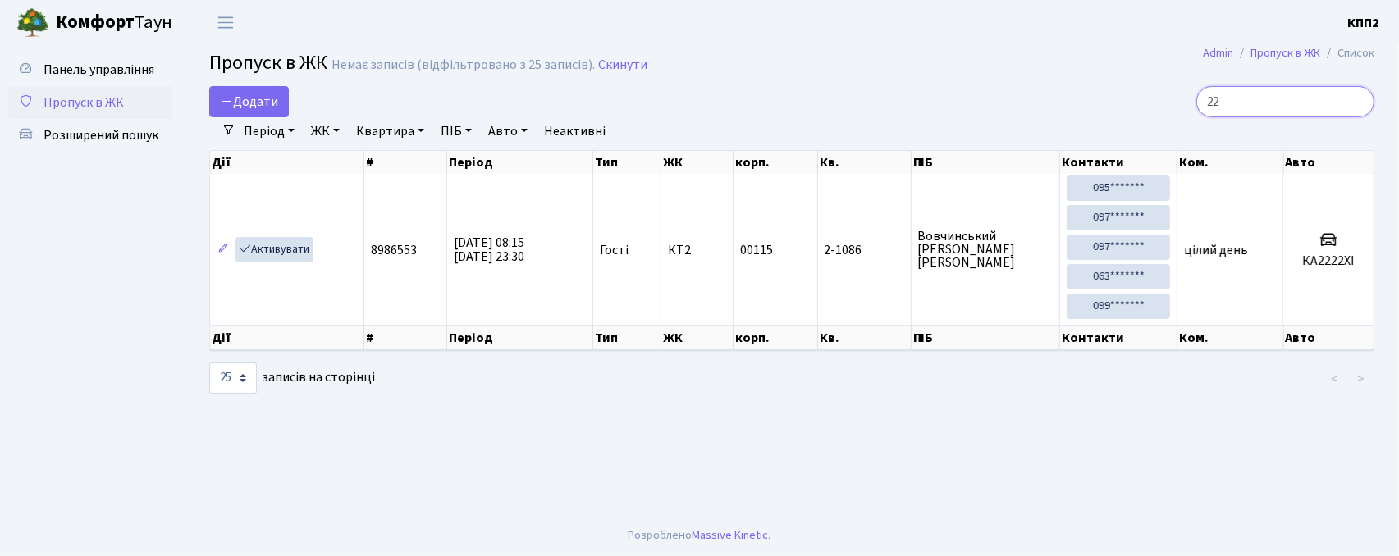
type input "2"
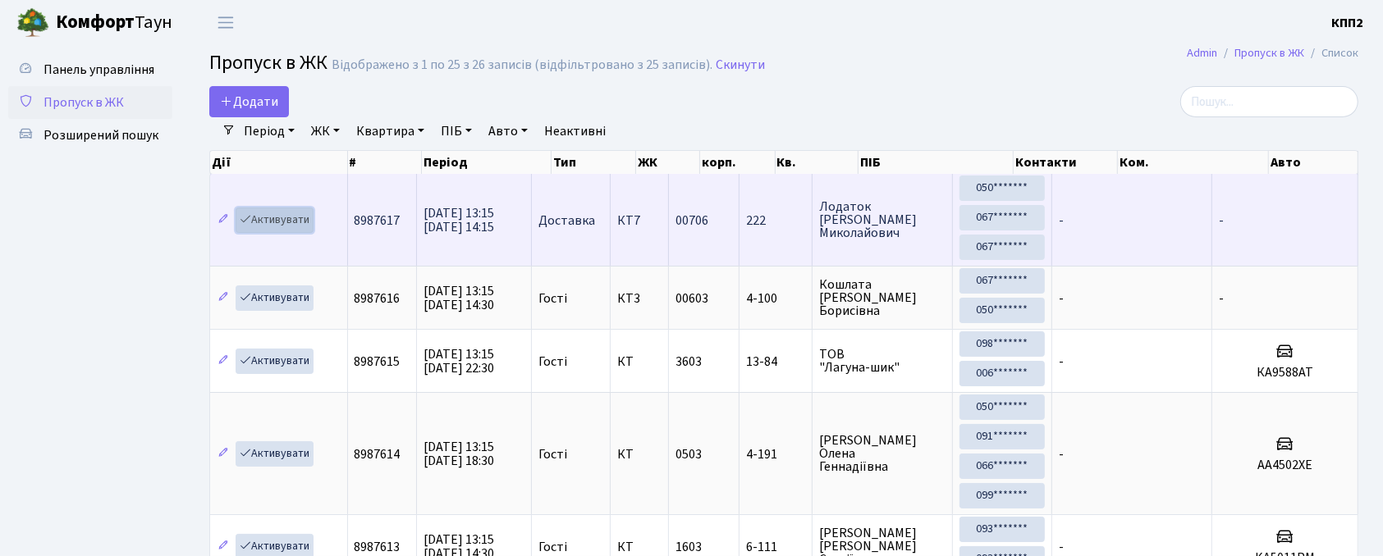
click at [277, 231] on link "Активувати" at bounding box center [275, 220] width 78 height 25
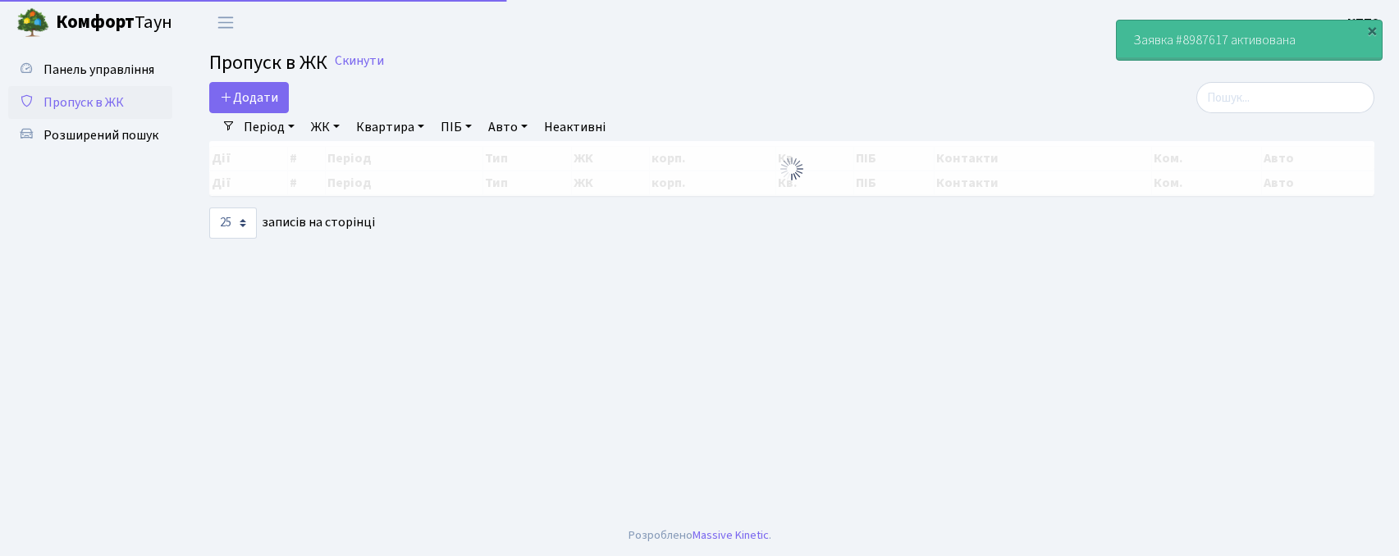
select select "25"
click at [1216, 103] on input "search" at bounding box center [1286, 97] width 178 height 31
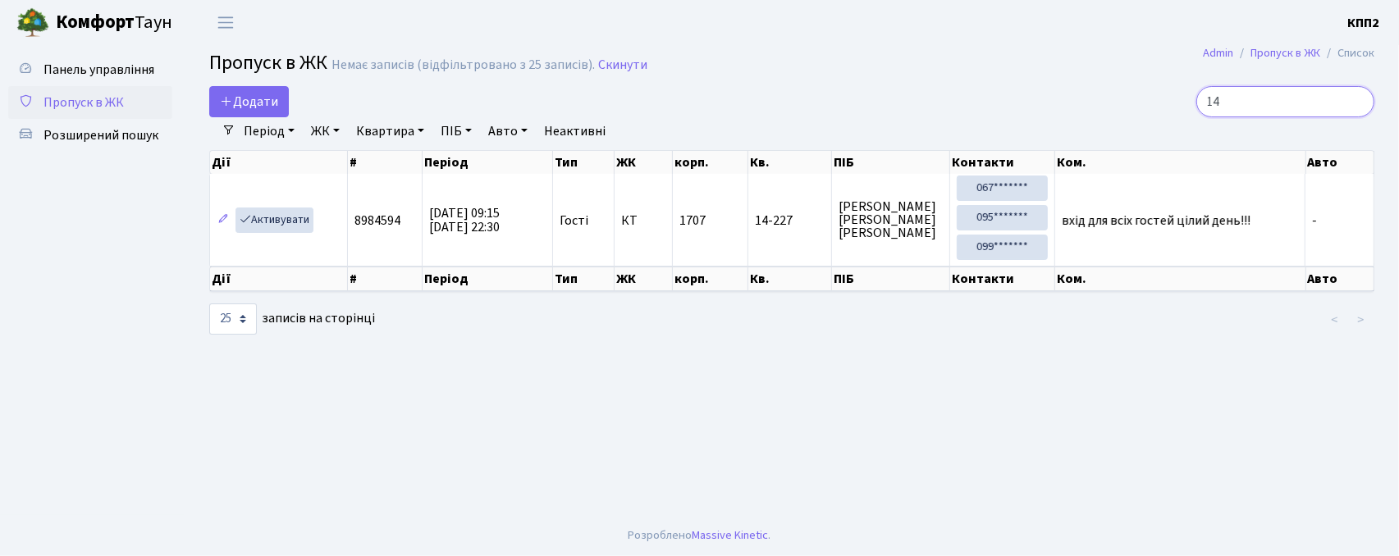
type input "1"
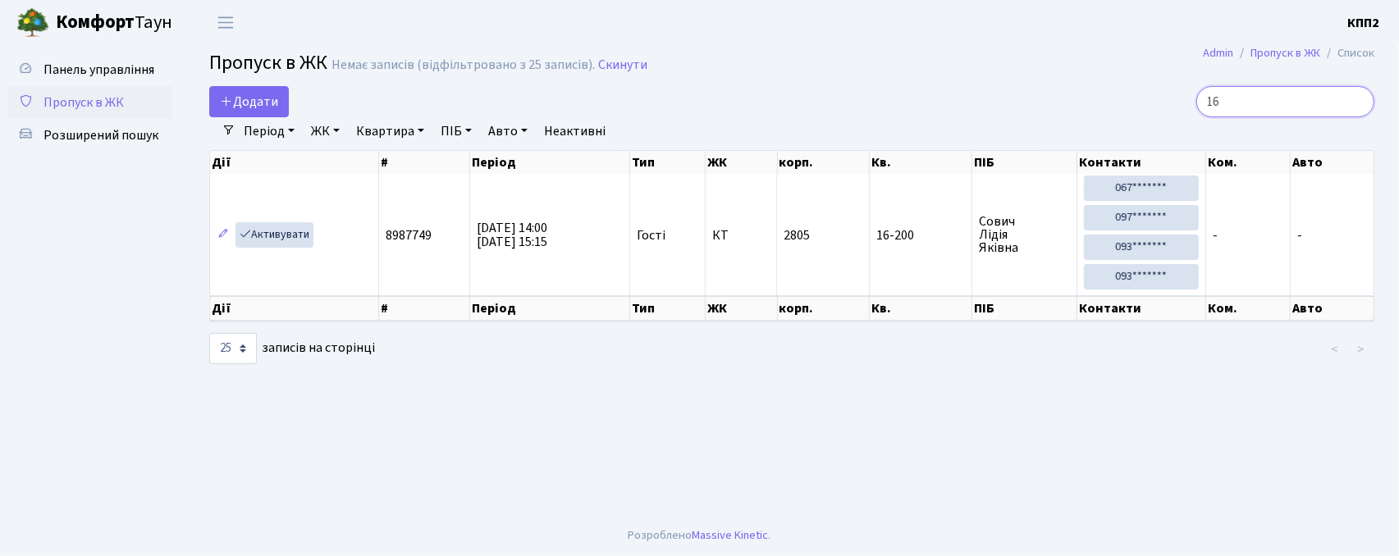
type input "1"
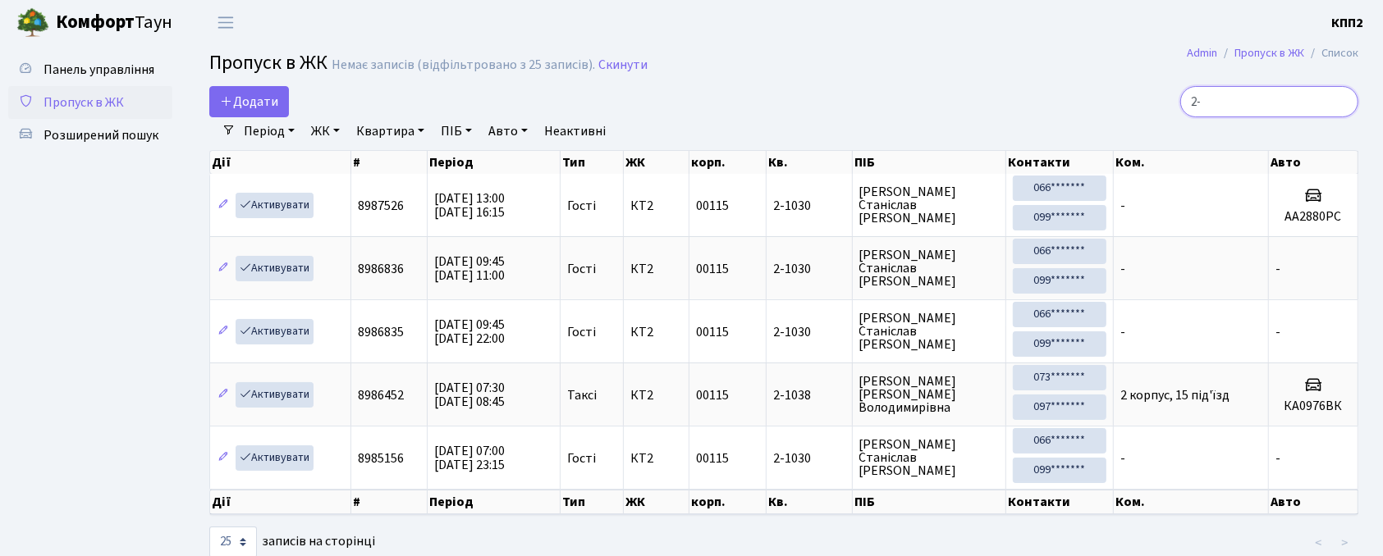
type input "2"
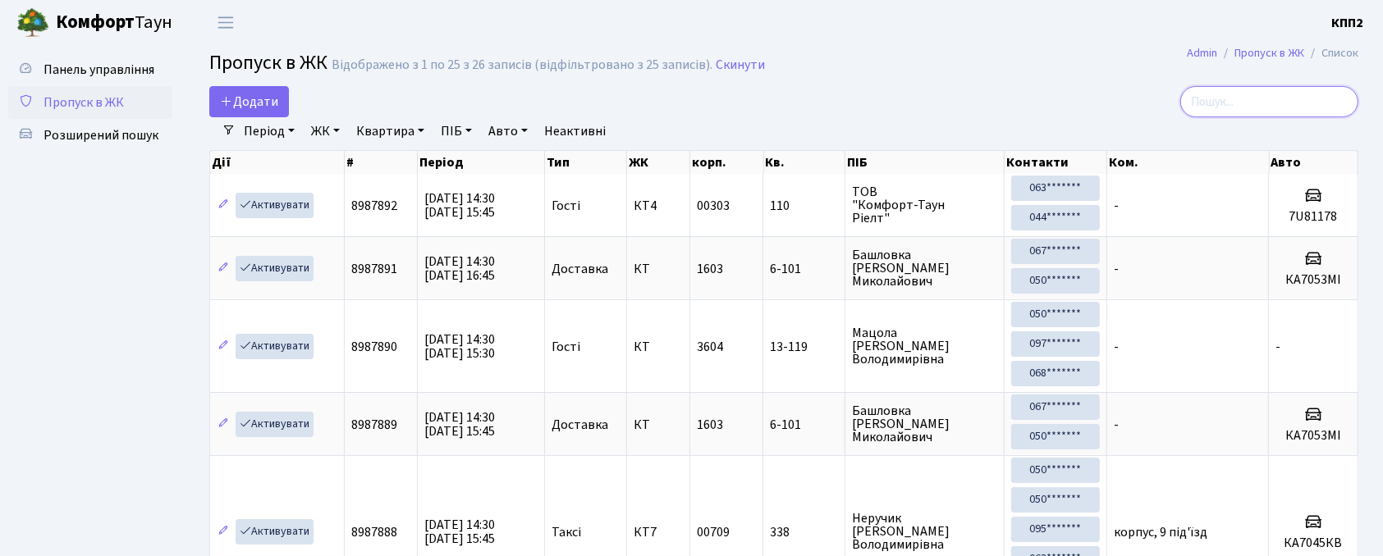
type input "4"
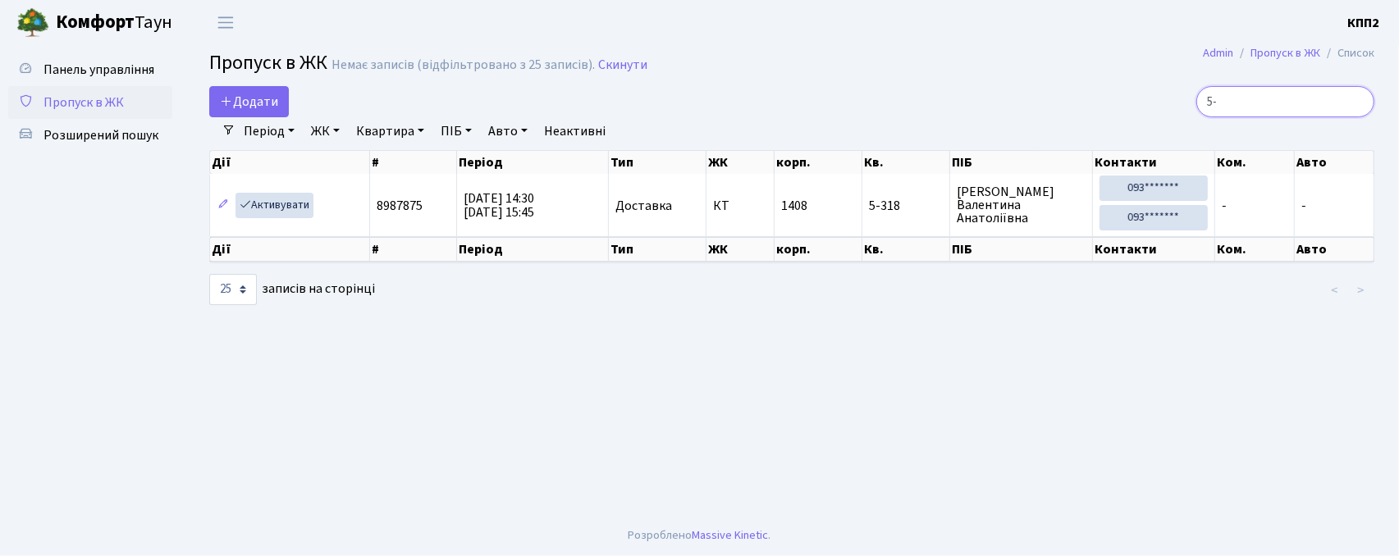
type input "5"
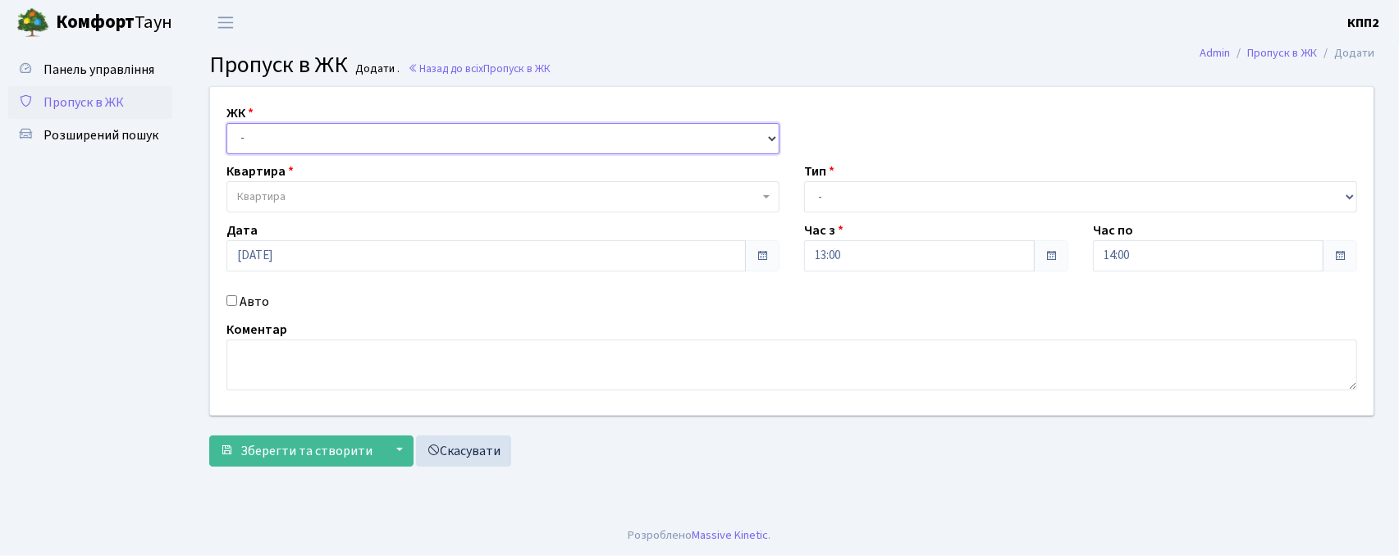
drag, startPoint x: 0, startPoint y: 0, endPoint x: 283, endPoint y: 138, distance: 315.0
click at [283, 138] on select "- КТ, вул. Регенераторна, 4 КТ2, просп. [STREET_ADDRESS] [STREET_ADDRESS] [PERS…" at bounding box center [503, 138] width 553 height 31
select select "271"
click at [227, 123] on select "- КТ, вул. Регенераторна, 4 КТ2, просп. [STREET_ADDRESS] [STREET_ADDRESS] [PERS…" at bounding box center [503, 138] width 553 height 31
select select
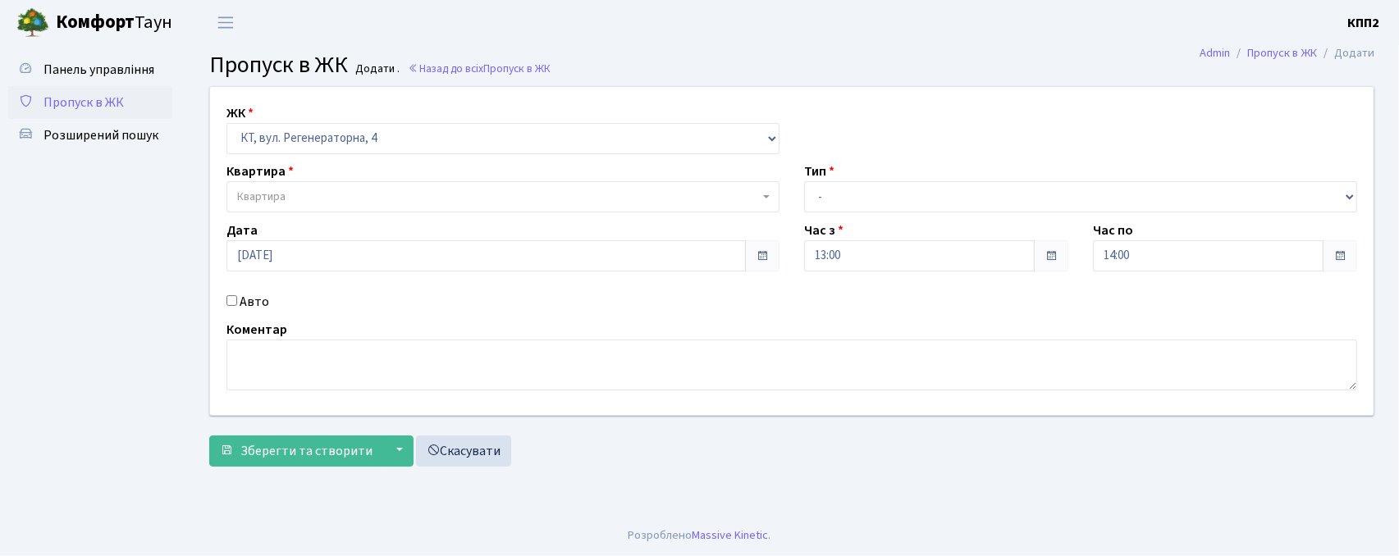
click at [346, 195] on span "Квартира" at bounding box center [498, 197] width 522 height 16
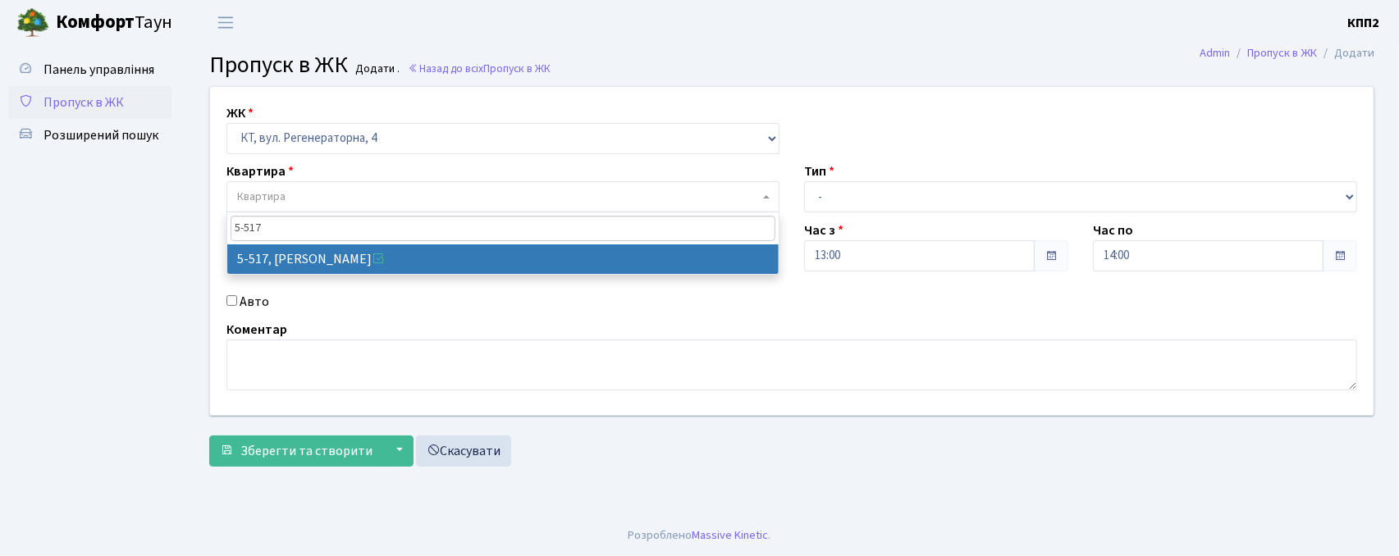
type input "5-517"
select select "2045"
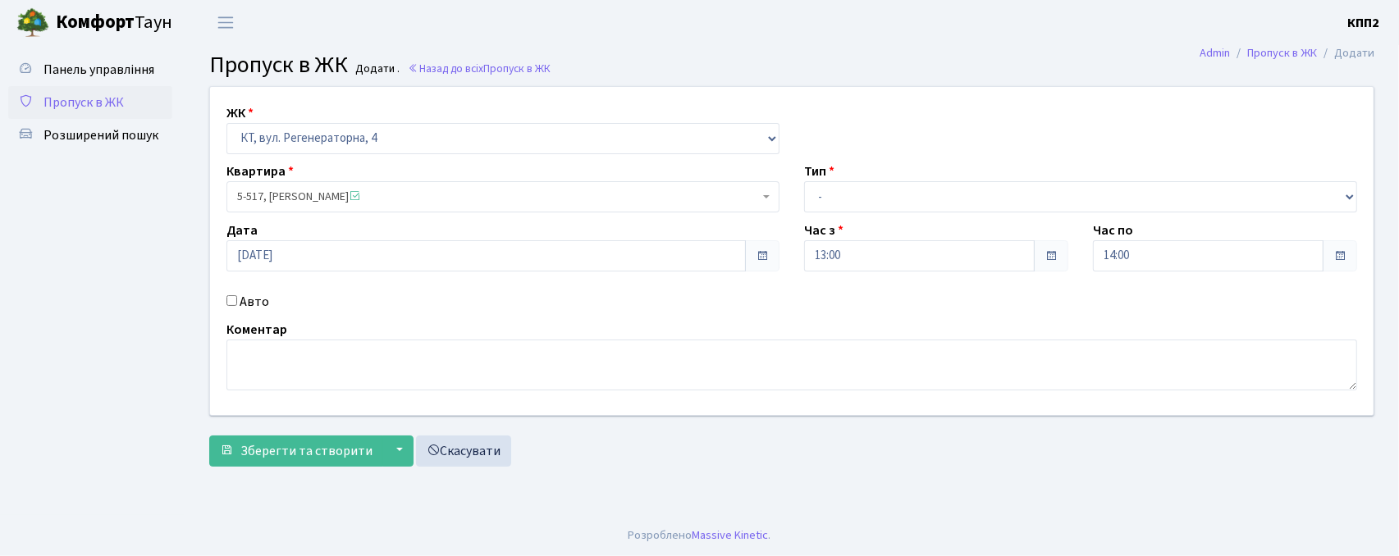
click at [246, 306] on label "Авто" at bounding box center [255, 302] width 30 height 20
click at [237, 306] on input "Авто" at bounding box center [232, 300] width 11 height 11
checkbox input "true"
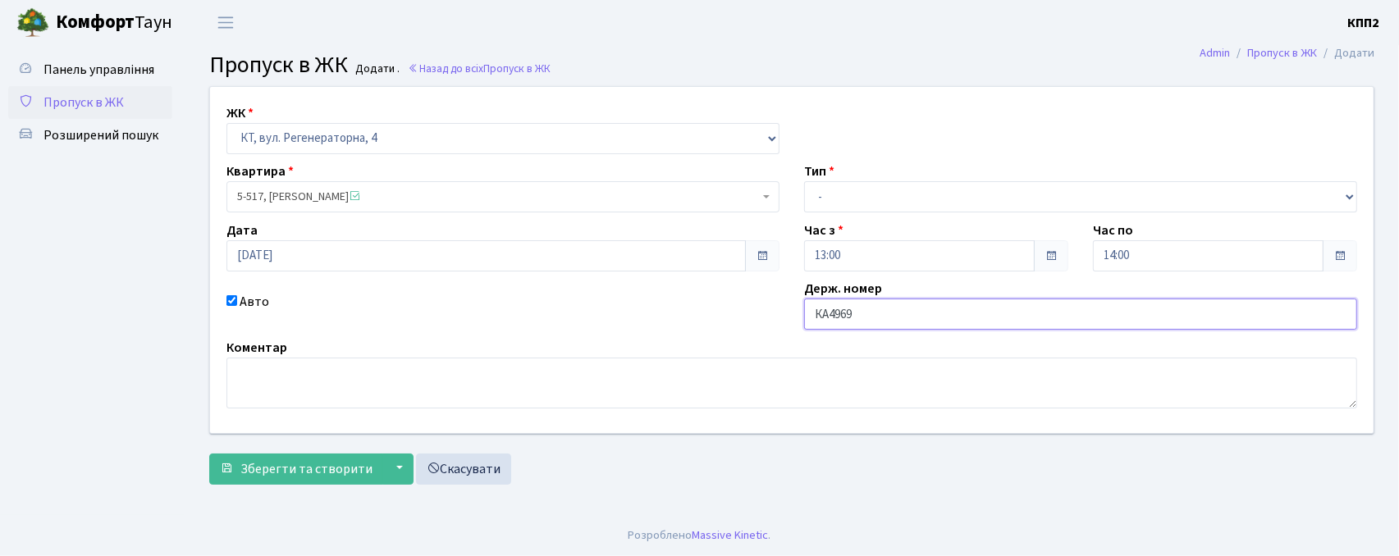
type input "КА4969НЕ"
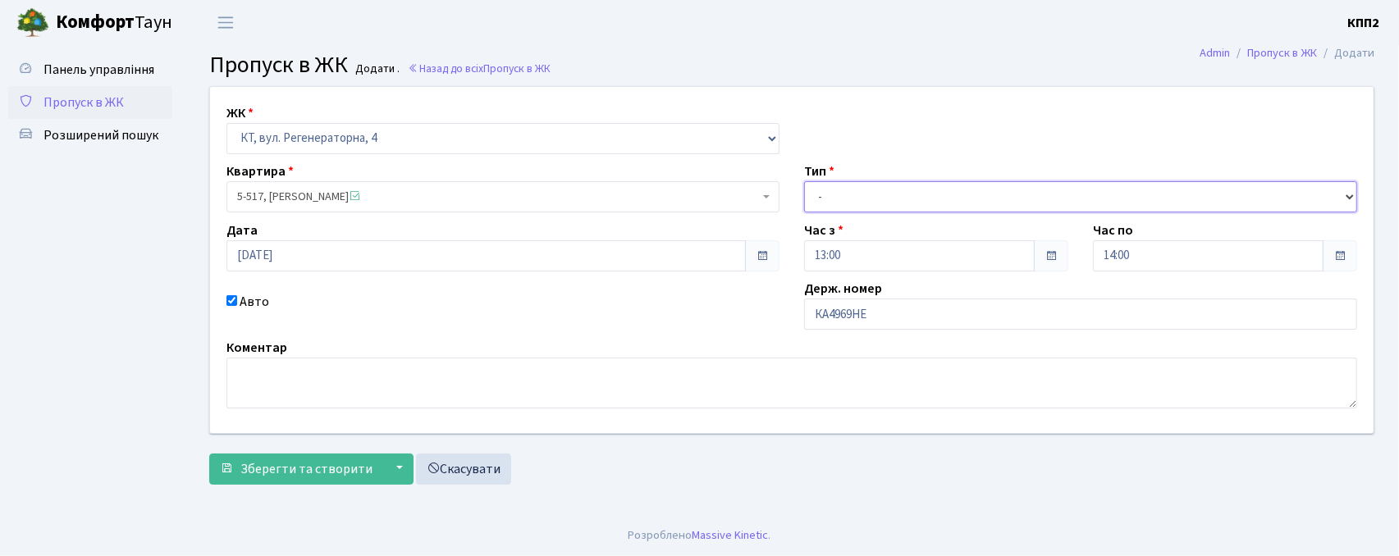
click at [901, 197] on select "- Доставка Таксі Гості Сервіс" at bounding box center [1080, 196] width 553 height 31
select select "3"
click at [804, 181] on select "- Доставка Таксі Гості Сервіс" at bounding box center [1080, 196] width 553 height 31
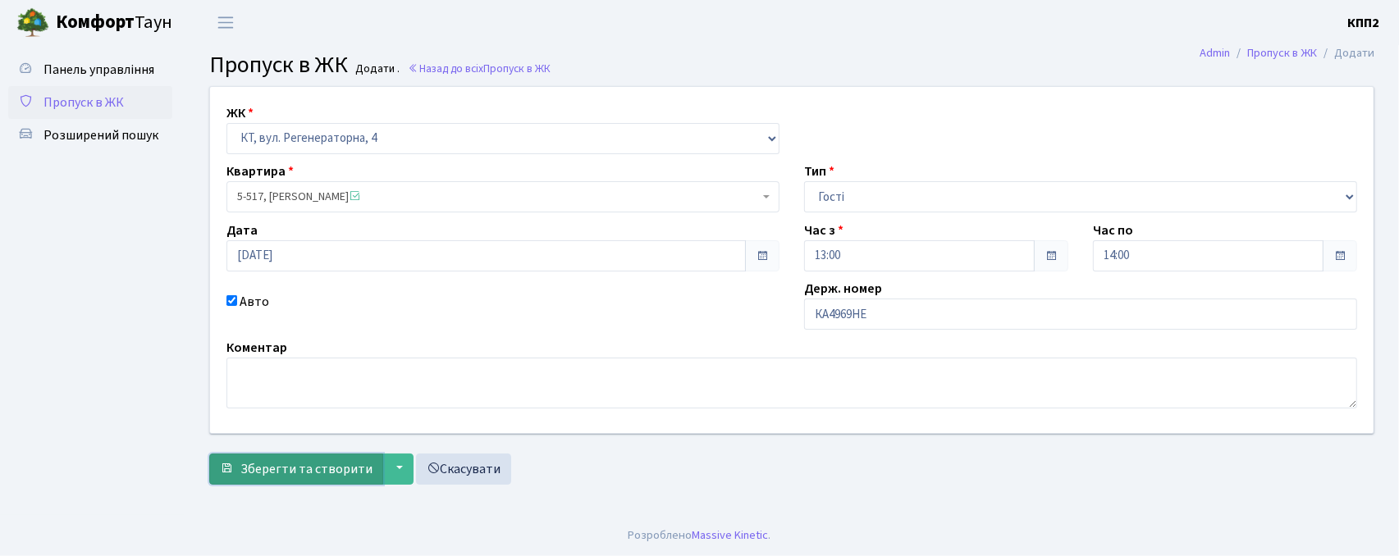
click at [329, 476] on span "Зберегти та створити" at bounding box center [306, 469] width 132 height 18
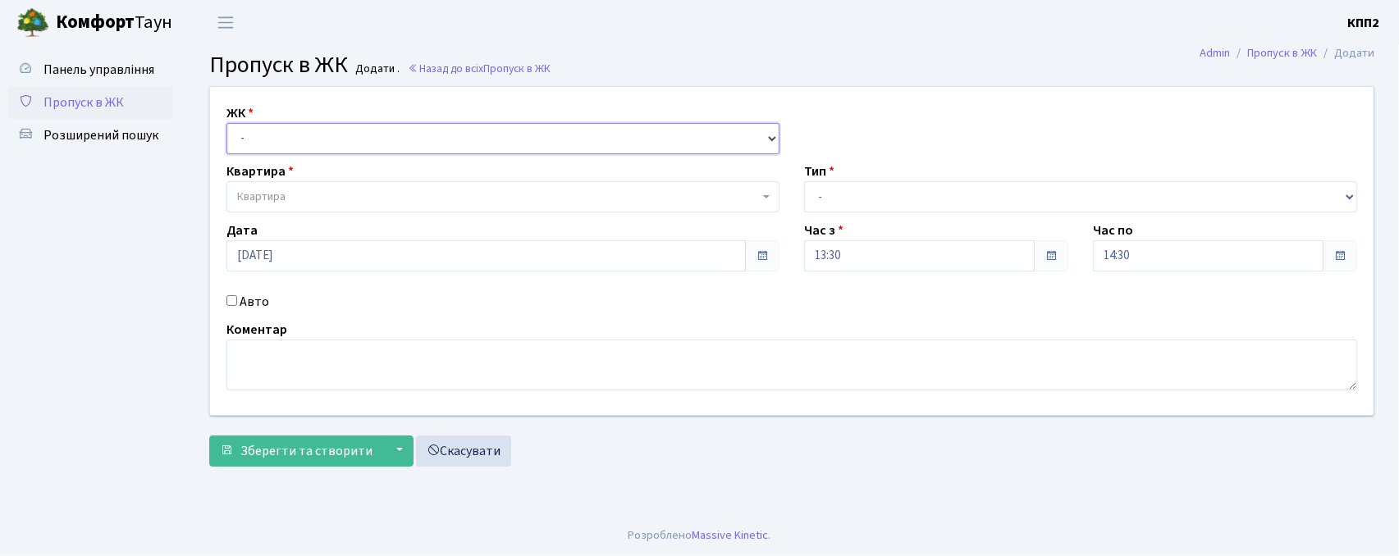
click at [353, 145] on select "- КТ, вул. Регенераторна, 4 КТ2, просп. [STREET_ADDRESS] [STREET_ADDRESS] [PERS…" at bounding box center [503, 138] width 553 height 31
select select "271"
click at [227, 123] on select "- КТ, вул. Регенераторна, 4 КТ2, просп. [STREET_ADDRESS] [STREET_ADDRESS] [PERS…" at bounding box center [503, 138] width 553 height 31
select select
click at [355, 188] on span "Квартира" at bounding box center [503, 196] width 553 height 31
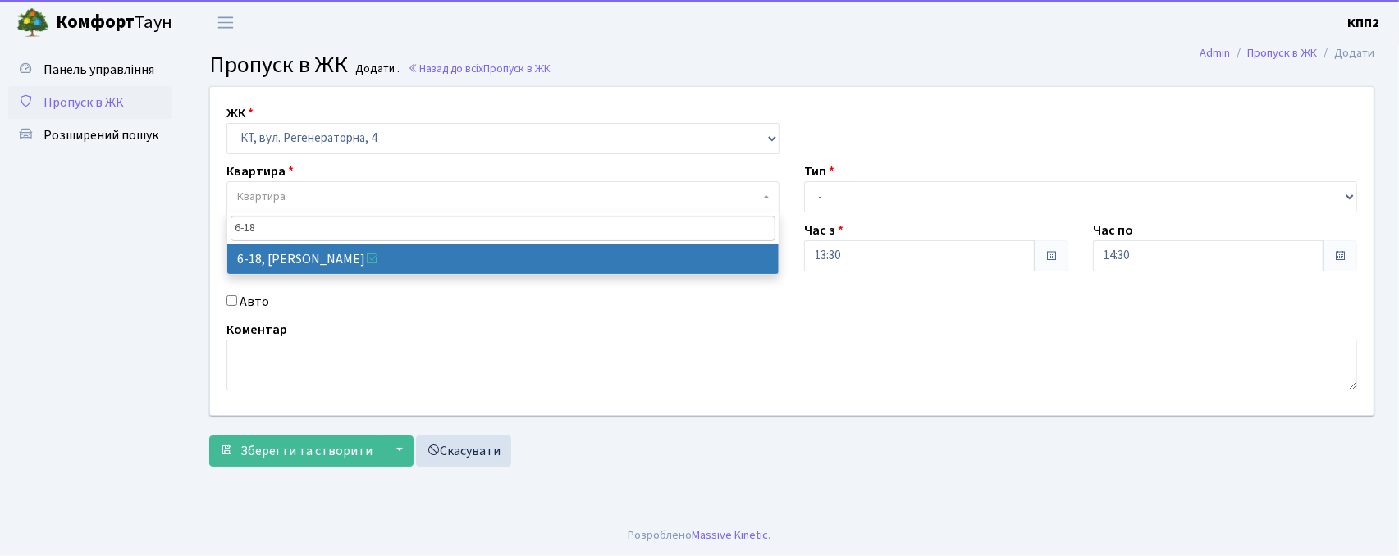
type input "6-18"
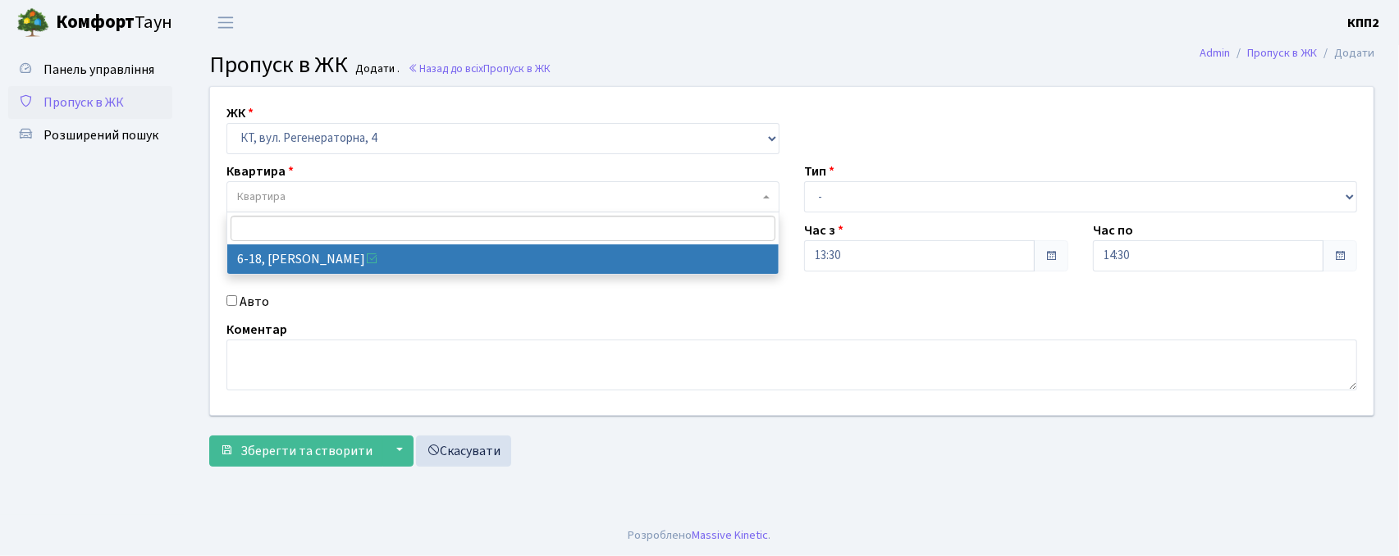
select select "5198"
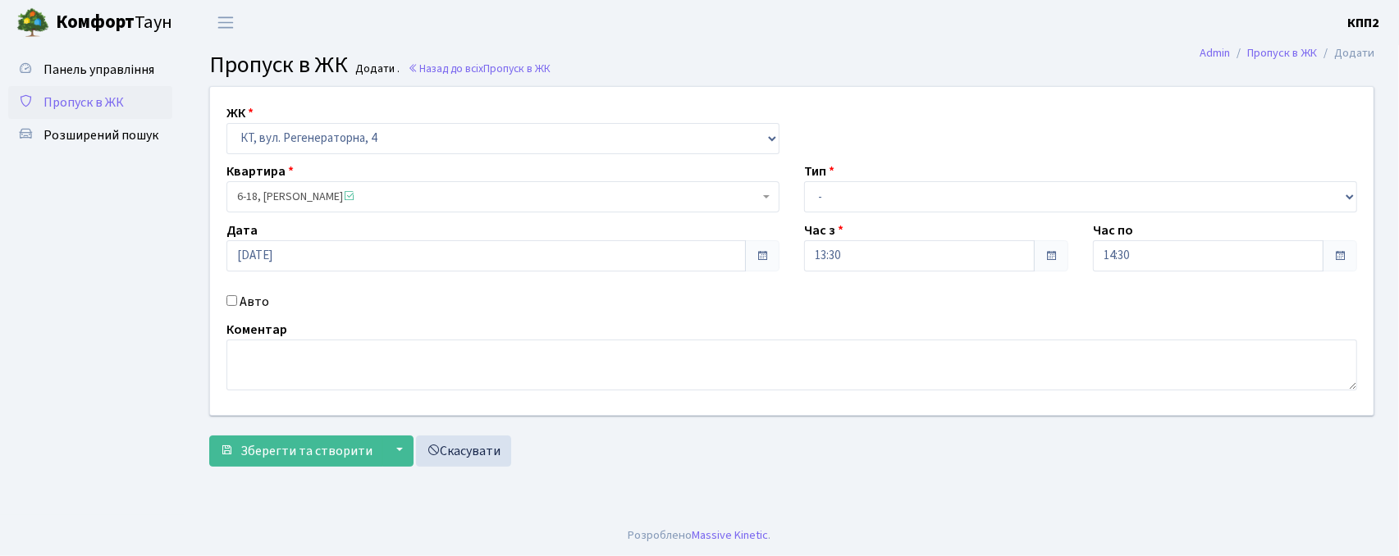
click at [256, 300] on label "Авто" at bounding box center [255, 302] width 30 height 20
click at [237, 300] on input "Авто" at bounding box center [232, 300] width 11 height 11
checkbox input "true"
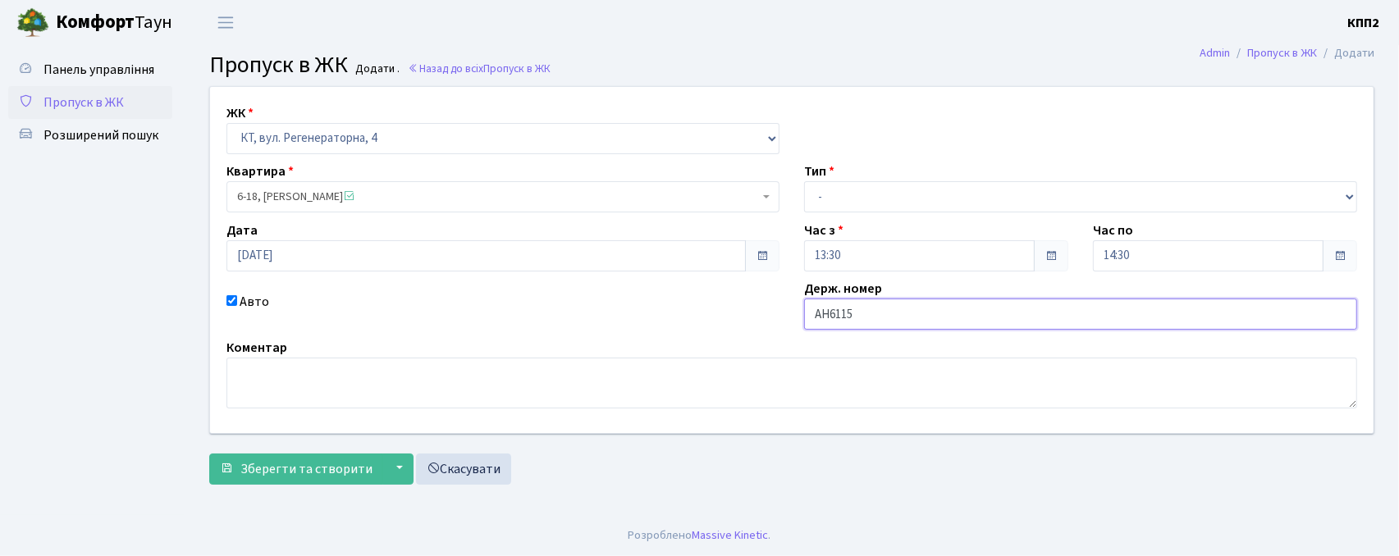
type input "АН6115КТ"
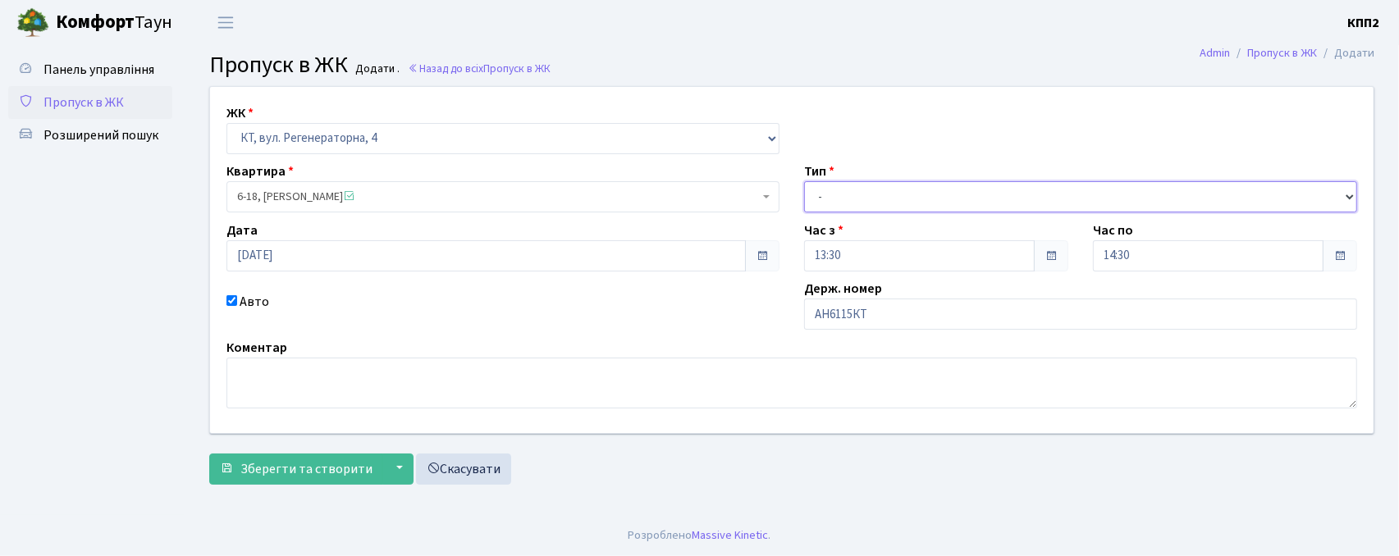
click at [852, 208] on select "- Доставка Таксі Гості Сервіс" at bounding box center [1080, 196] width 553 height 31
select select "2"
click at [804, 181] on select "- Доставка Таксі Гості Сервіс" at bounding box center [1080, 196] width 553 height 31
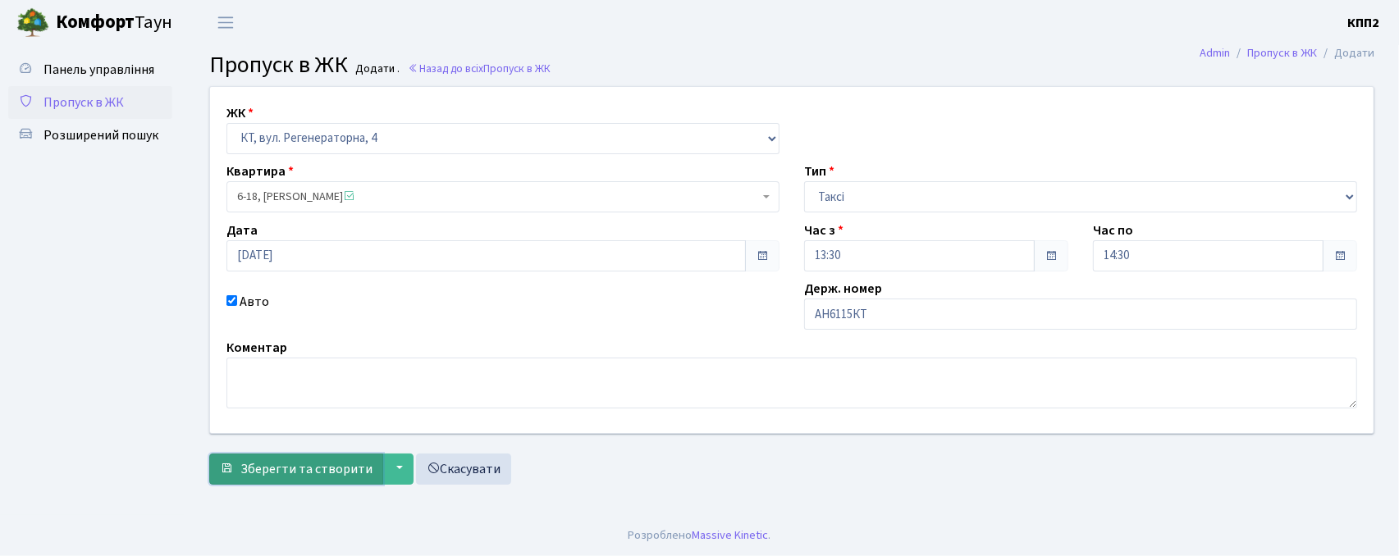
click at [260, 457] on button "Зберегти та створити" at bounding box center [296, 469] width 174 height 31
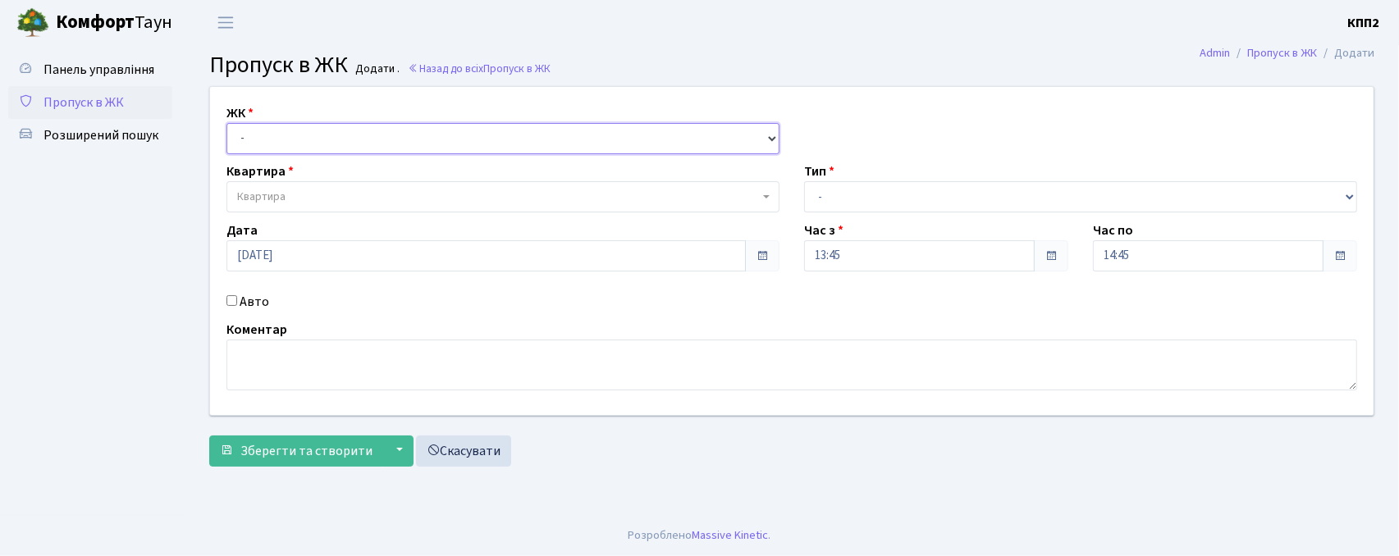
click at [332, 133] on select "- КТ, вул. Регенераторна, 4 КТ2, просп. [STREET_ADDRESS] [STREET_ADDRESS] [PERS…" at bounding box center [503, 138] width 553 height 31
select select "271"
click at [227, 123] on select "- КТ, вул. Регенераторна, 4 КТ2, просп. [STREET_ADDRESS] [STREET_ADDRESS] [PERS…" at bounding box center [503, 138] width 553 height 31
select select
click at [284, 207] on span "Квартира" at bounding box center [503, 196] width 553 height 31
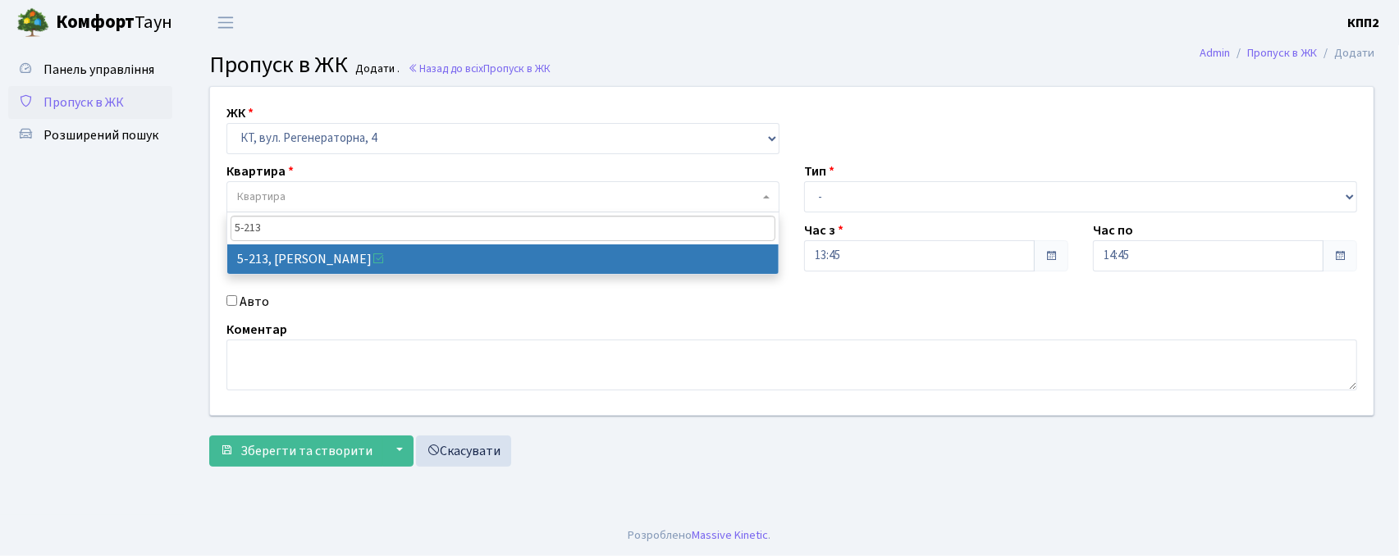
type input "5-213"
select select "2371"
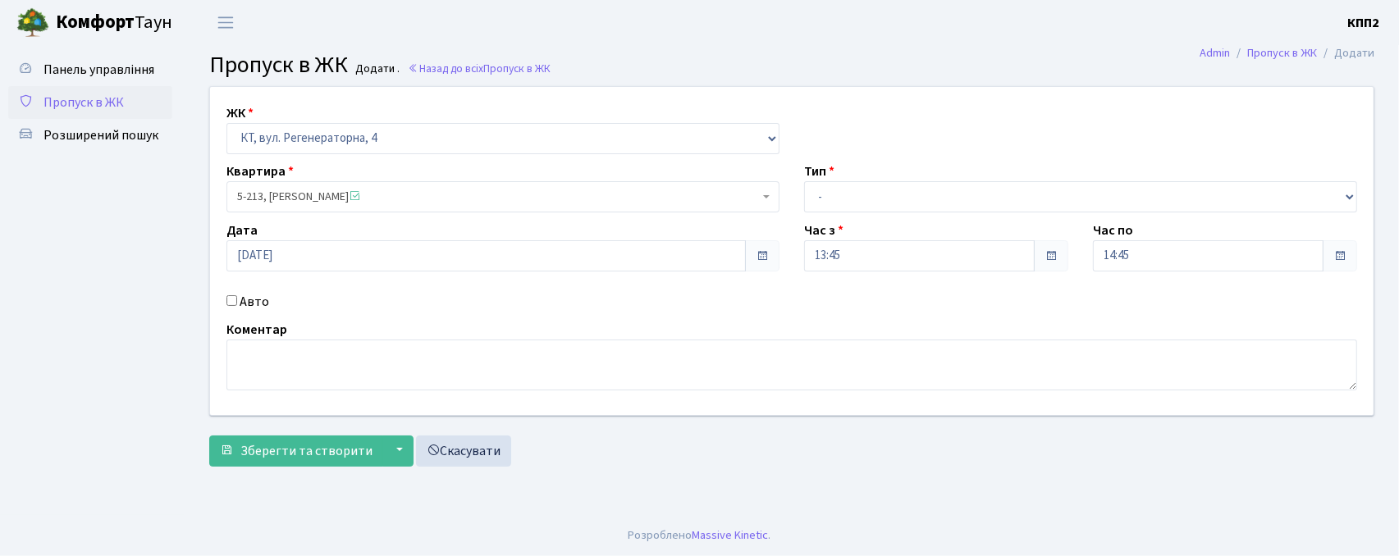
click at [250, 297] on label "Авто" at bounding box center [255, 302] width 30 height 20
click at [237, 297] on input "Авто" at bounding box center [232, 300] width 11 height 11
checkbox input "true"
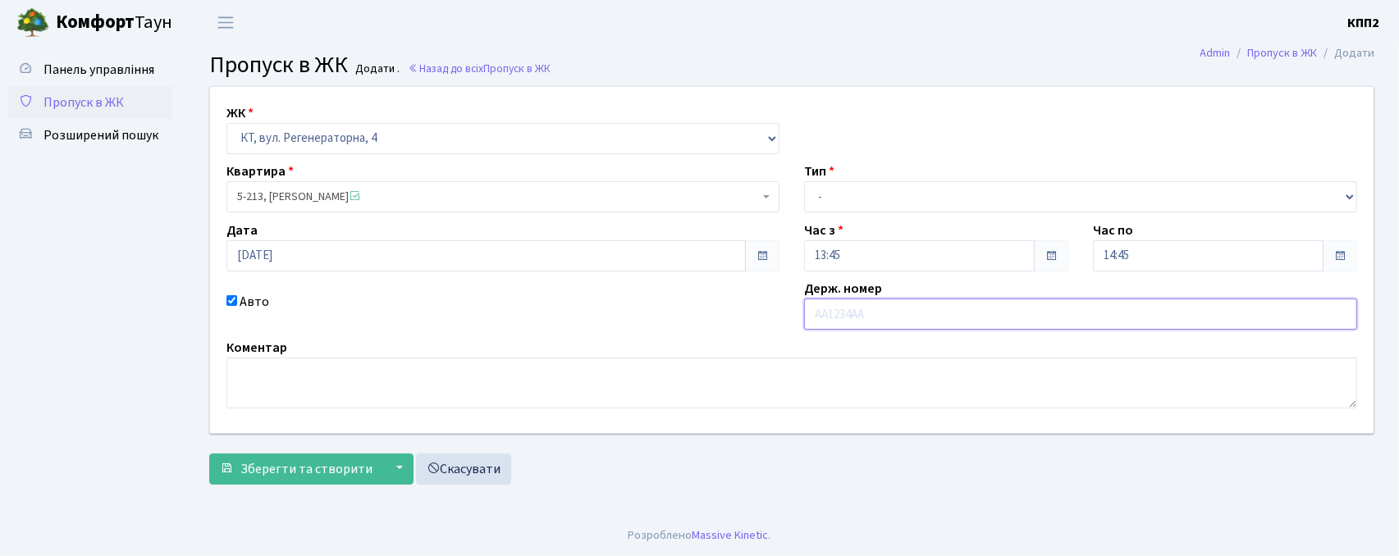
type input "T"
type input "DІ2374ІА"
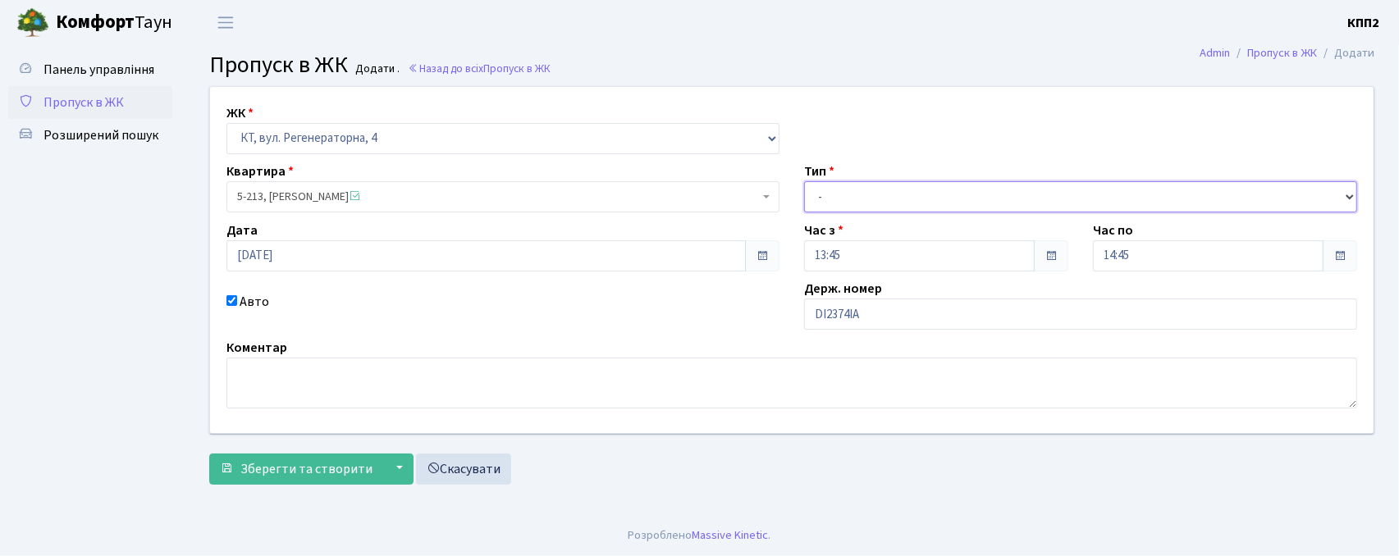
click at [923, 207] on select "- Доставка Таксі Гості Сервіс" at bounding box center [1080, 196] width 553 height 31
select select "2"
click at [804, 181] on select "- Доставка Таксі Гості Сервіс" at bounding box center [1080, 196] width 553 height 31
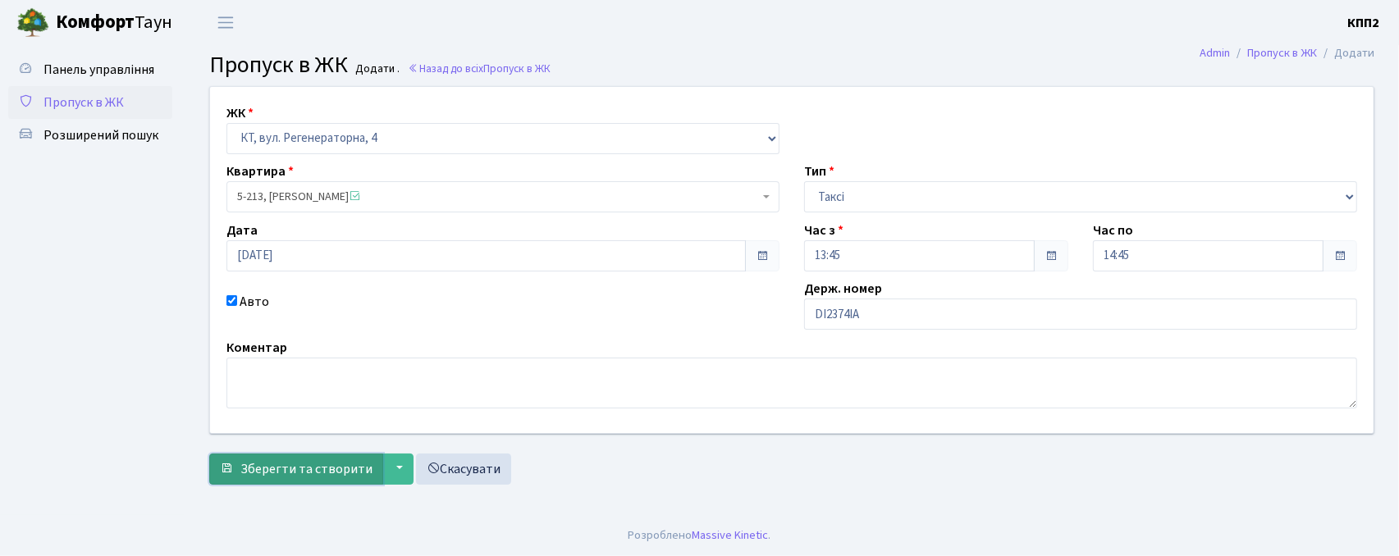
click at [292, 467] on span "Зберегти та створити" at bounding box center [306, 469] width 132 height 18
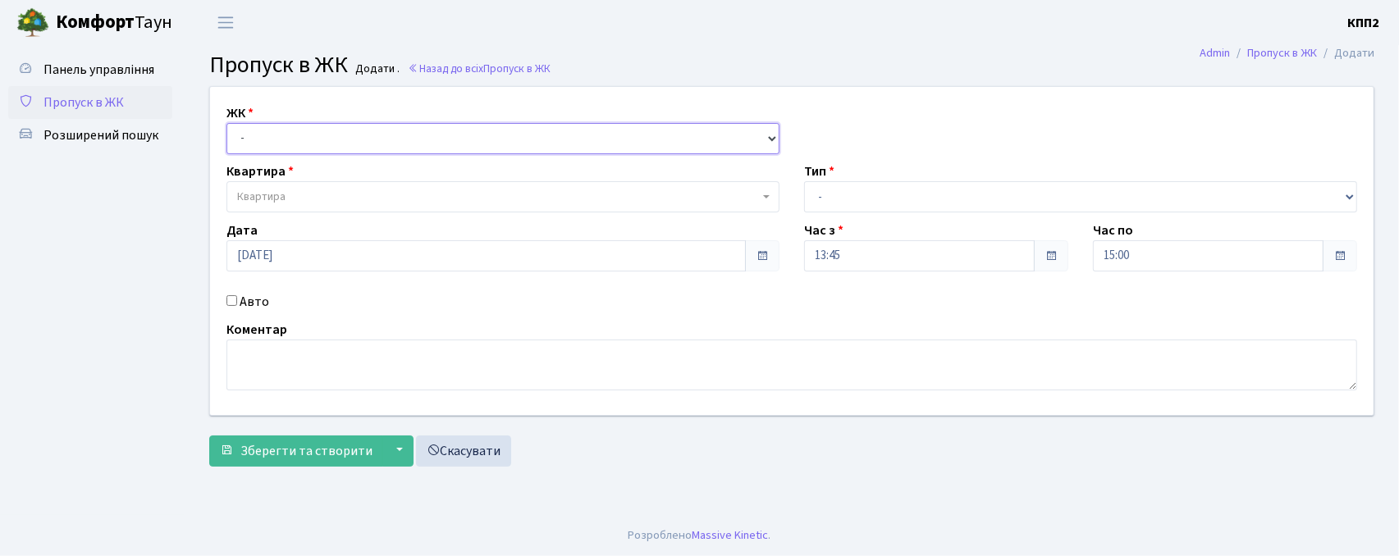
drag, startPoint x: 295, startPoint y: 130, endPoint x: 297, endPoint y: 149, distance: 18.9
click at [295, 130] on select "- КТ, вул. Регенераторна, 4 КТ2, просп. [STREET_ADDRESS] [STREET_ADDRESS] [PERS…" at bounding box center [503, 138] width 553 height 31
select select "271"
click at [227, 123] on select "- КТ, вул. Регенераторна, 4 КТ2, просп. Соборності, 17 КТ3, вул. Березнева, 16 …" at bounding box center [503, 138] width 553 height 31
select select
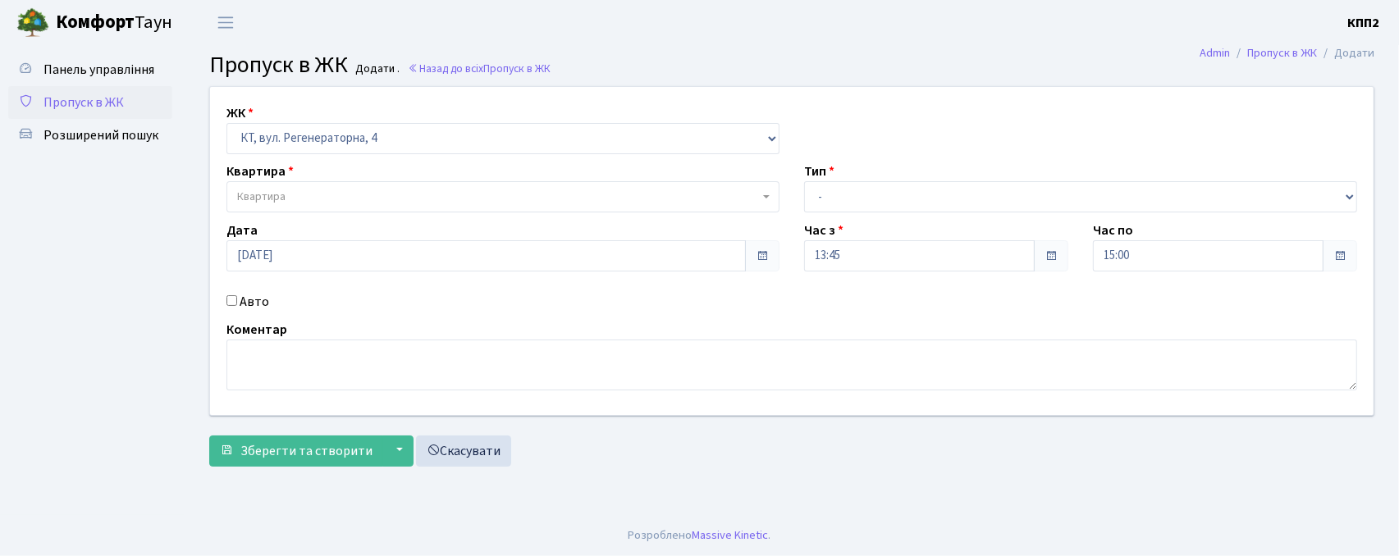
click at [260, 304] on label "Авто" at bounding box center [255, 302] width 30 height 20
click at [237, 304] on input "Авто" at bounding box center [232, 300] width 11 height 11
checkbox input "true"
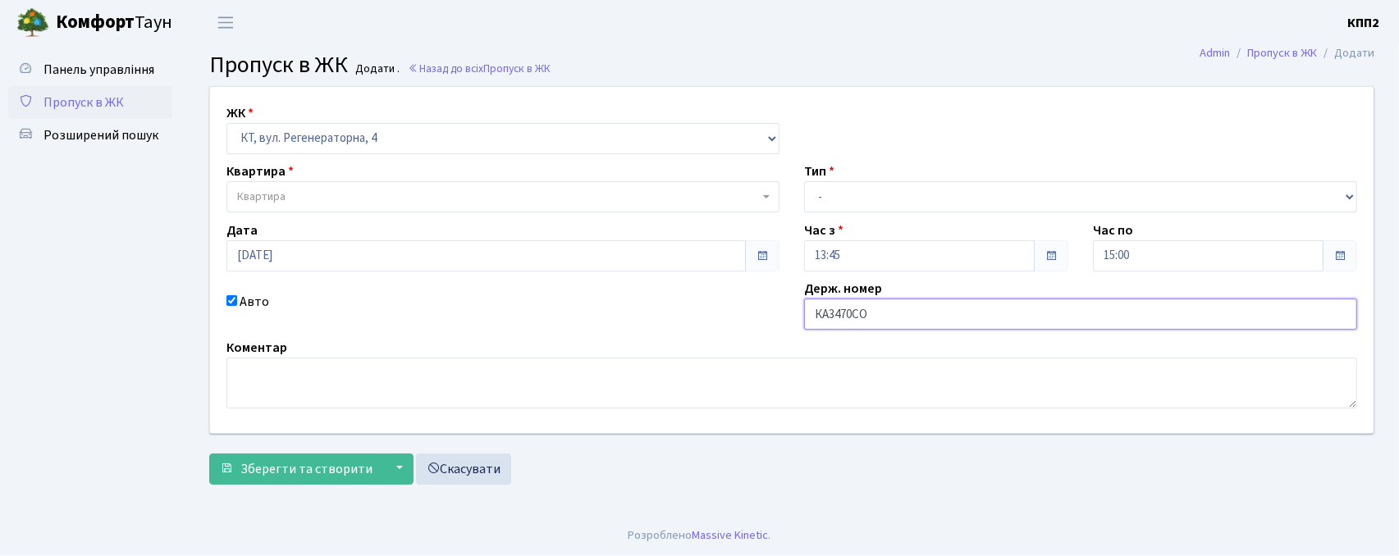
type input "КА3470СО"
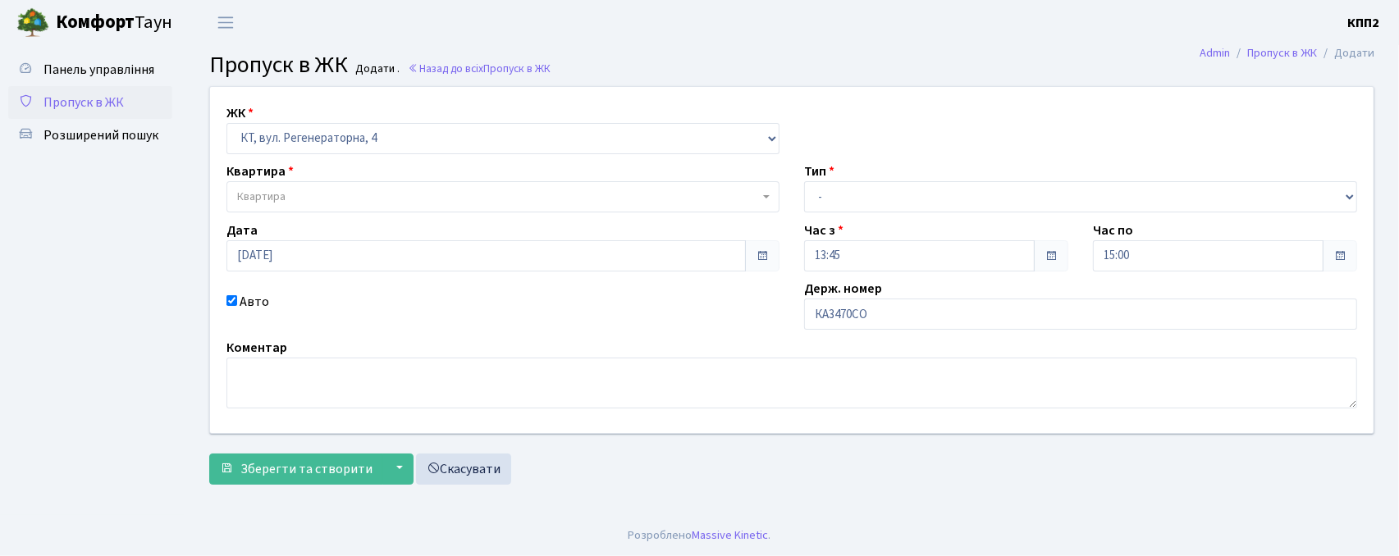
click at [478, 195] on span "Квартира" at bounding box center [498, 197] width 522 height 16
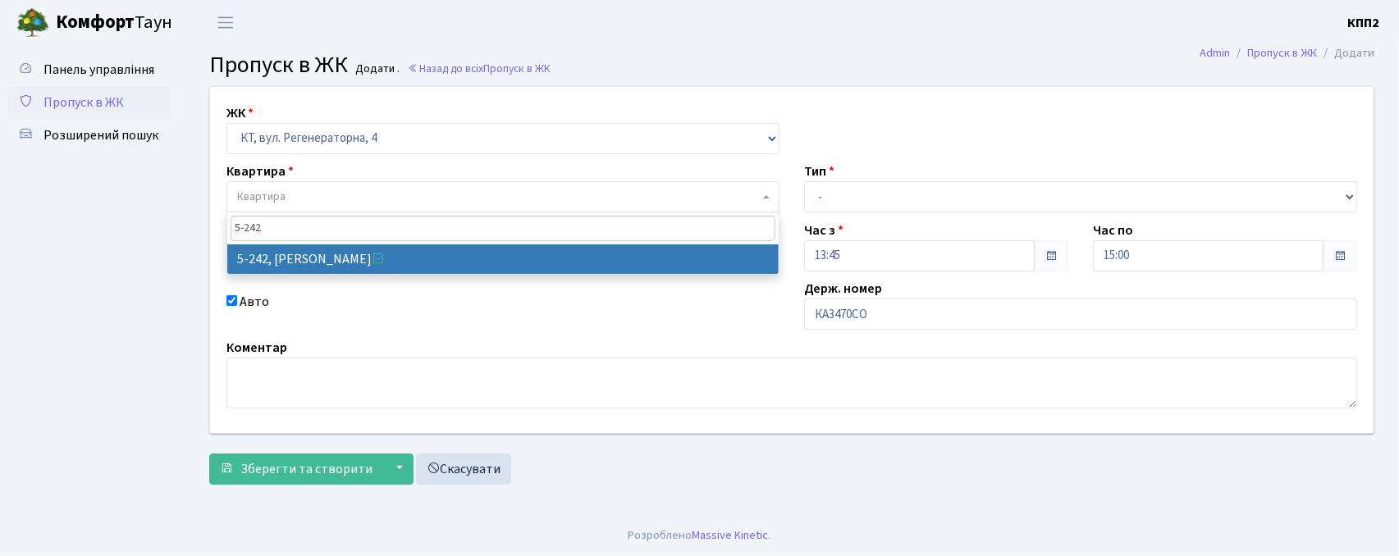
type input "5-242"
select select "2253"
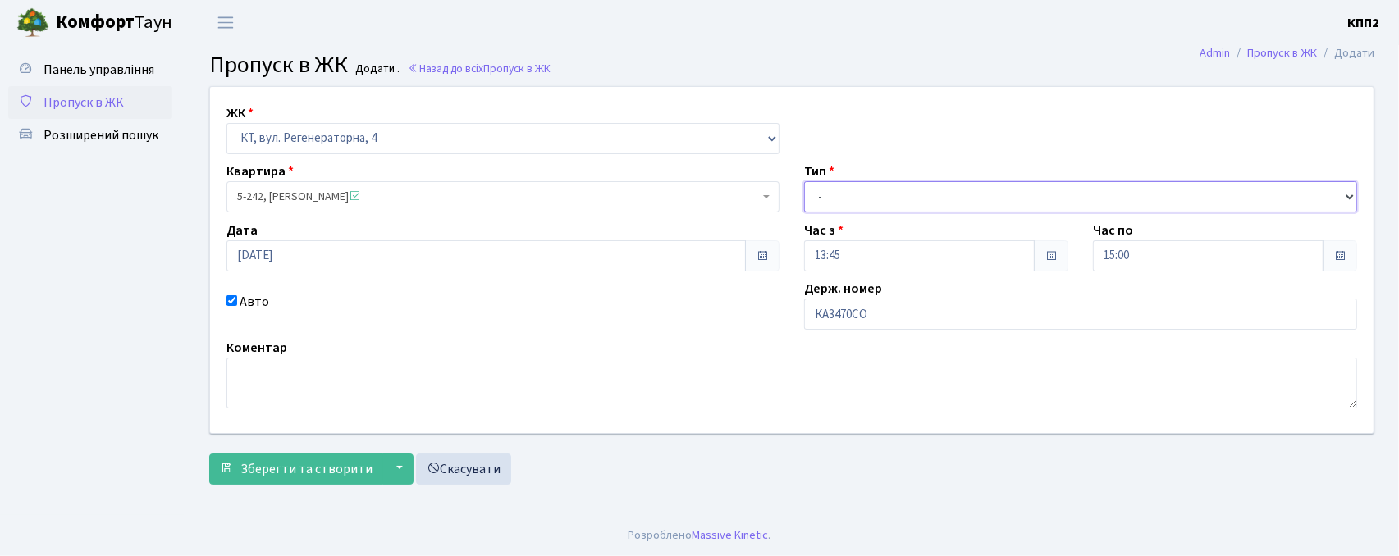
drag, startPoint x: 962, startPoint y: 188, endPoint x: 937, endPoint y: 204, distance: 29.6
click at [962, 188] on select "- Доставка Таксі Гості Сервіс" at bounding box center [1080, 196] width 553 height 31
select select "3"
click at [804, 181] on select "- Доставка Таксі Гості Сервіс" at bounding box center [1080, 196] width 553 height 31
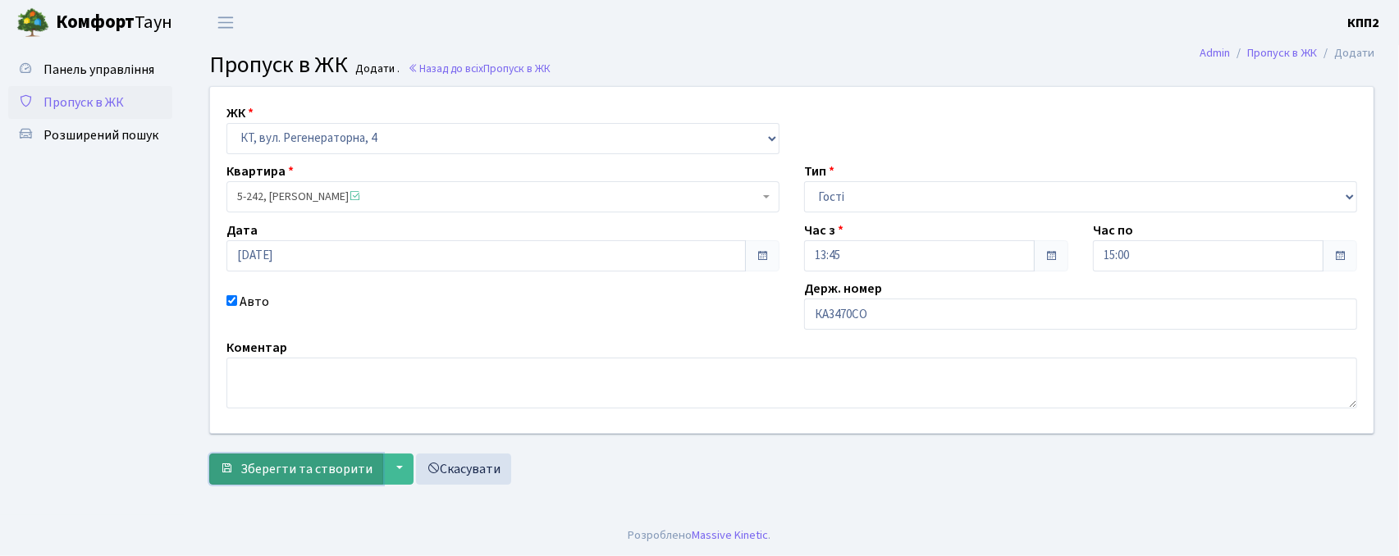
click at [263, 476] on span "Зберегти та створити" at bounding box center [306, 469] width 132 height 18
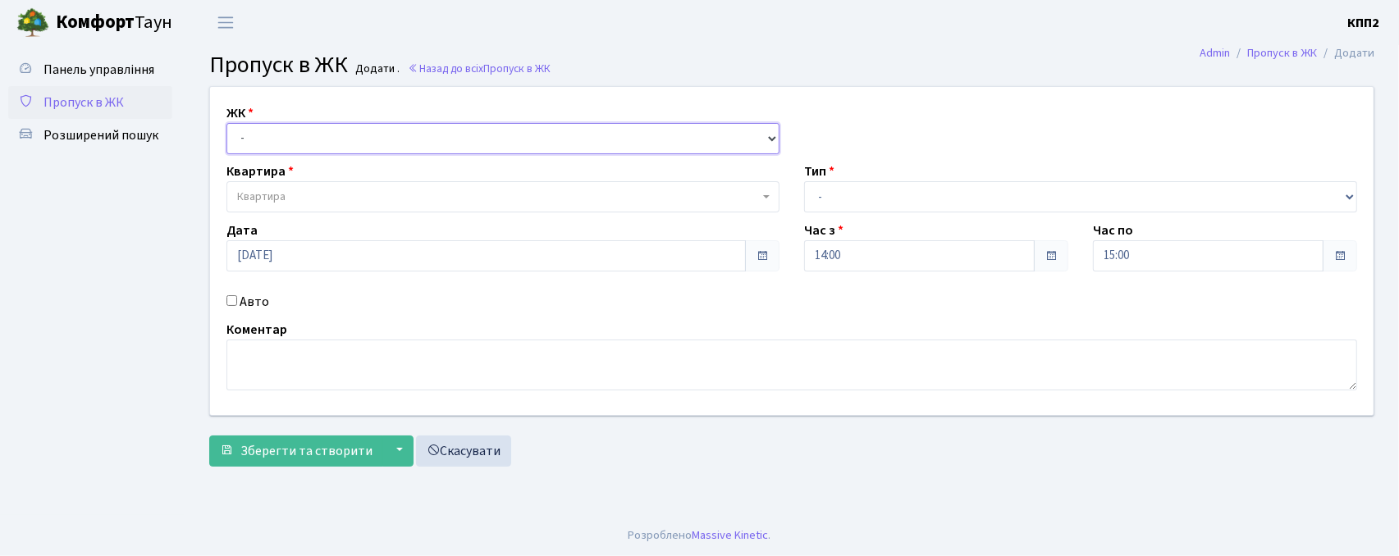
drag, startPoint x: 0, startPoint y: 0, endPoint x: 333, endPoint y: 135, distance: 359.4
click at [333, 125] on select "- КТ, вул. Регенераторна, 4 КТ2, просп. [STREET_ADDRESS] [STREET_ADDRESS] [PERS…" at bounding box center [503, 138] width 553 height 31
select select "271"
click at [227, 123] on select "- КТ, вул. Регенераторна, 4 КТ2, просп. [STREET_ADDRESS] [STREET_ADDRESS] [PERS…" at bounding box center [503, 138] width 553 height 31
select select
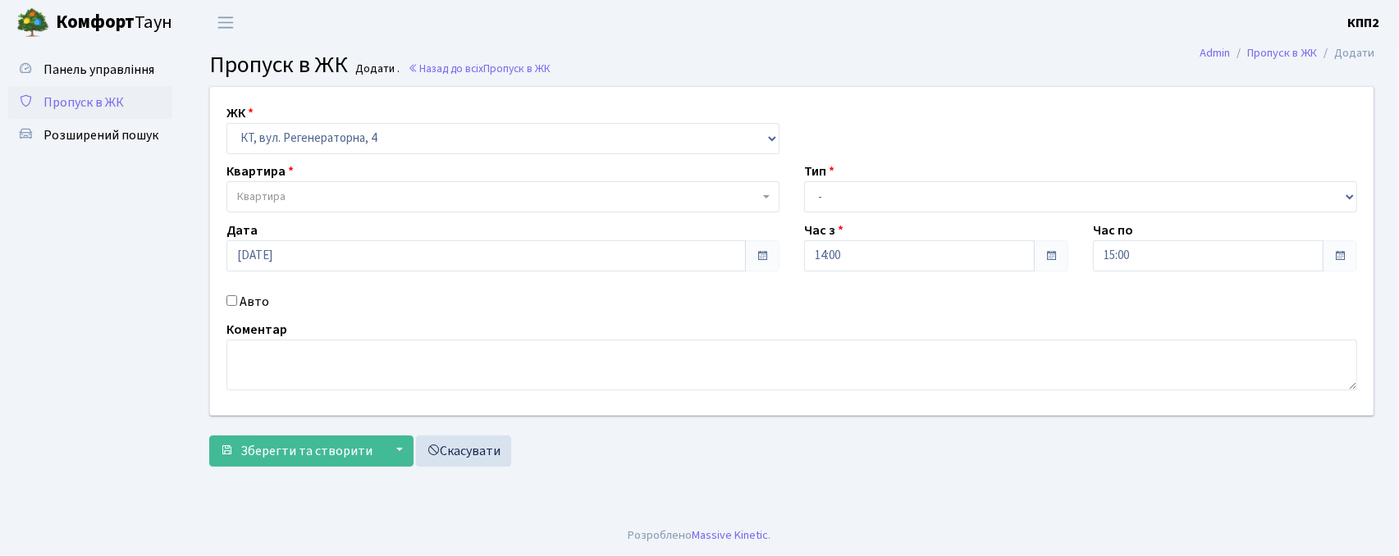
click at [333, 202] on span "Квартира" at bounding box center [498, 197] width 522 height 16
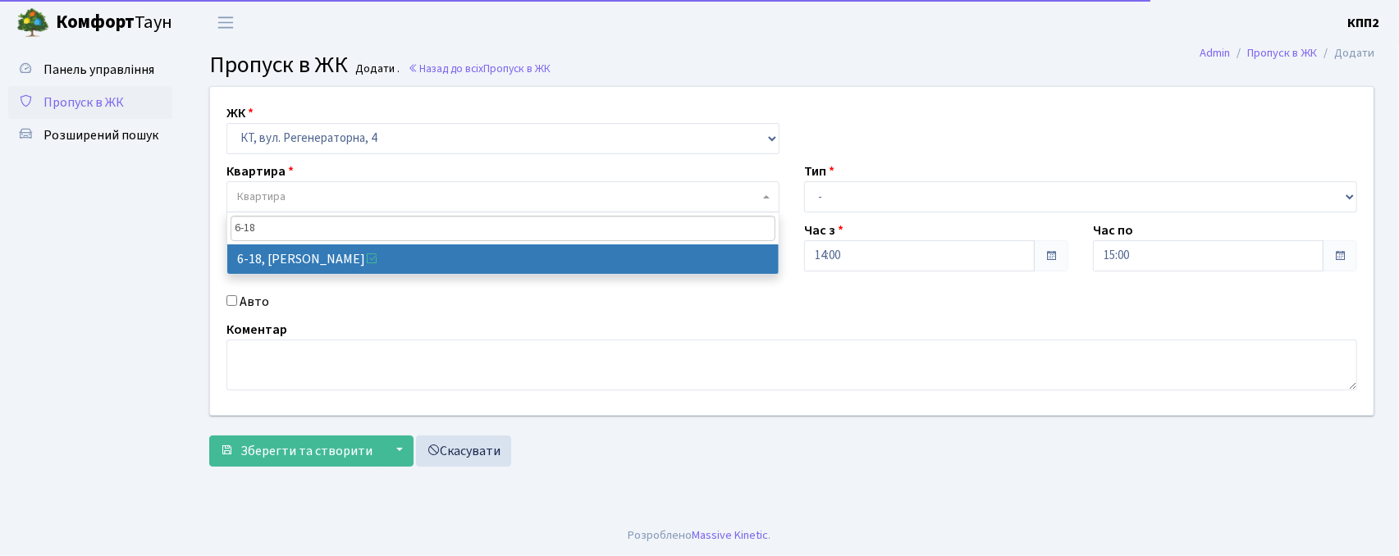
type input "6-18"
select select "5198"
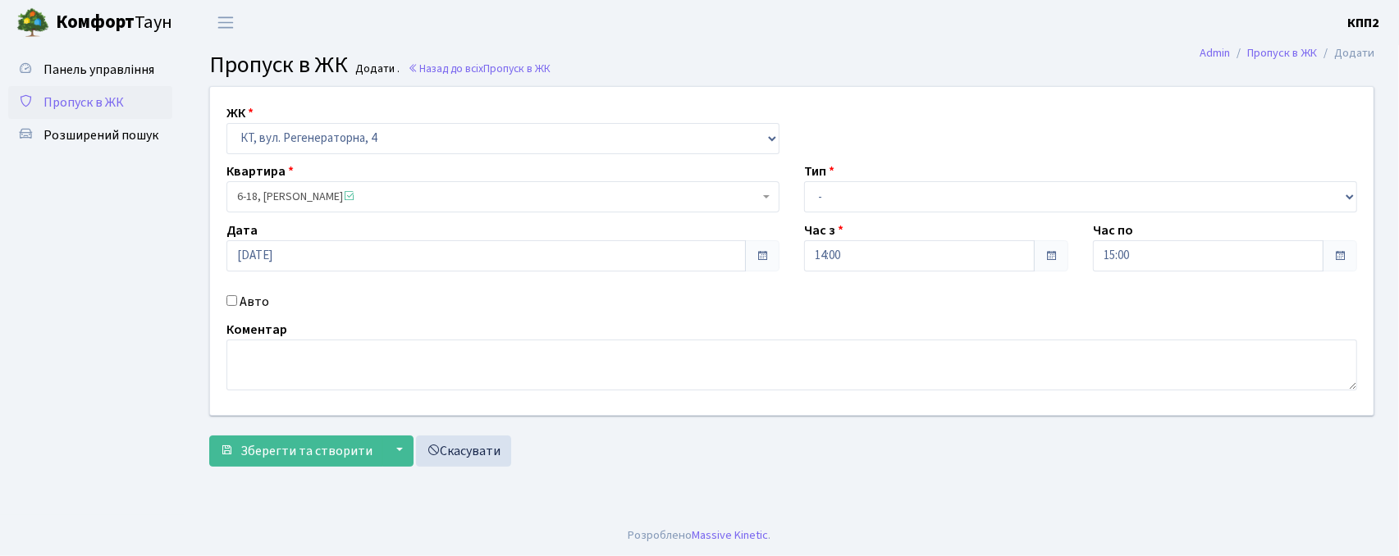
click at [261, 306] on label "Авто" at bounding box center [255, 302] width 30 height 20
click at [237, 306] on input "Авто" at bounding box center [232, 300] width 11 height 11
checkbox input "true"
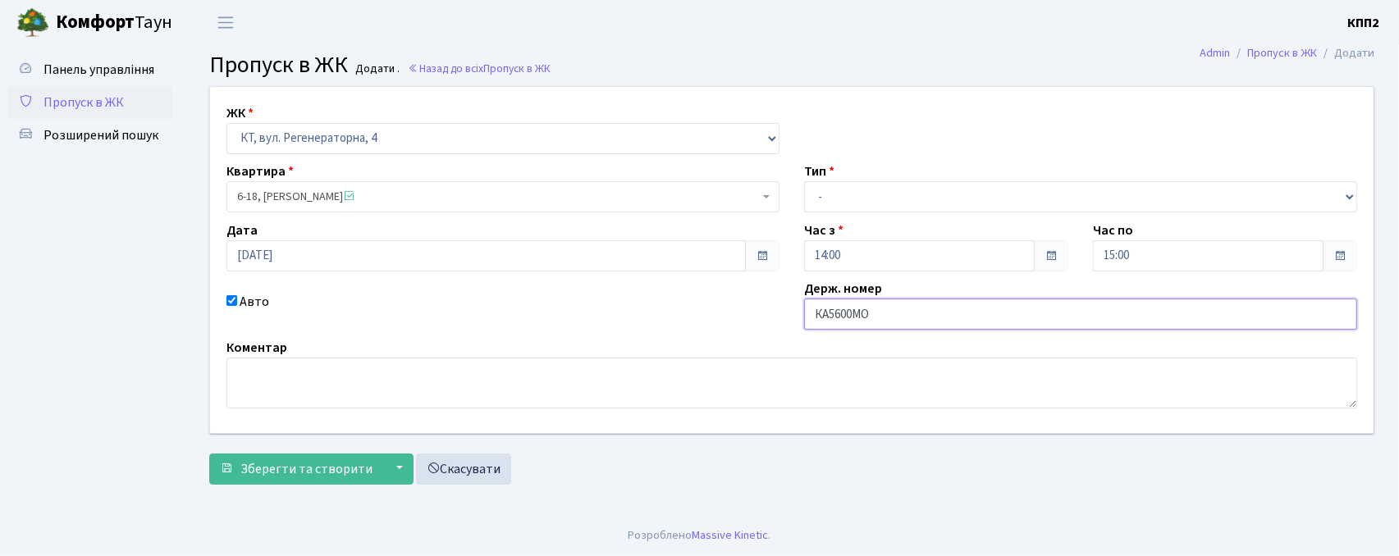
type input "КА5600МО"
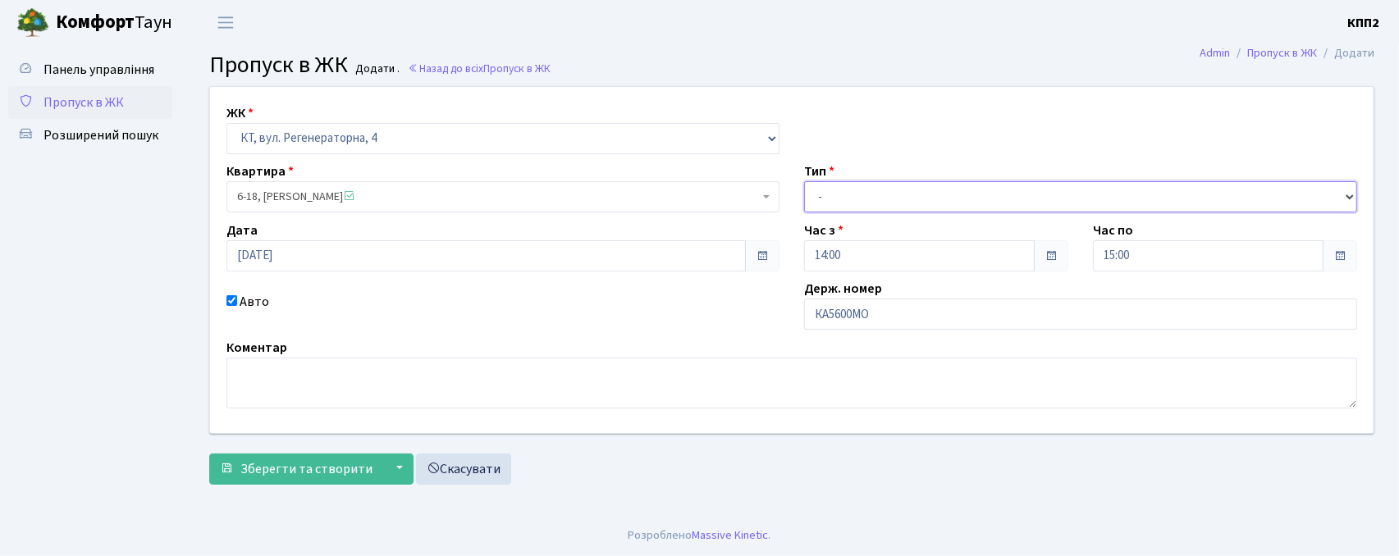
click at [881, 195] on select "- Доставка Таксі Гості Сервіс" at bounding box center [1080, 196] width 553 height 31
select select "2"
click at [804, 181] on select "- Доставка Таксі Гості Сервіс" at bounding box center [1080, 196] width 553 height 31
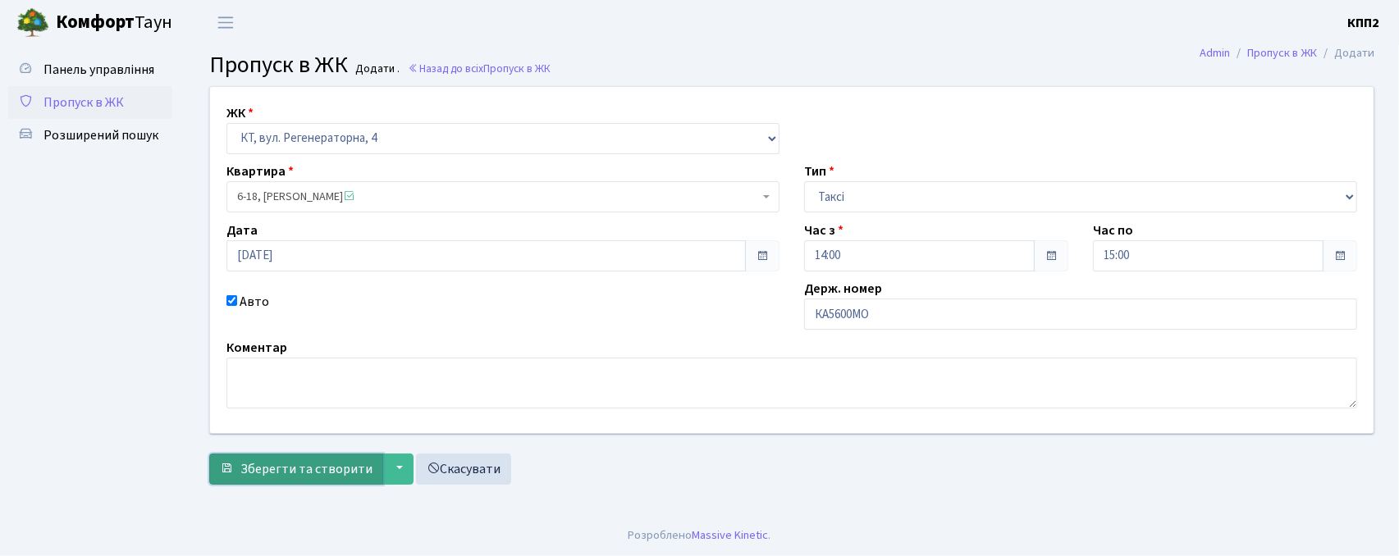
click at [332, 461] on span "Зберегти та створити" at bounding box center [306, 469] width 132 height 18
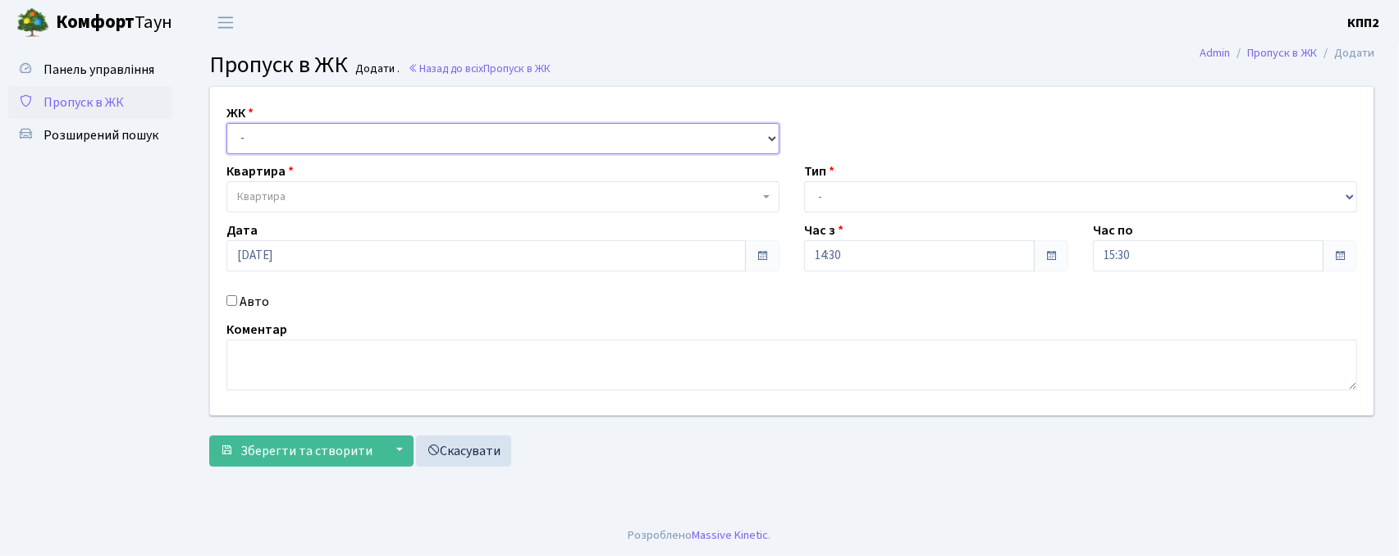
click at [355, 148] on select "- КТ, вул. Регенераторна, 4 КТ2, просп. [STREET_ADDRESS] [STREET_ADDRESS] [PERS…" at bounding box center [503, 138] width 553 height 31
select select "302"
click at [227, 123] on select "- КТ, вул. Регенераторна, 4 КТ2, просп. [STREET_ADDRESS] [STREET_ADDRESS] [PERS…" at bounding box center [503, 138] width 553 height 31
select select
drag, startPoint x: 266, startPoint y: 303, endPoint x: 253, endPoint y: 303, distance: 13.1
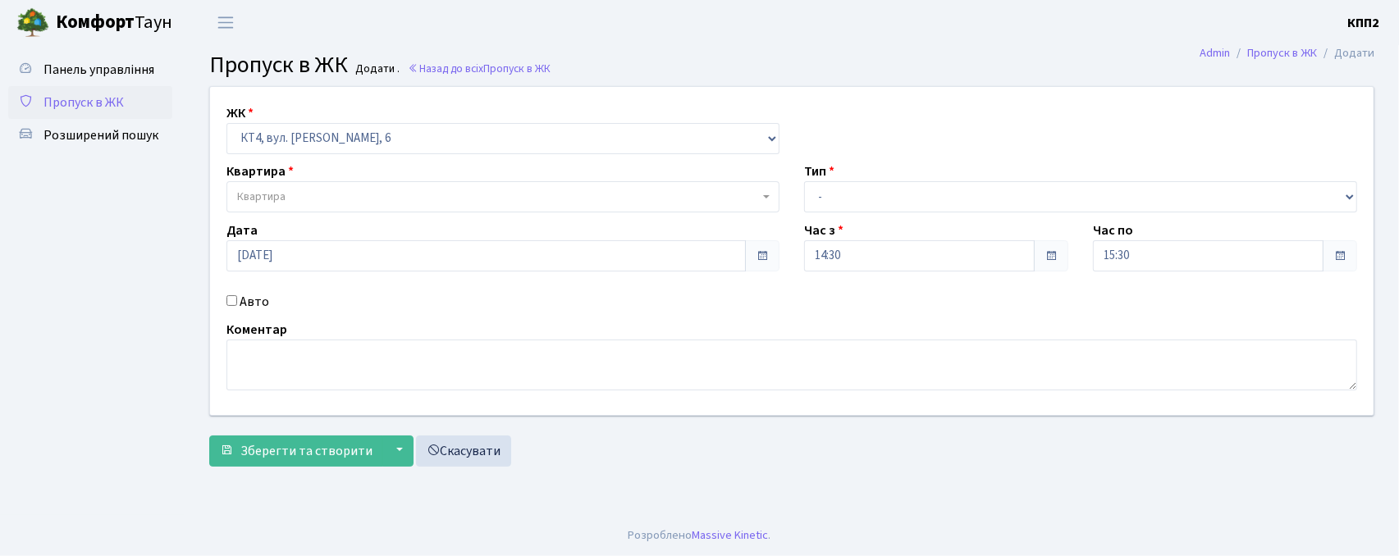
click at [263, 303] on label "Авто" at bounding box center [255, 302] width 30 height 20
click at [237, 303] on input "Авто" at bounding box center [232, 300] width 11 height 11
checkbox input "true"
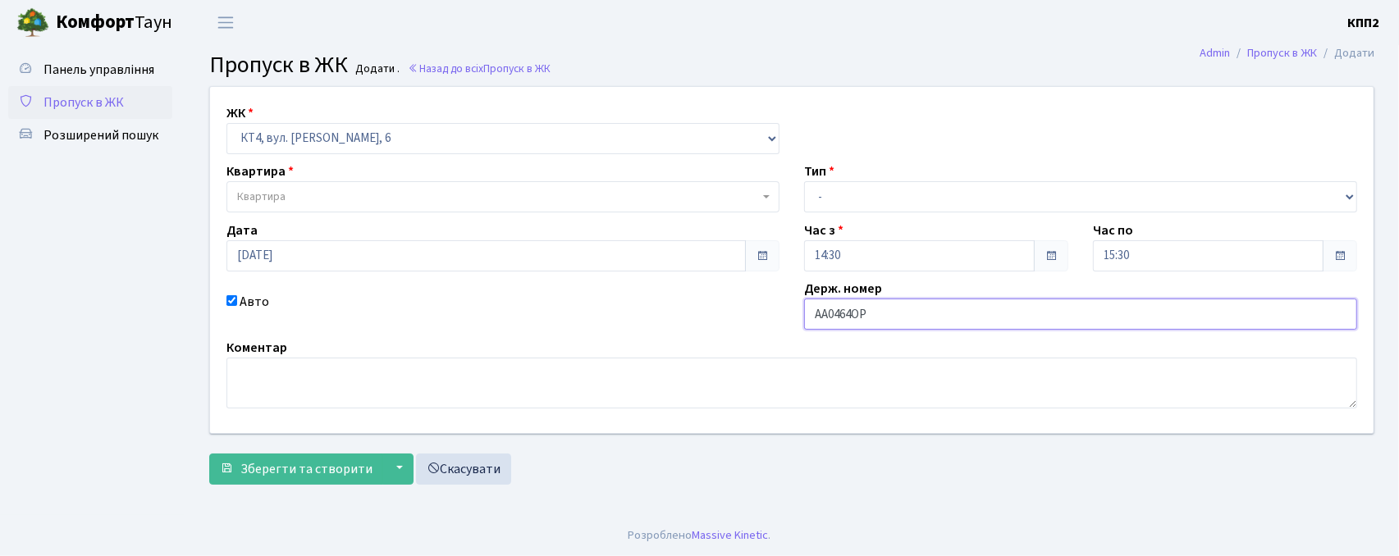
type input "АА0464ОР"
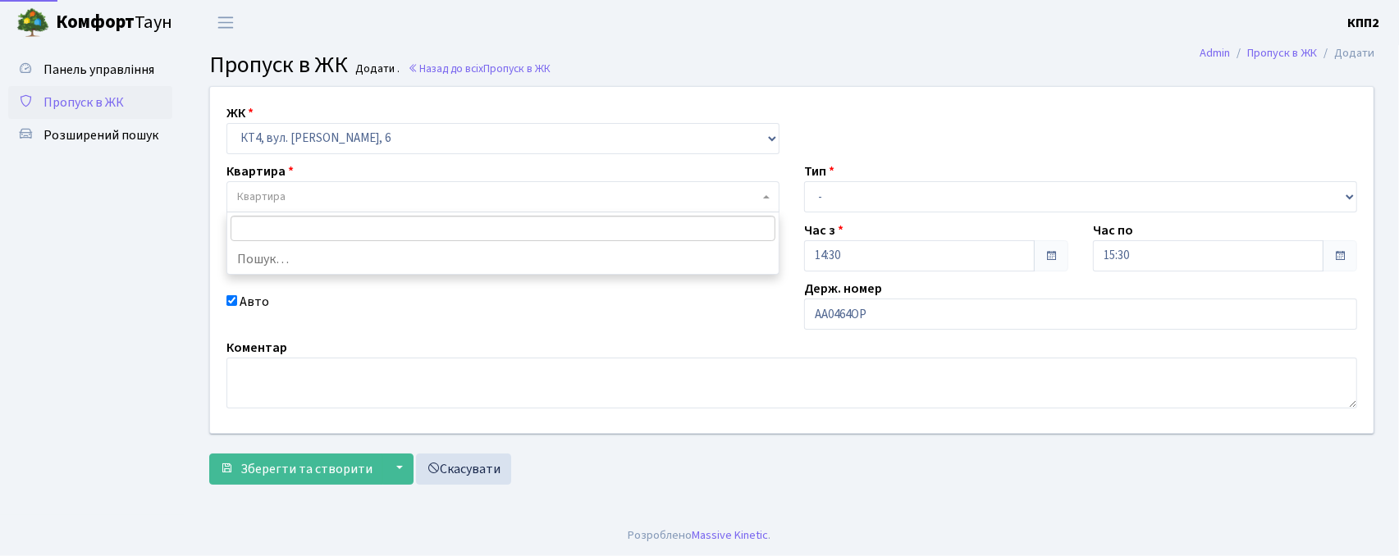
click at [339, 204] on span "Квартира" at bounding box center [498, 197] width 522 height 16
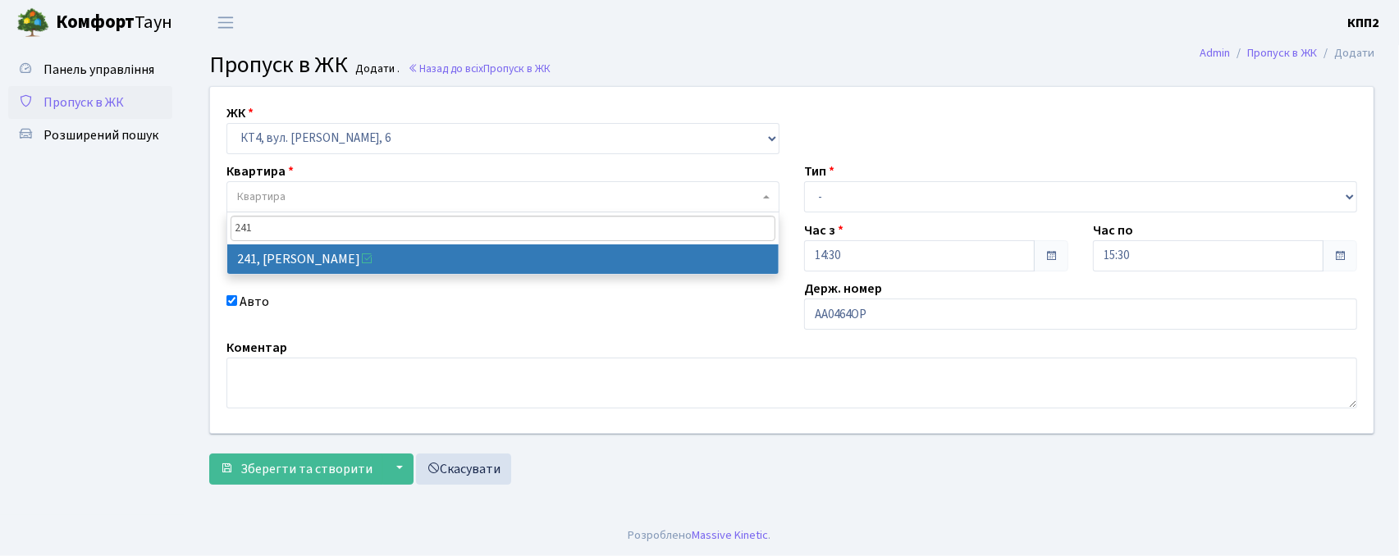
type input "241"
select select "16958"
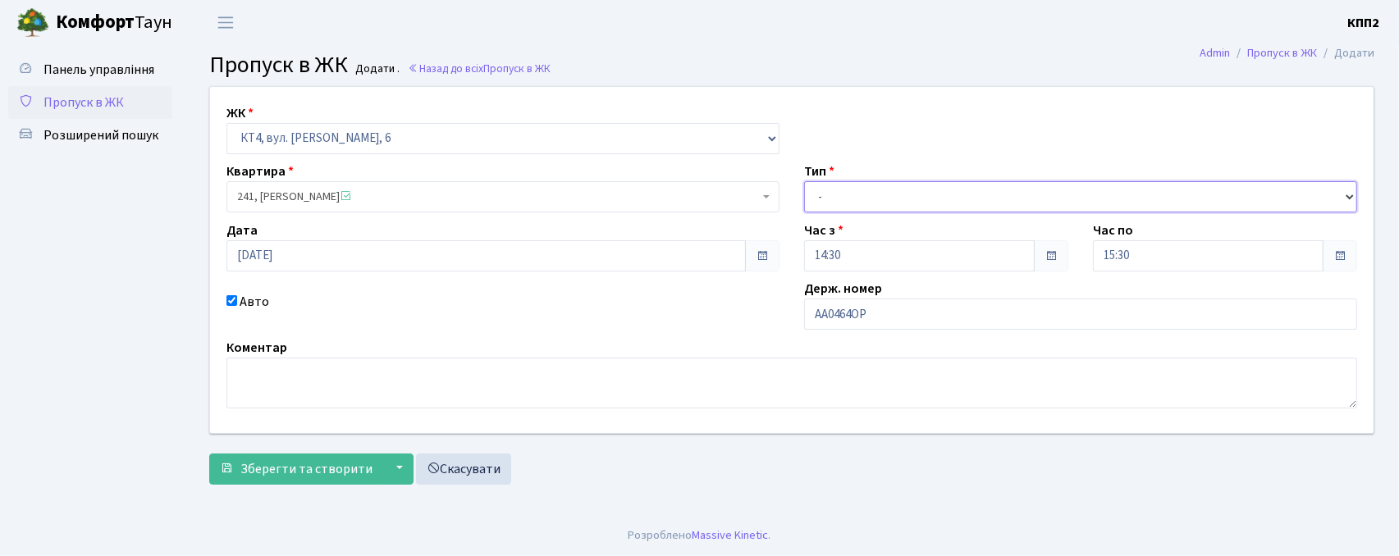
click at [900, 205] on select "- Доставка Таксі Гості Сервіс" at bounding box center [1080, 196] width 553 height 31
select select "3"
click at [804, 181] on select "- Доставка Таксі Гості Сервіс" at bounding box center [1080, 196] width 553 height 31
click at [295, 491] on div "ЖК - КТ, вул. Регенераторна, 4 КТ2, просп. [STREET_ADDRESS] [STREET_ADDRESS] [P…" at bounding box center [792, 289] width 1190 height 407
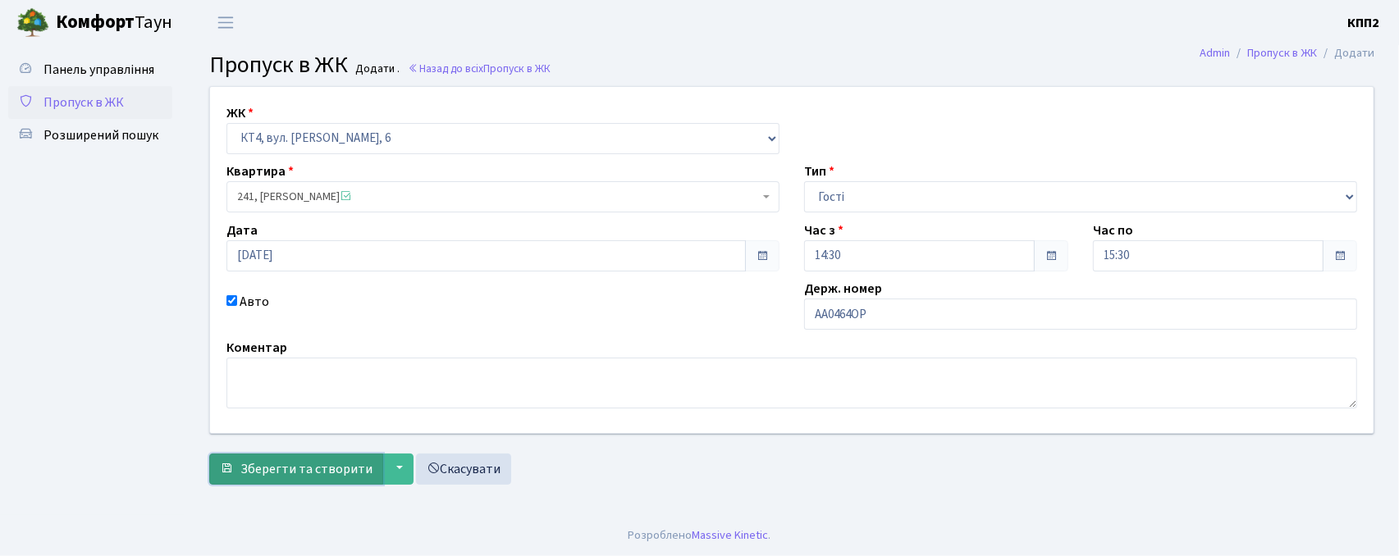
click at [325, 461] on span "Зберегти та створити" at bounding box center [306, 469] width 132 height 18
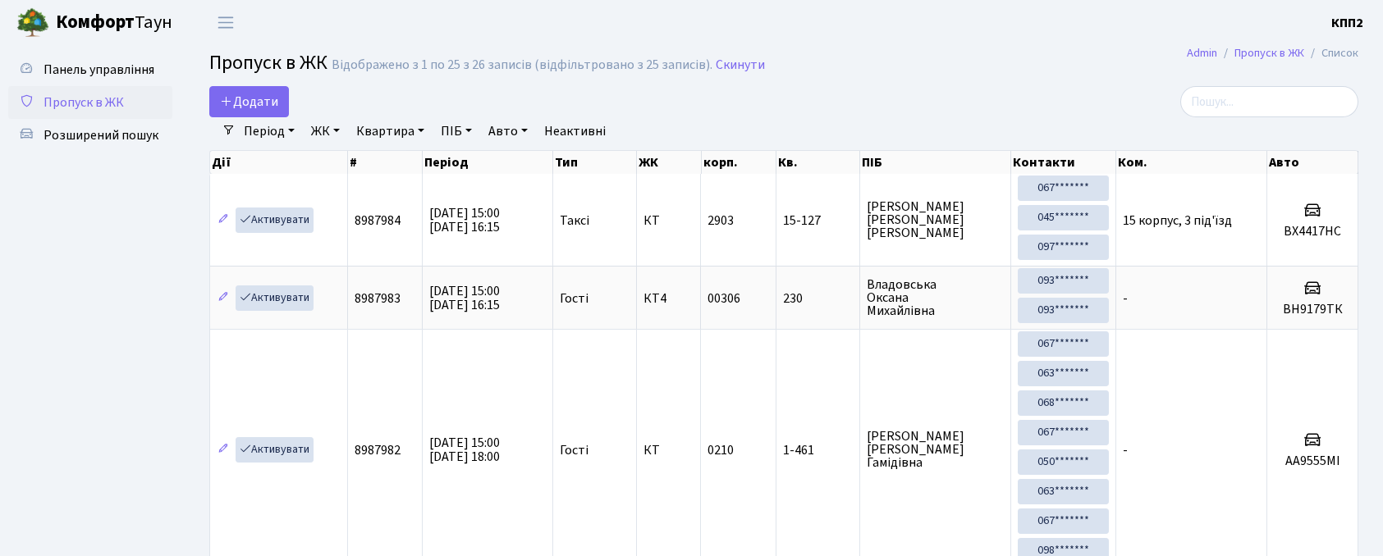
select select "25"
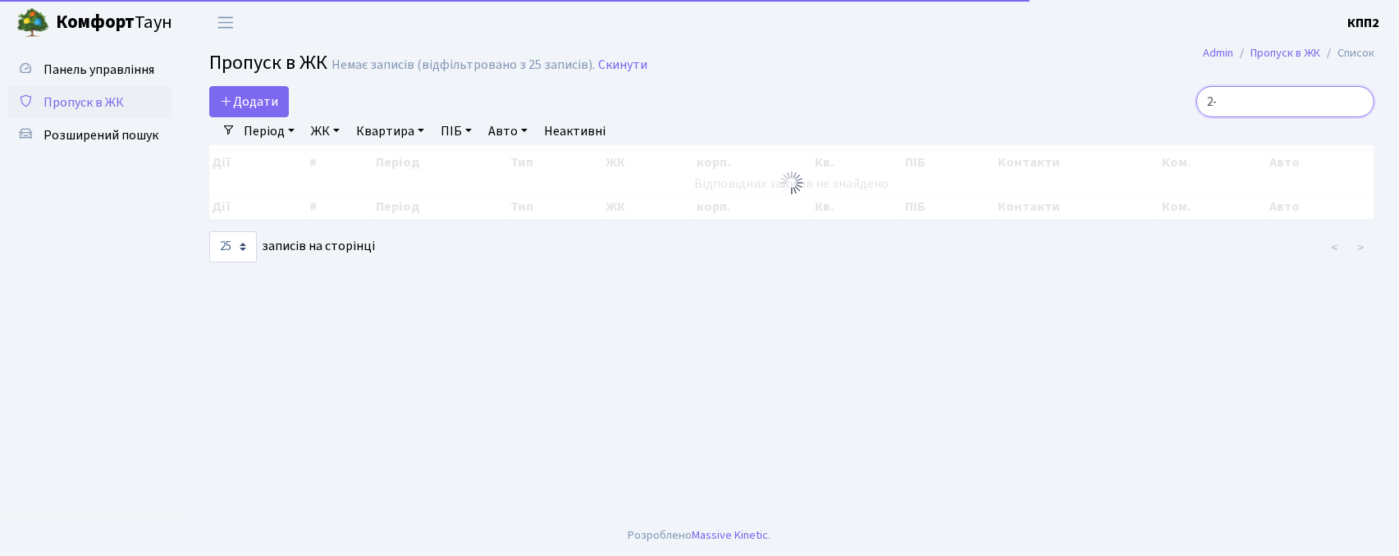
type input "2"
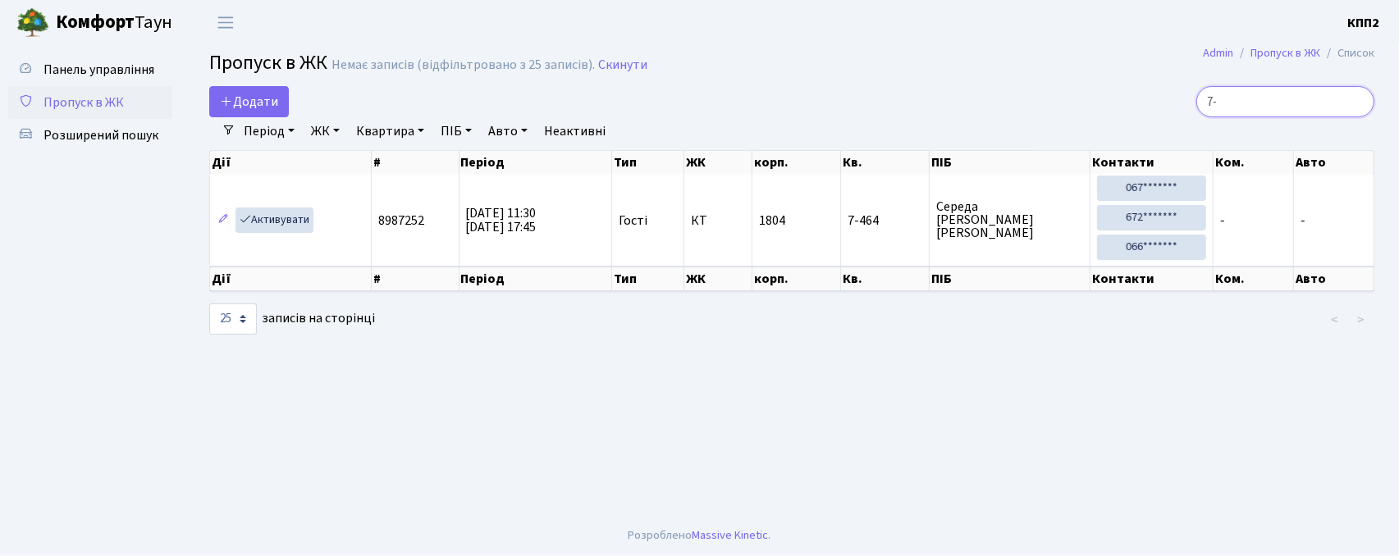
type input "7"
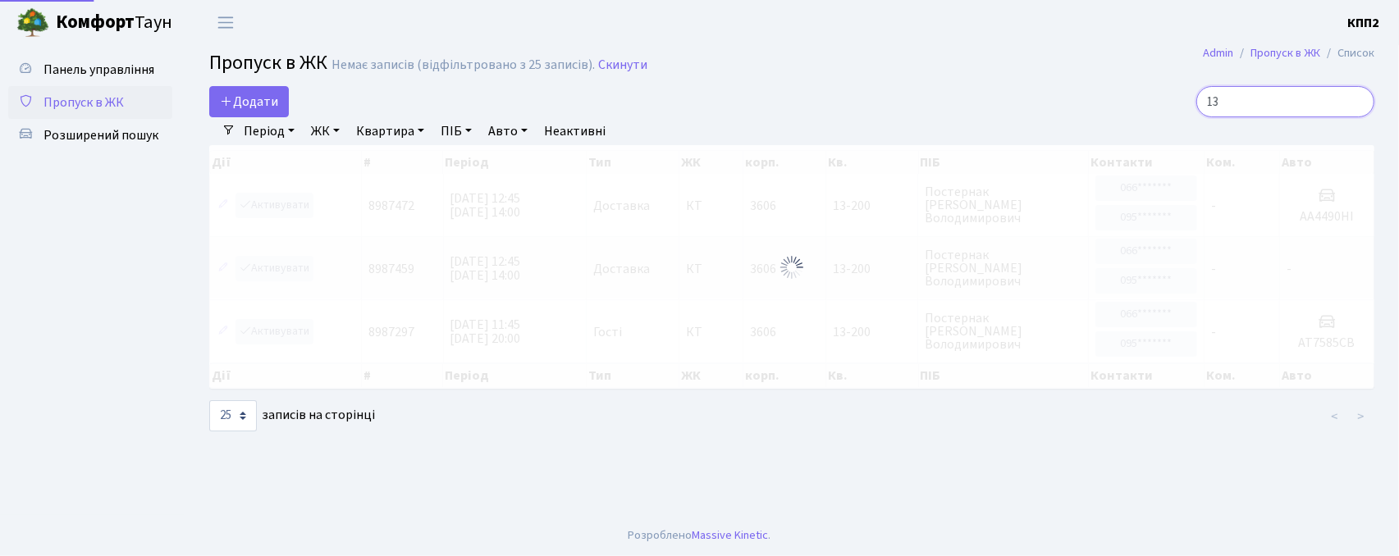
type input "1"
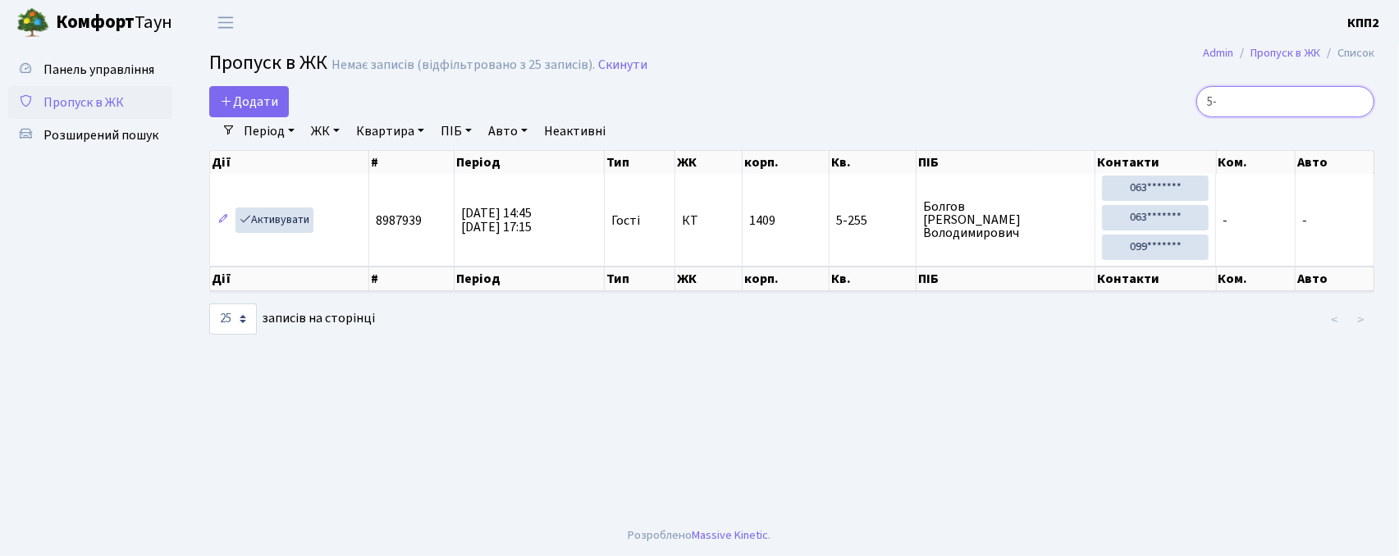
type input "5"
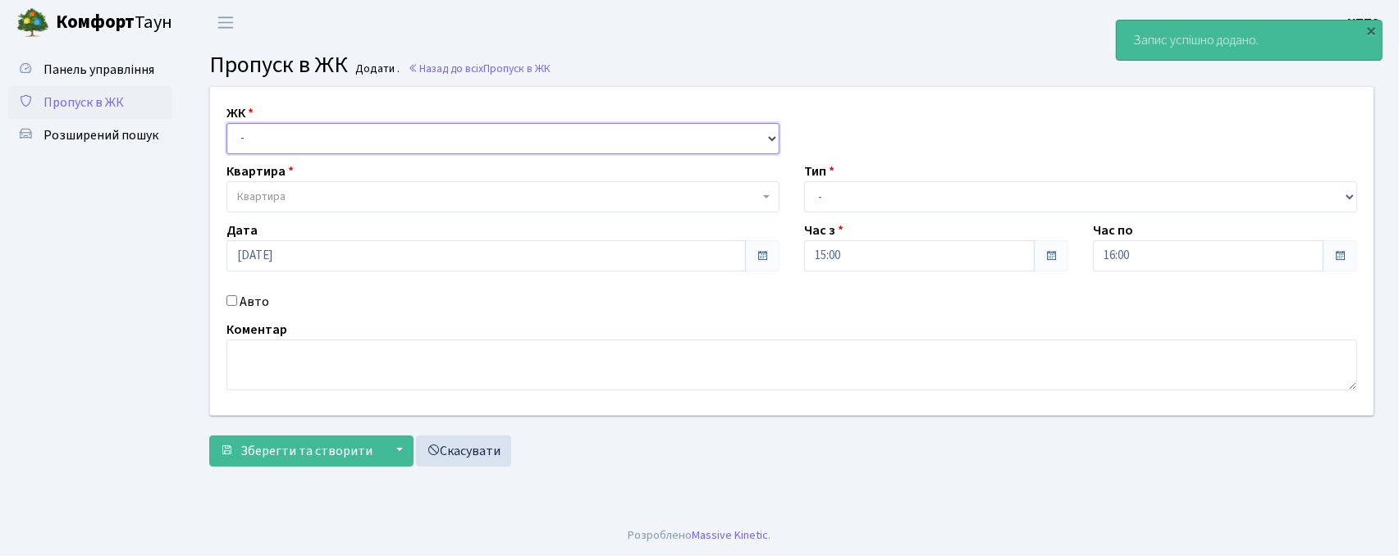
click at [304, 132] on select "- КТ, вул. Регенераторна, 4 КТ2, просп. [STREET_ADDRESS] [STREET_ADDRESS] [PERS…" at bounding box center [503, 138] width 553 height 31
select select "302"
click at [227, 123] on select "- КТ, вул. Регенераторна, 4 КТ2, просп. Соборності, 17 КТ3, вул. Березнева, 16 …" at bounding box center [503, 138] width 553 height 31
select select
click at [328, 194] on span "Квартира" at bounding box center [498, 197] width 522 height 16
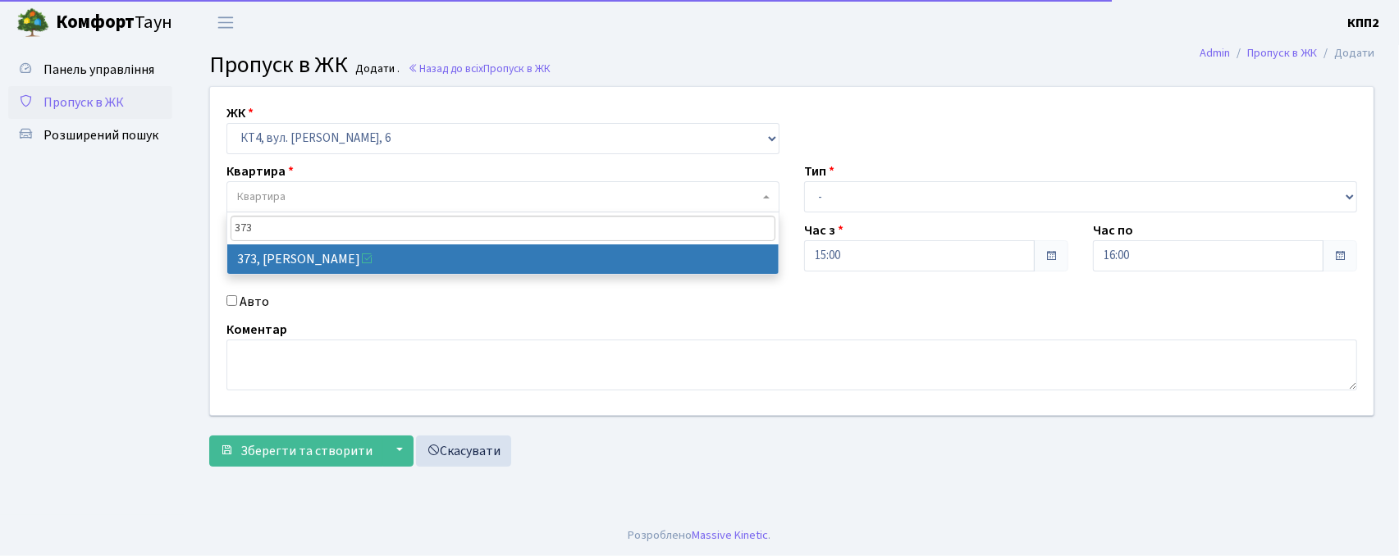
type input "373"
select select "17080"
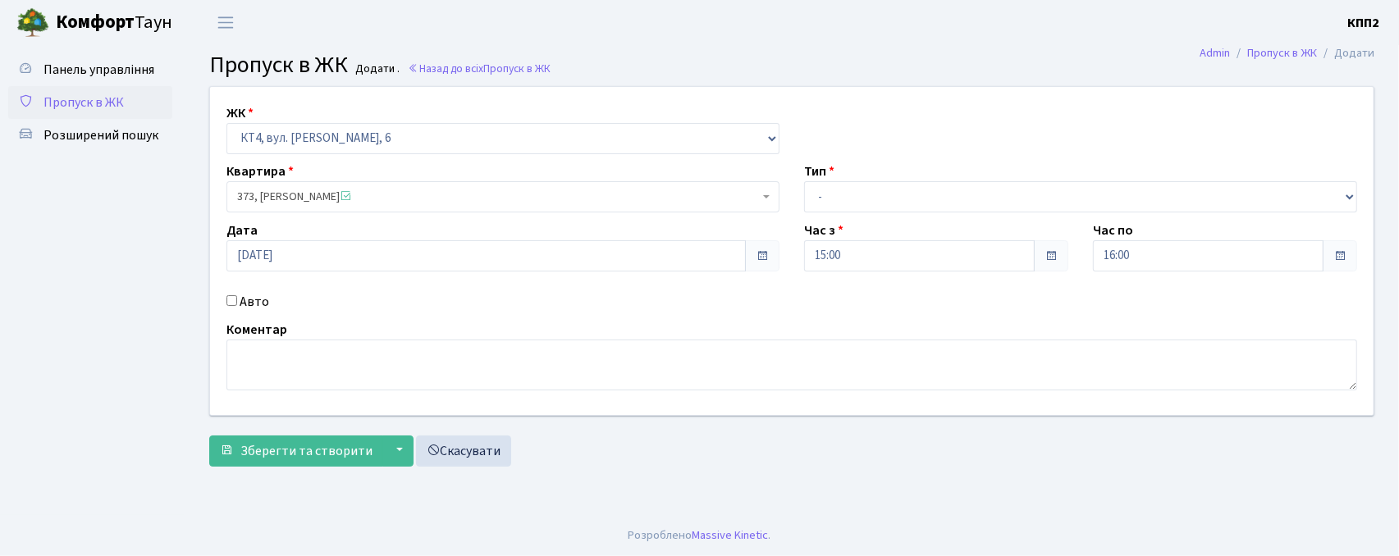
click at [261, 309] on label "Авто" at bounding box center [255, 302] width 30 height 20
click at [237, 306] on input "Авто" at bounding box center [232, 300] width 11 height 11
checkbox input "true"
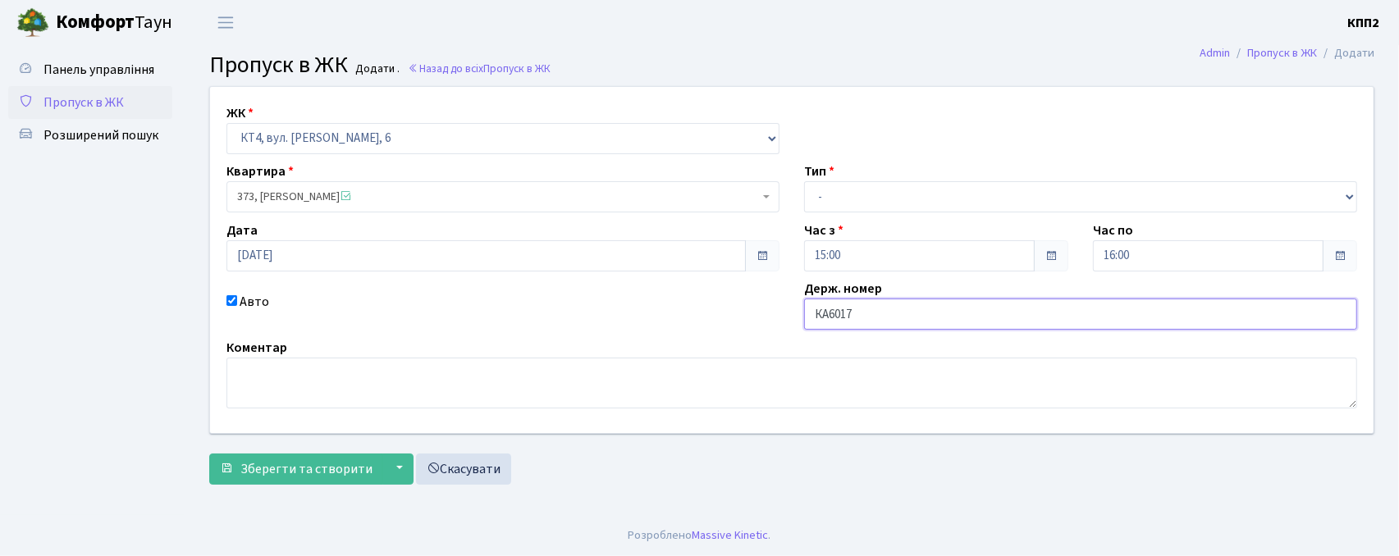
type input "КА6017ІХ"
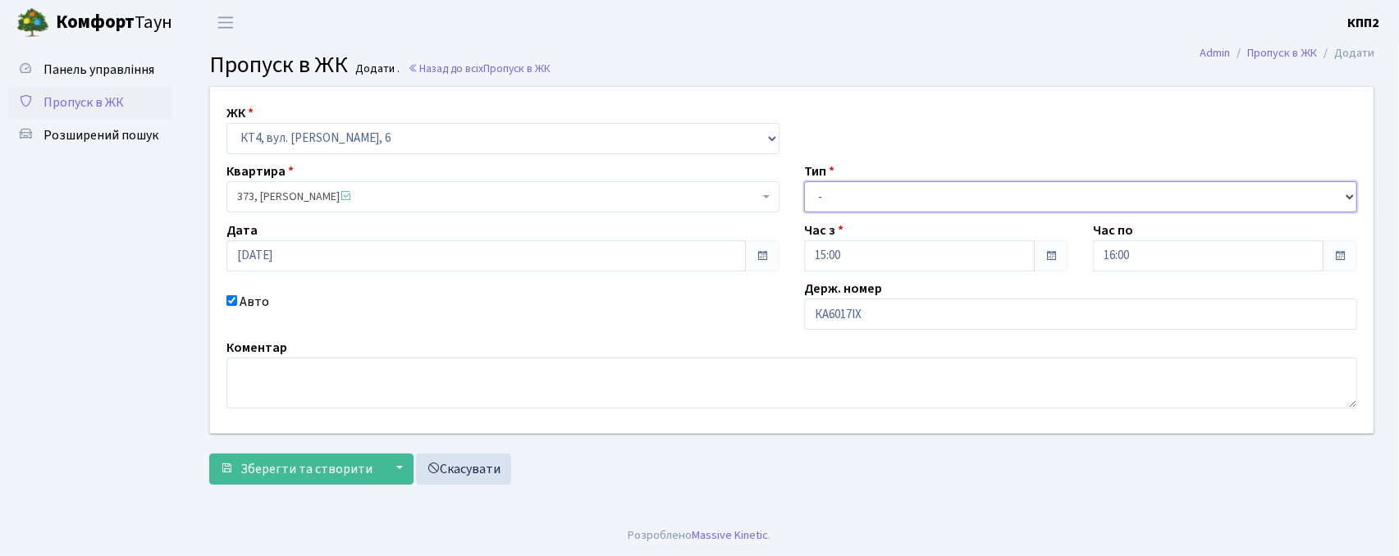
click at [854, 204] on select "- Доставка Таксі Гості Сервіс" at bounding box center [1080, 196] width 553 height 31
select select "3"
click at [804, 181] on select "- Доставка Таксі Гості Сервіс" at bounding box center [1080, 196] width 553 height 31
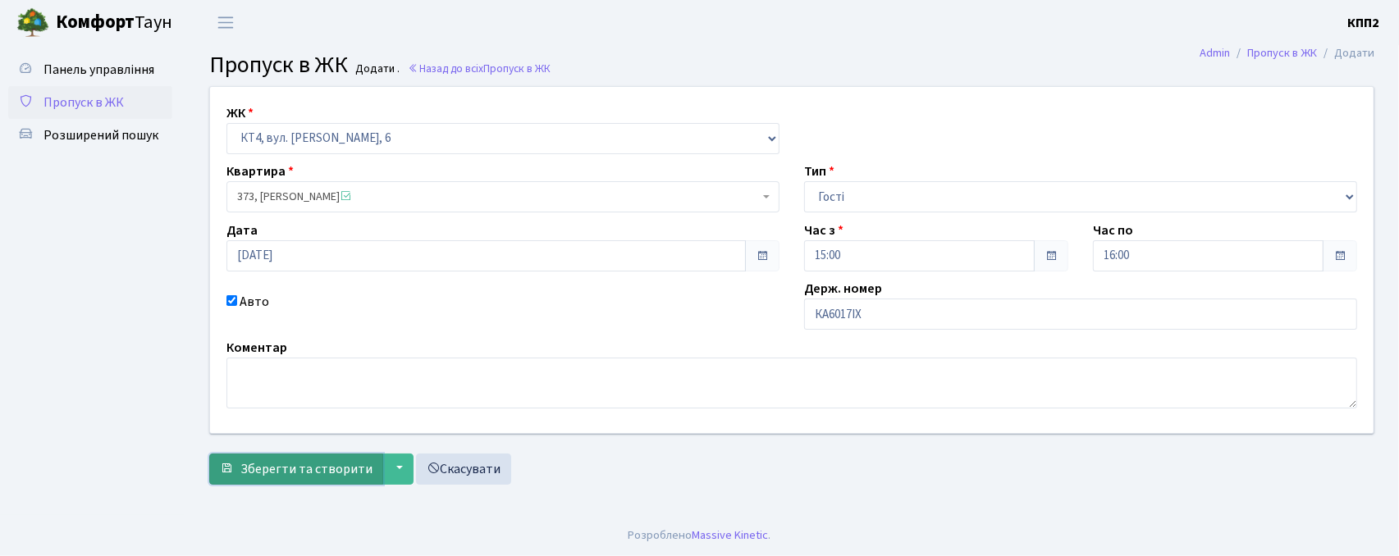
click at [296, 476] on span "Зберегти та створити" at bounding box center [306, 469] width 132 height 18
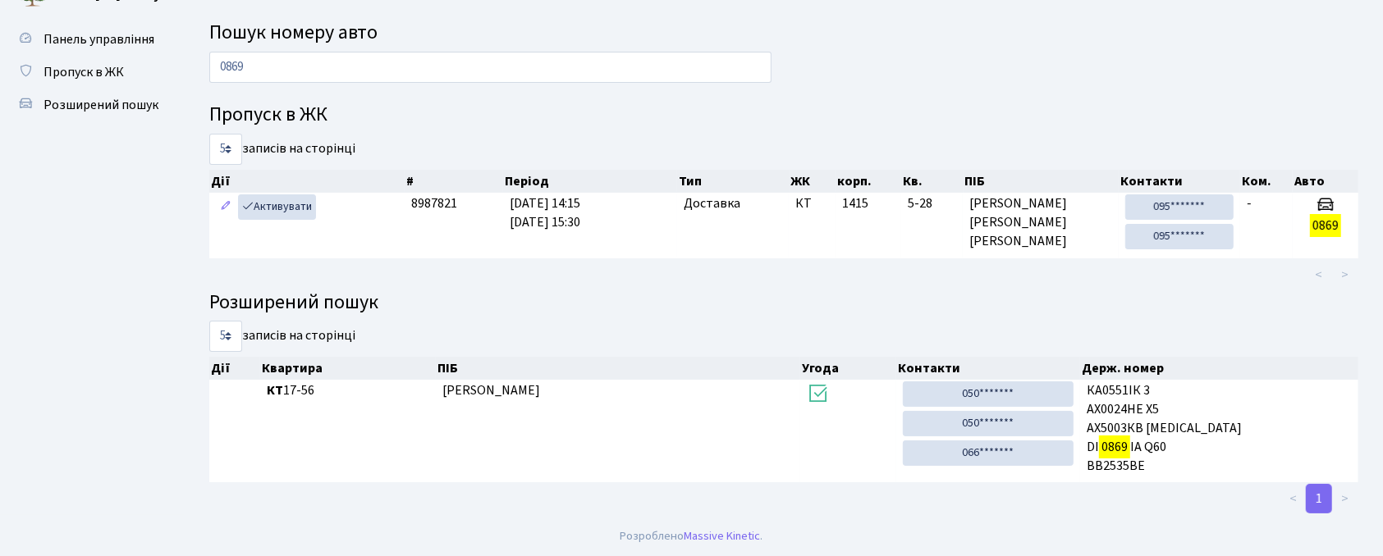
scroll to position [30, 0]
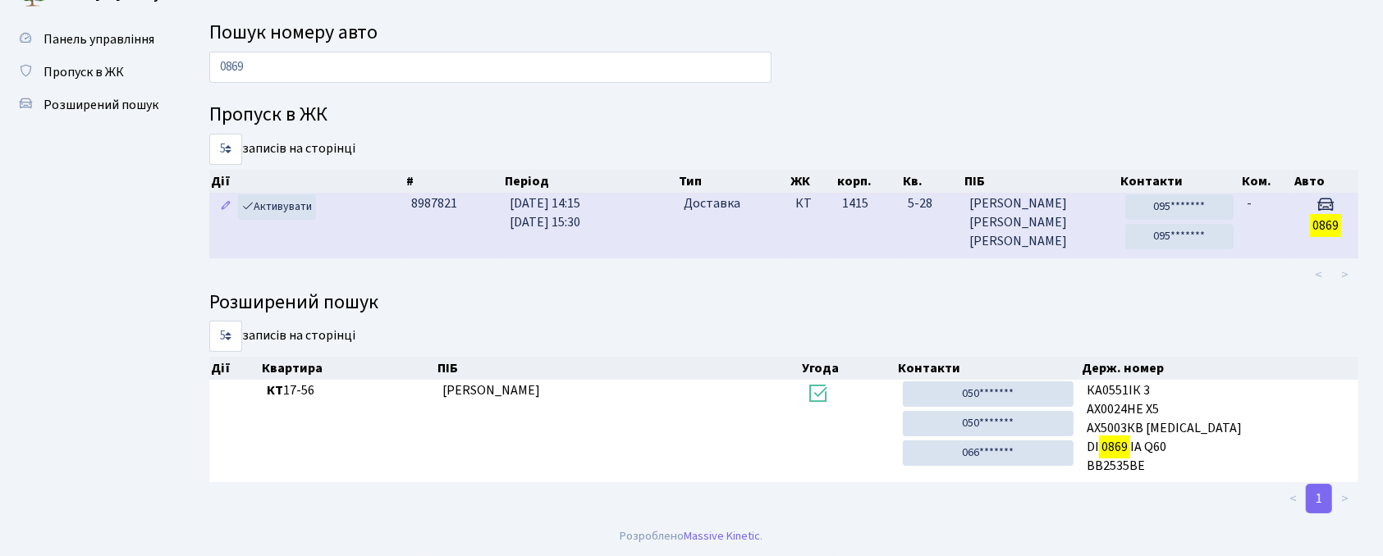
type input "0869"
click at [834, 238] on td "КТ" at bounding box center [812, 225] width 47 height 65
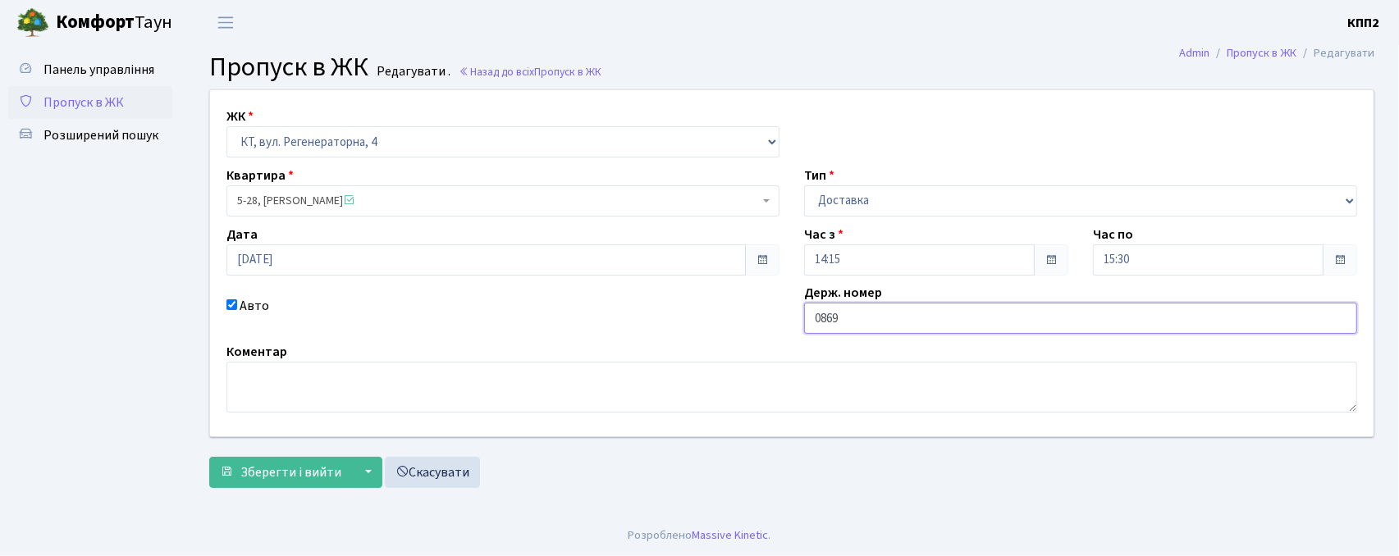
click at [806, 318] on input "0869" at bounding box center [1080, 318] width 553 height 31
click at [862, 322] on input "КА0869" at bounding box center [1080, 318] width 553 height 31
type input "КА0869СР"
click at [277, 474] on span "Зберегти і вийти" at bounding box center [290, 473] width 101 height 18
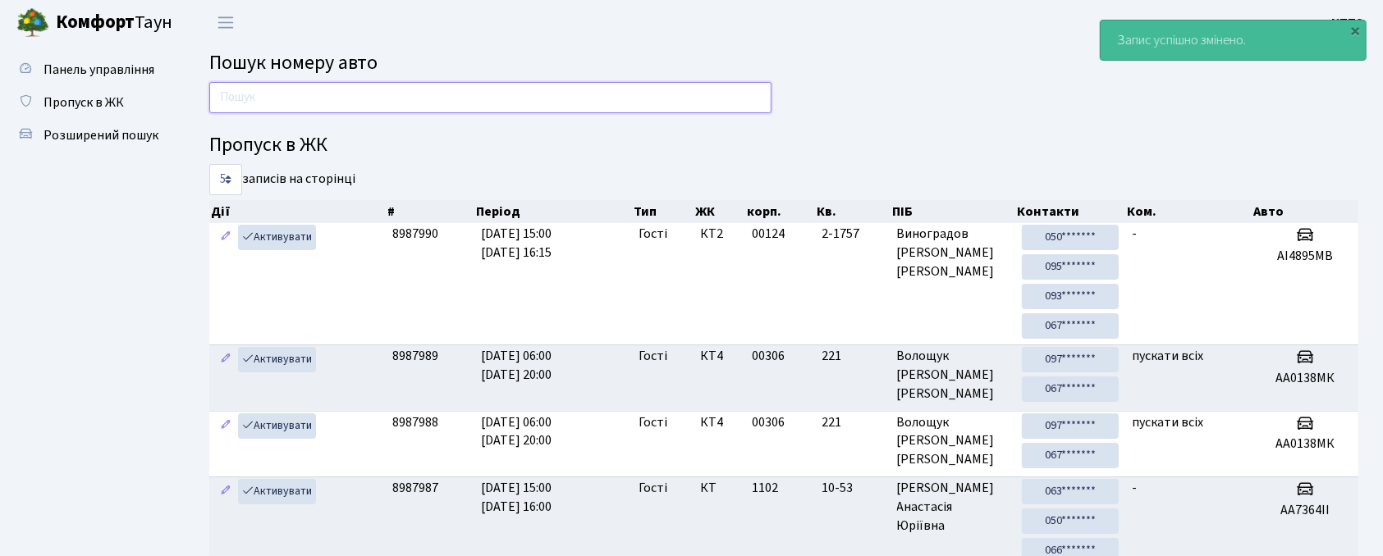
click at [575, 93] on input "text" at bounding box center [490, 97] width 562 height 31
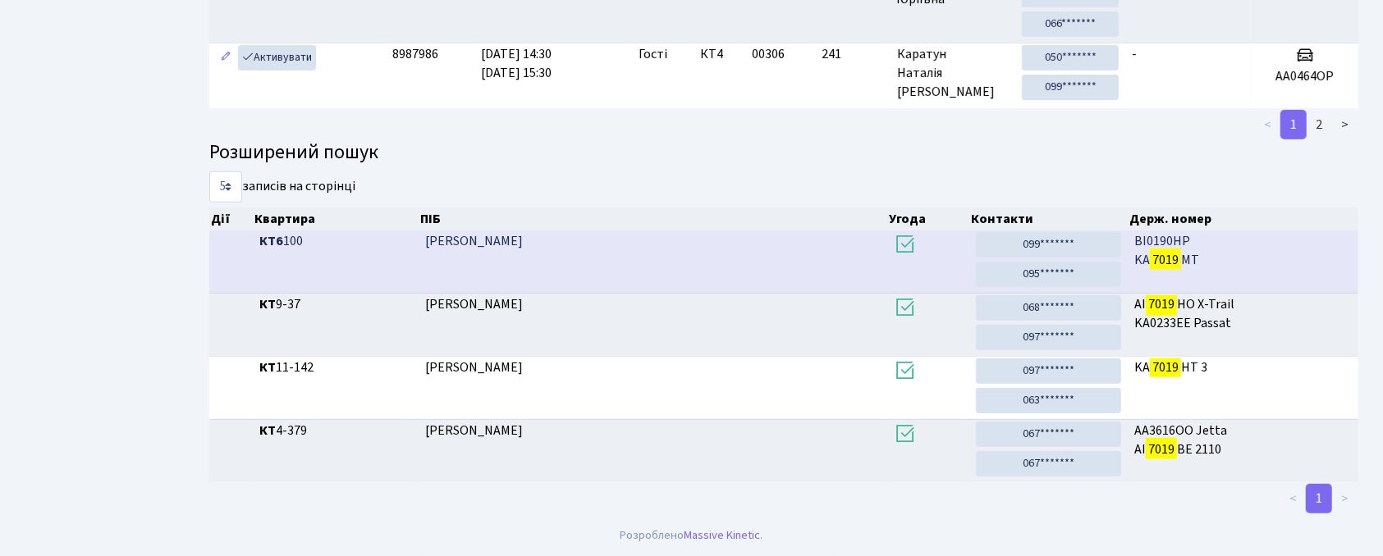
scroll to position [89, 0]
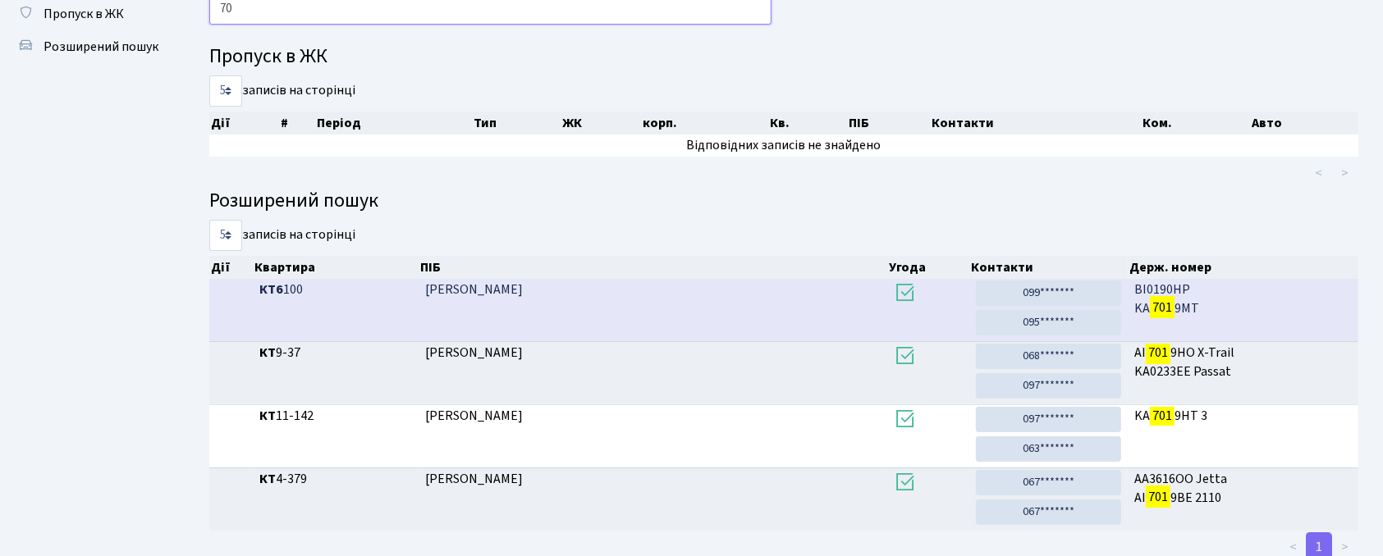
type input "7"
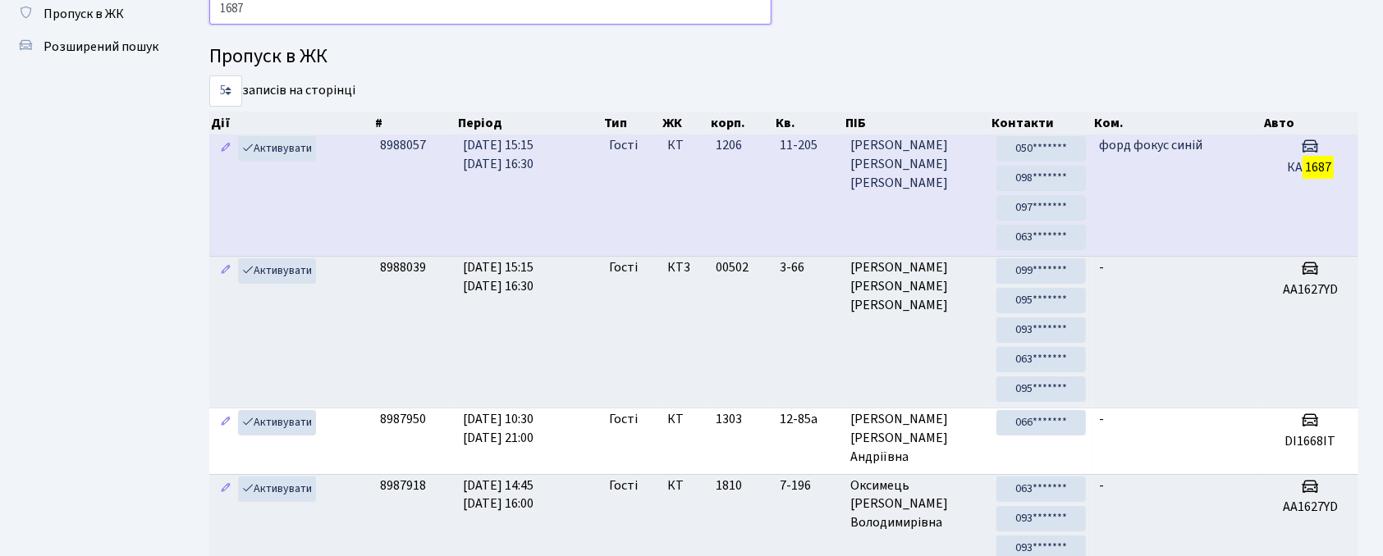
type input "1687"
click at [433, 199] on td "8988057" at bounding box center [414, 195] width 83 height 121
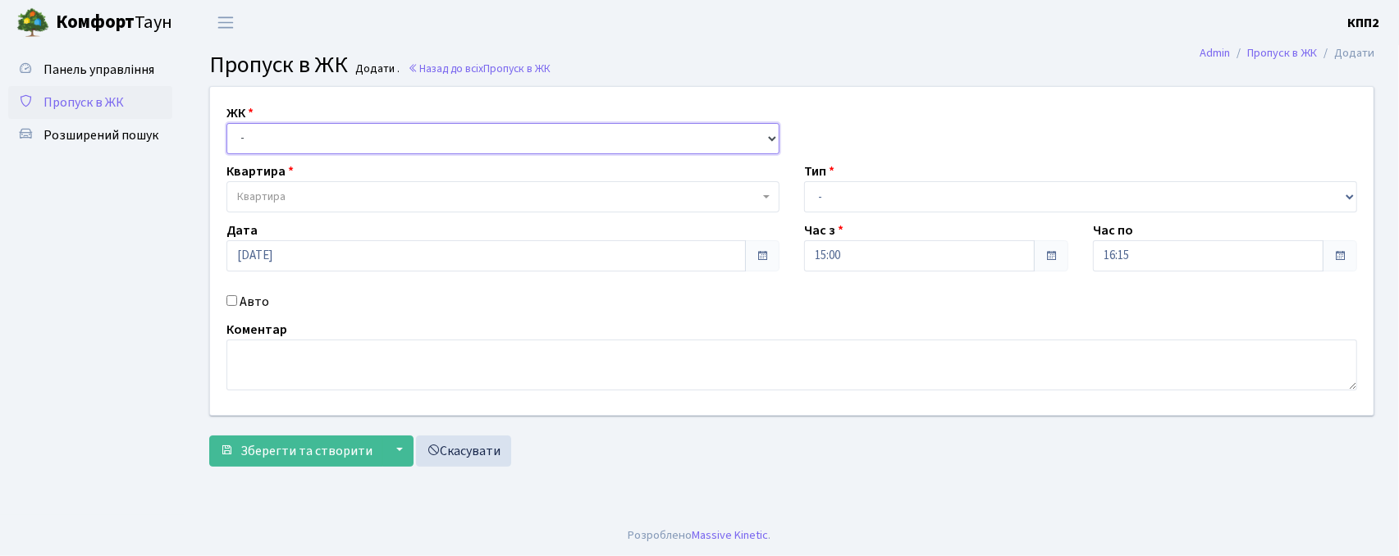
click at [417, 140] on select "- КТ, вул. Регенераторна, 4 КТ2, просп. [STREET_ADDRESS] [STREET_ADDRESS] [PERS…" at bounding box center [503, 138] width 553 height 31
select select "271"
click at [227, 123] on select "- КТ, вул. Регенераторна, 4 КТ2, просп. [STREET_ADDRESS] [STREET_ADDRESS] [PERS…" at bounding box center [503, 138] width 553 height 31
select select
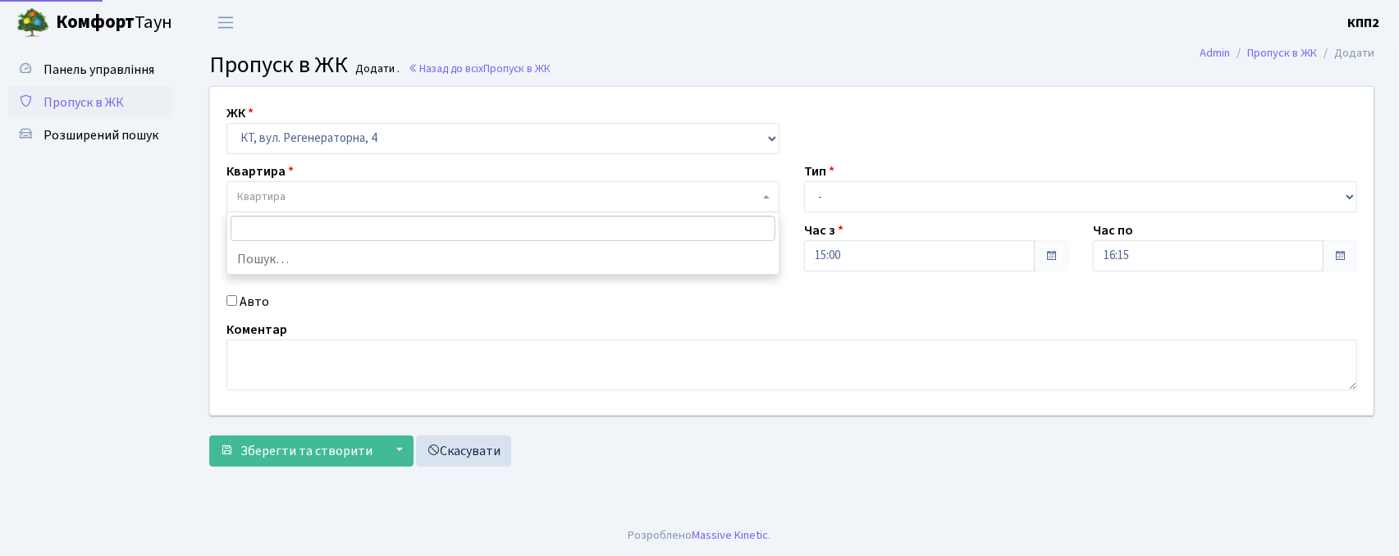
click at [432, 208] on span "Квартира" at bounding box center [503, 196] width 553 height 31
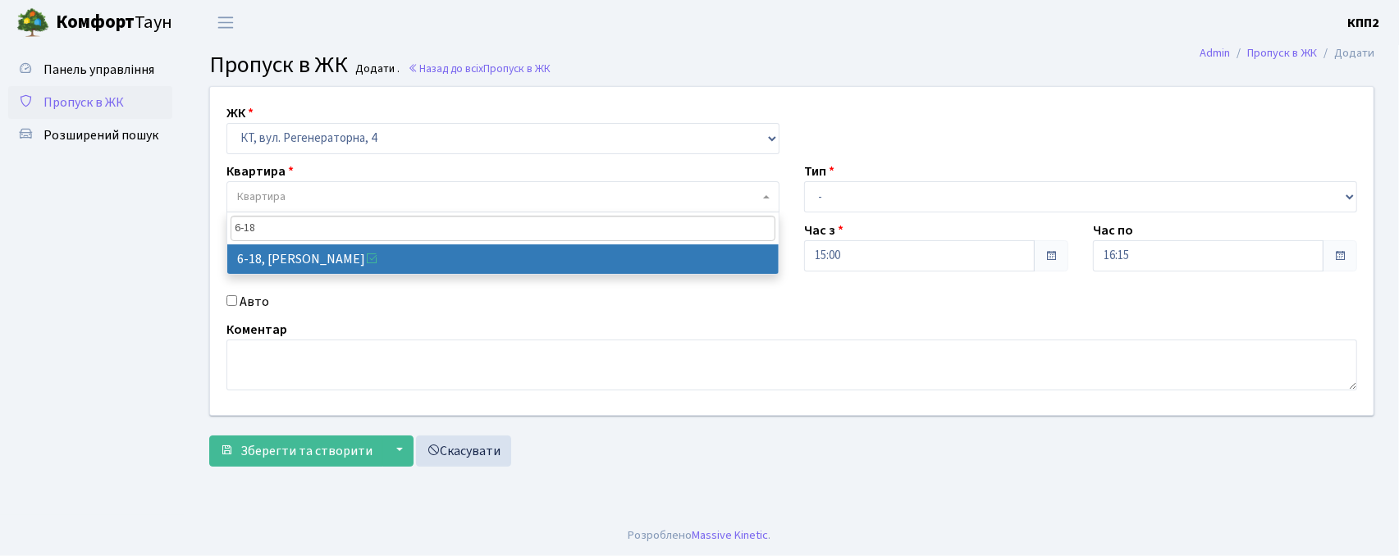
type input "6-18"
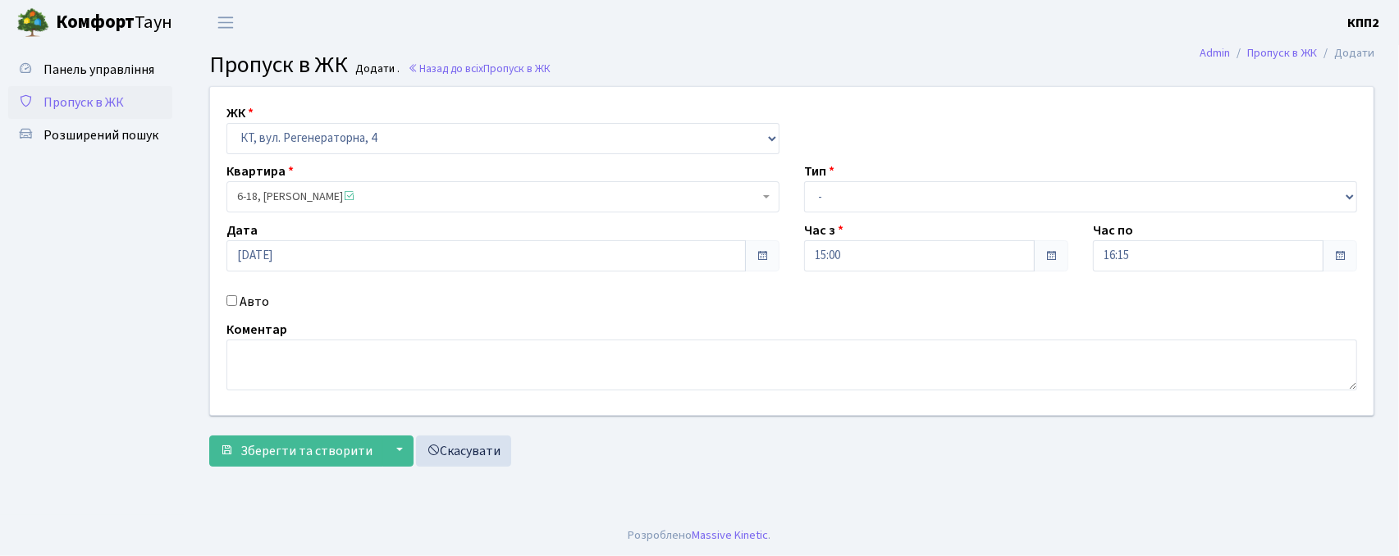
select select "5198"
click at [254, 302] on label "Авто" at bounding box center [255, 302] width 30 height 20
click at [237, 302] on input "Авто" at bounding box center [232, 300] width 11 height 11
checkbox input "true"
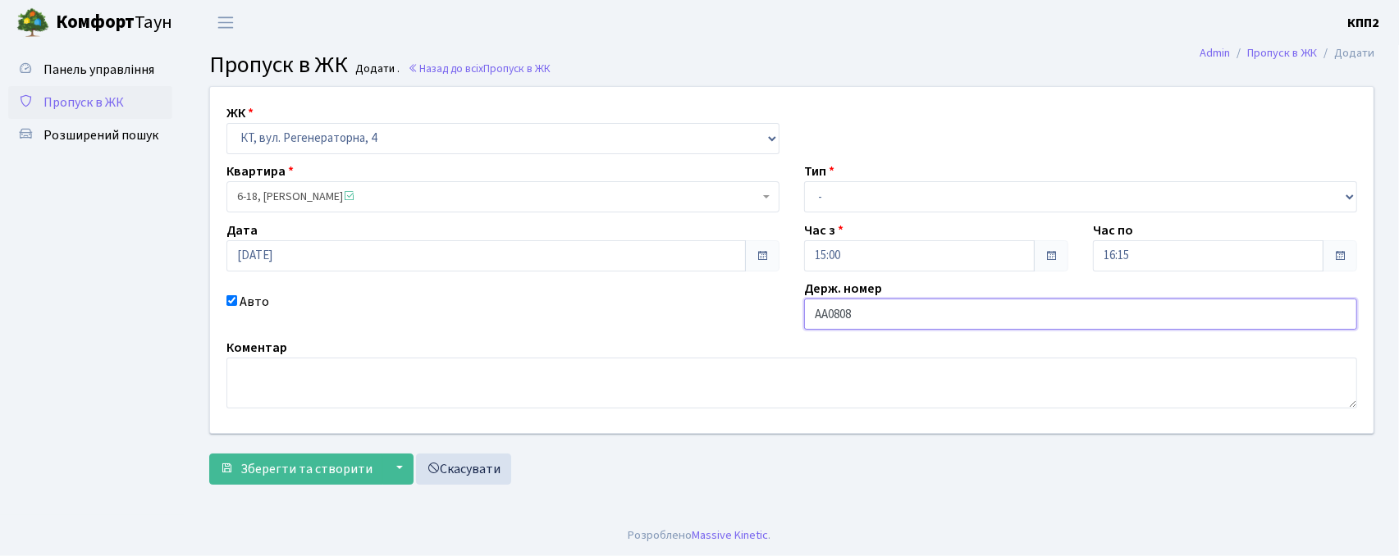
type input "АА0808YG"
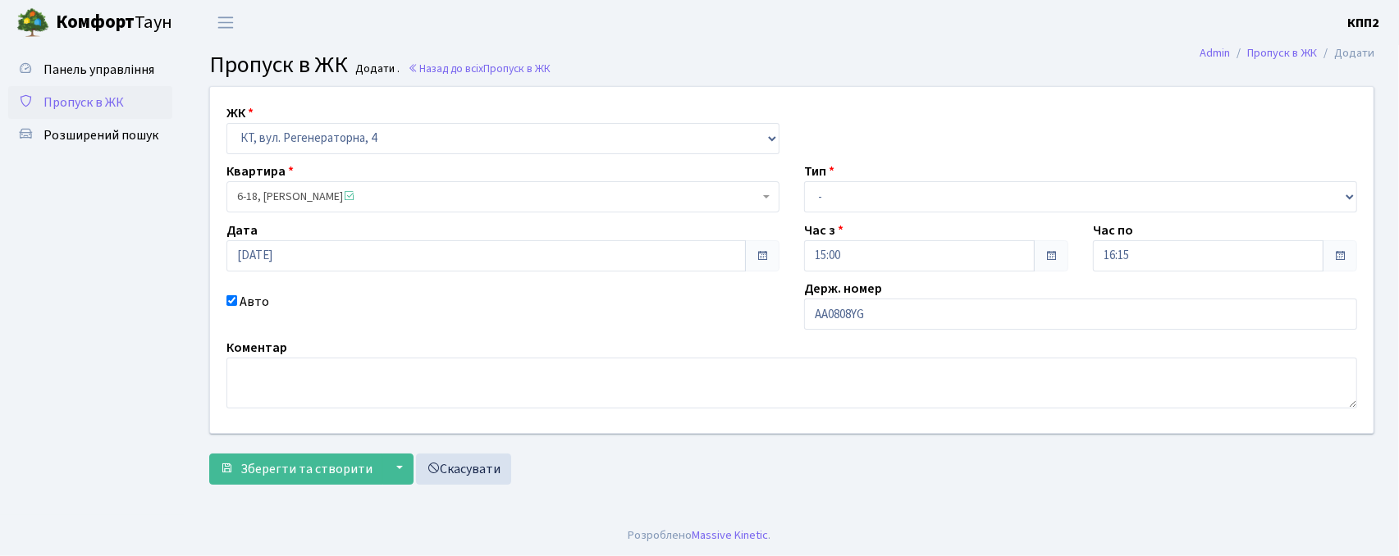
click at [888, 214] on div "ЖК - КТ, вул. Регенераторна, 4 КТ2, просп. [STREET_ADDRESS] [STREET_ADDRESS] [P…" at bounding box center [792, 260] width 1188 height 346
click at [888, 210] on select "- Доставка Таксі Гості Сервіс" at bounding box center [1080, 196] width 553 height 31
select select "2"
click at [804, 181] on select "- Доставка Таксі Гості Сервіс" at bounding box center [1080, 196] width 553 height 31
click at [363, 457] on button "Зберегти та створити" at bounding box center [296, 469] width 174 height 31
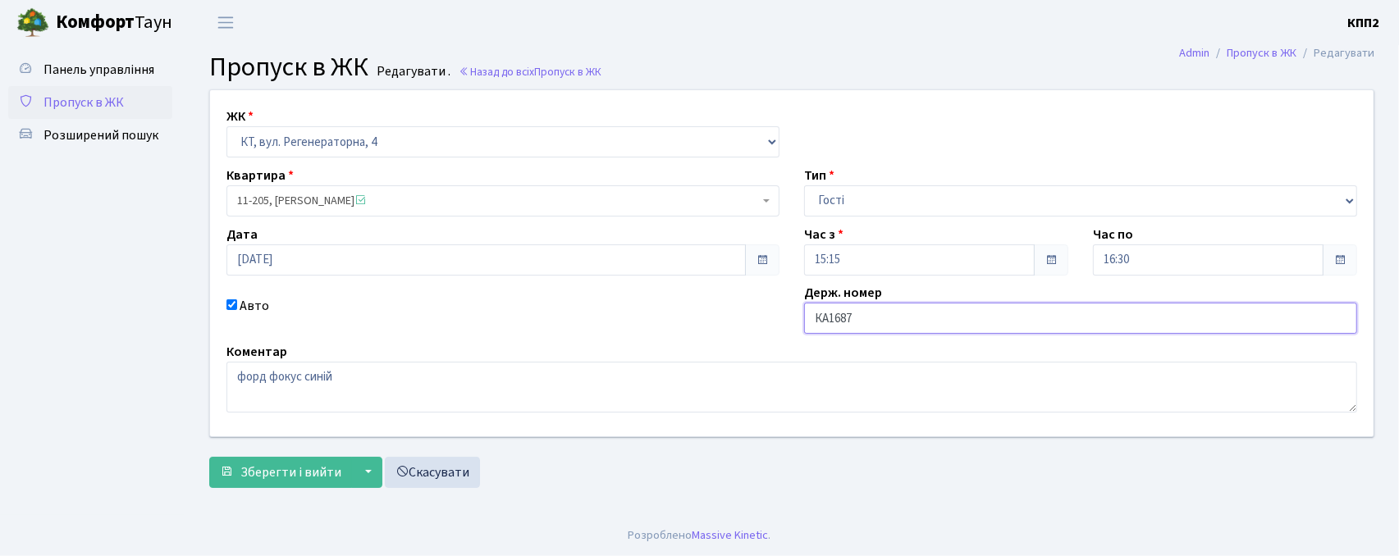
click at [890, 327] on input "КА1687" at bounding box center [1080, 318] width 553 height 31
type input "КА1687СА"
click at [238, 470] on button "Зберегти і вийти" at bounding box center [280, 472] width 143 height 31
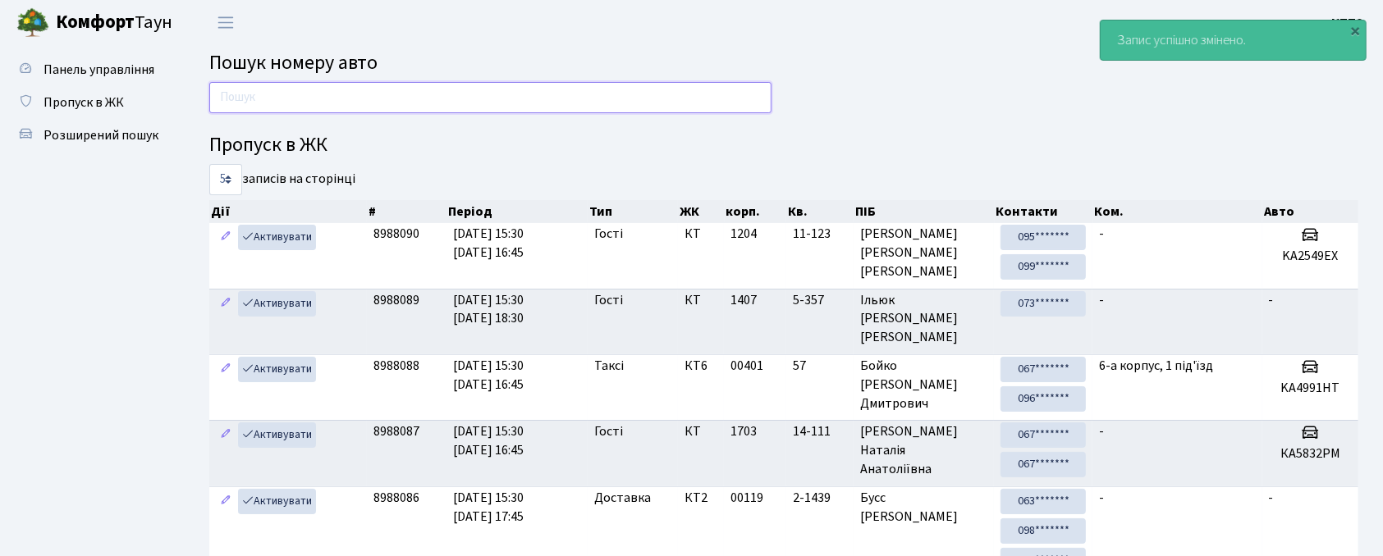
drag, startPoint x: 691, startPoint y: 93, endPoint x: 678, endPoint y: 89, distance: 13.8
click at [691, 93] on input "text" at bounding box center [490, 97] width 562 height 31
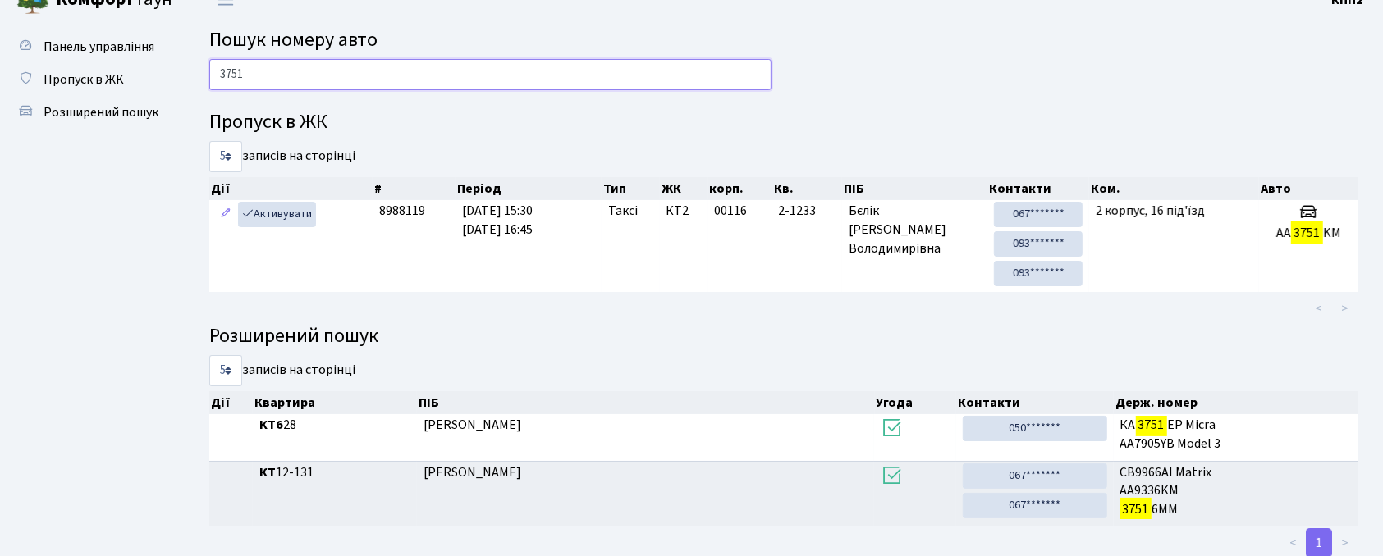
scroll to position [5, 0]
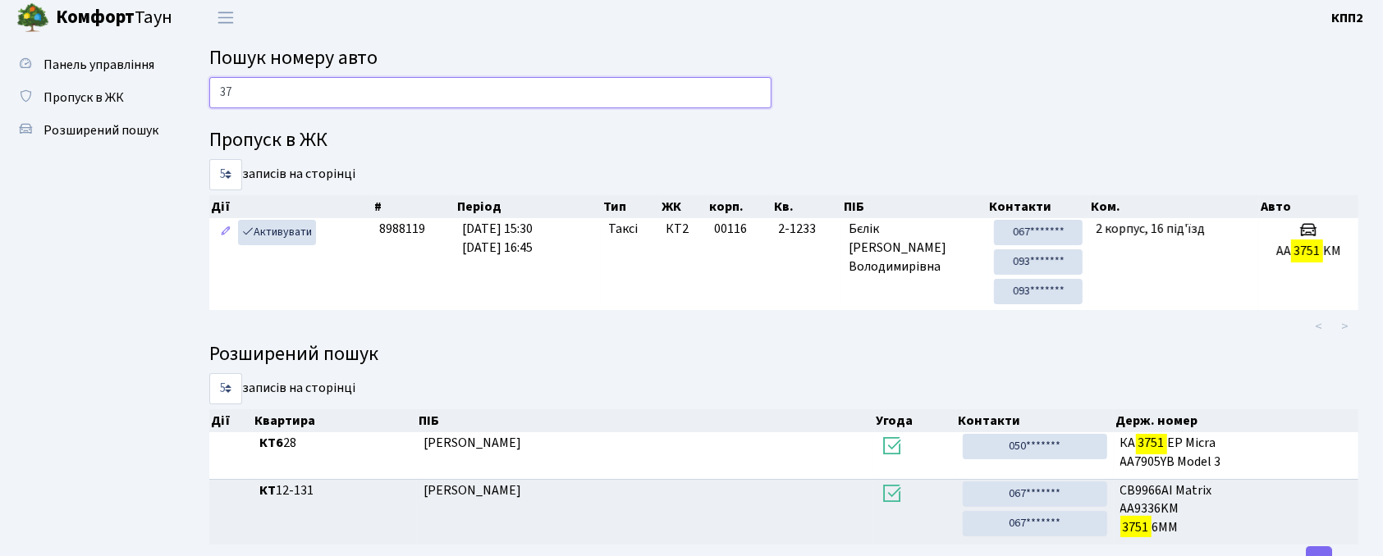
type input "3"
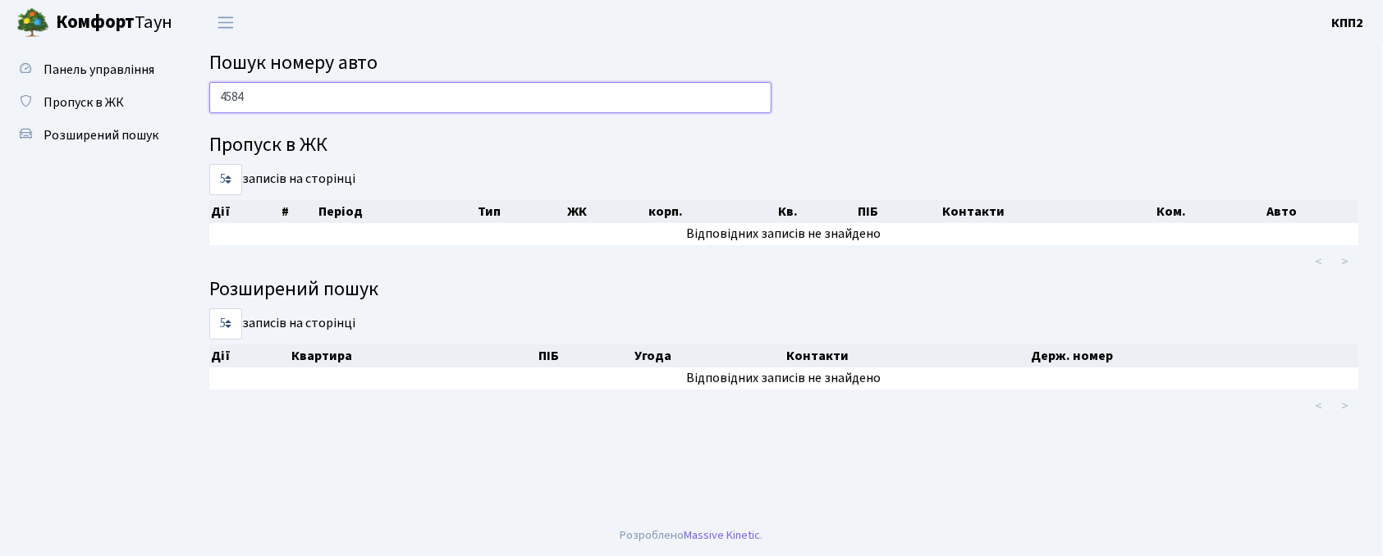
scroll to position [0, 0]
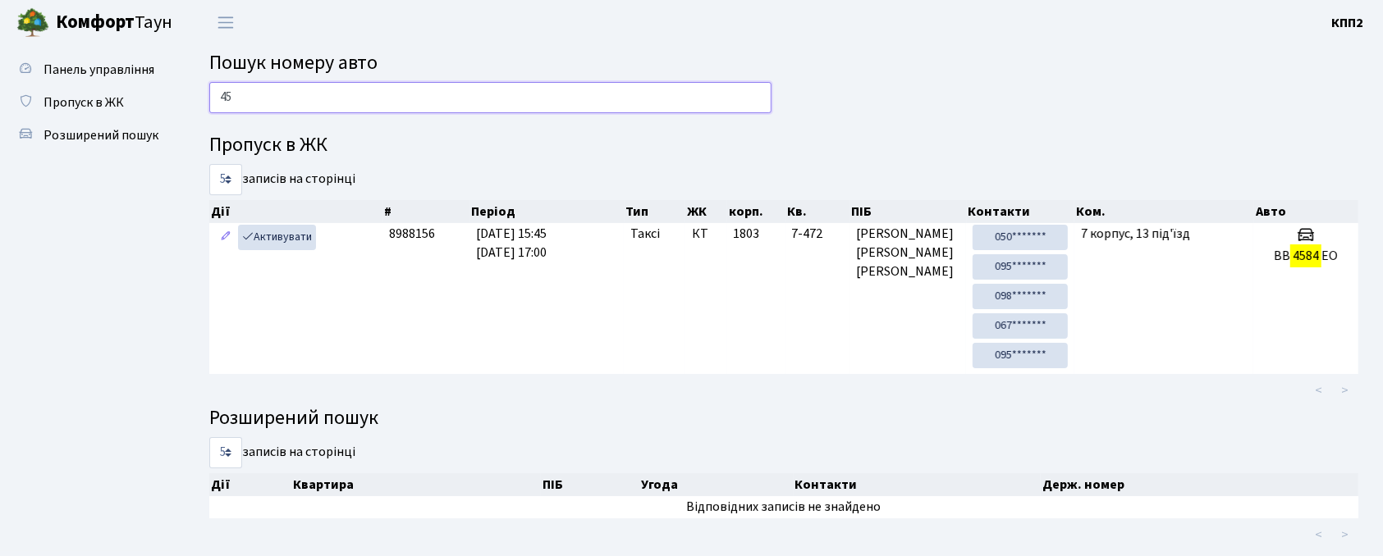
type input "4"
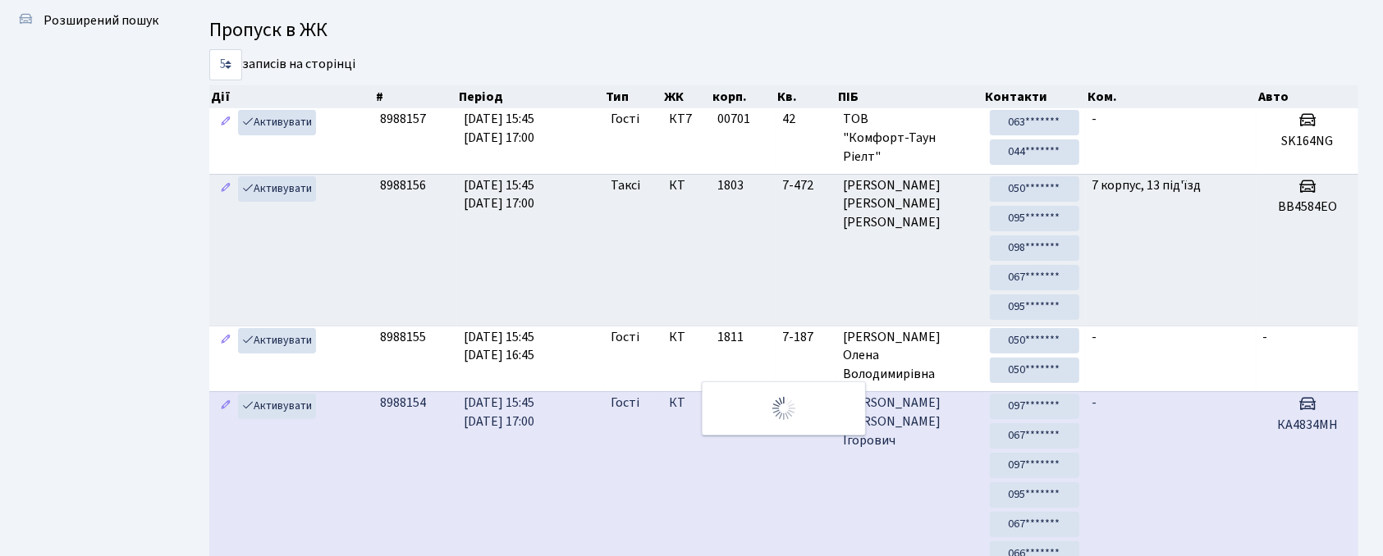
scroll to position [113, 0]
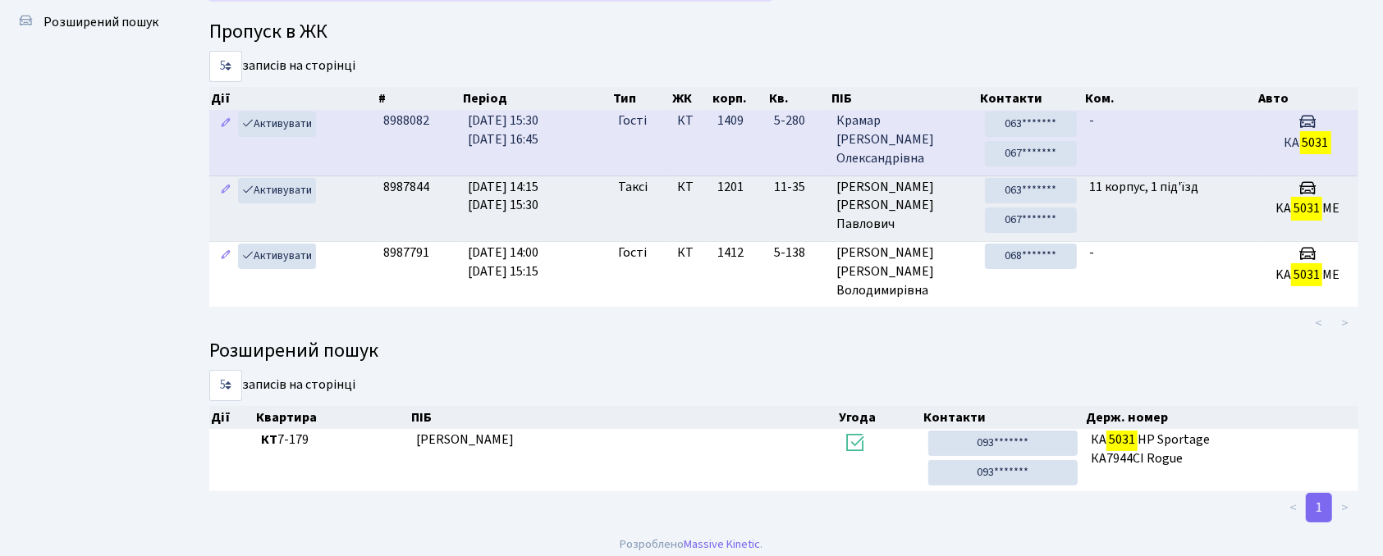
type input "5031"
click at [947, 136] on span "Крамар Анна Олександрівна" at bounding box center [903, 140] width 135 height 57
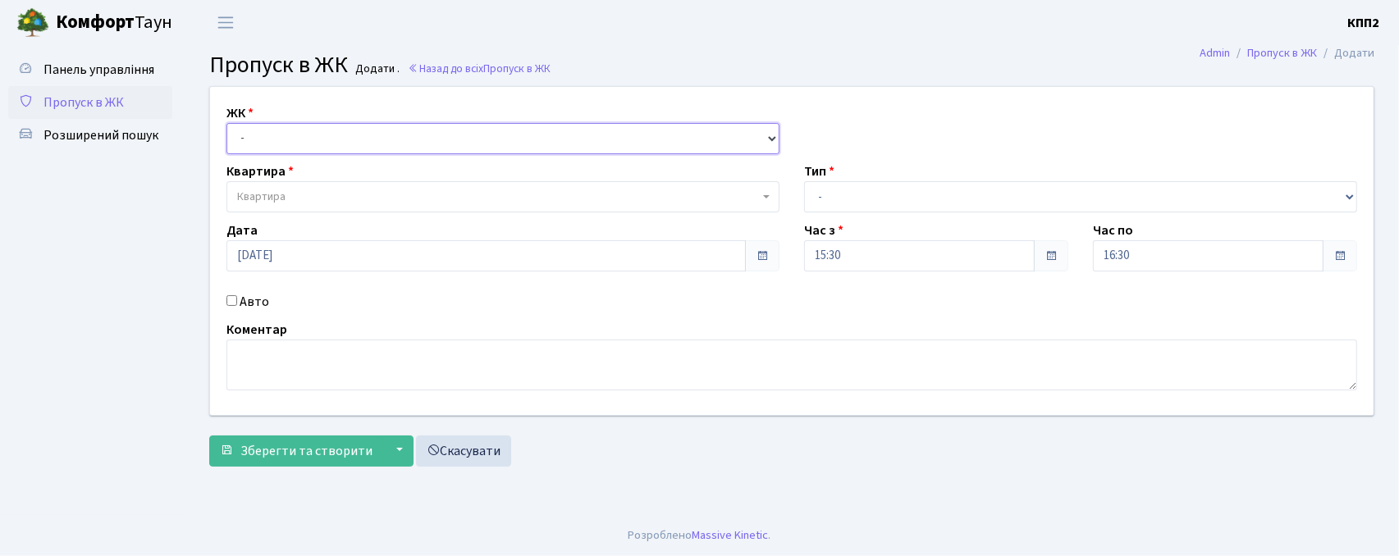
drag, startPoint x: 305, startPoint y: 140, endPoint x: 315, endPoint y: 153, distance: 16.4
click at [305, 139] on select "- КТ, вул. Регенераторна, 4 КТ2, просп. [STREET_ADDRESS] [STREET_ADDRESS] [PERS…" at bounding box center [503, 138] width 553 height 31
select select "302"
click at [227, 123] on select "- КТ, вул. Регенераторна, 4 КТ2, просп. [STREET_ADDRESS] [STREET_ADDRESS] [PERS…" at bounding box center [503, 138] width 553 height 31
select select
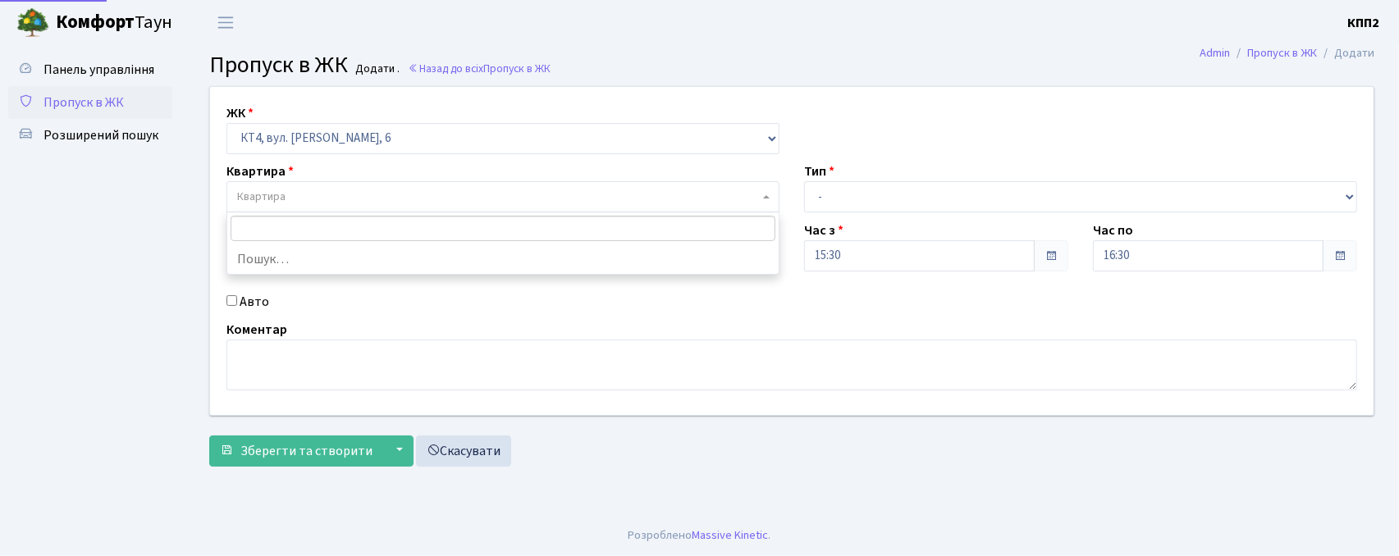
click at [352, 201] on span "Квартира" at bounding box center [498, 197] width 522 height 16
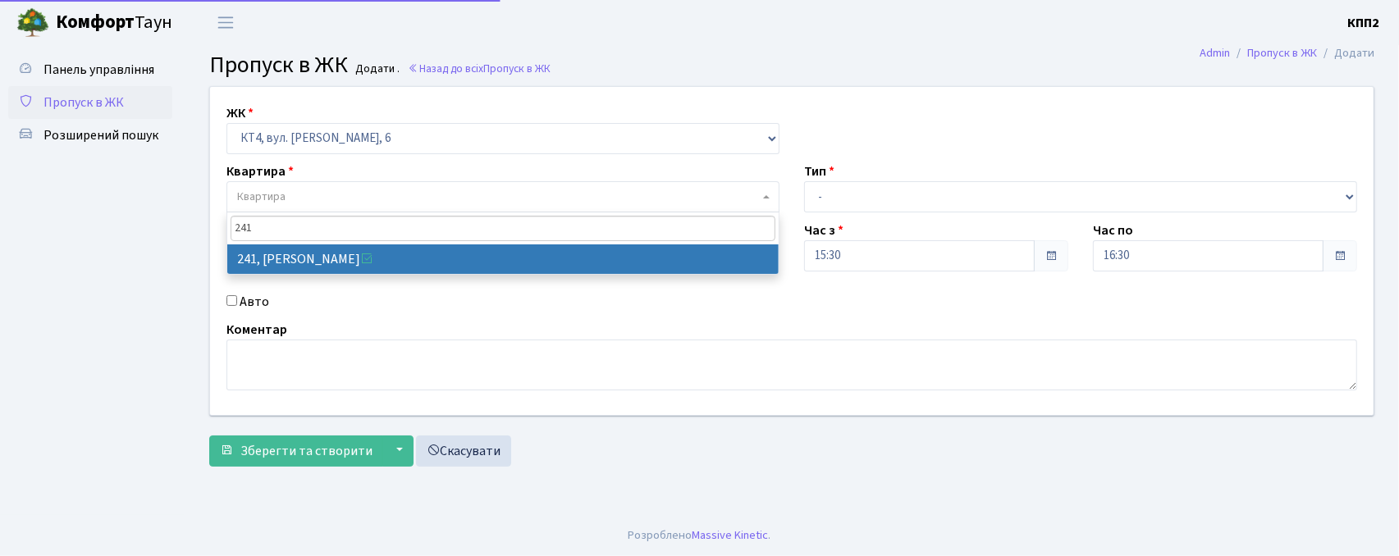
type input "241"
drag, startPoint x: 328, startPoint y: 256, endPoint x: 317, endPoint y: 283, distance: 29.4
select select "16958"
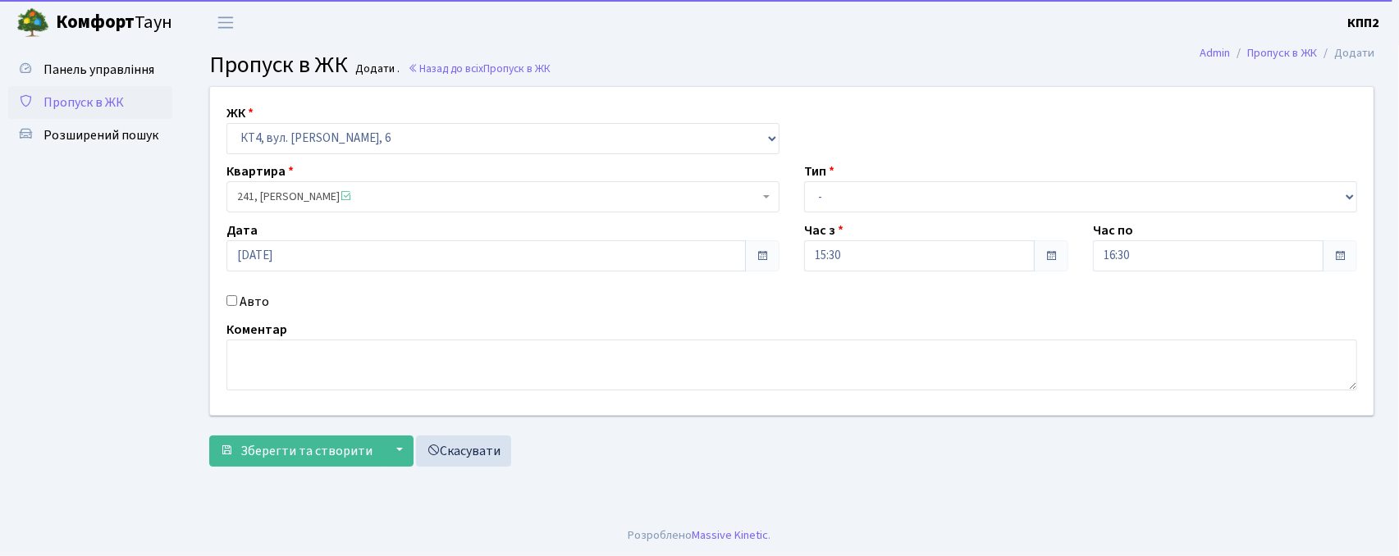
click at [201, 299] on div "ЖК - КТ, вул. Регенераторна, 4 КТ2, просп. Соборності, 17 КТ3, вул. Березнева, …" at bounding box center [792, 251] width 1188 height 328
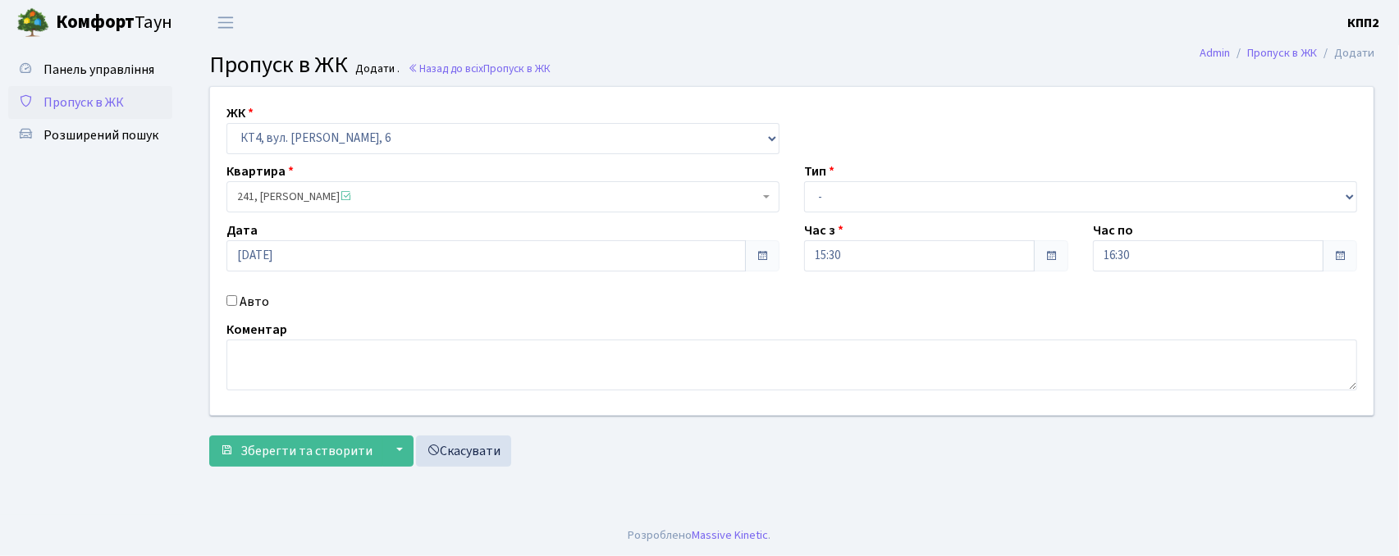
click at [231, 306] on div "Авто" at bounding box center [503, 302] width 578 height 20
click at [236, 300] on input "Авто" at bounding box center [232, 300] width 11 height 11
checkbox input "true"
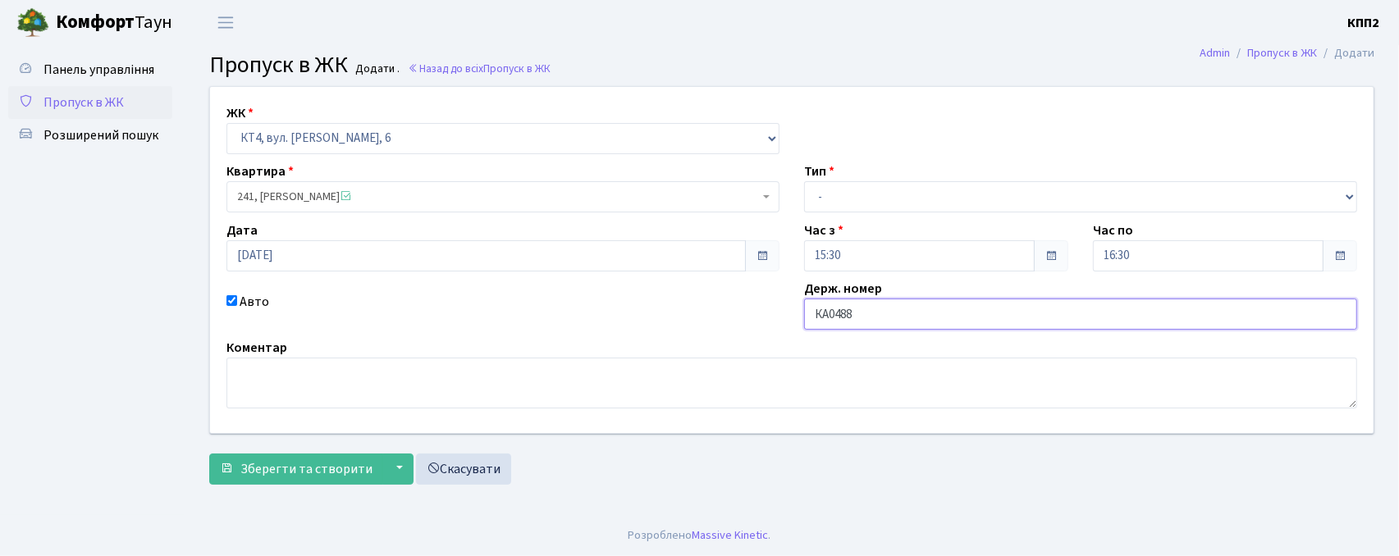
type input "КА0488АТ"
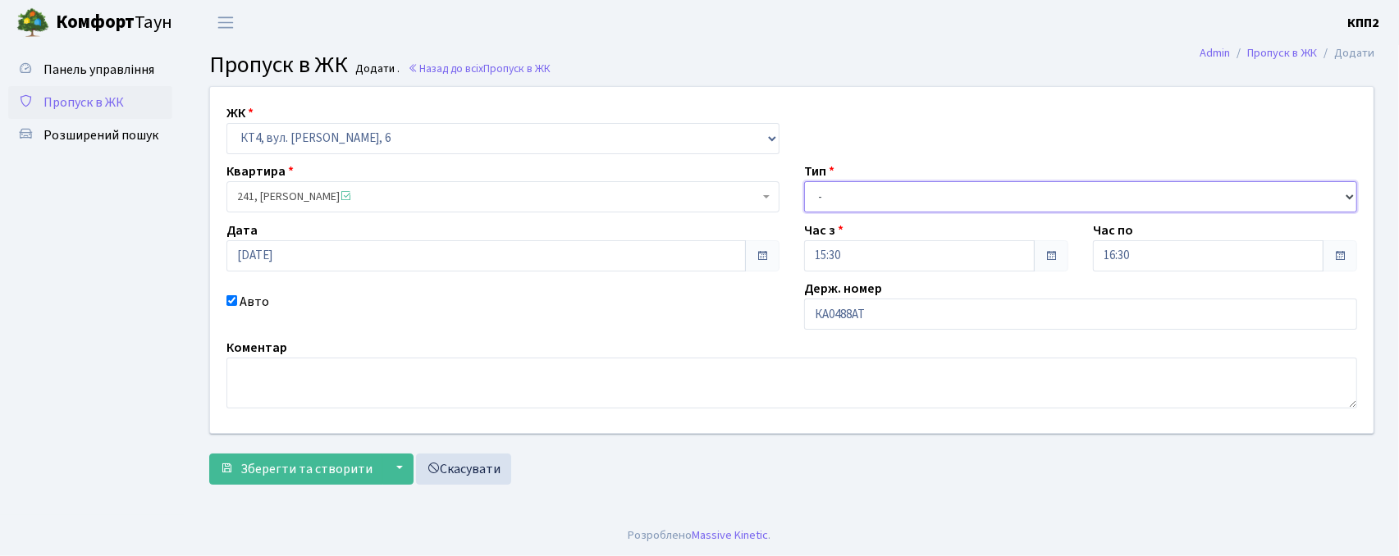
click at [841, 204] on select "- Доставка Таксі Гості Сервіс" at bounding box center [1080, 196] width 553 height 31
select select "3"
click at [804, 181] on select "- Доставка Таксі Гості Сервіс" at bounding box center [1080, 196] width 553 height 31
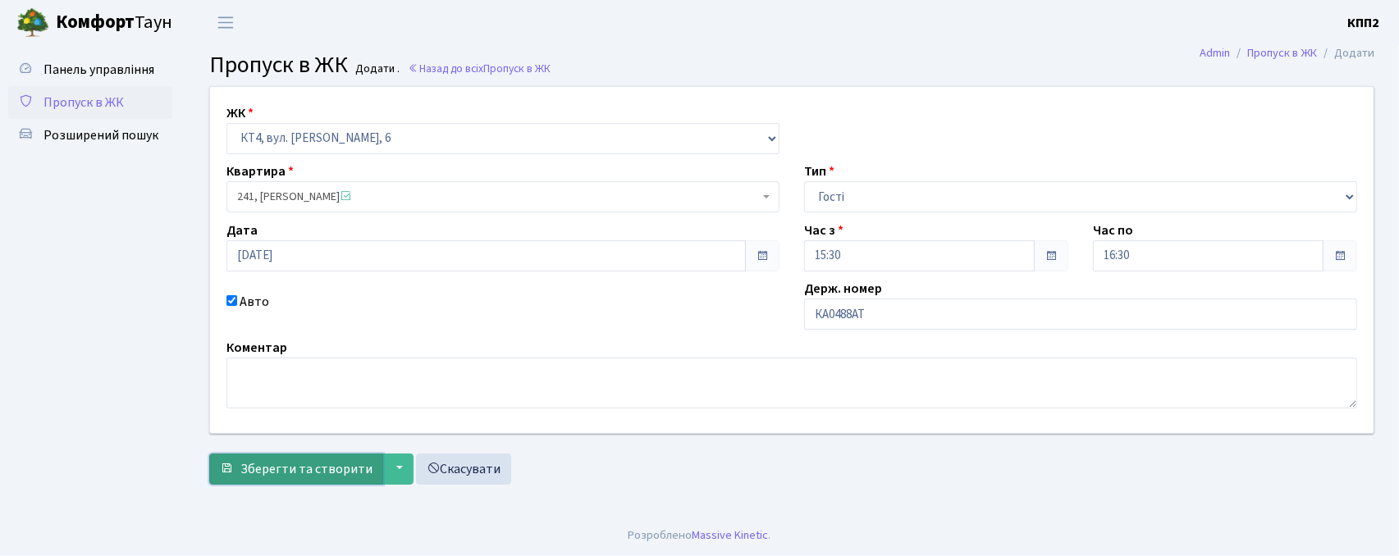
click at [330, 474] on span "Зберегти та створити" at bounding box center [306, 469] width 132 height 18
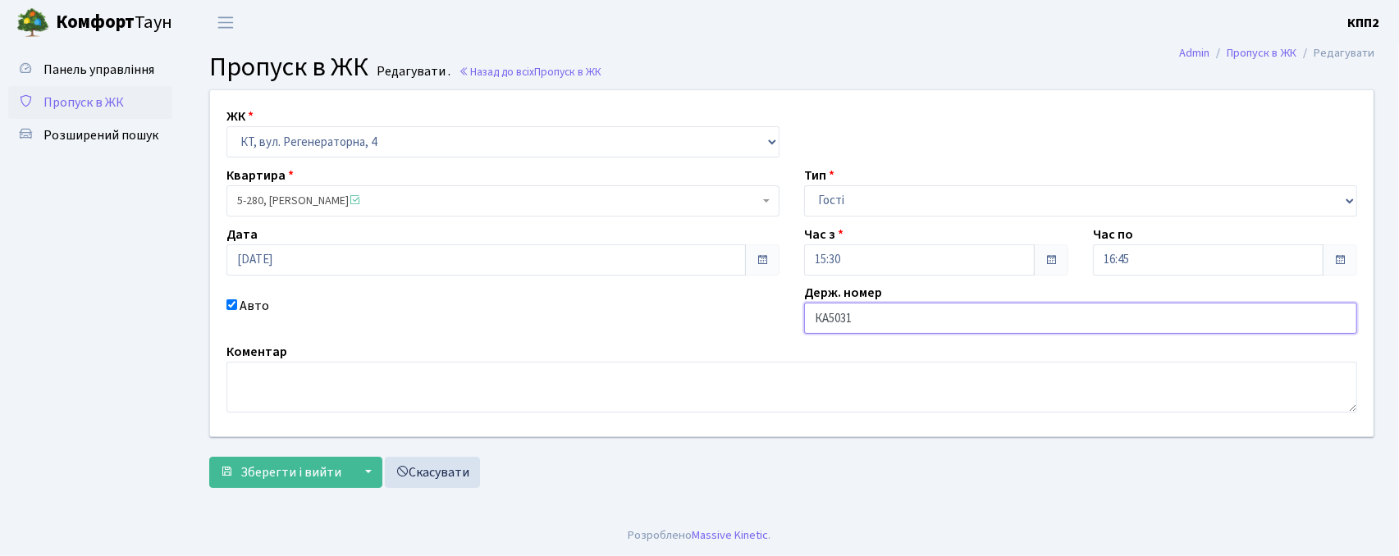
click at [989, 326] on input "КА5031" at bounding box center [1080, 318] width 553 height 31
type input "КА5031ВІ"
click at [299, 478] on span "Зберегти і вийти" at bounding box center [290, 473] width 101 height 18
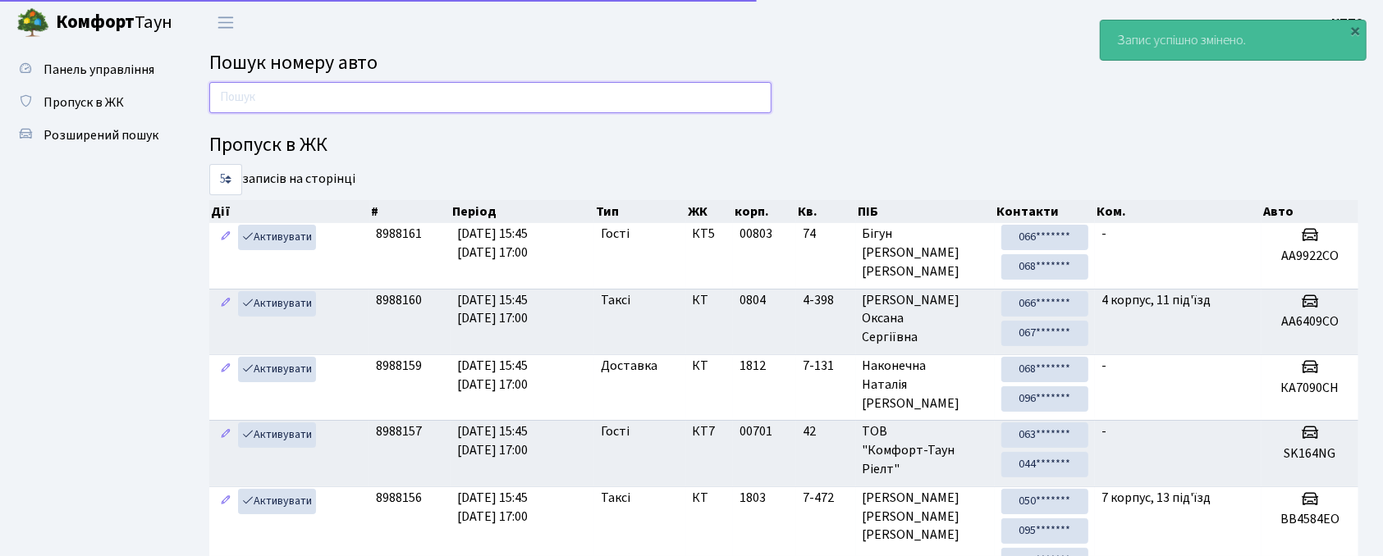
click at [522, 84] on input "text" at bounding box center [490, 97] width 562 height 31
